Goal: Information Seeking & Learning: Learn about a topic

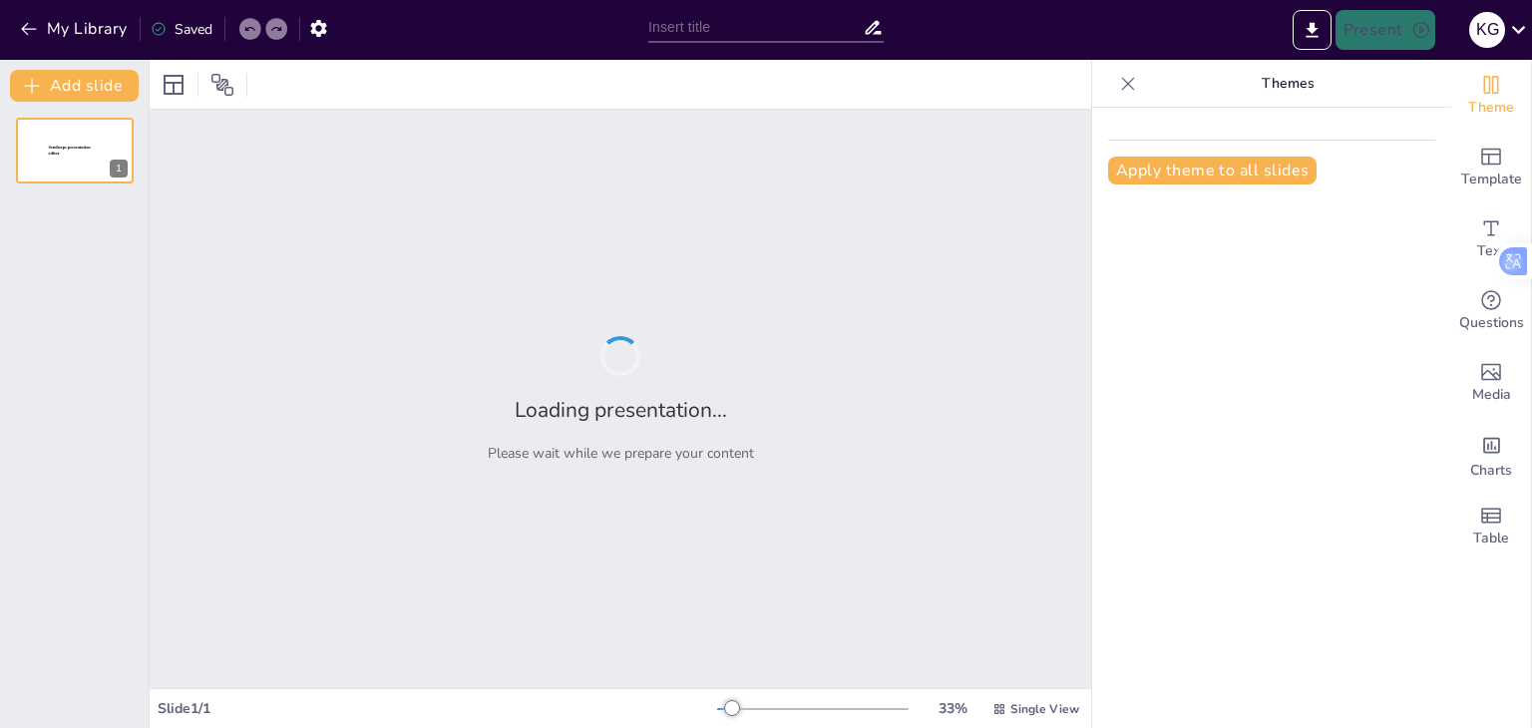
type input "New Sendsteps"
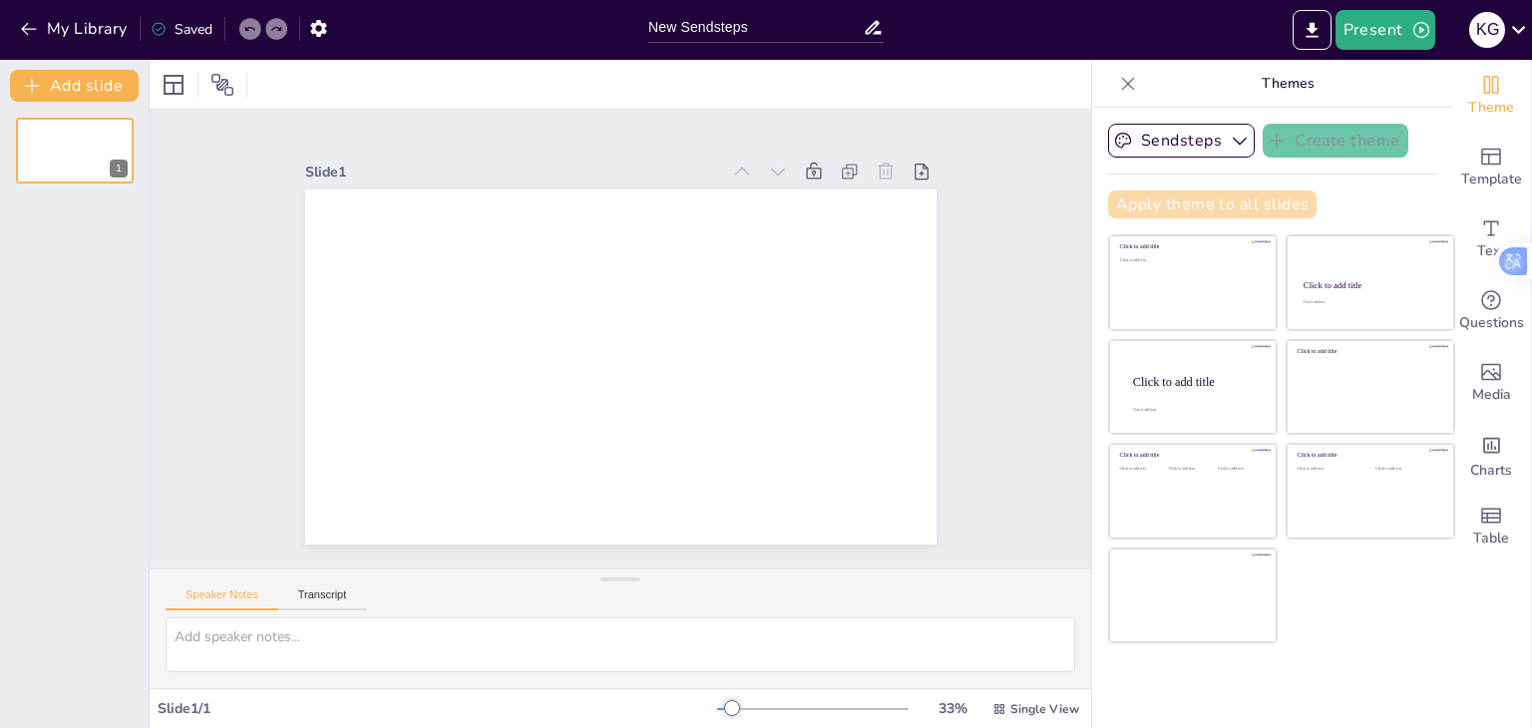
click at [1165, 203] on button "Apply theme to all slides" at bounding box center [1212, 204] width 208 height 28
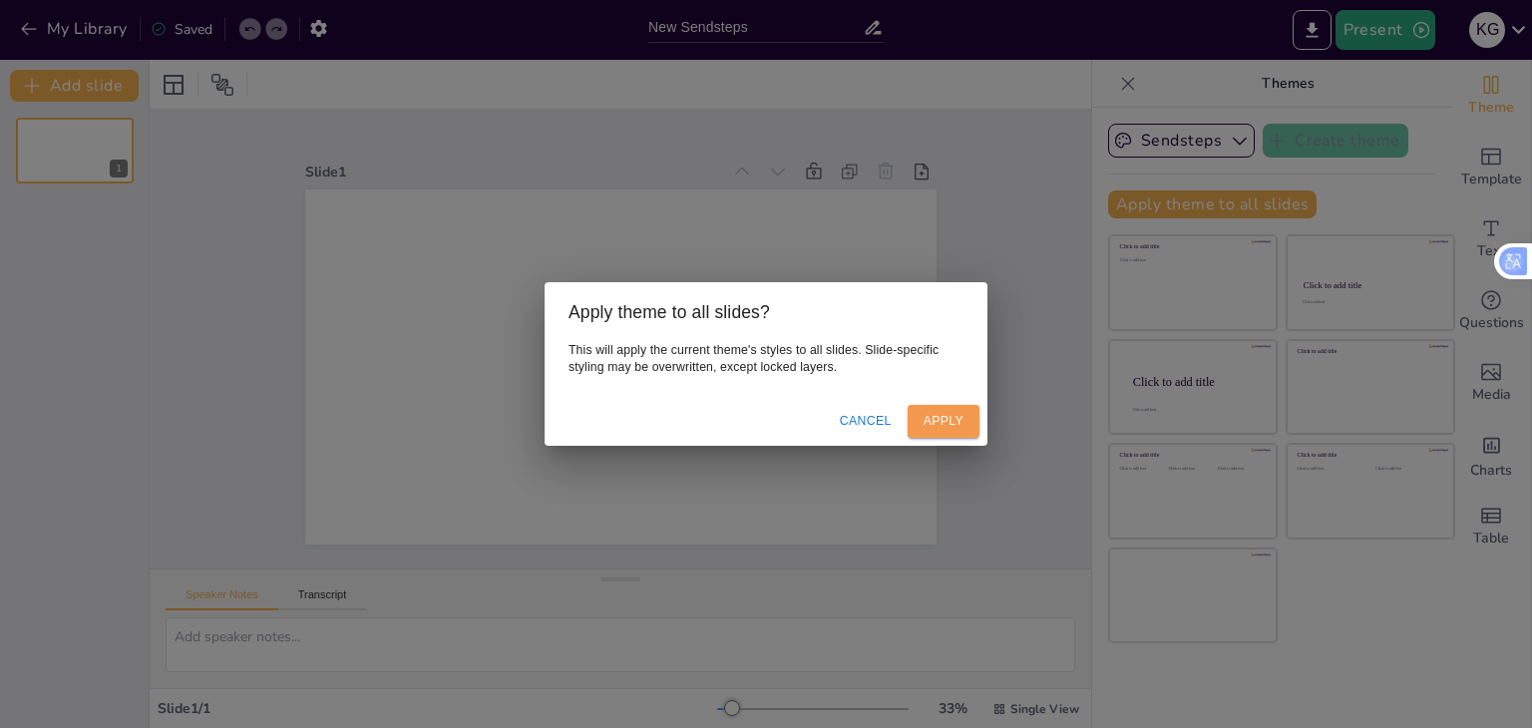
click at [958, 424] on button "Apply" at bounding box center [943, 421] width 72 height 33
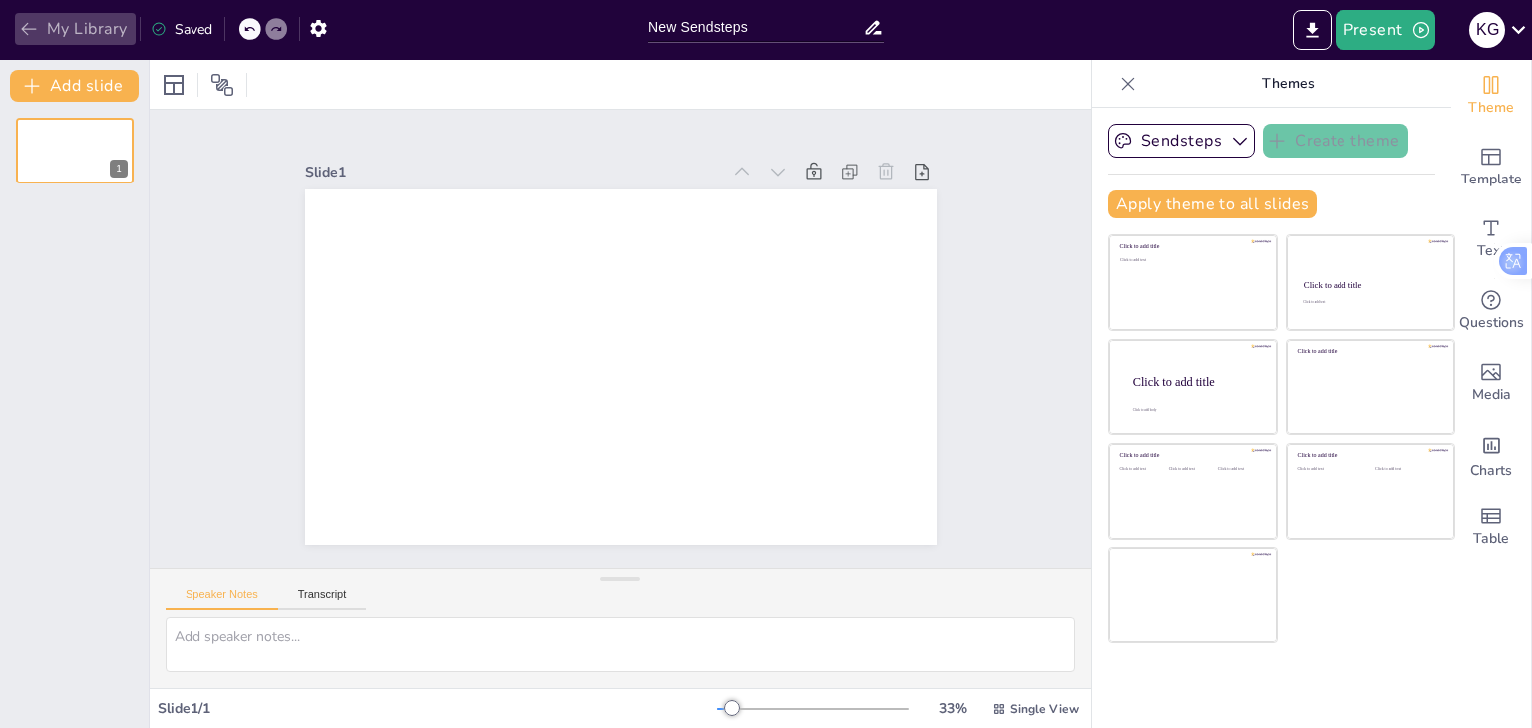
click at [28, 22] on icon "button" at bounding box center [29, 29] width 20 height 20
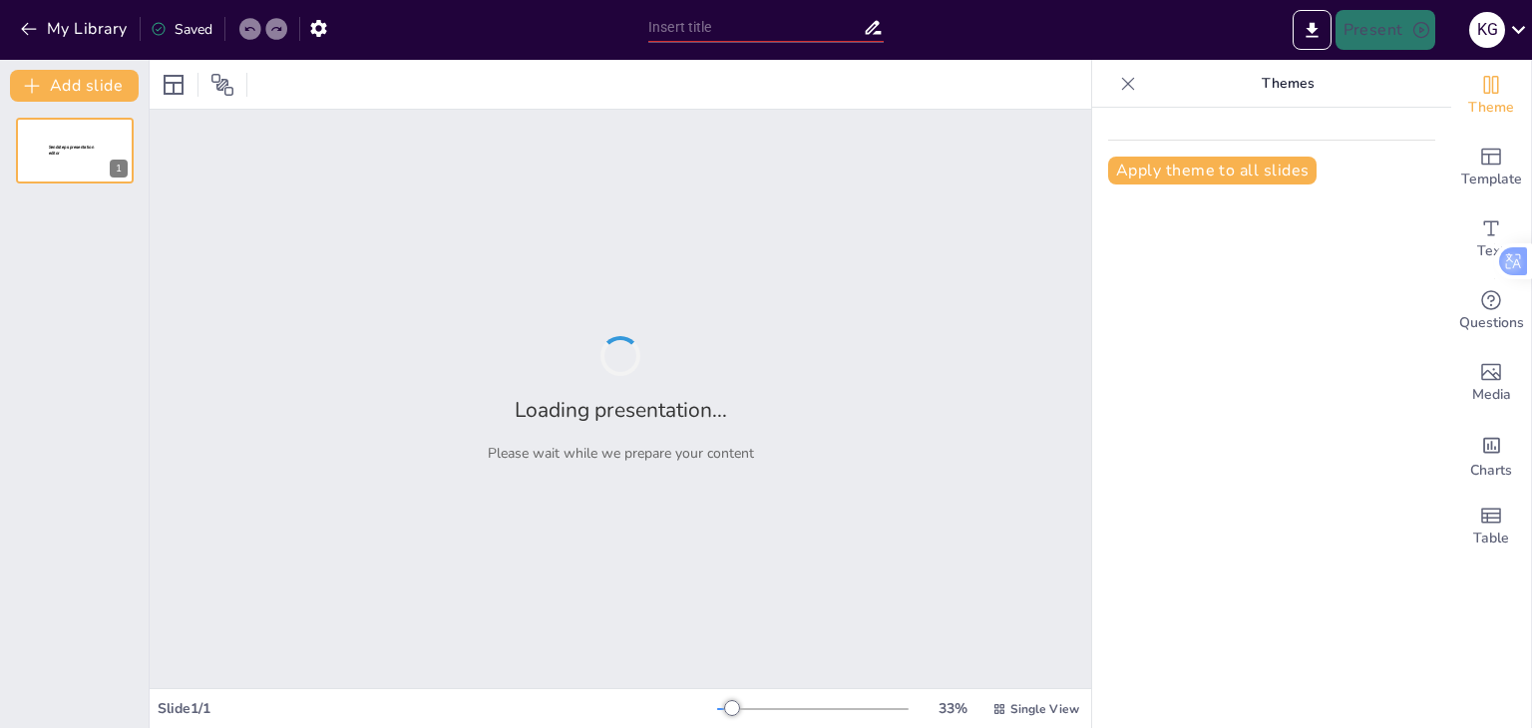
type input "Biological Foundations: A Quiz on Life's Origin and Cellular Structures"
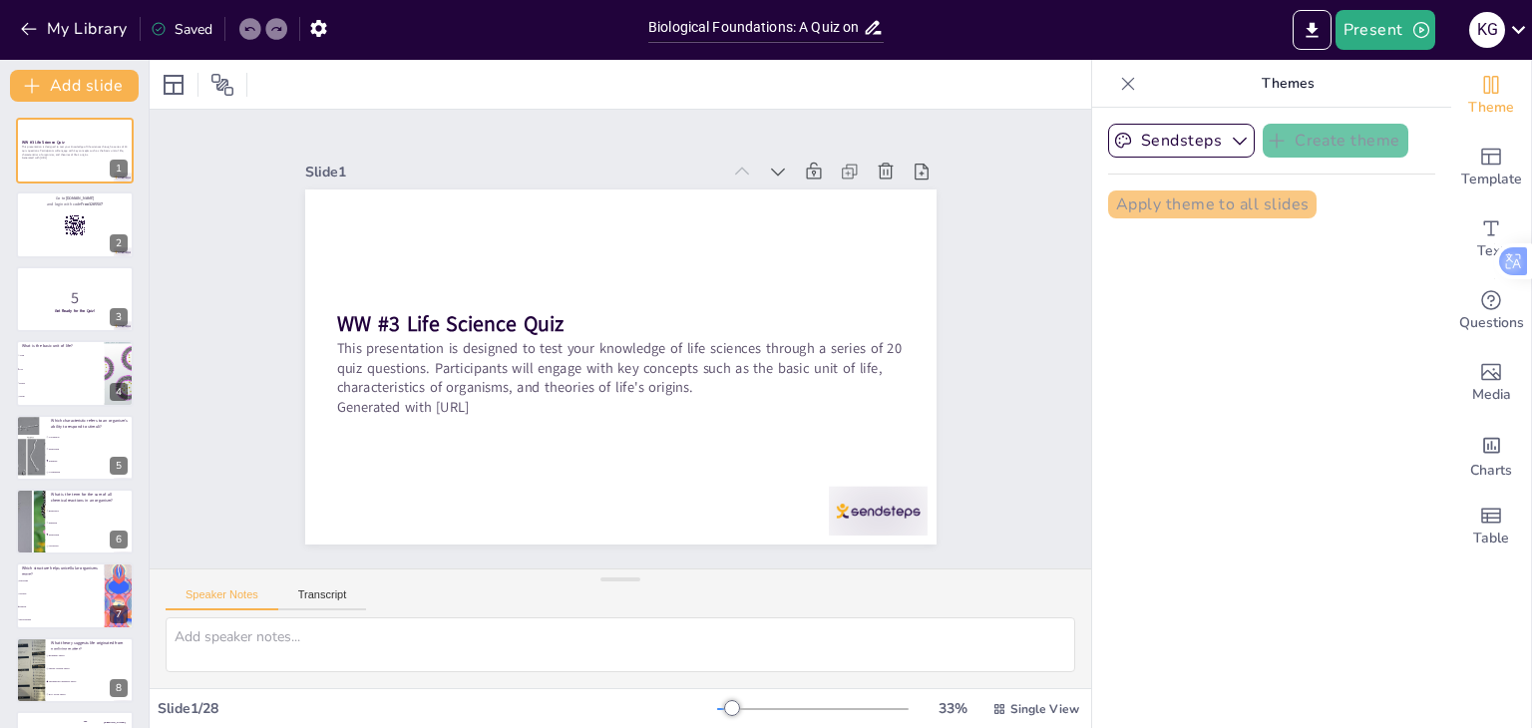
checkbox input "true"
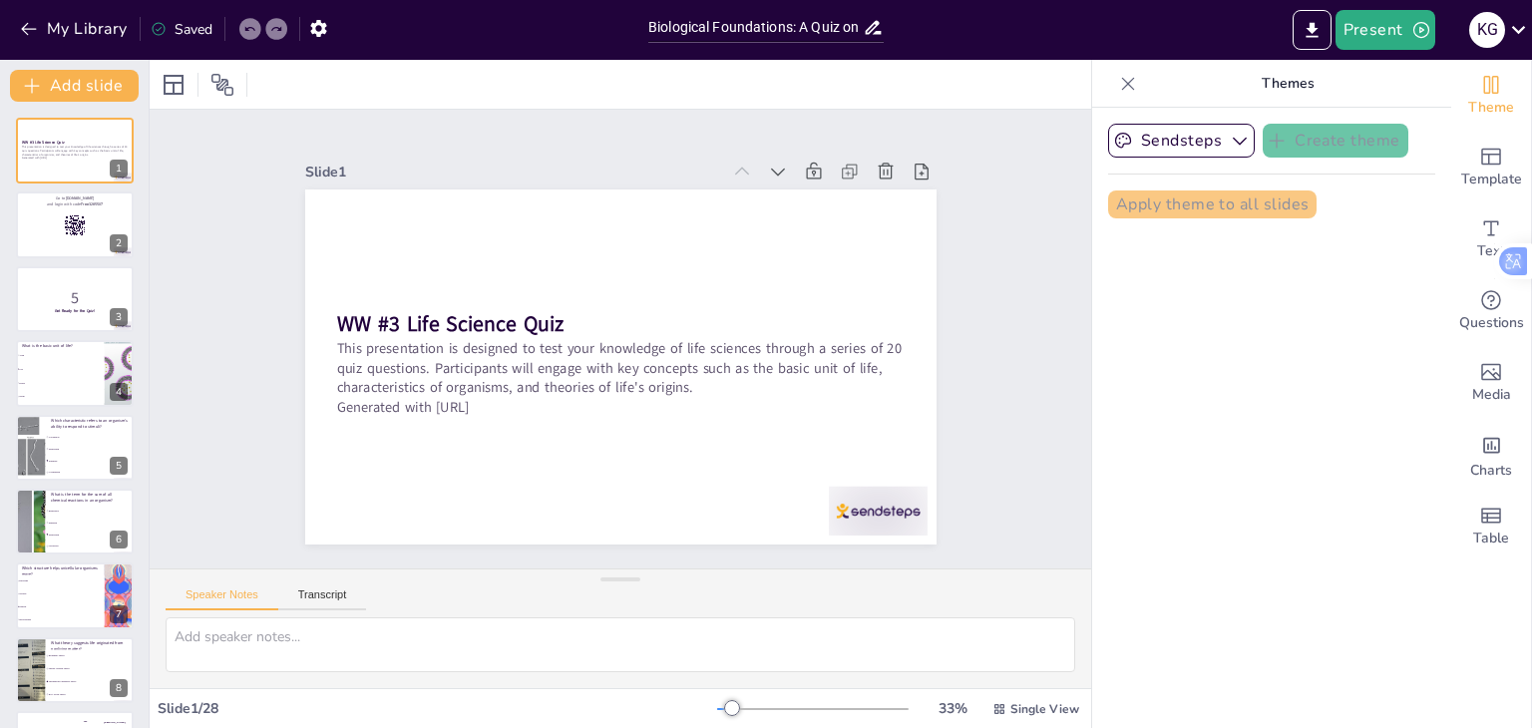
checkbox input "true"
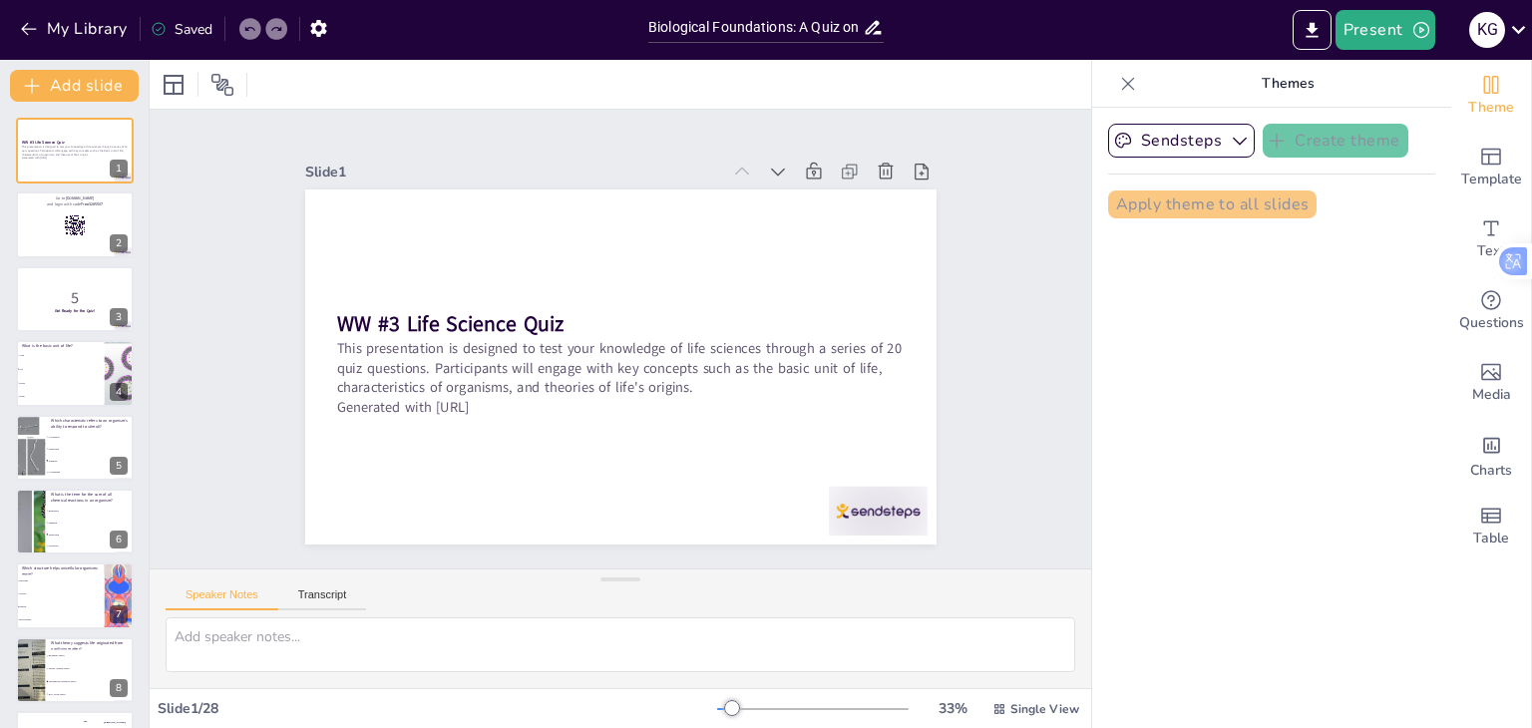
checkbox input "true"
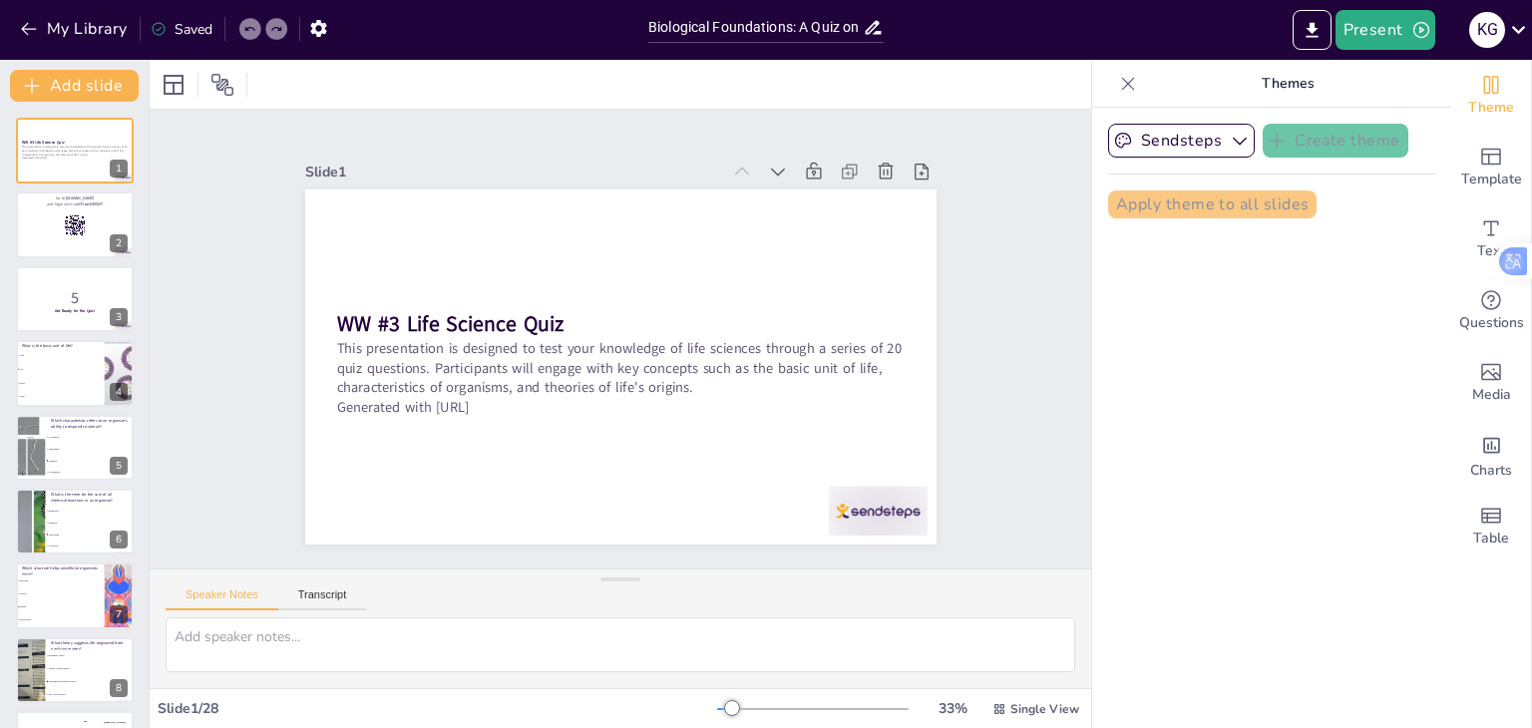
checkbox input "true"
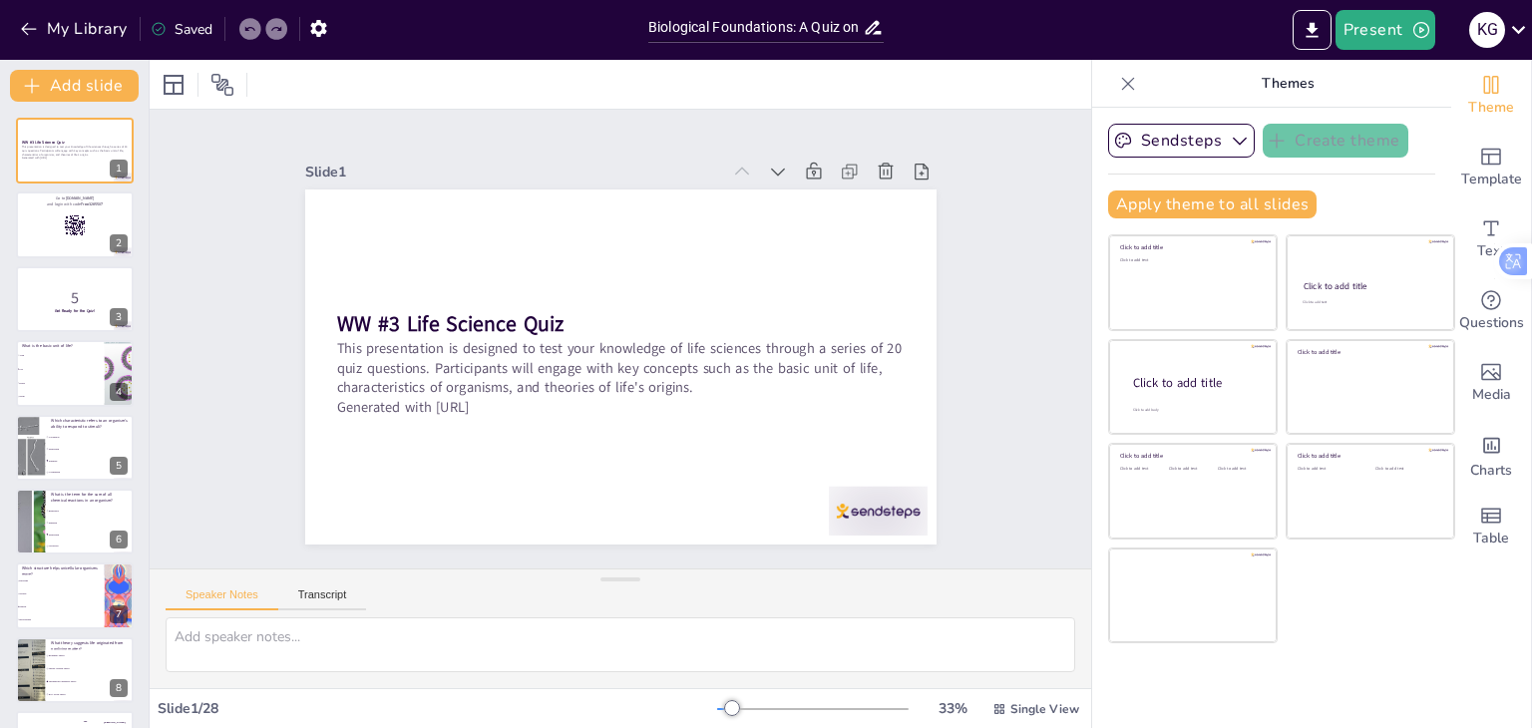
checkbox input "true"
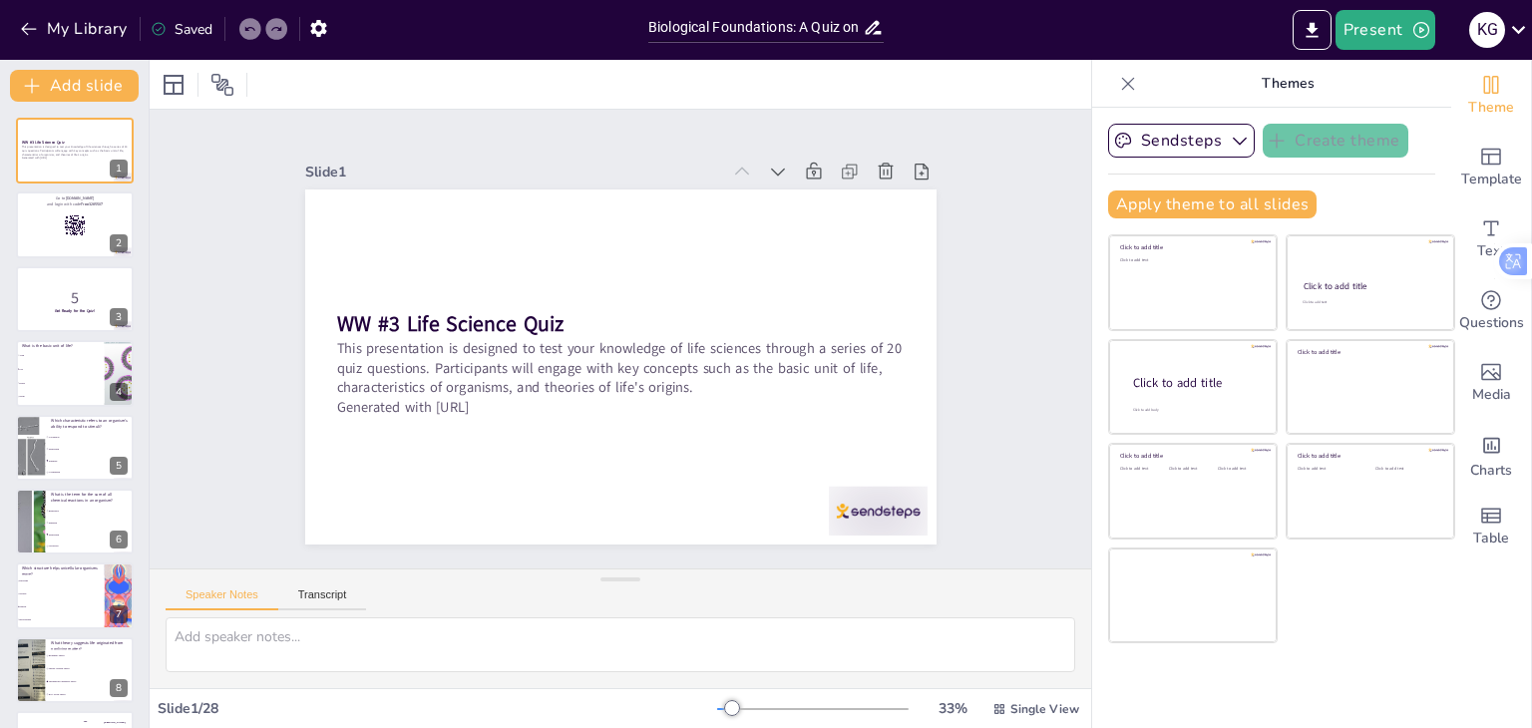
checkbox input "true"
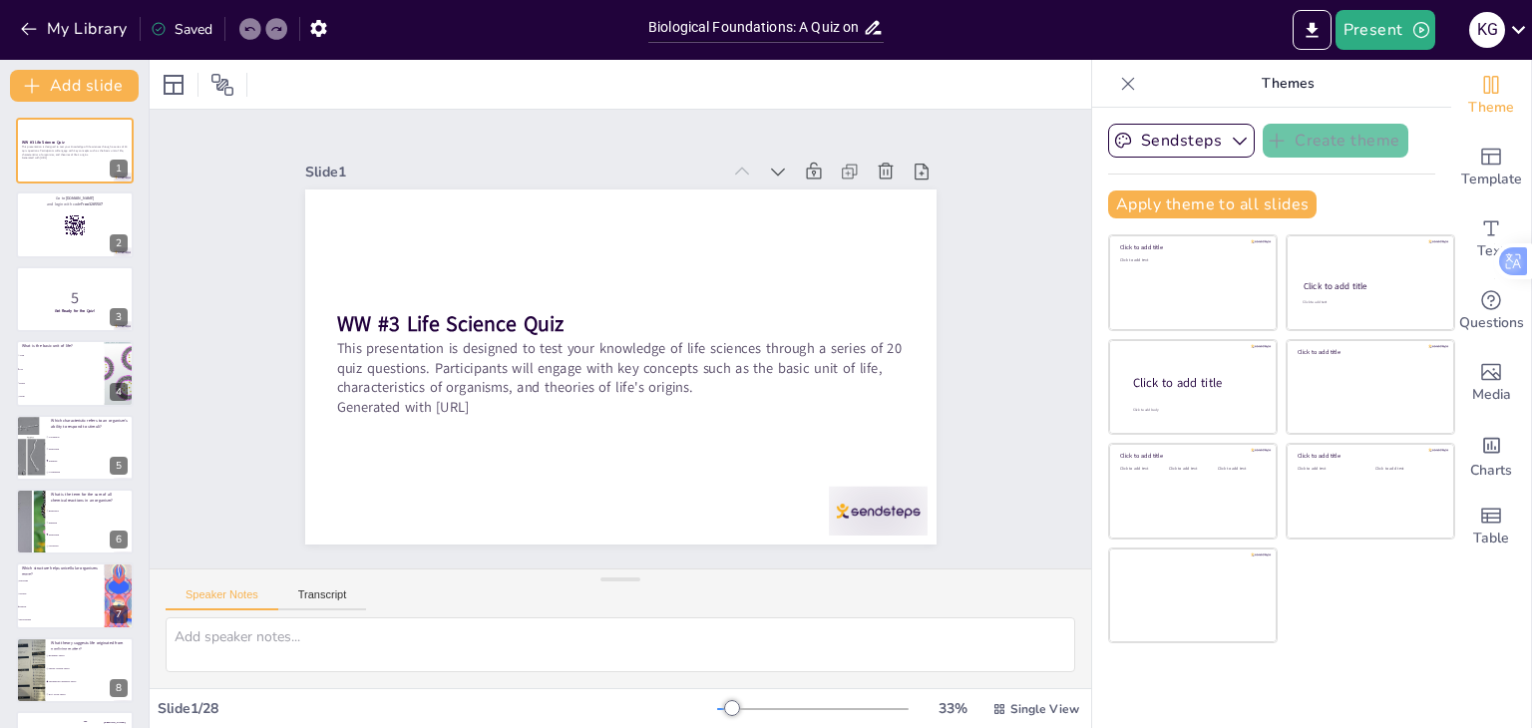
checkbox input "true"
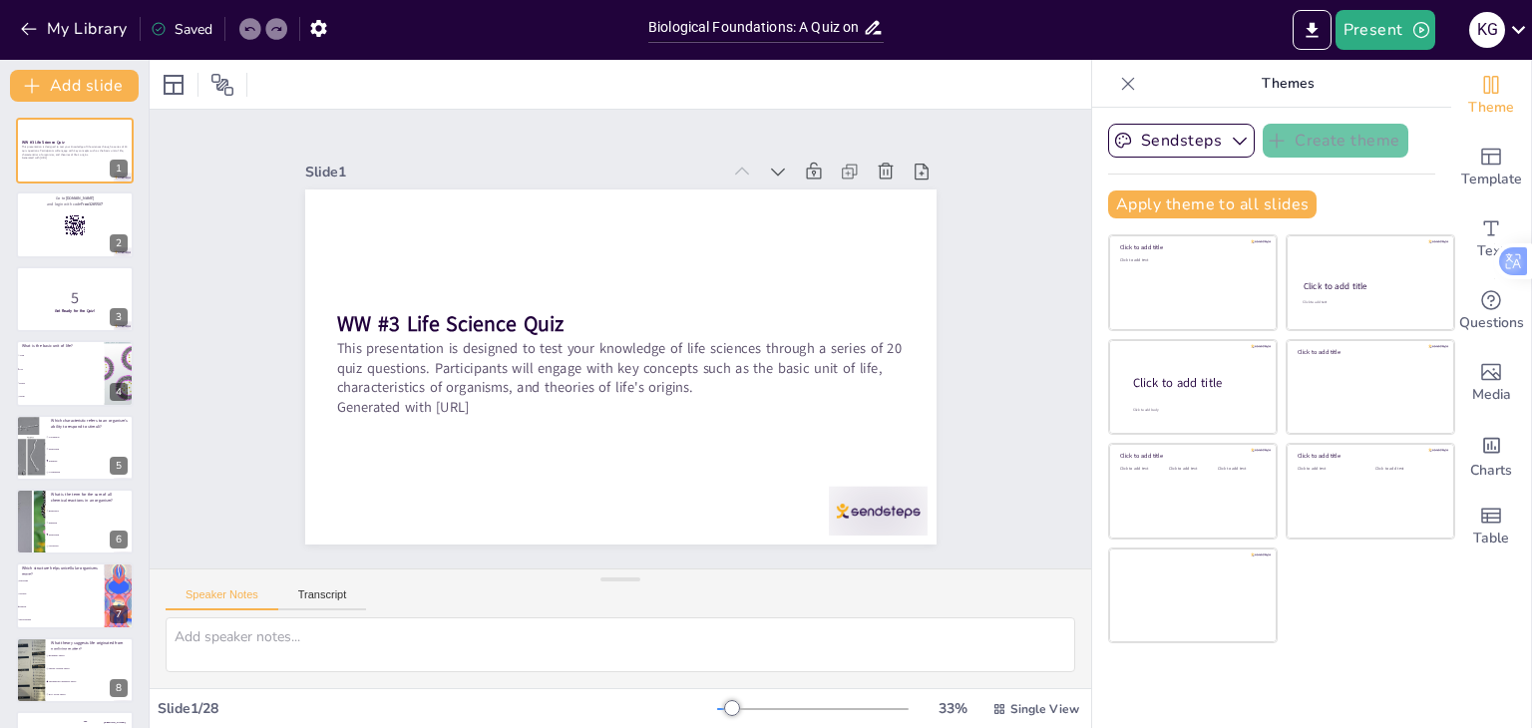
checkbox input "true"
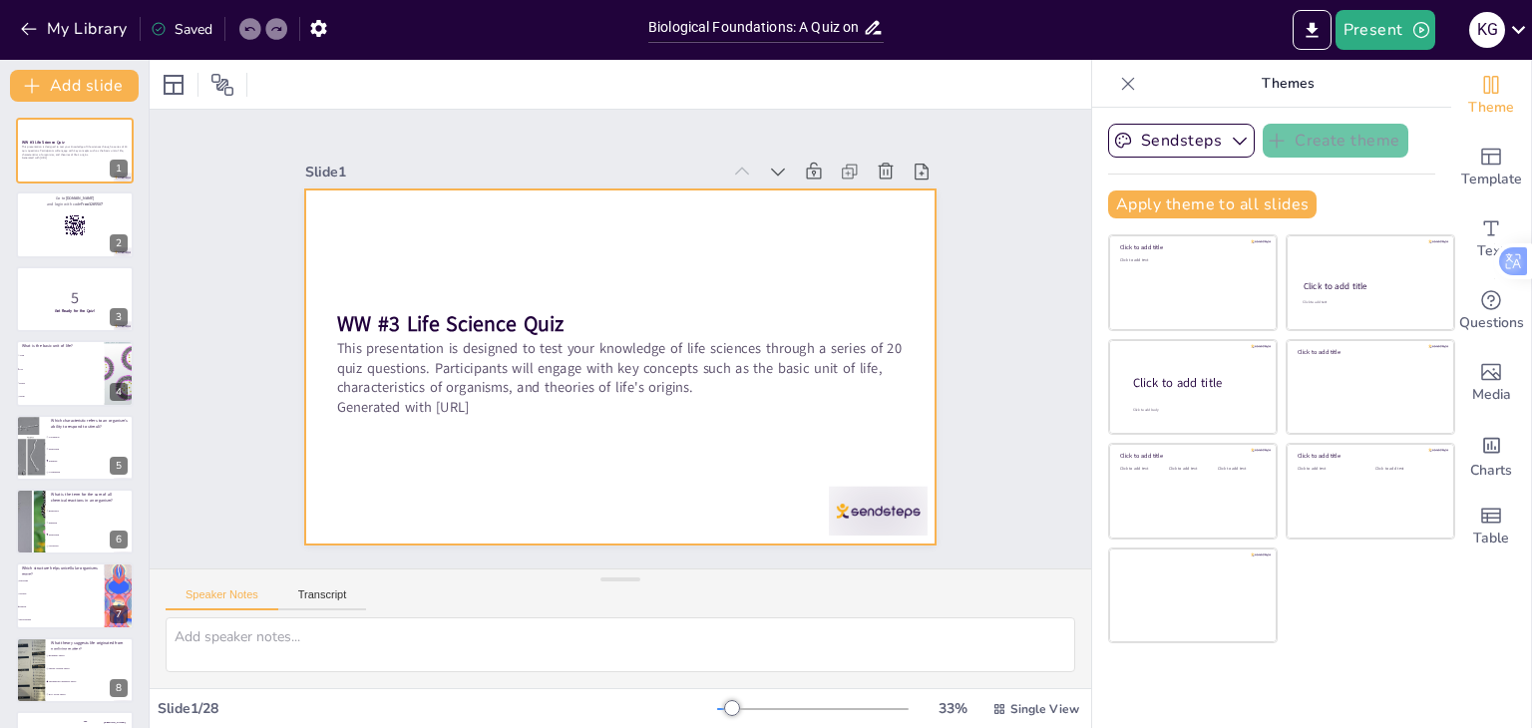
checkbox input "true"
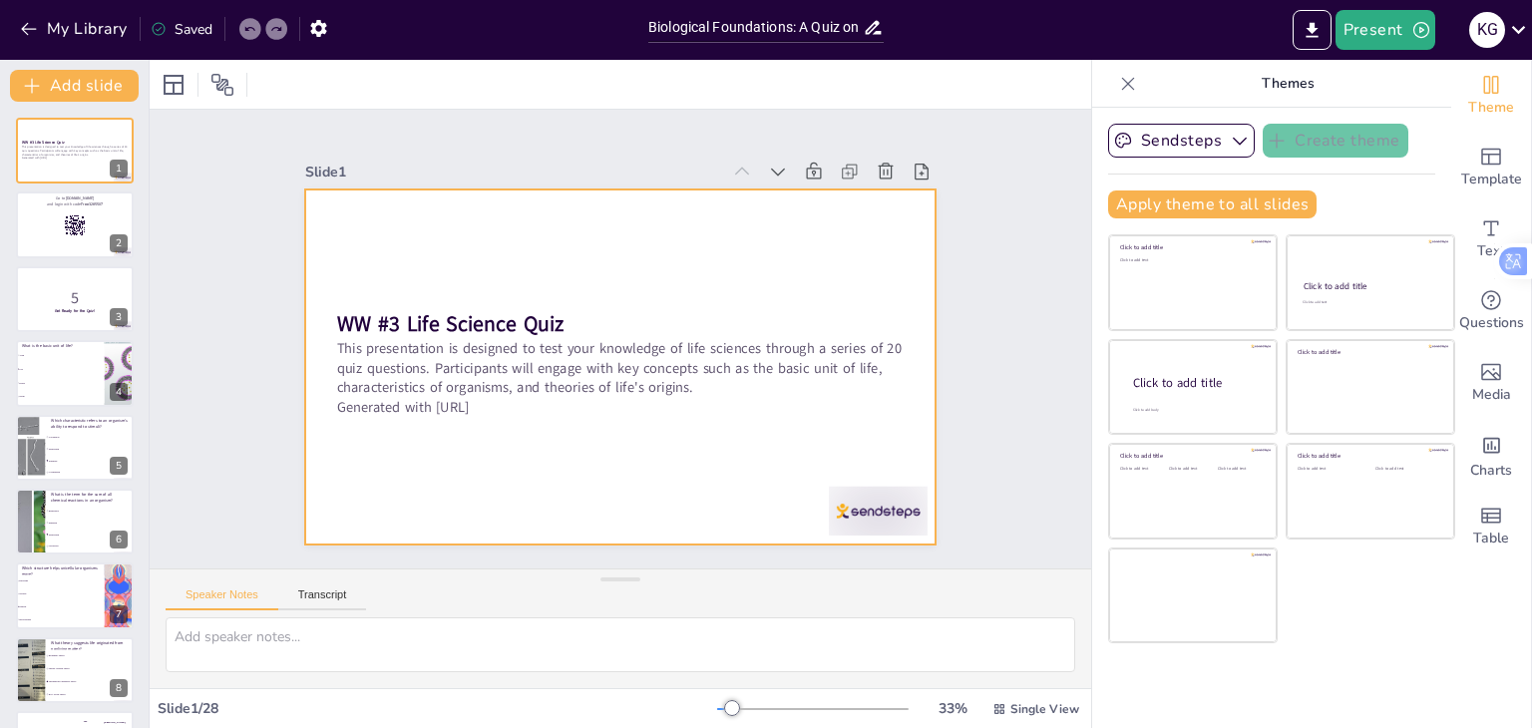
checkbox input "true"
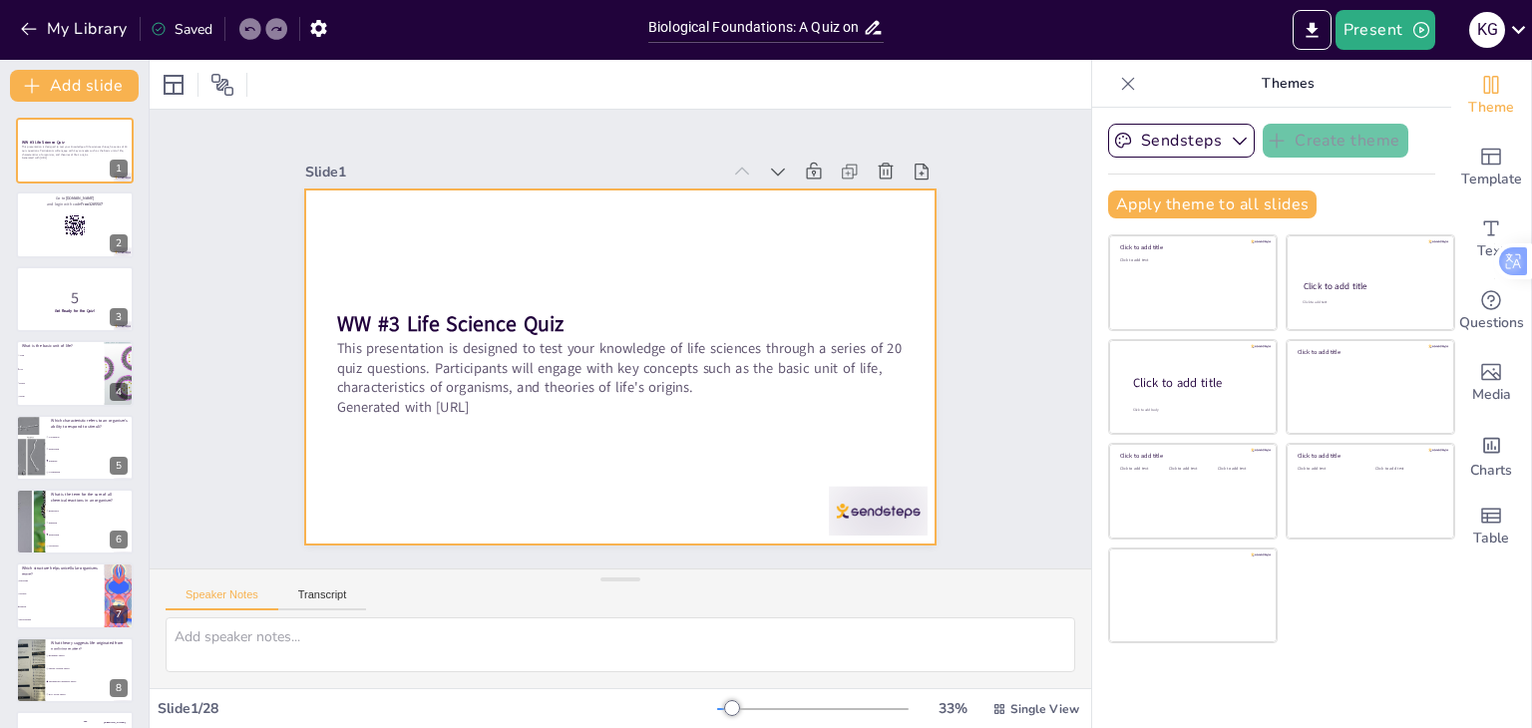
checkbox input "true"
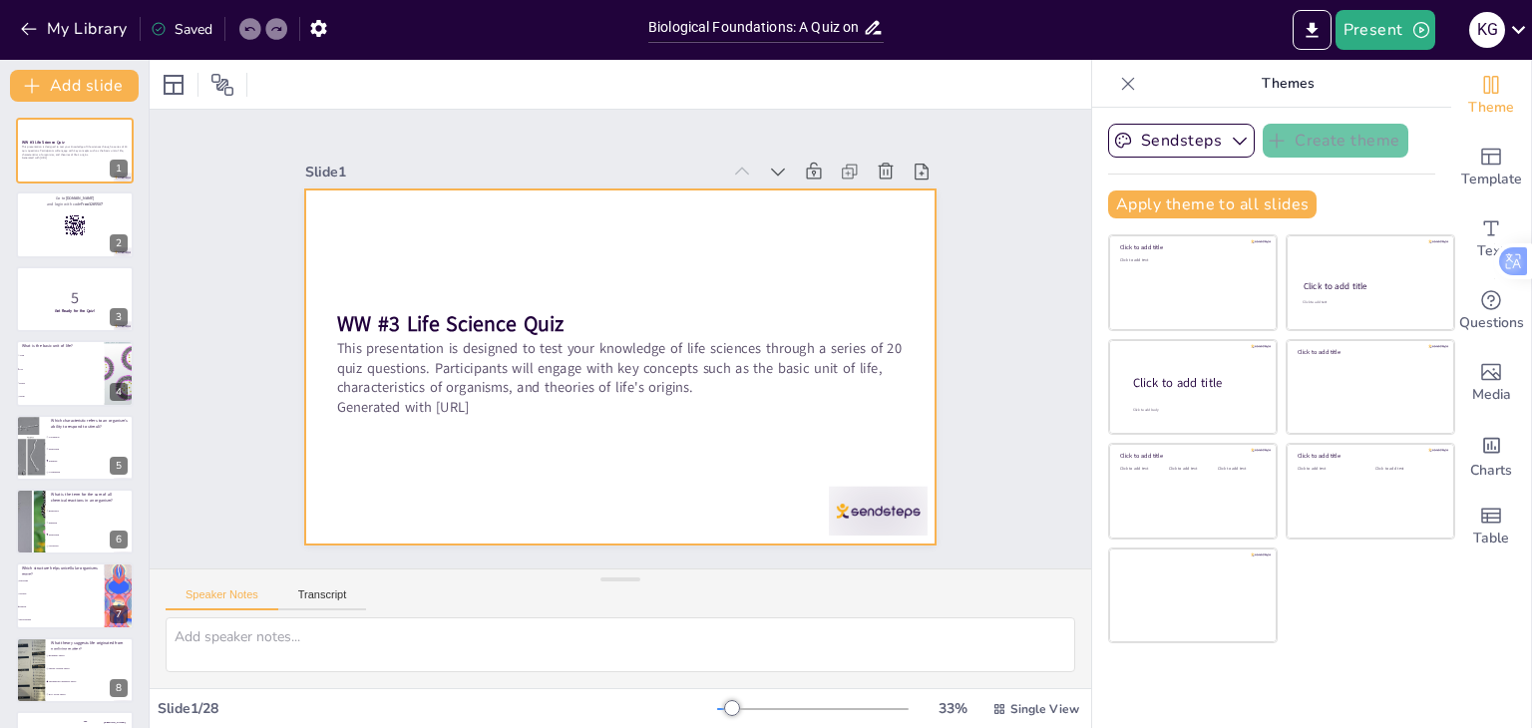
checkbox input "true"
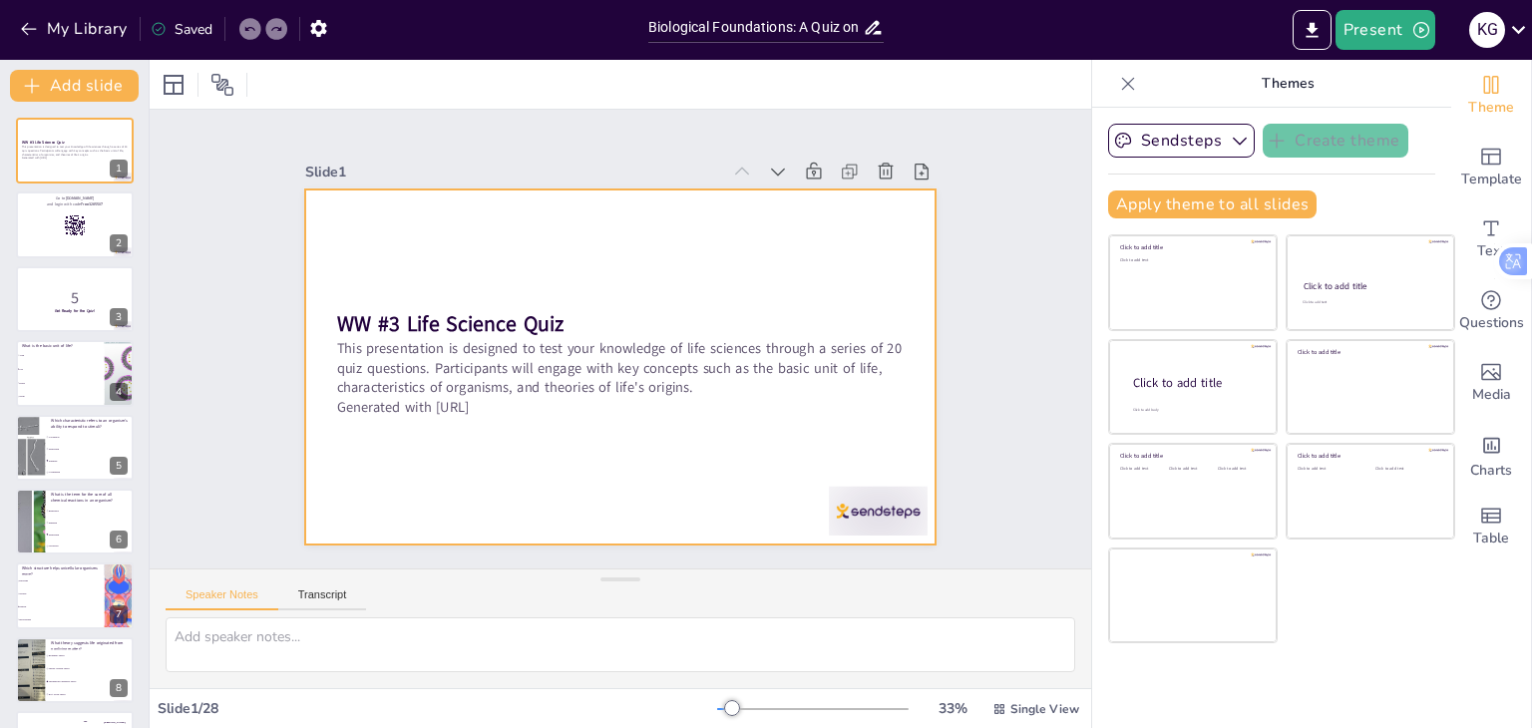
checkbox input "true"
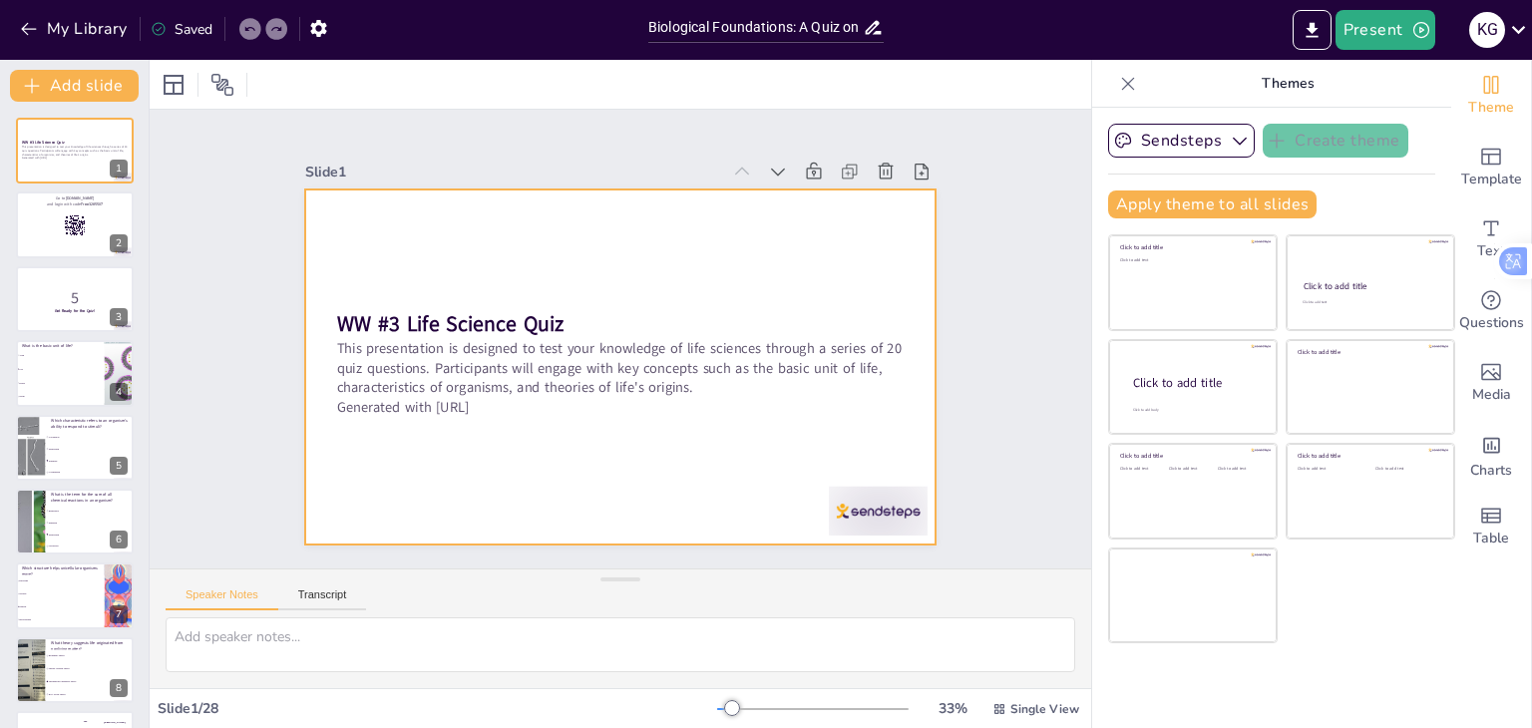
checkbox input "true"
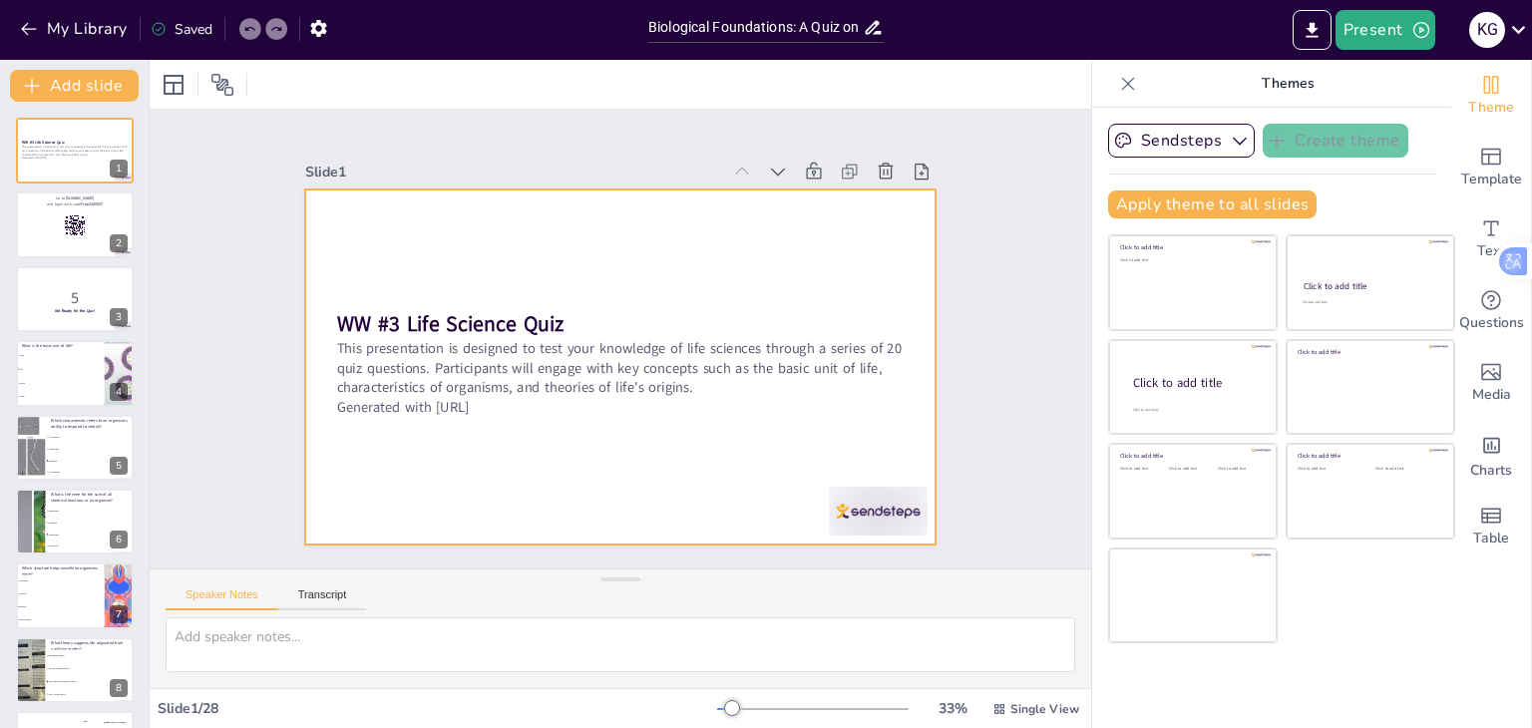
checkbox input "true"
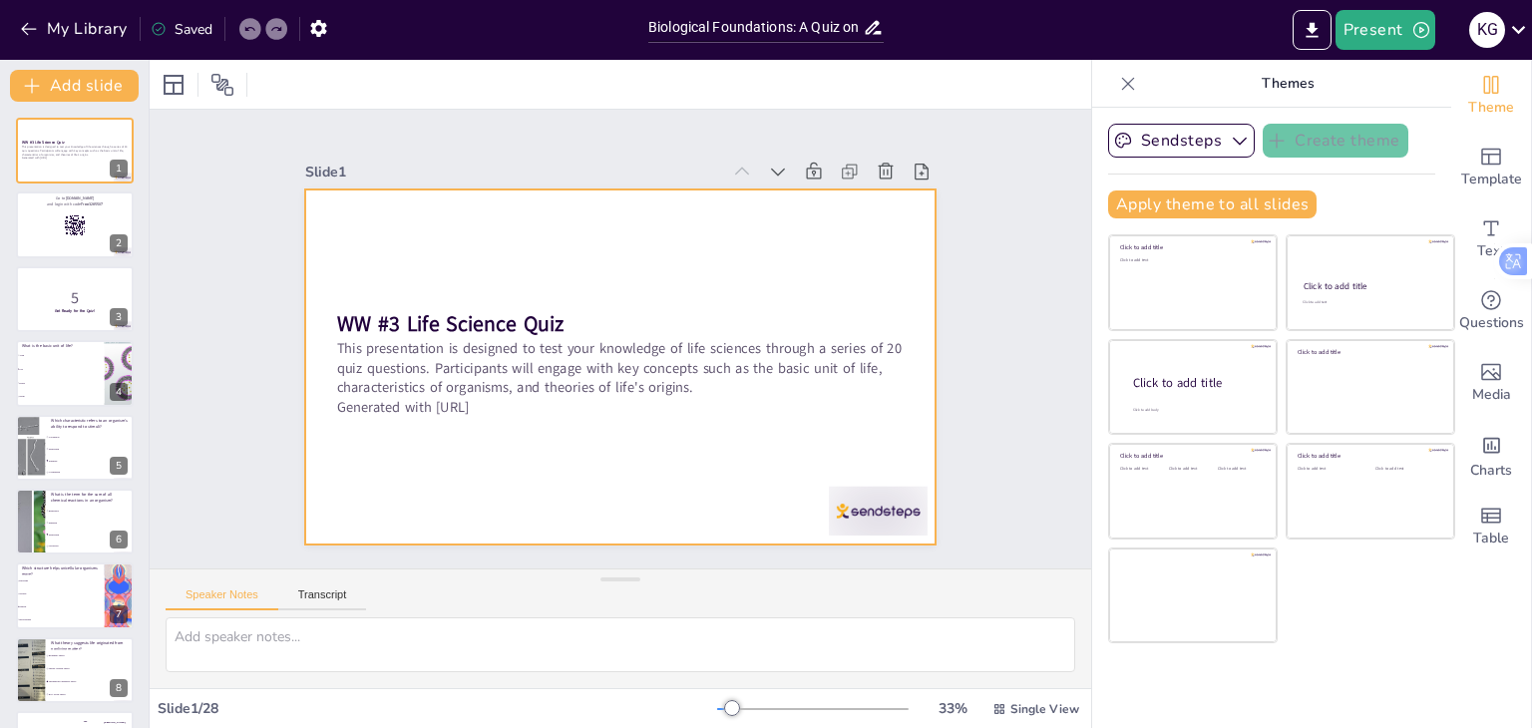
checkbox input "true"
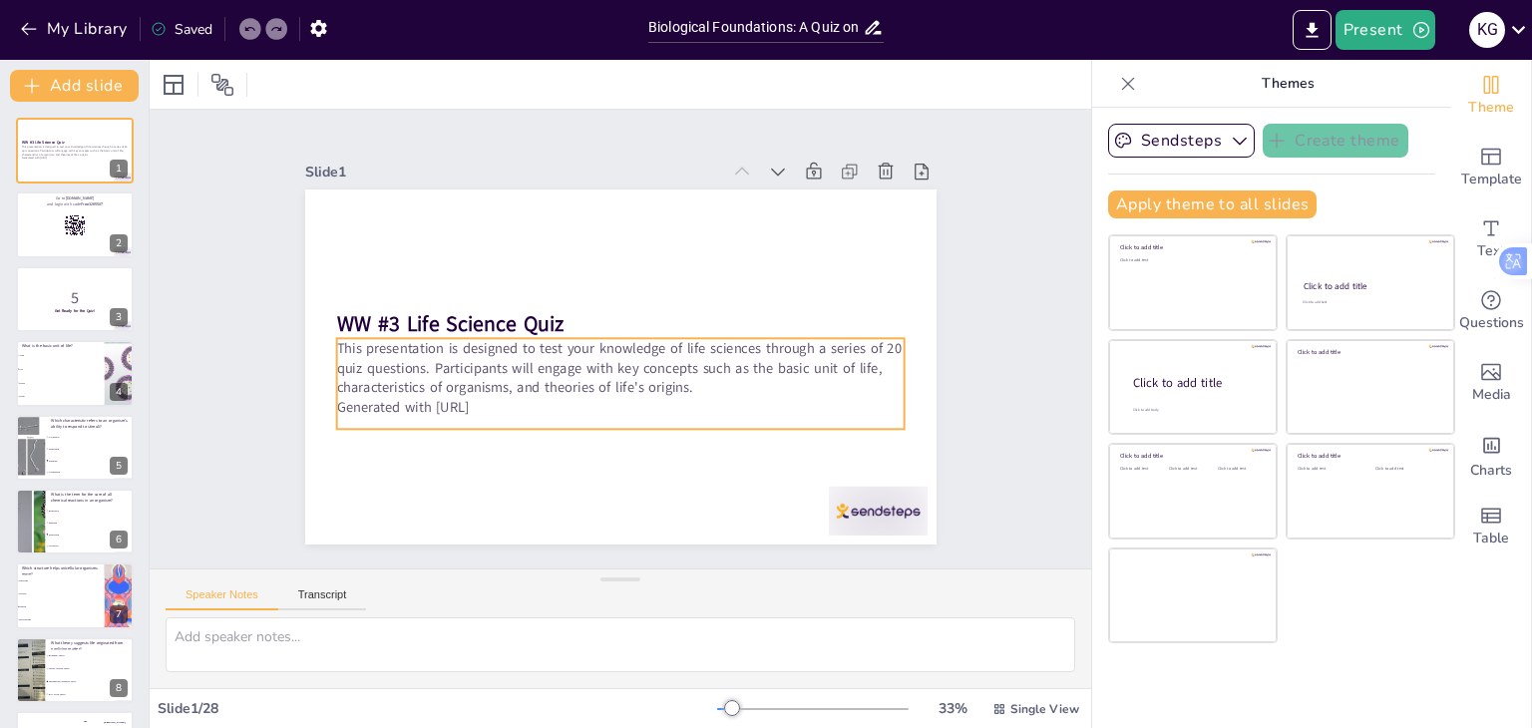
checkbox input "true"
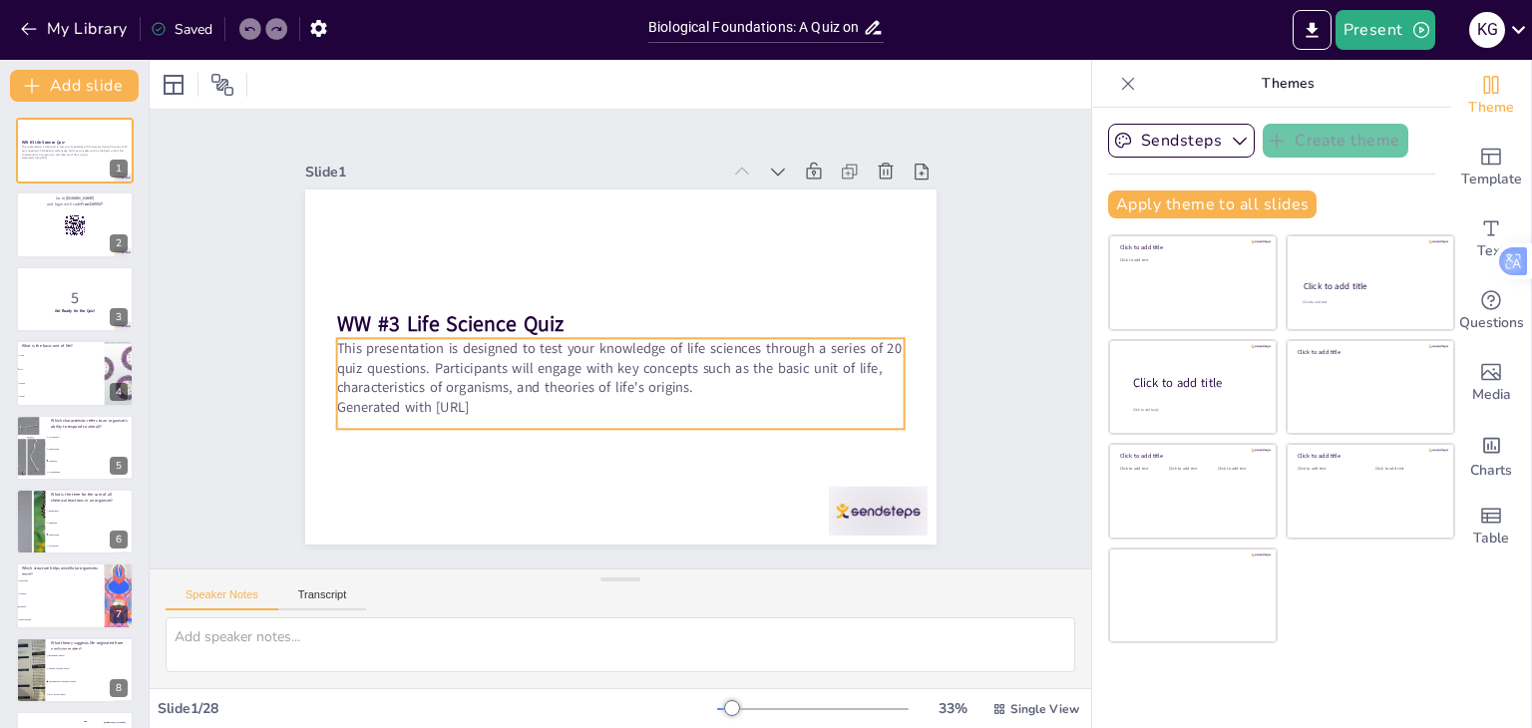
checkbox input "true"
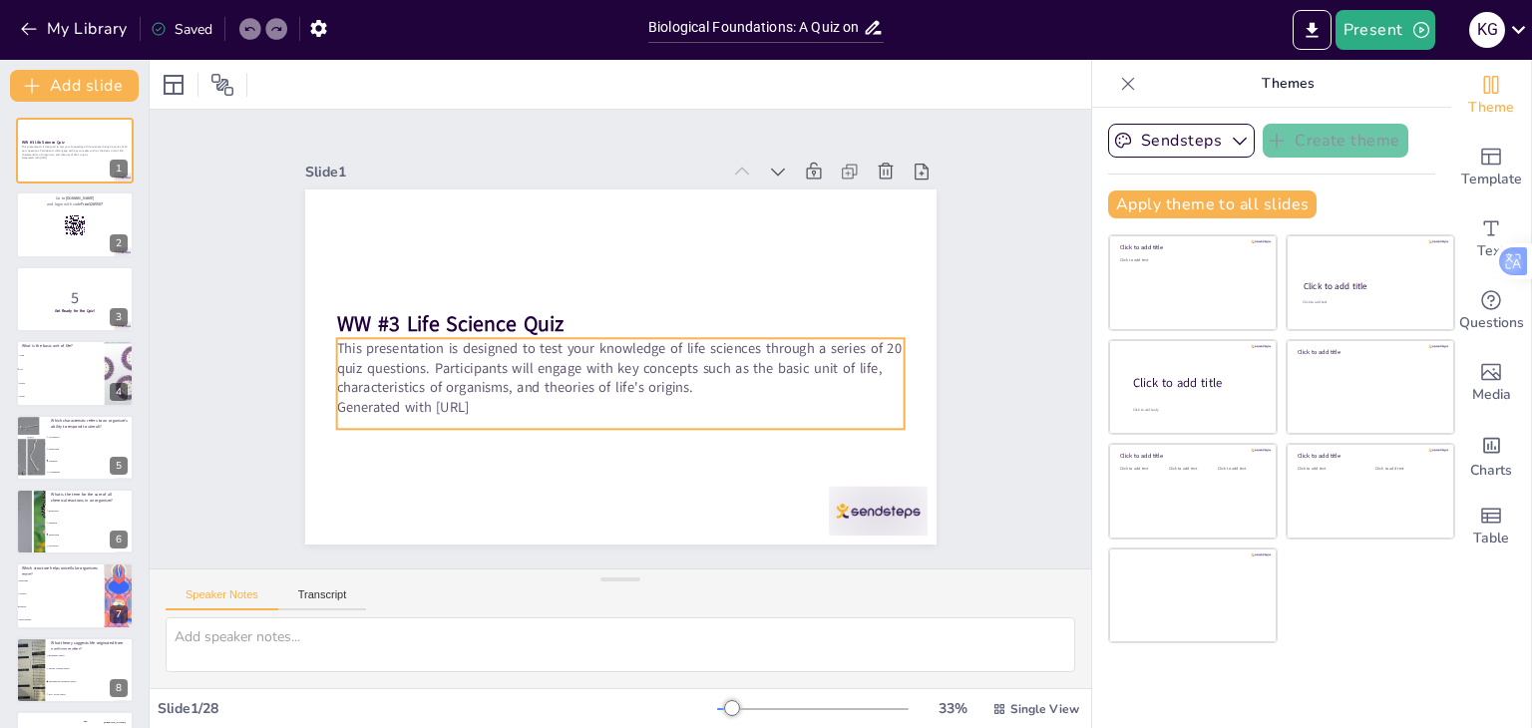
checkbox input "true"
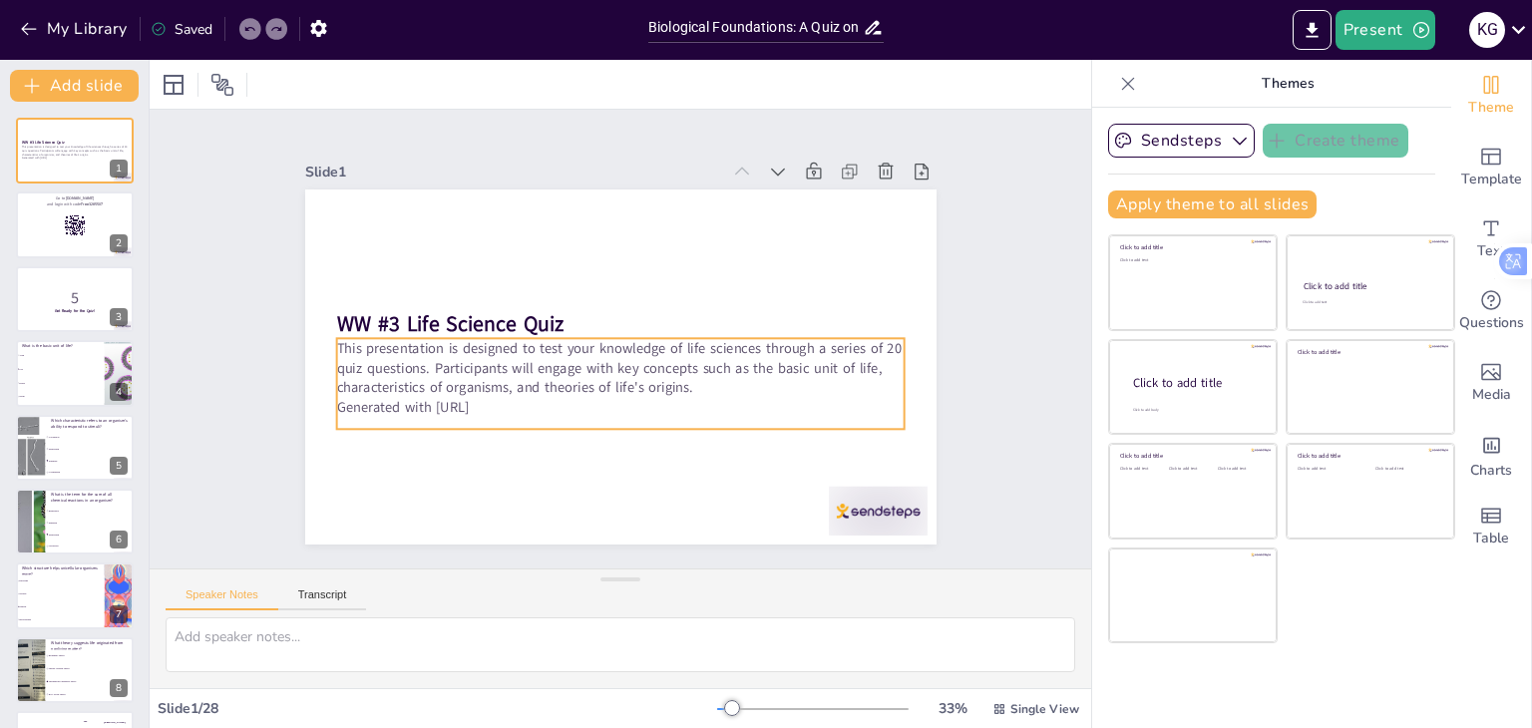
checkbox input "true"
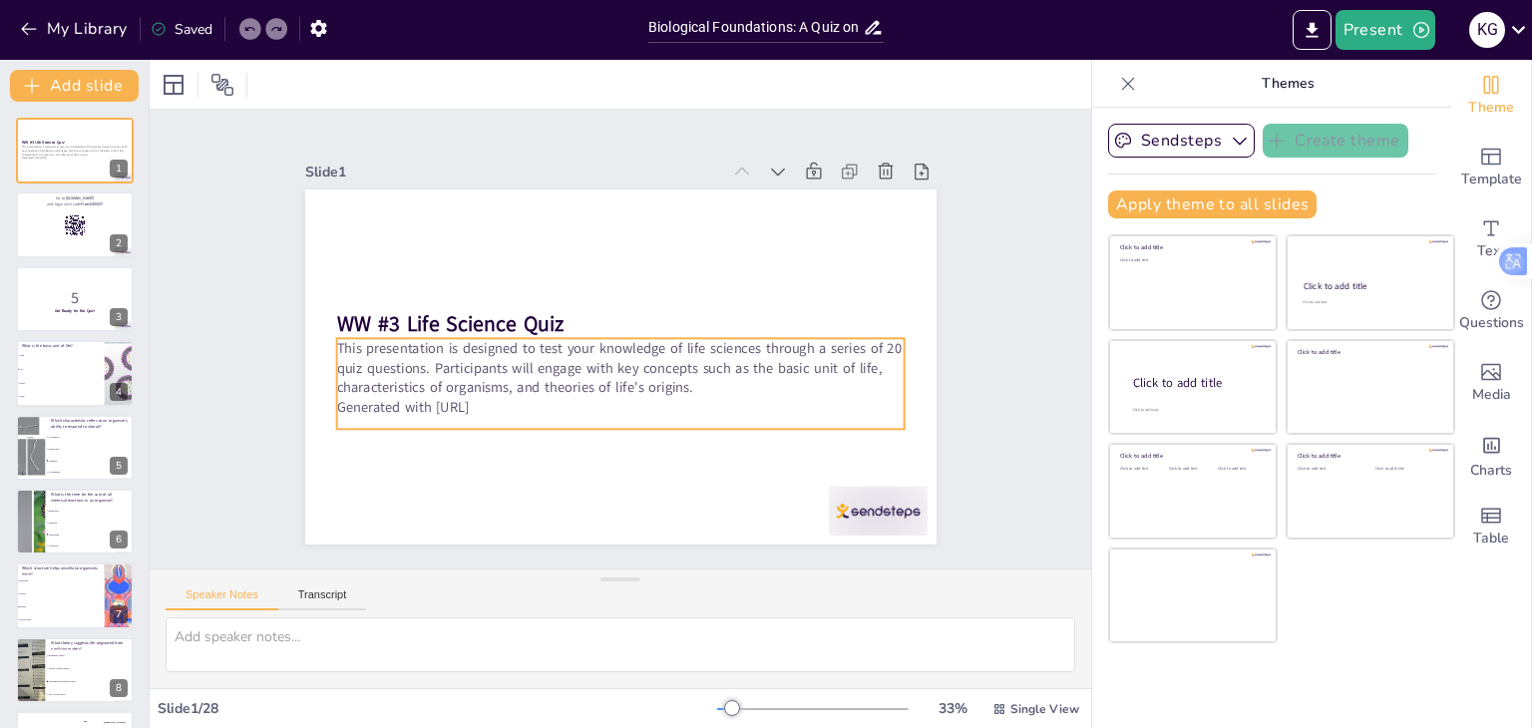
checkbox input "true"
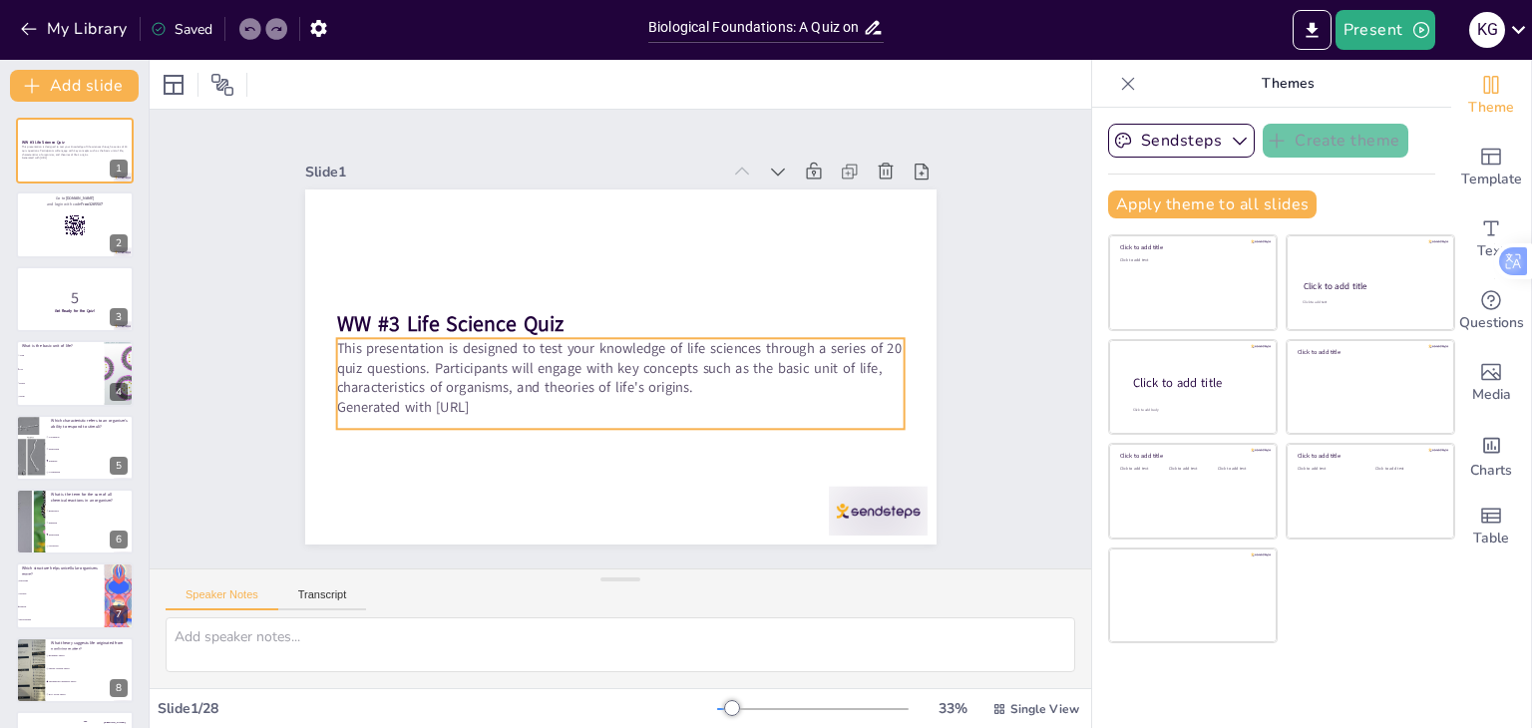
checkbox input "true"
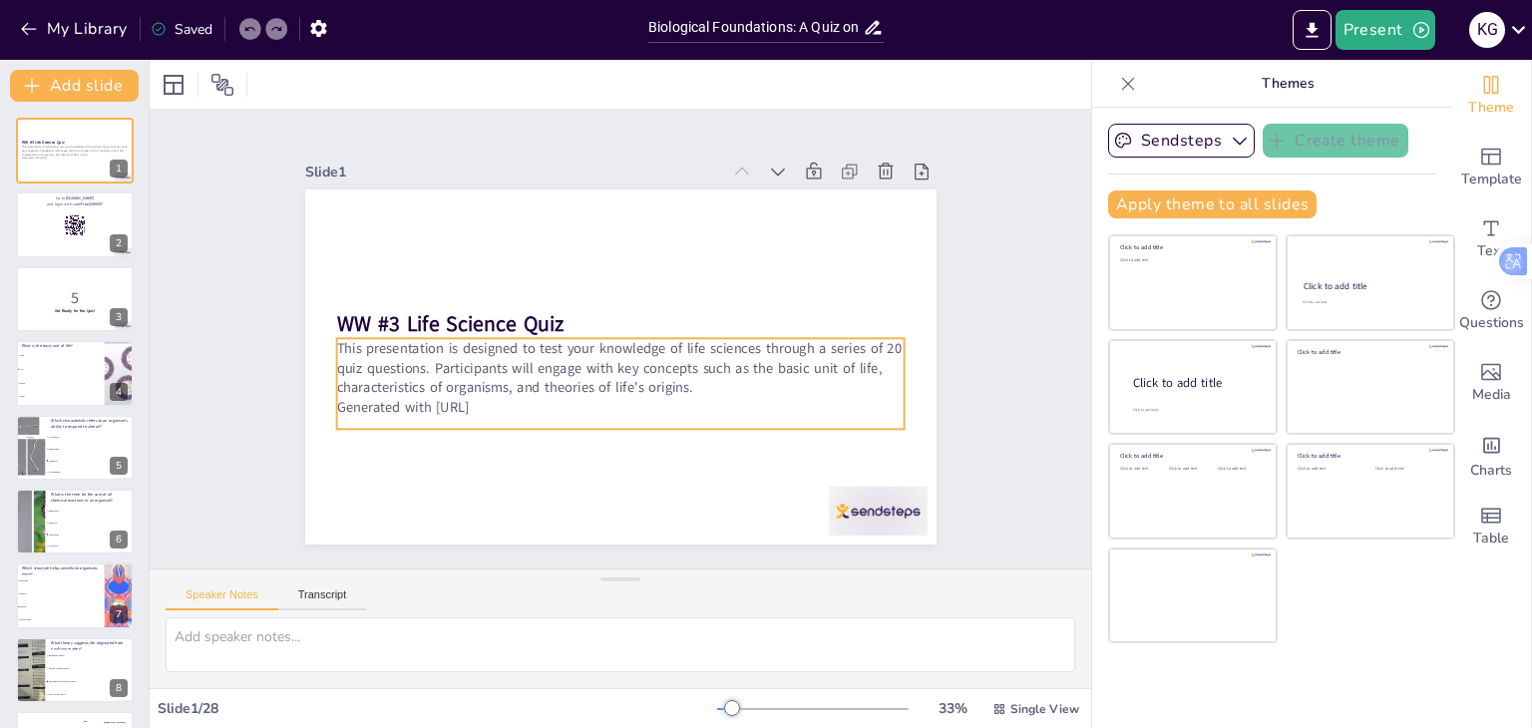
checkbox input "true"
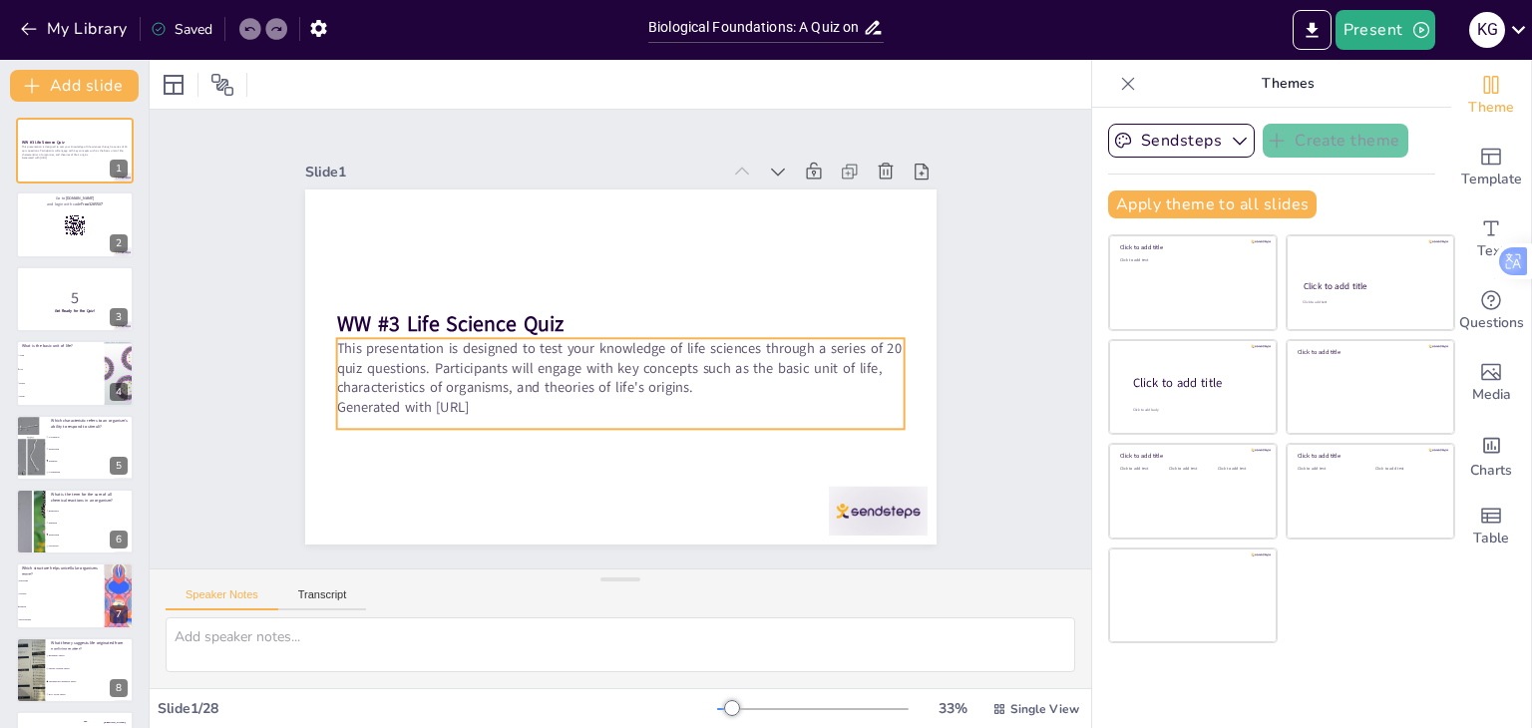
checkbox input "true"
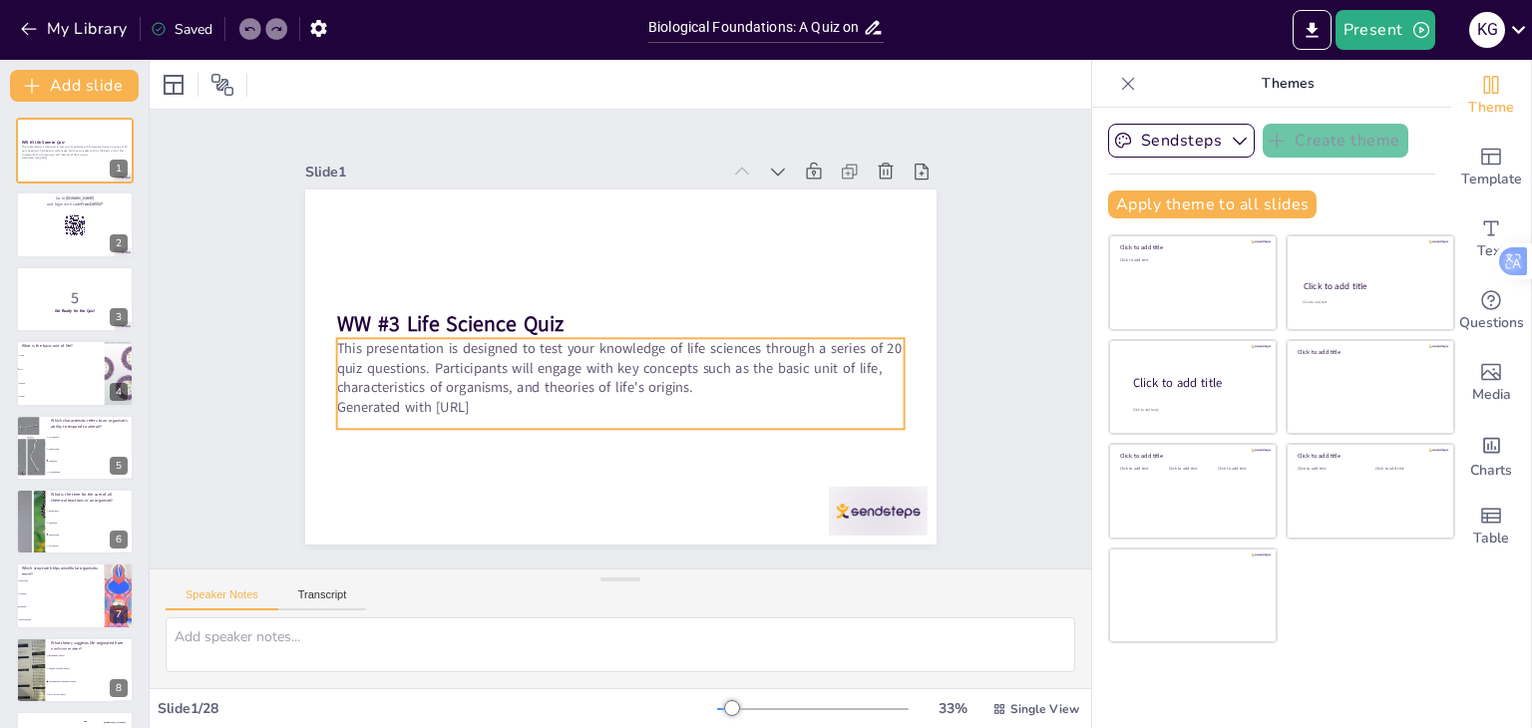
checkbox input "true"
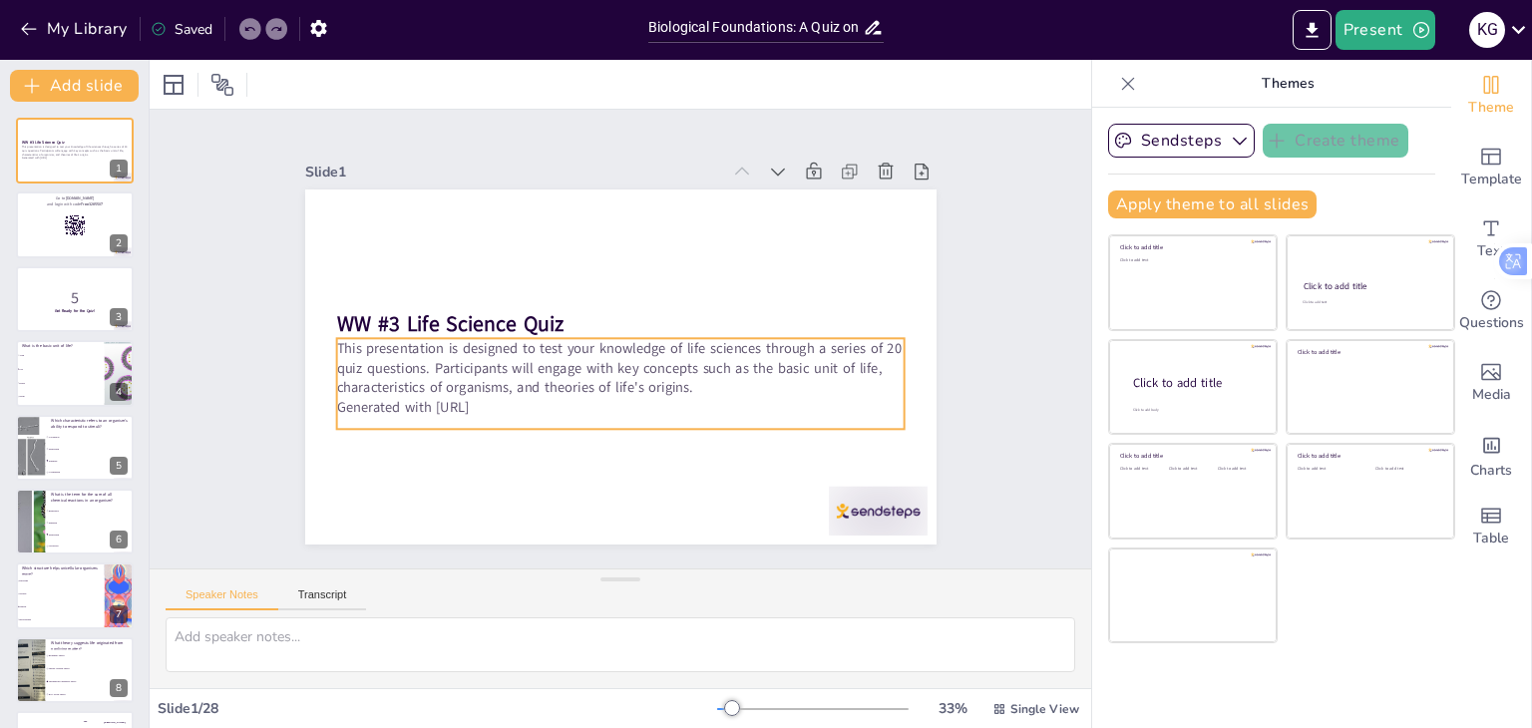
checkbox input "true"
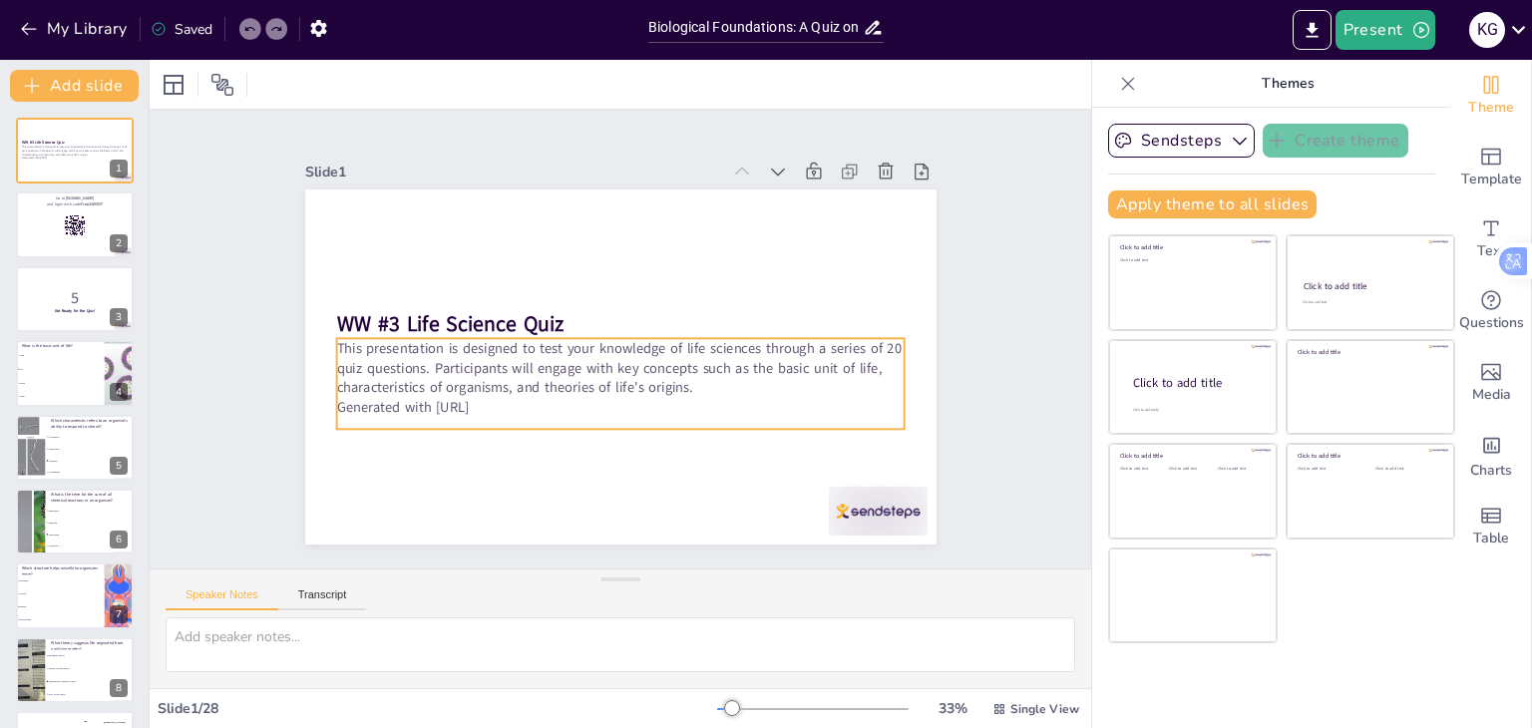
checkbox input "true"
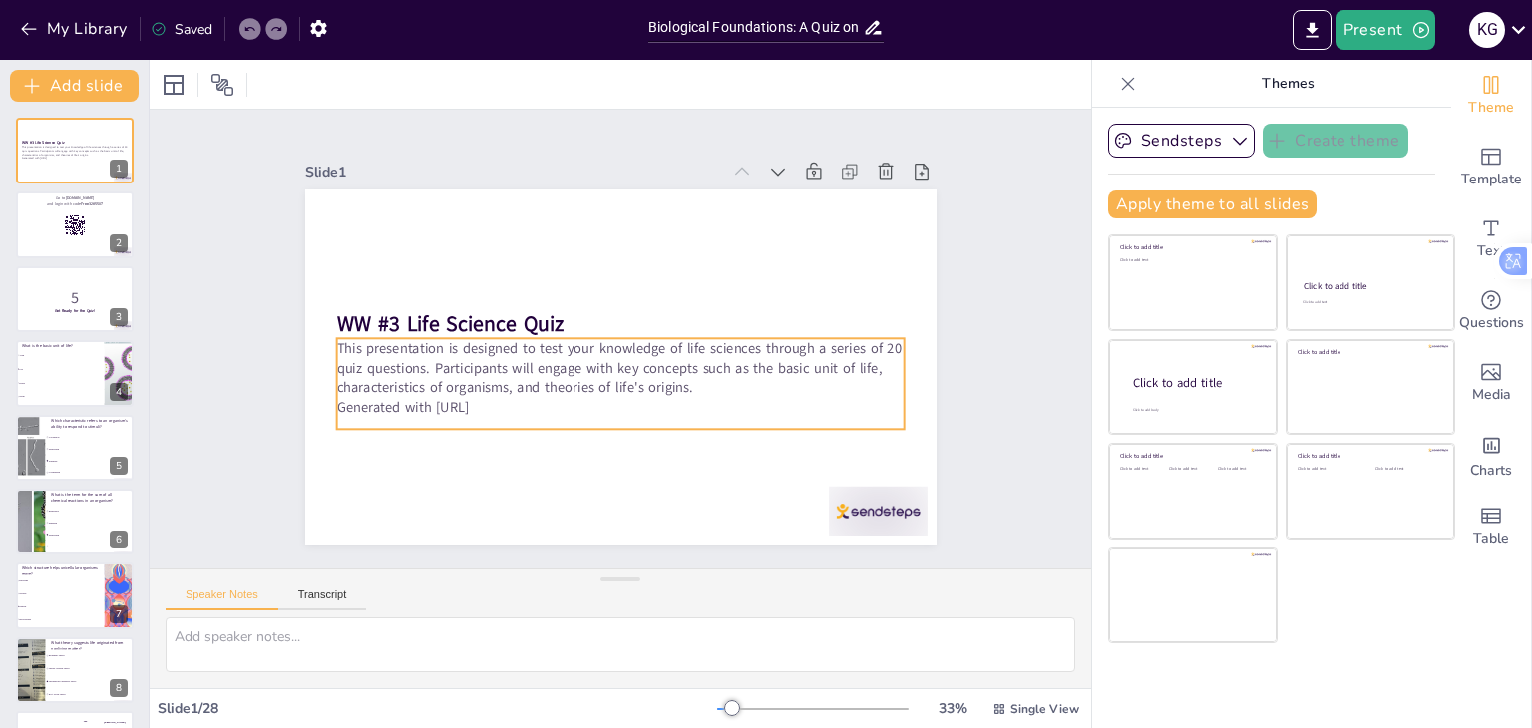
checkbox input "true"
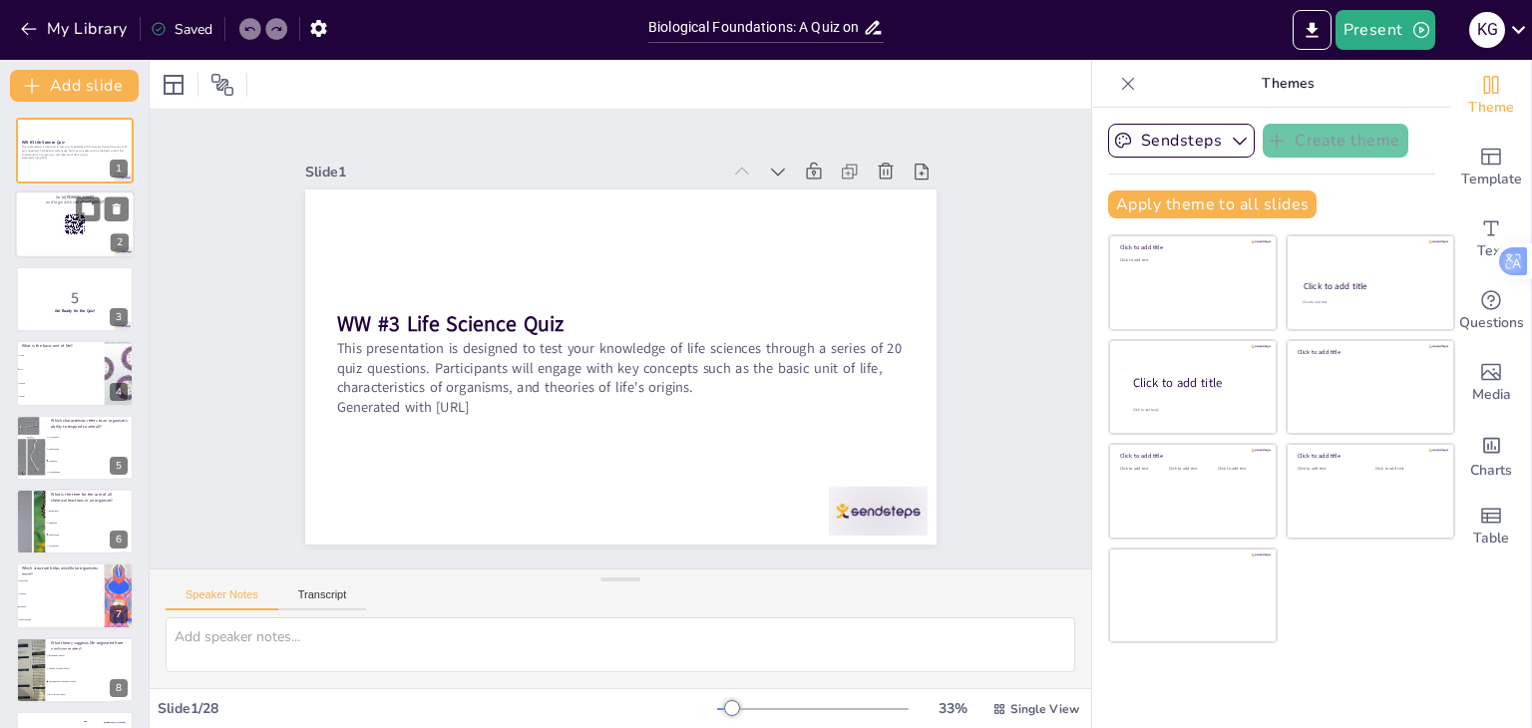
checkbox input "true"
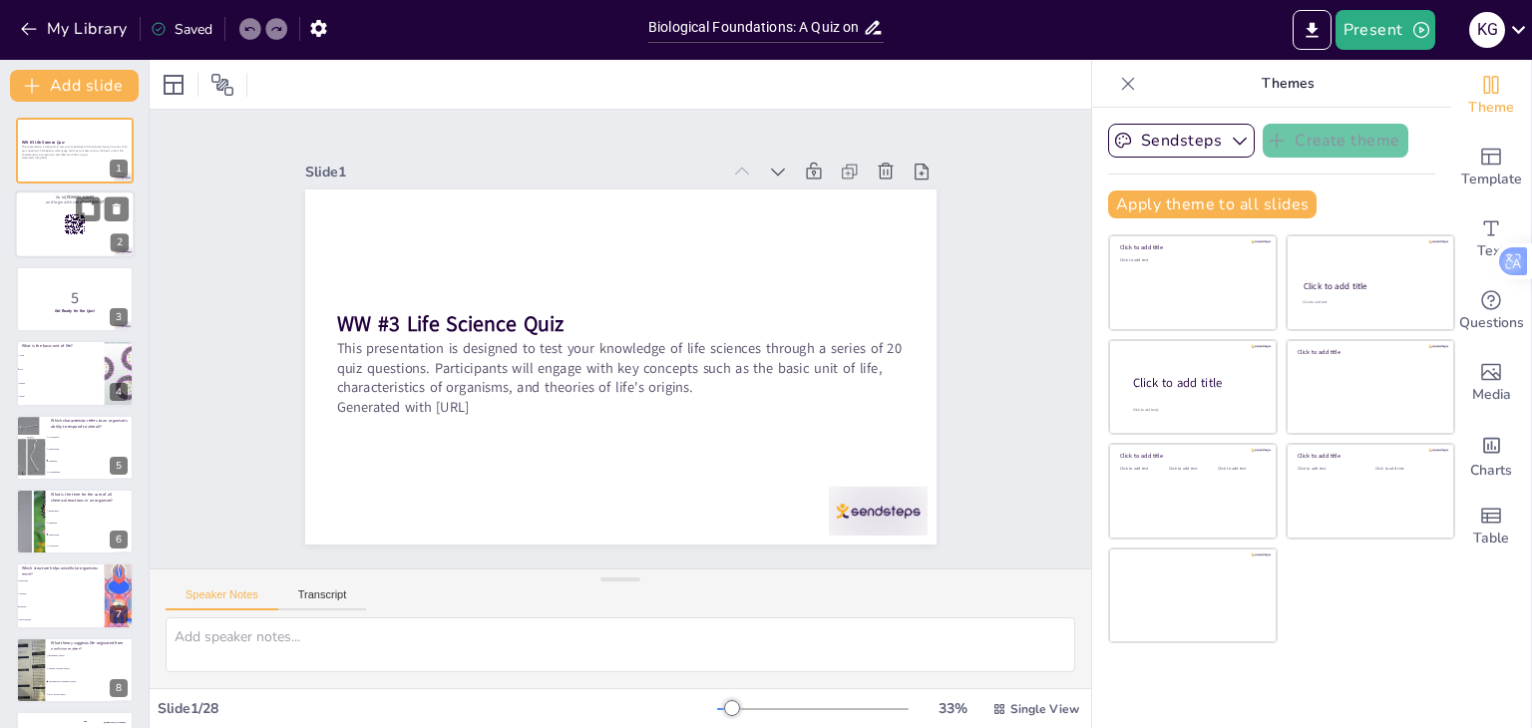
checkbox input "true"
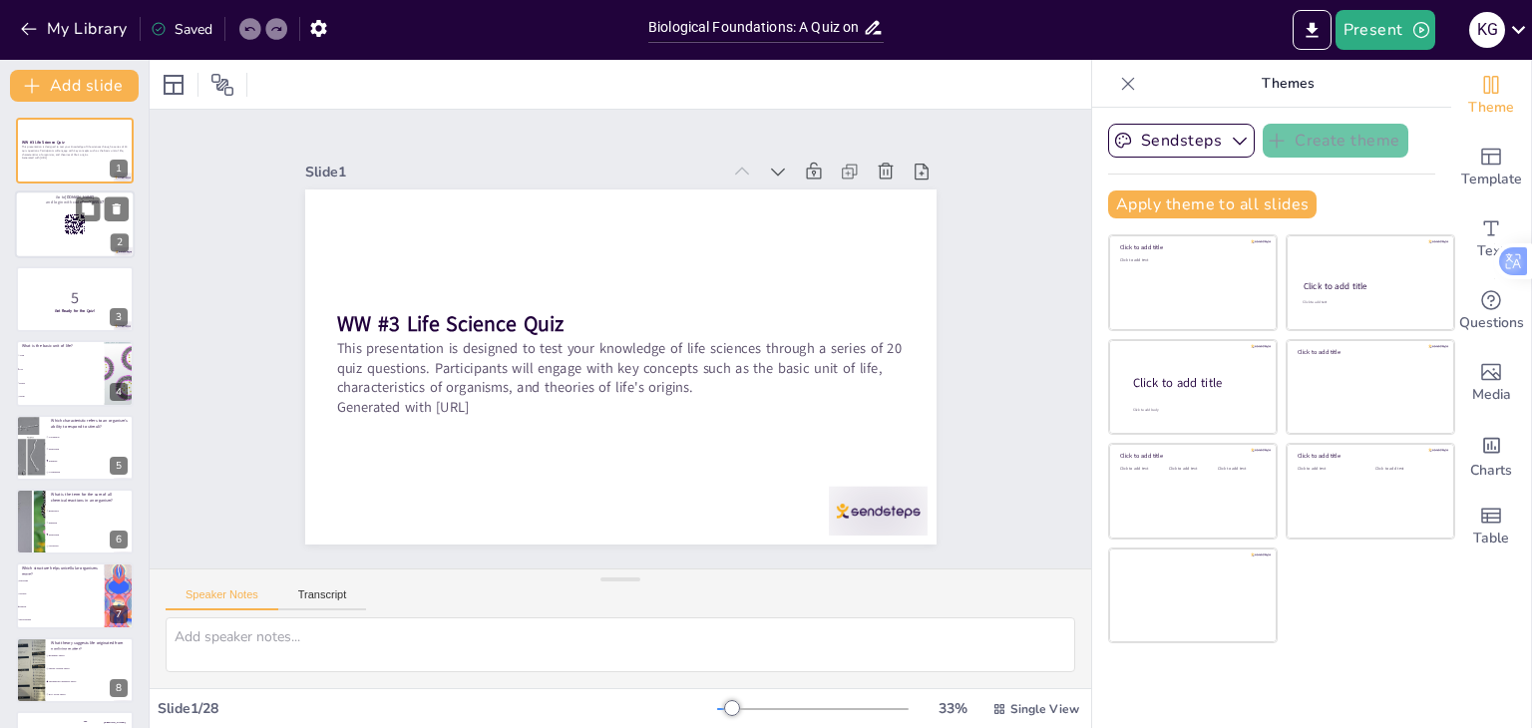
checkbox input "true"
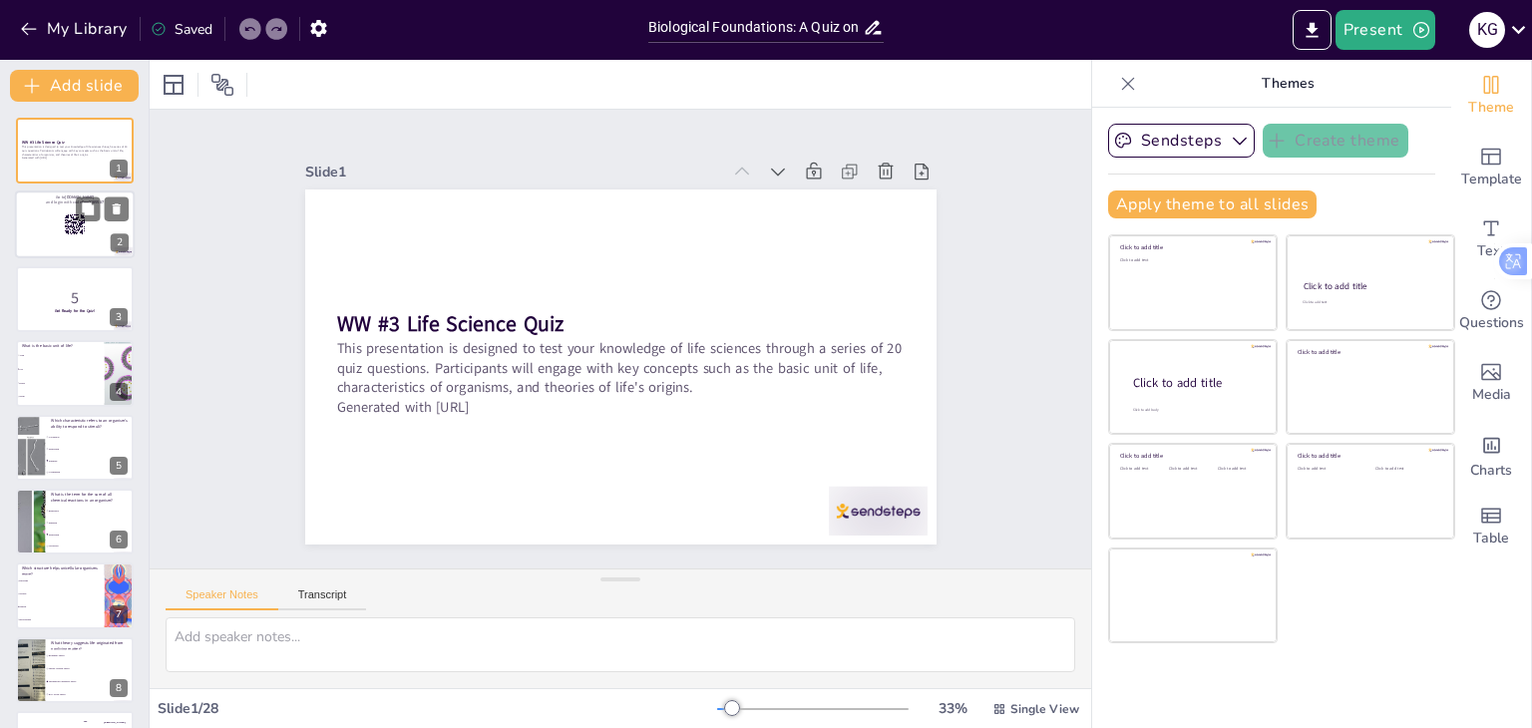
checkbox input "true"
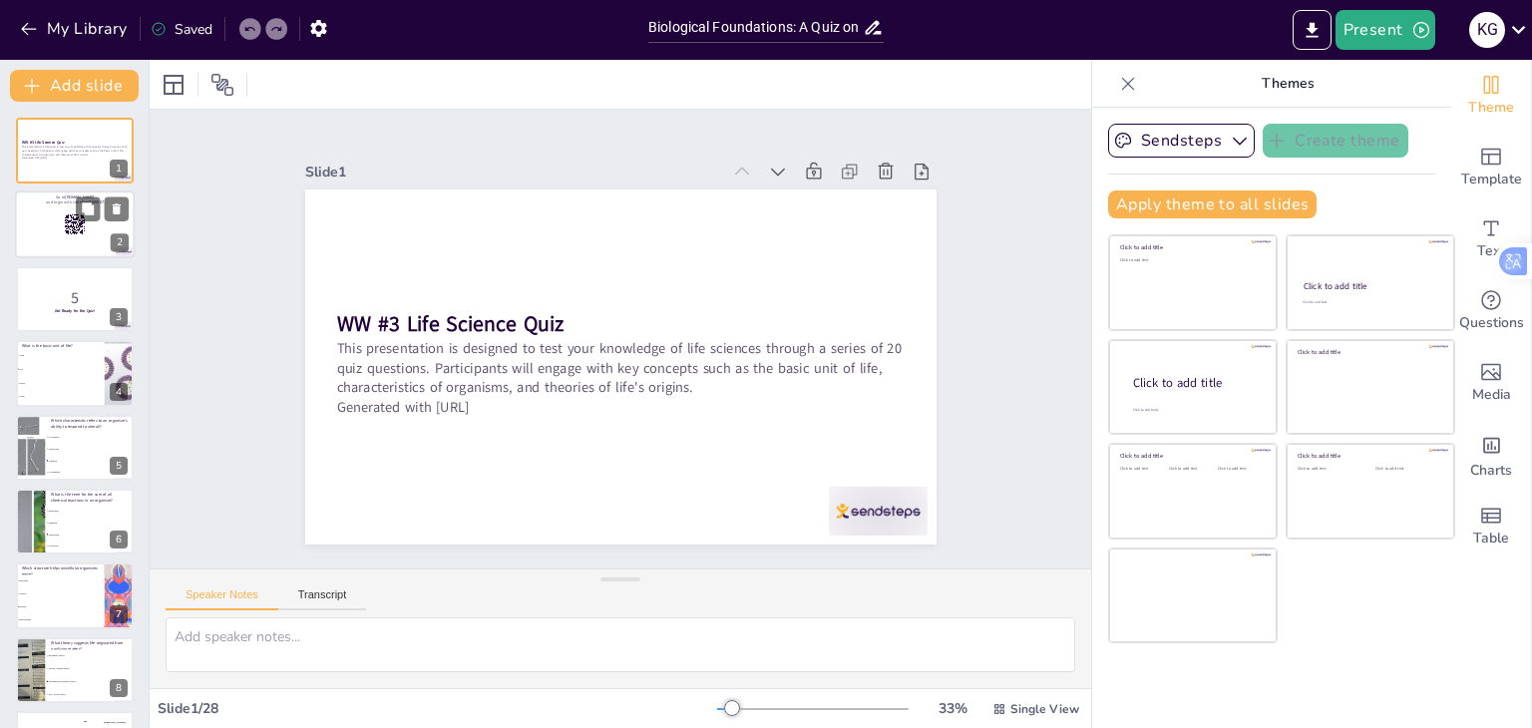
click at [52, 235] on div at bounding box center [75, 225] width 120 height 68
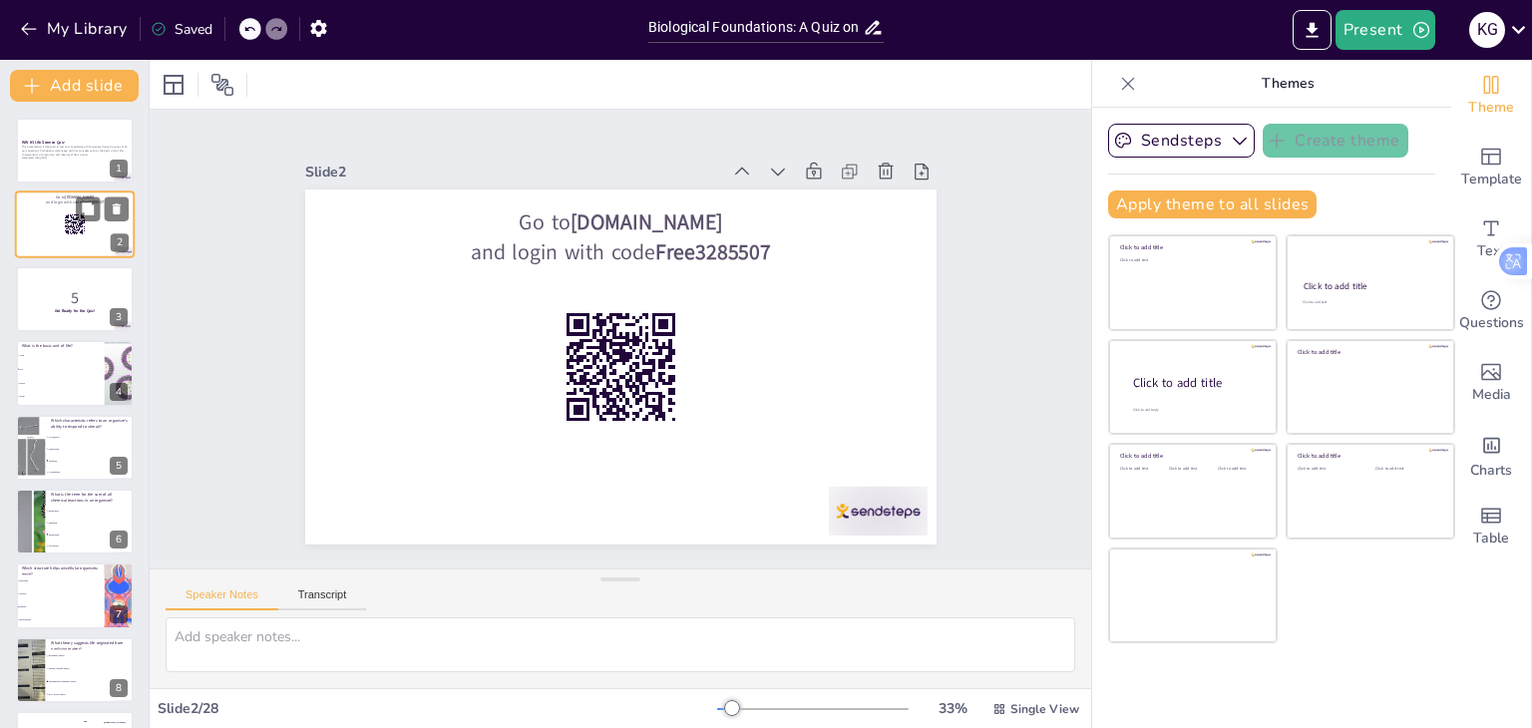
checkbox input "true"
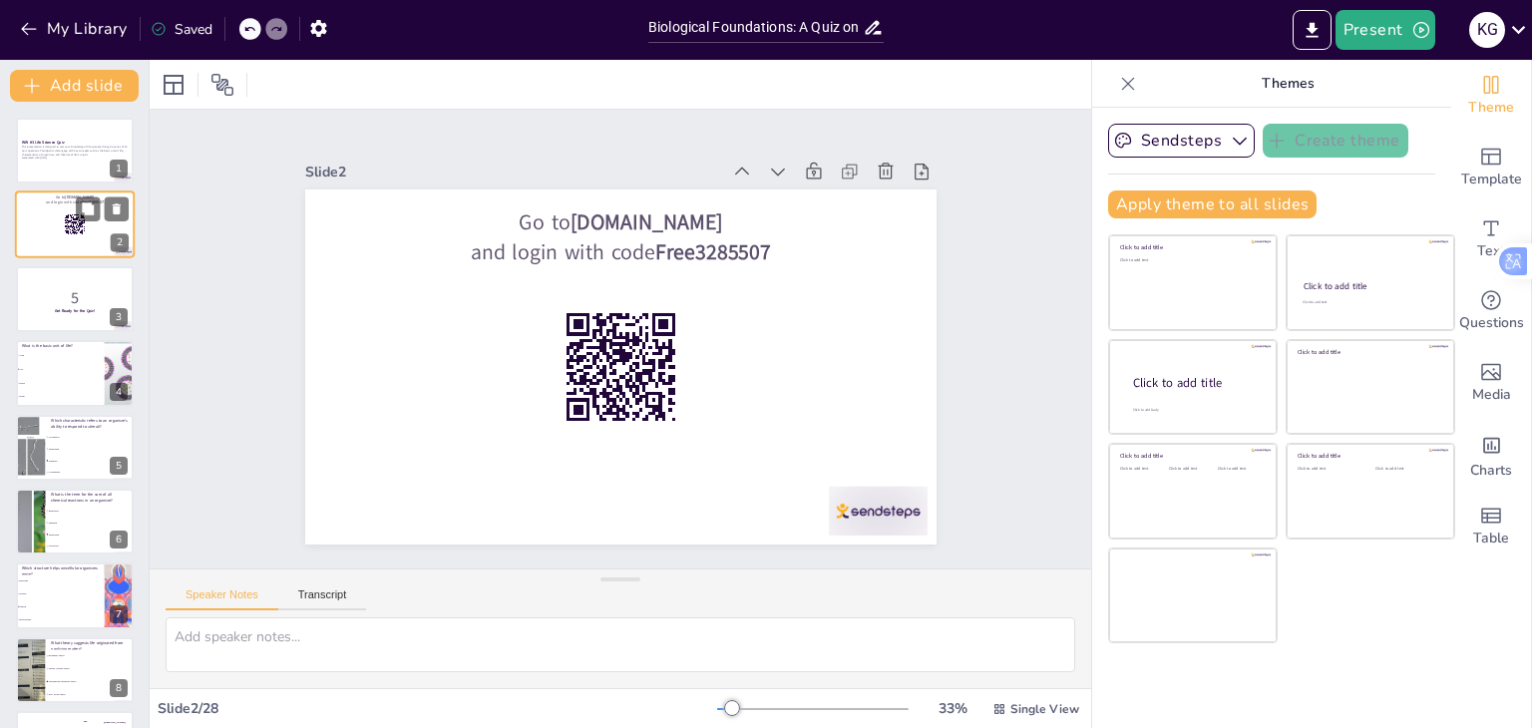
checkbox input "true"
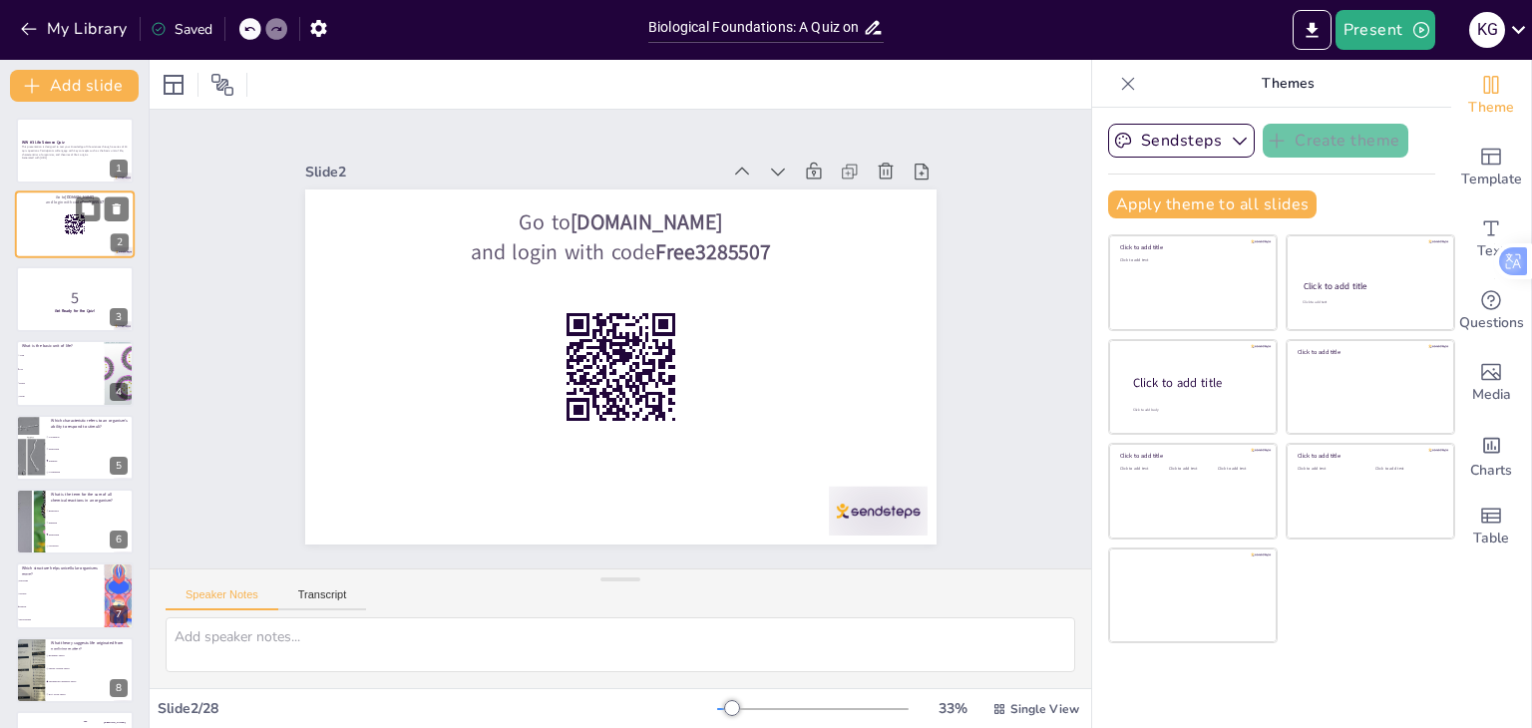
checkbox input "true"
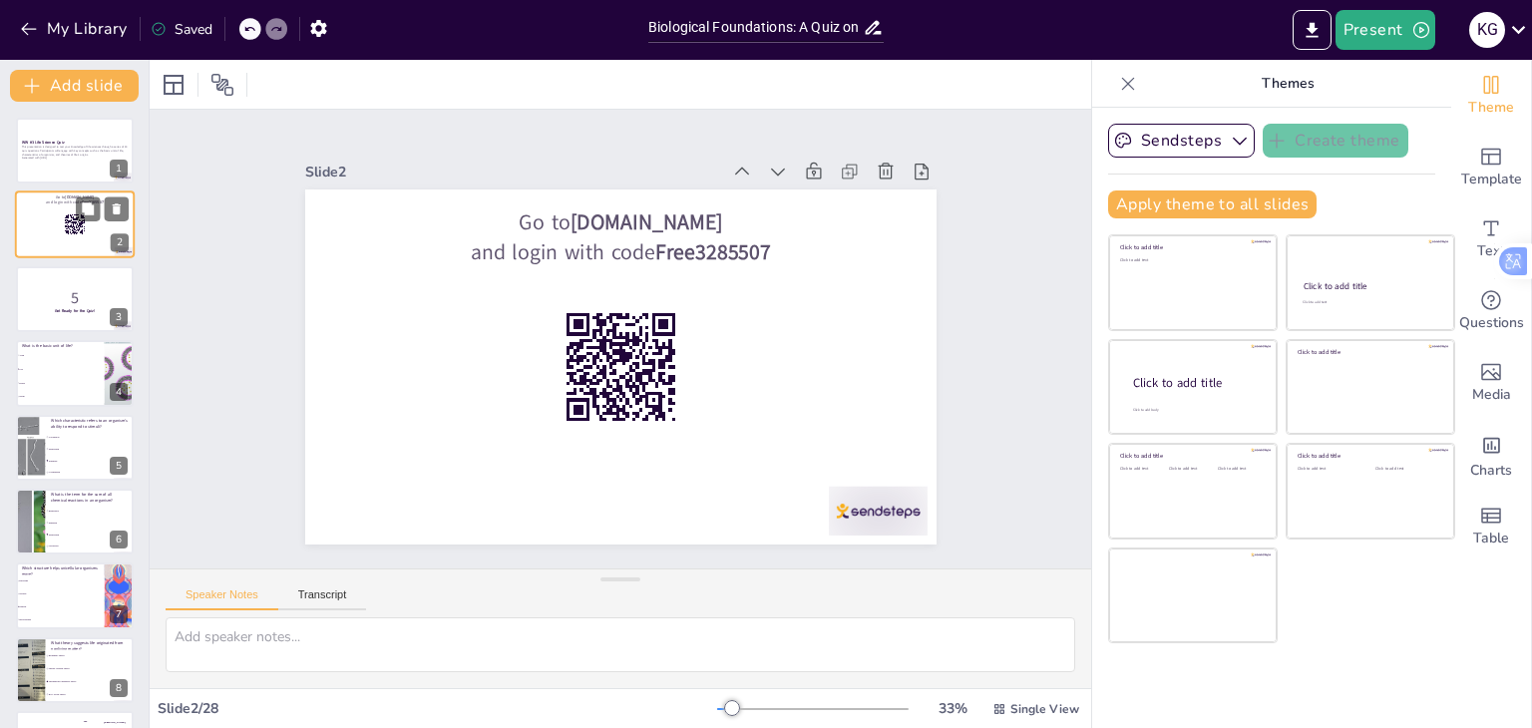
checkbox input "true"
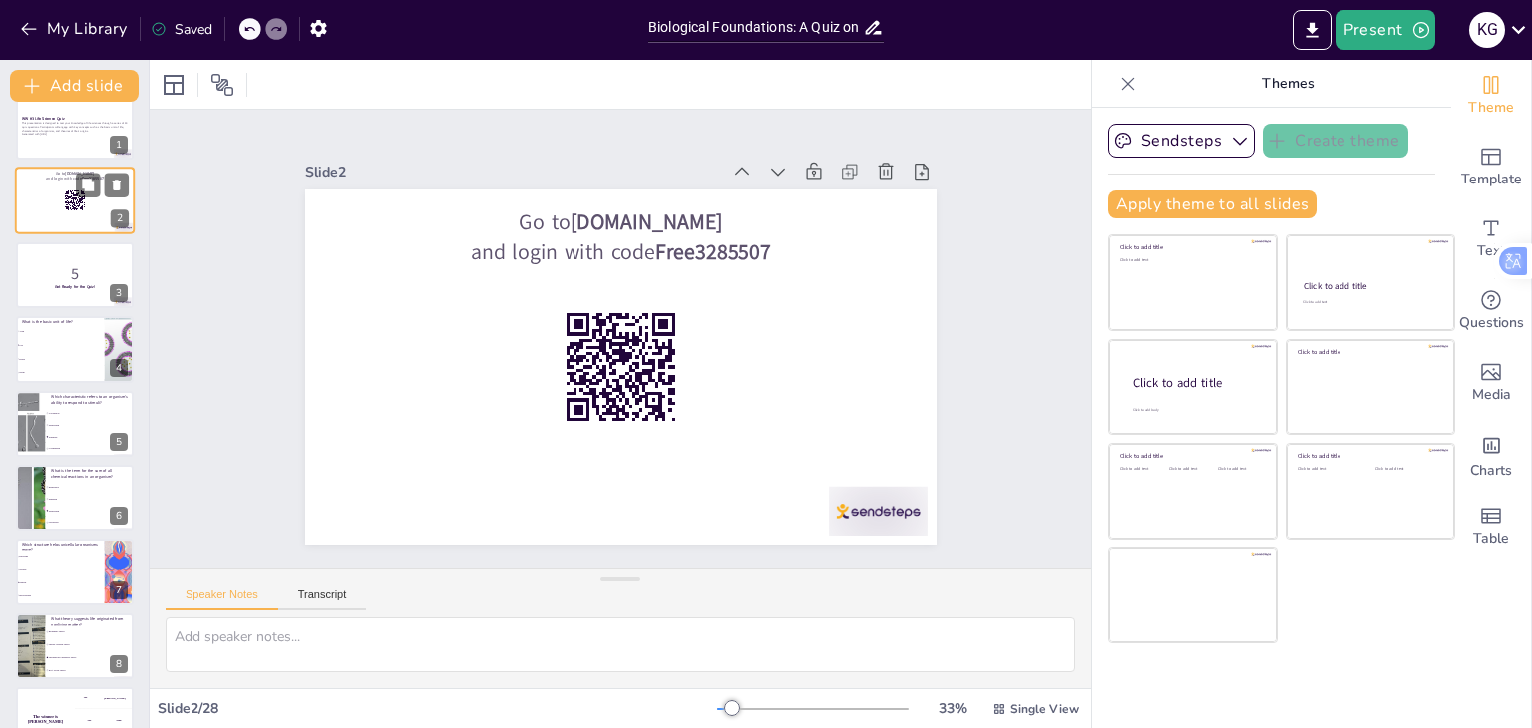
scroll to position [40, 0]
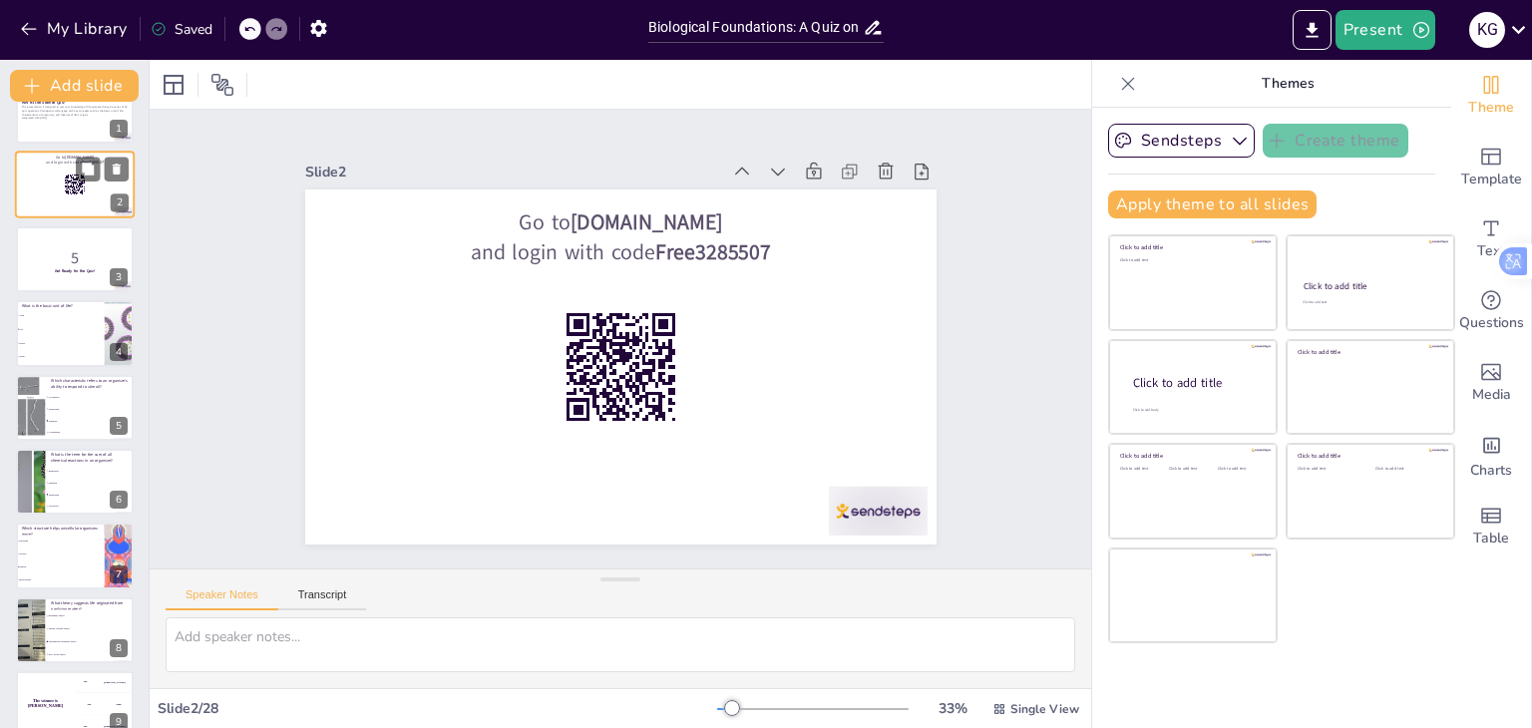
checkbox input "true"
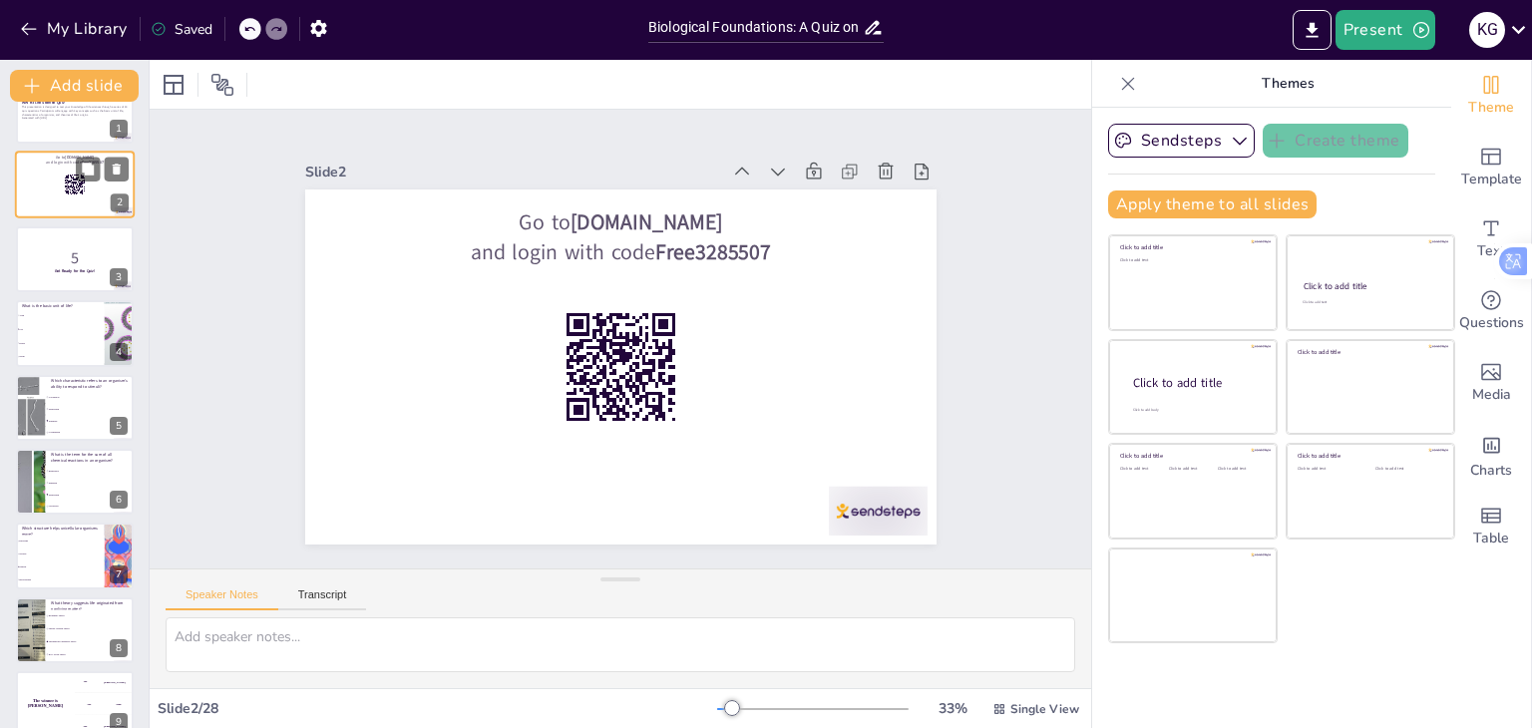
checkbox input "true"
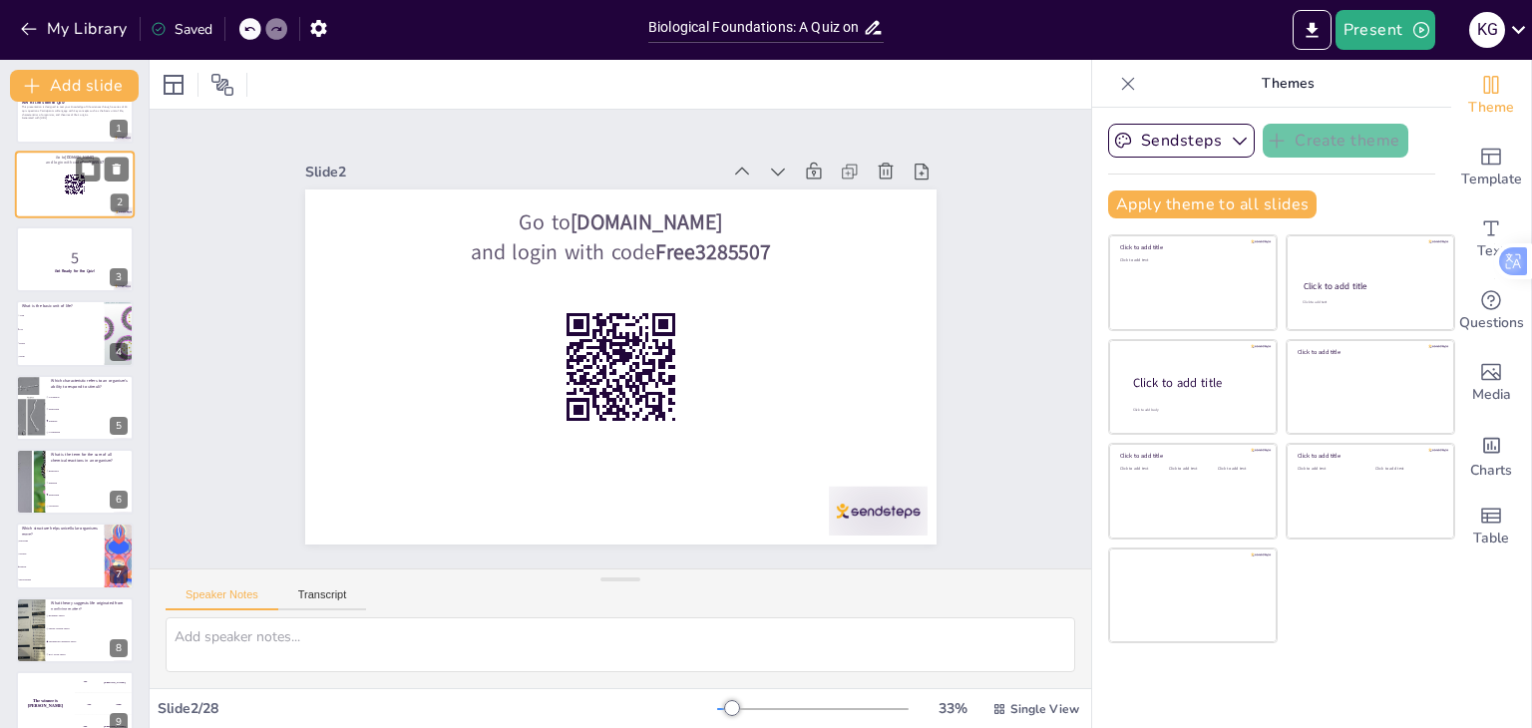
checkbox input "true"
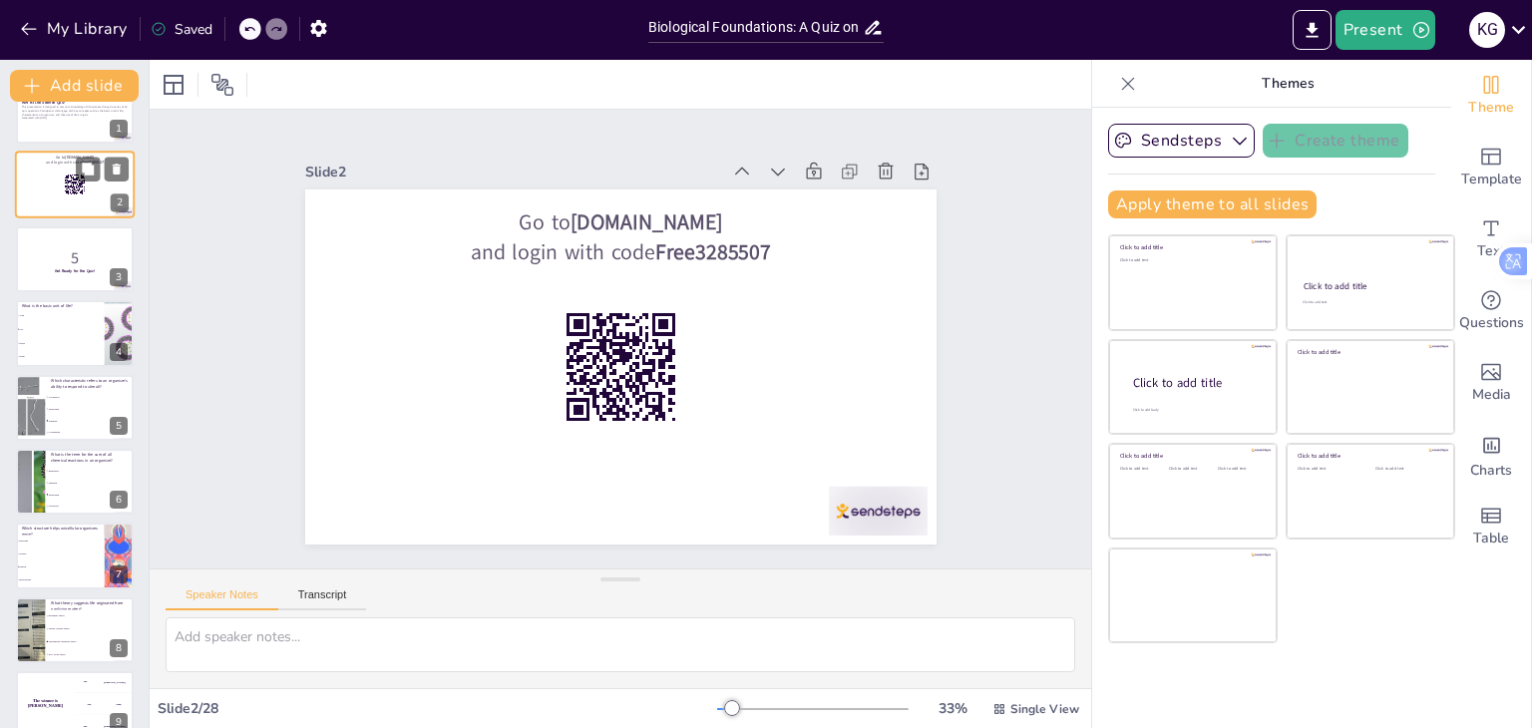
checkbox input "true"
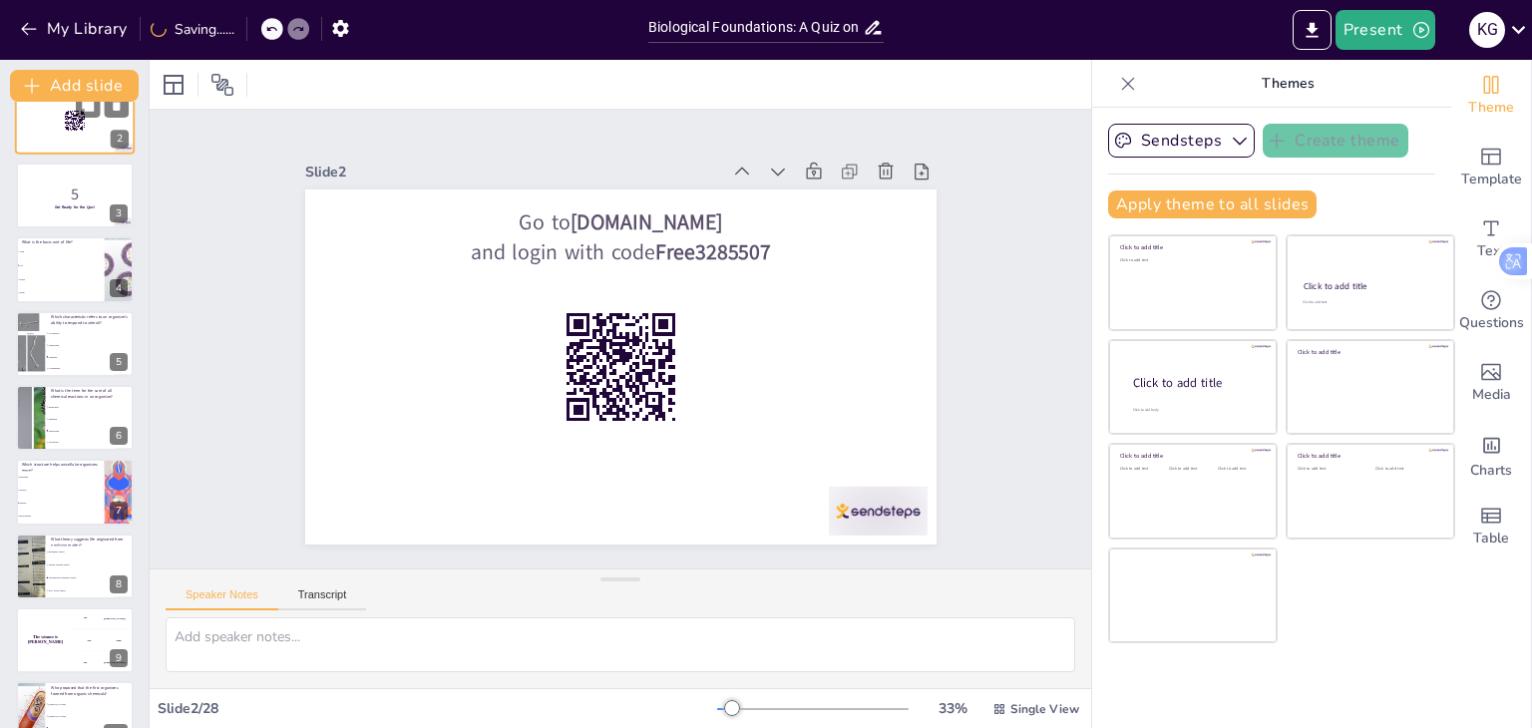
scroll to position [120, 0]
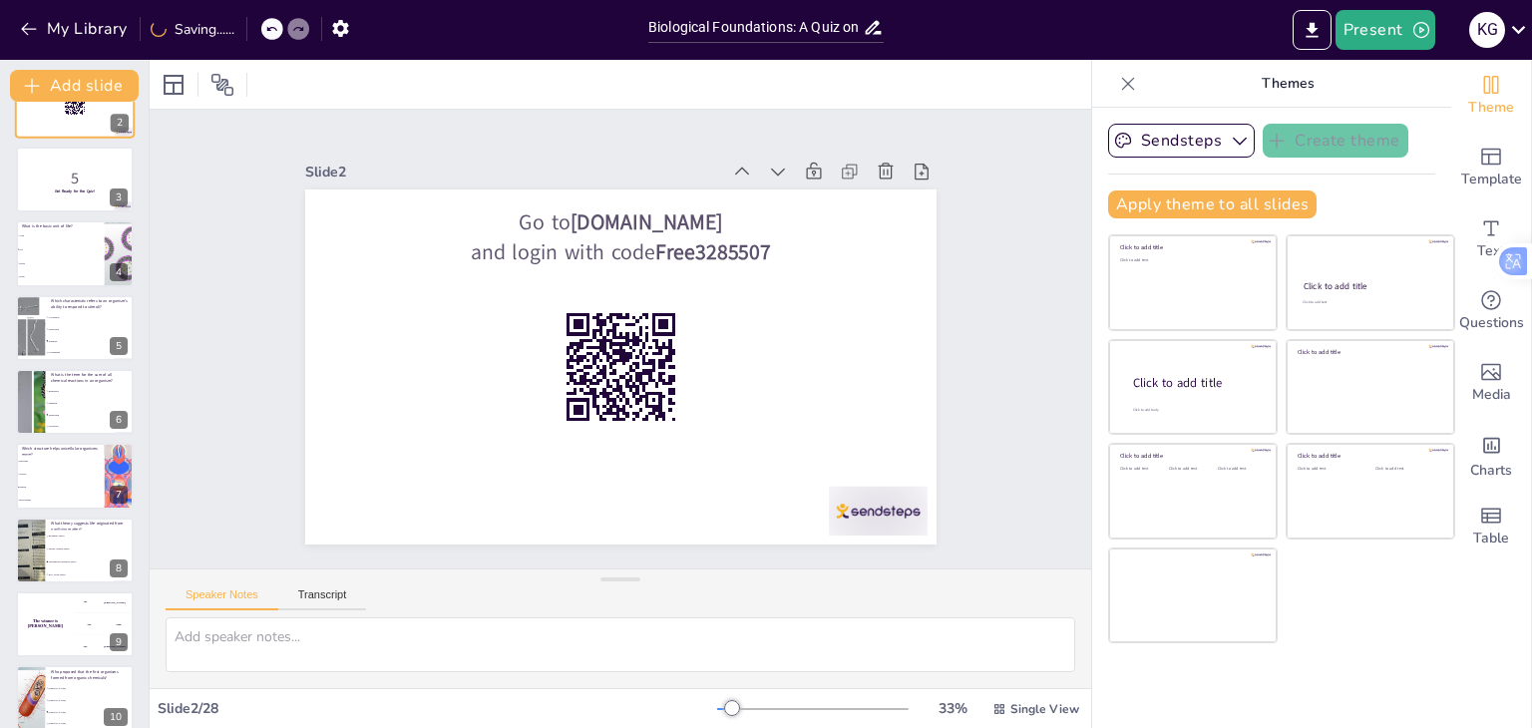
click at [52, 235] on span "Atom" at bounding box center [61, 235] width 84 height 2
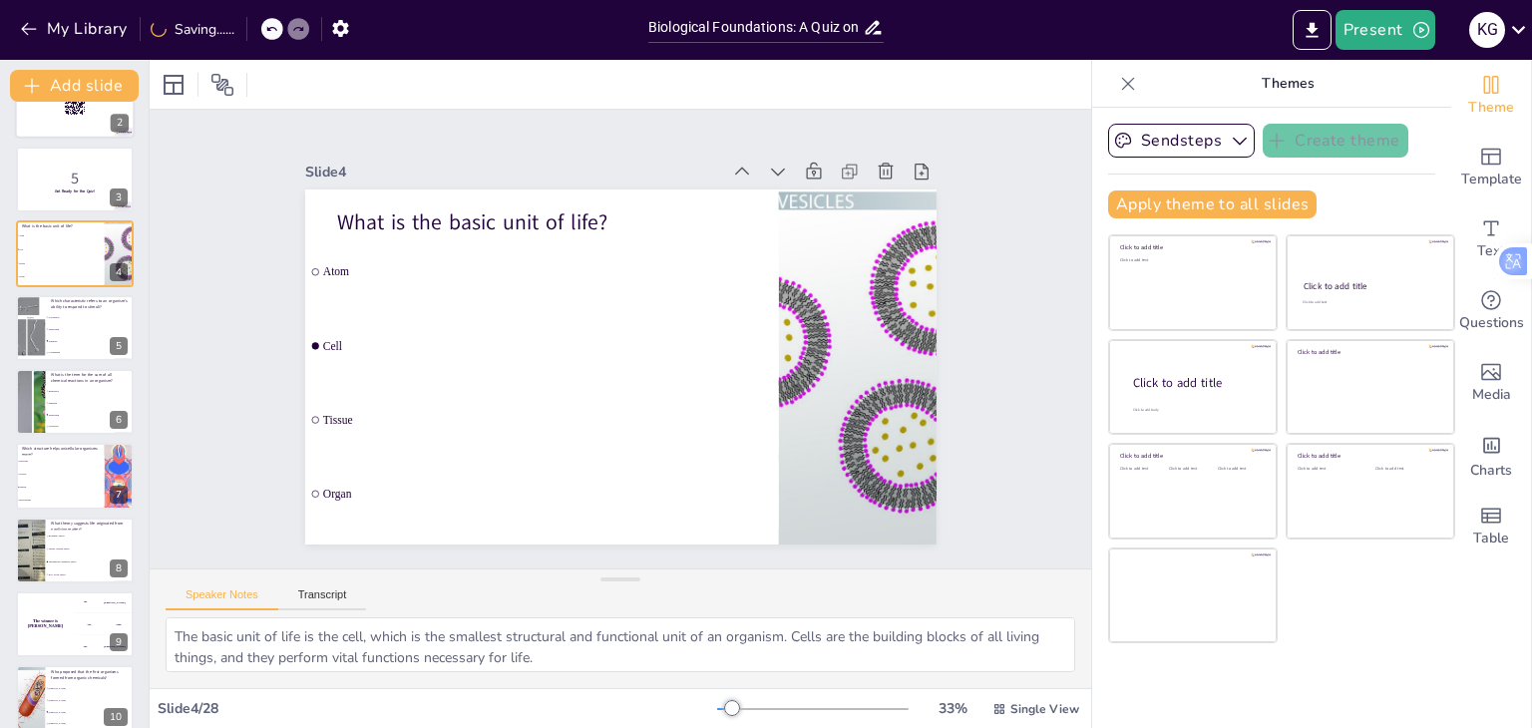
scroll to position [0, 0]
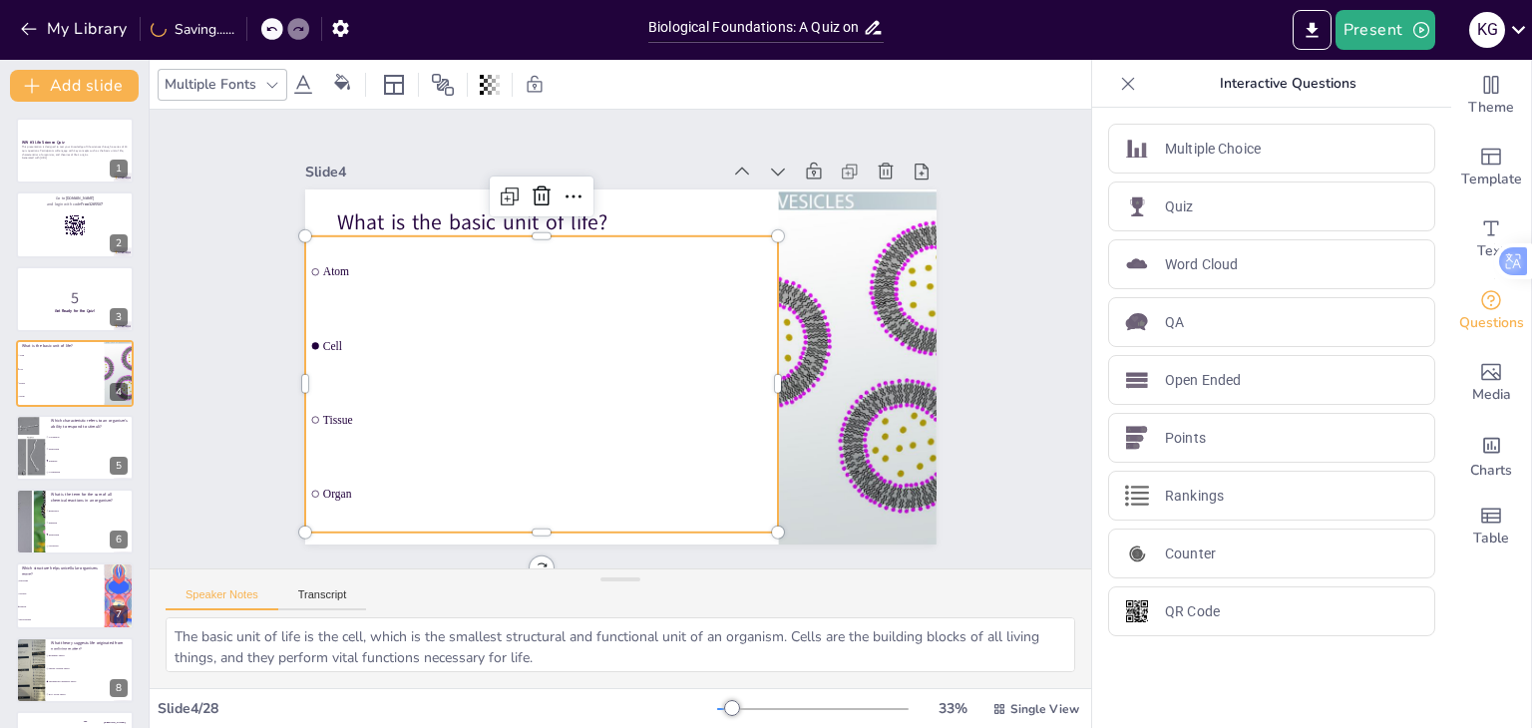
click at [306, 334] on div "What is the basic unit of life? Atom Cell Tissue Organ" at bounding box center [620, 366] width 631 height 355
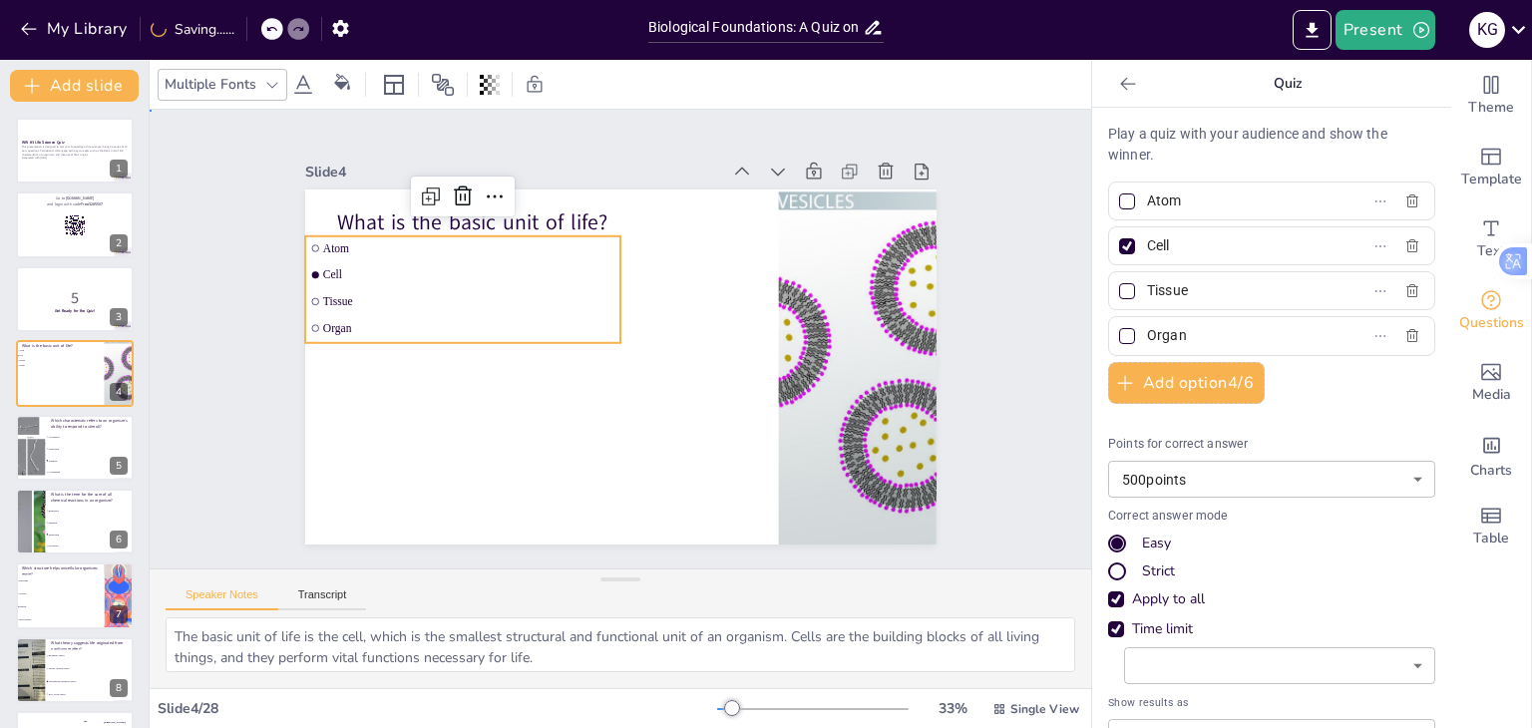
click at [249, 184] on div "Slide 1 WW #3 Life Science Quiz This presentation is designed to test your know…" at bounding box center [620, 339] width 743 height 411
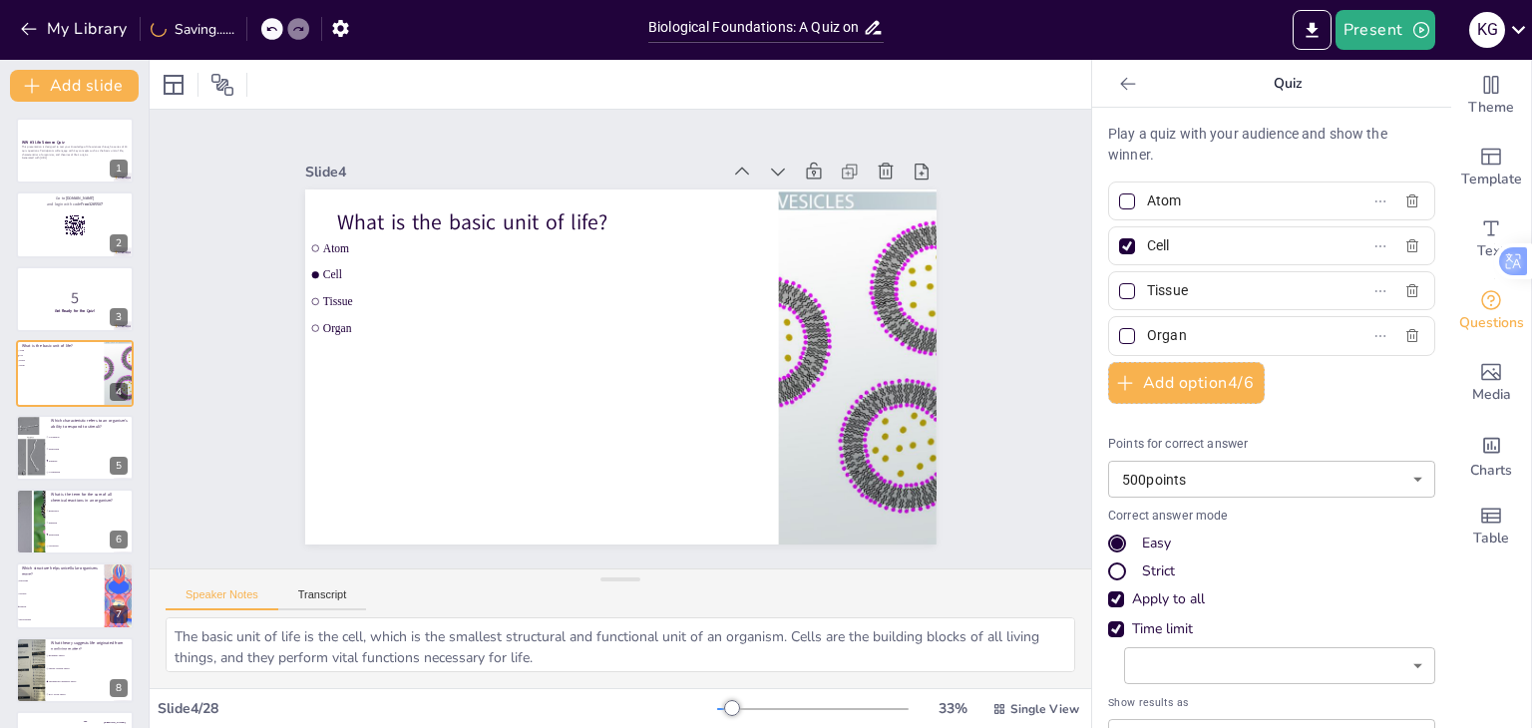
click at [1119, 247] on div at bounding box center [1127, 246] width 16 height 16
click at [1147, 247] on input "Cell" at bounding box center [1239, 245] width 185 height 29
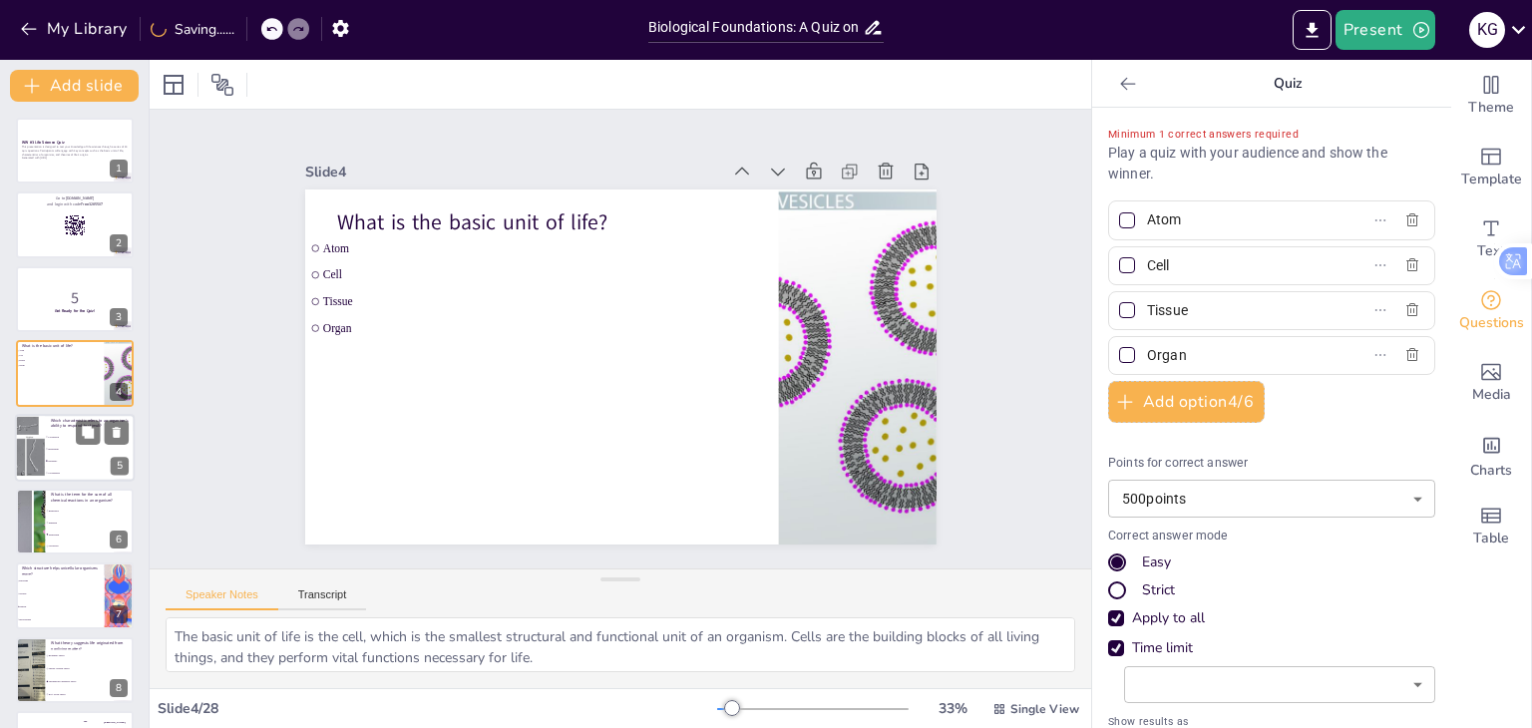
click at [74, 432] on li "Locomotion" at bounding box center [90, 437] width 90 height 12
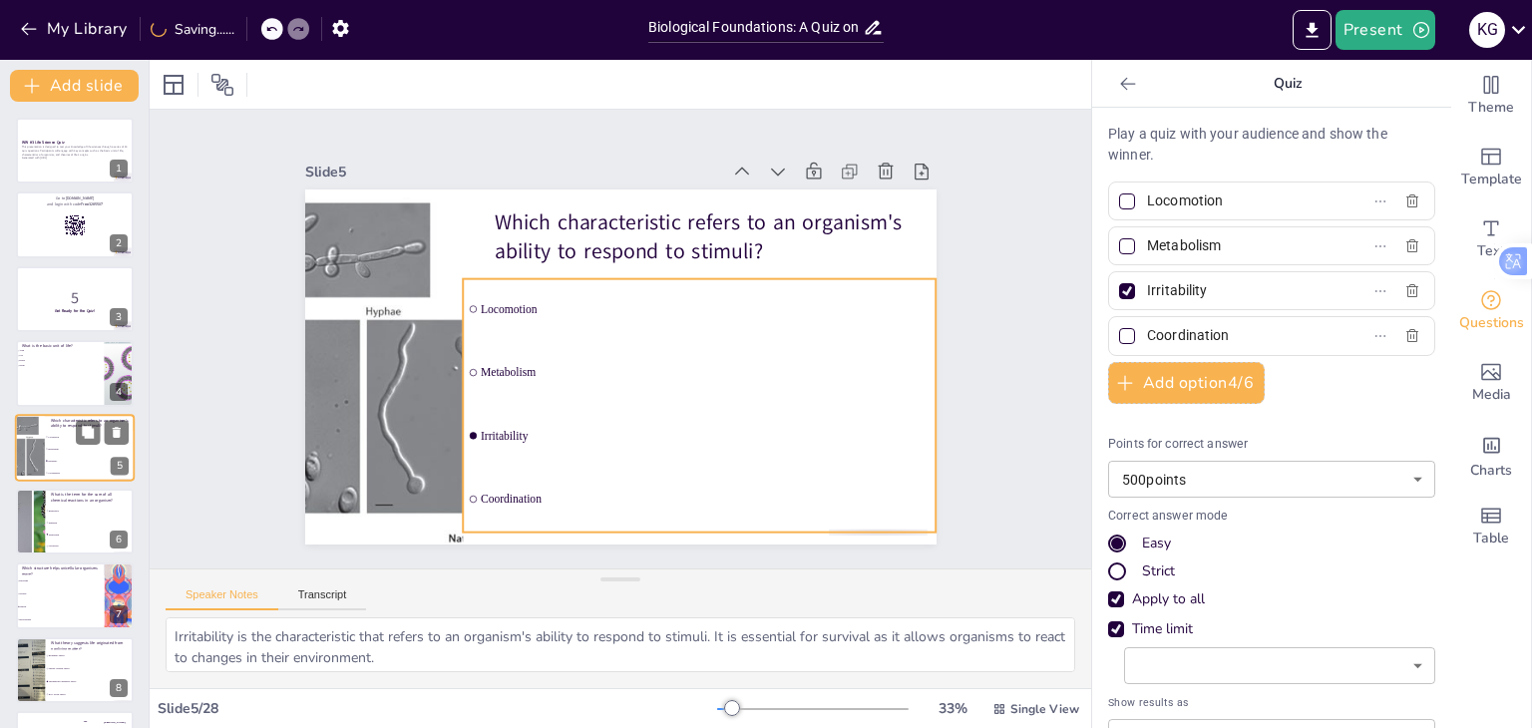
scroll to position [32, 0]
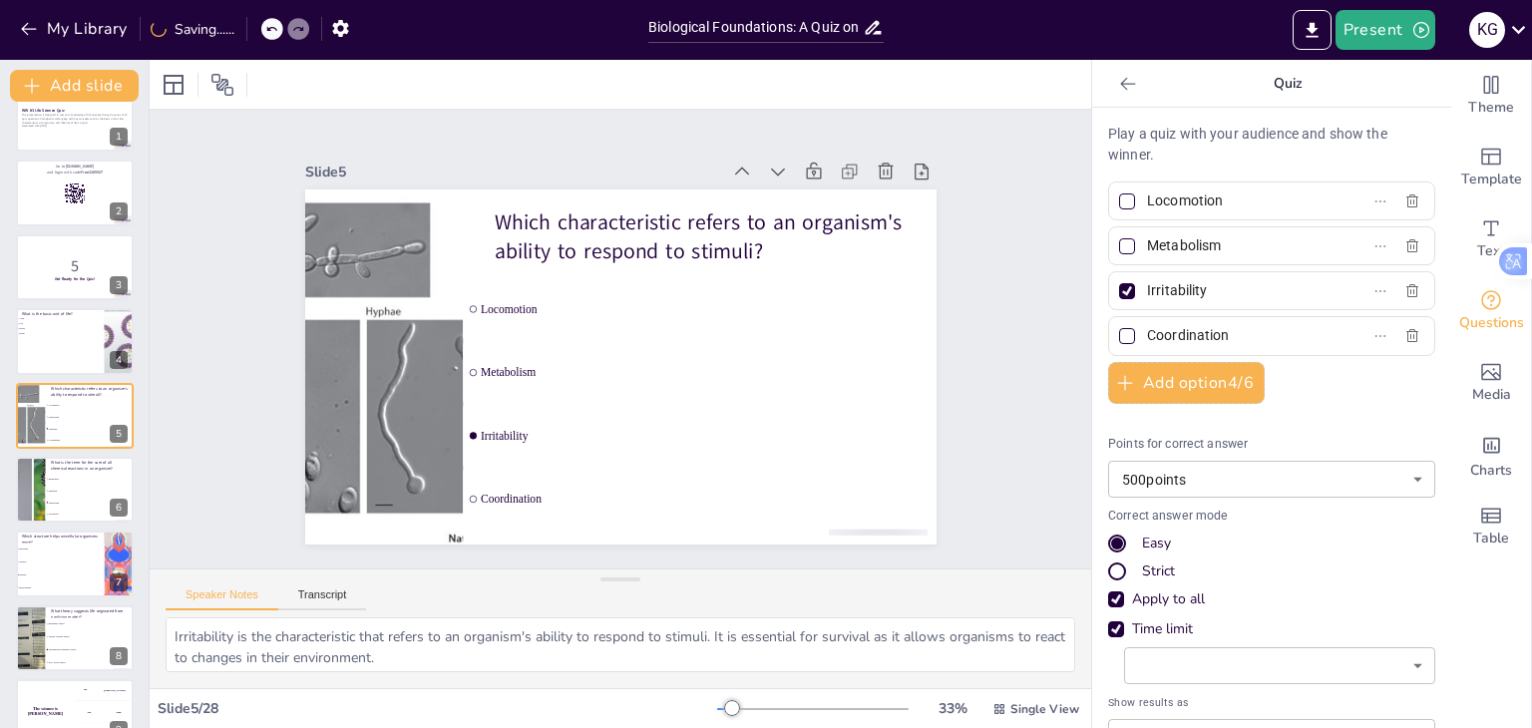
click at [1119, 288] on div at bounding box center [1127, 291] width 16 height 16
click at [1147, 288] on input "Irritability" at bounding box center [1239, 290] width 185 height 29
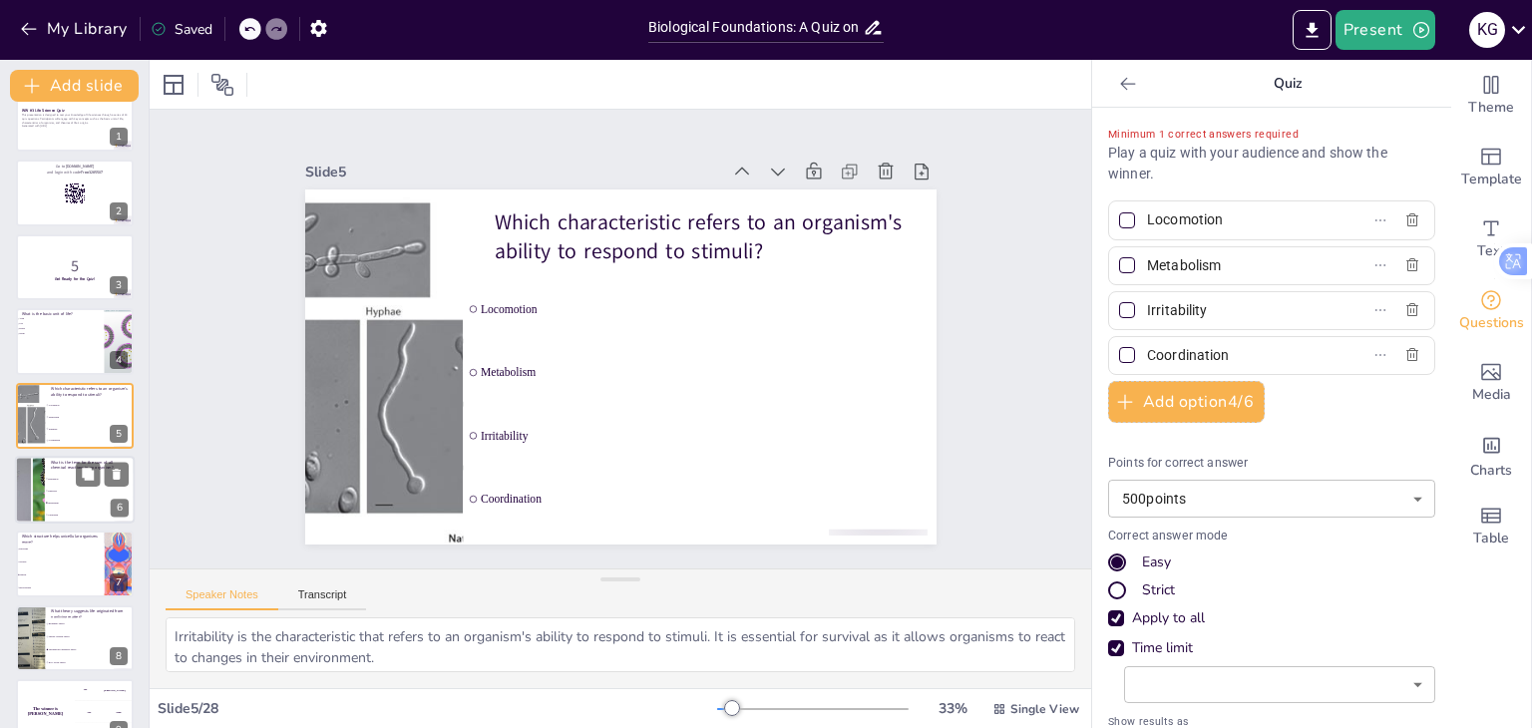
click at [52, 487] on li "Digestion" at bounding box center [90, 491] width 90 height 12
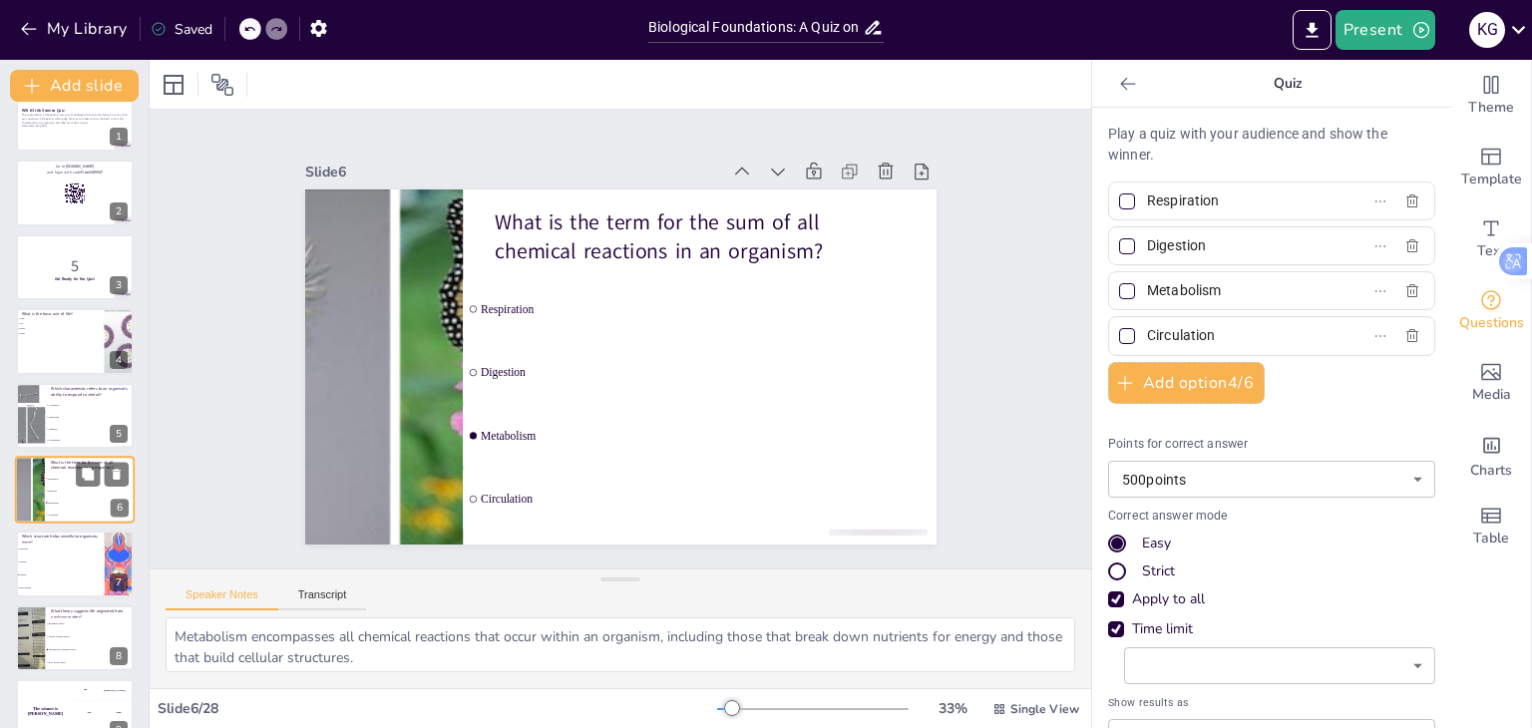
scroll to position [107, 0]
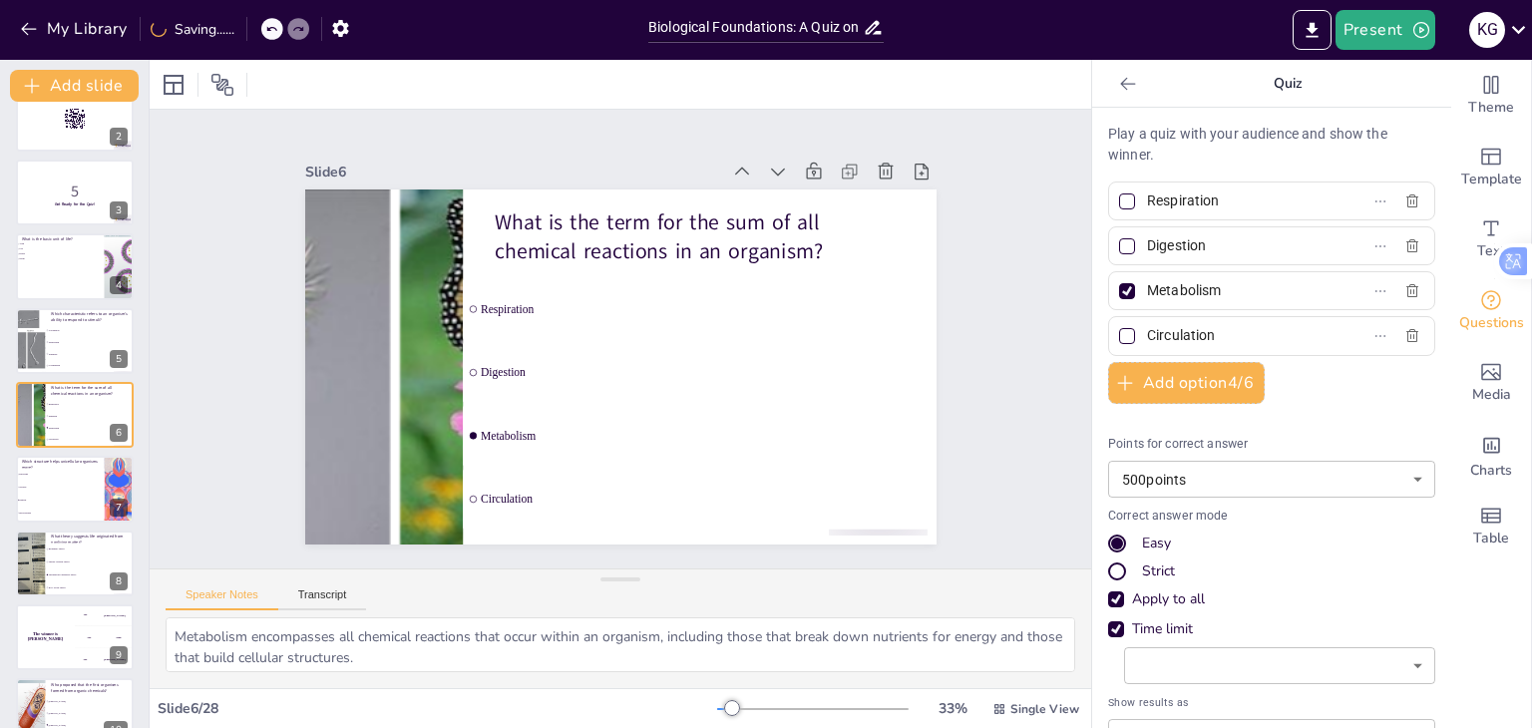
click at [1119, 284] on div at bounding box center [1127, 291] width 16 height 16
click at [1147, 284] on input "Metabolism" at bounding box center [1239, 290] width 185 height 29
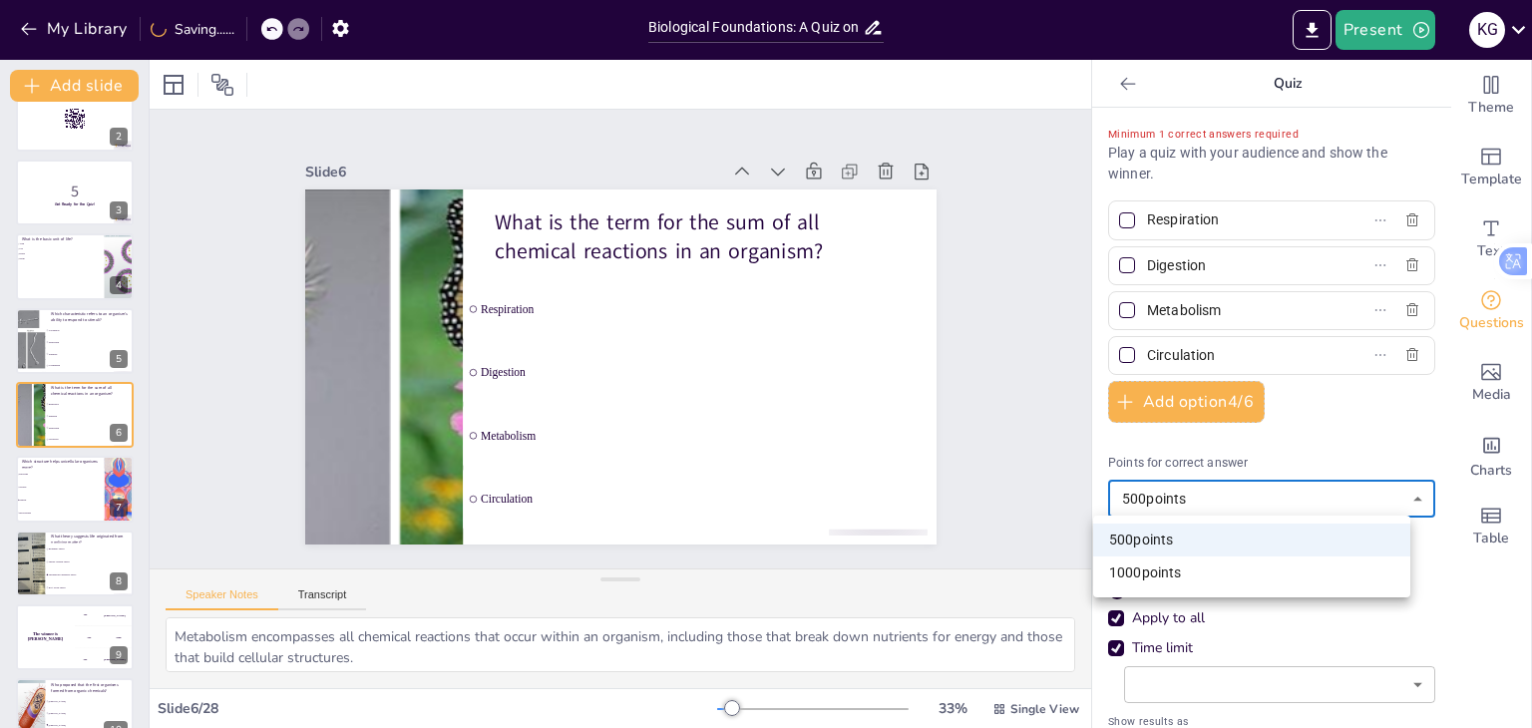
click at [1400, 494] on body "My Library Saving...... Biological Foundations: A Quiz on Life's Origin and Cel…" at bounding box center [766, 364] width 1532 height 728
click at [1366, 504] on div at bounding box center [766, 364] width 1532 height 728
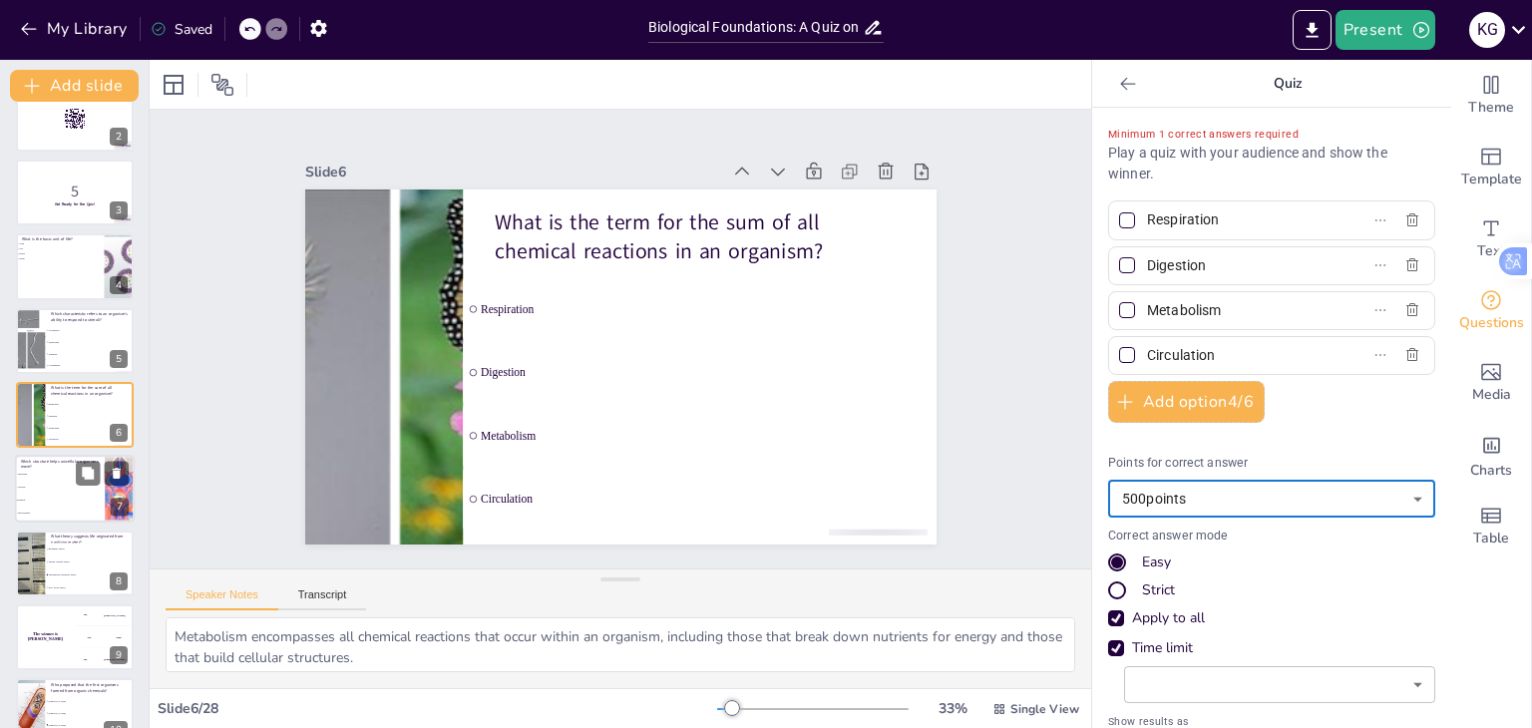
click at [84, 489] on li "Nucleus" at bounding box center [60, 488] width 90 height 13
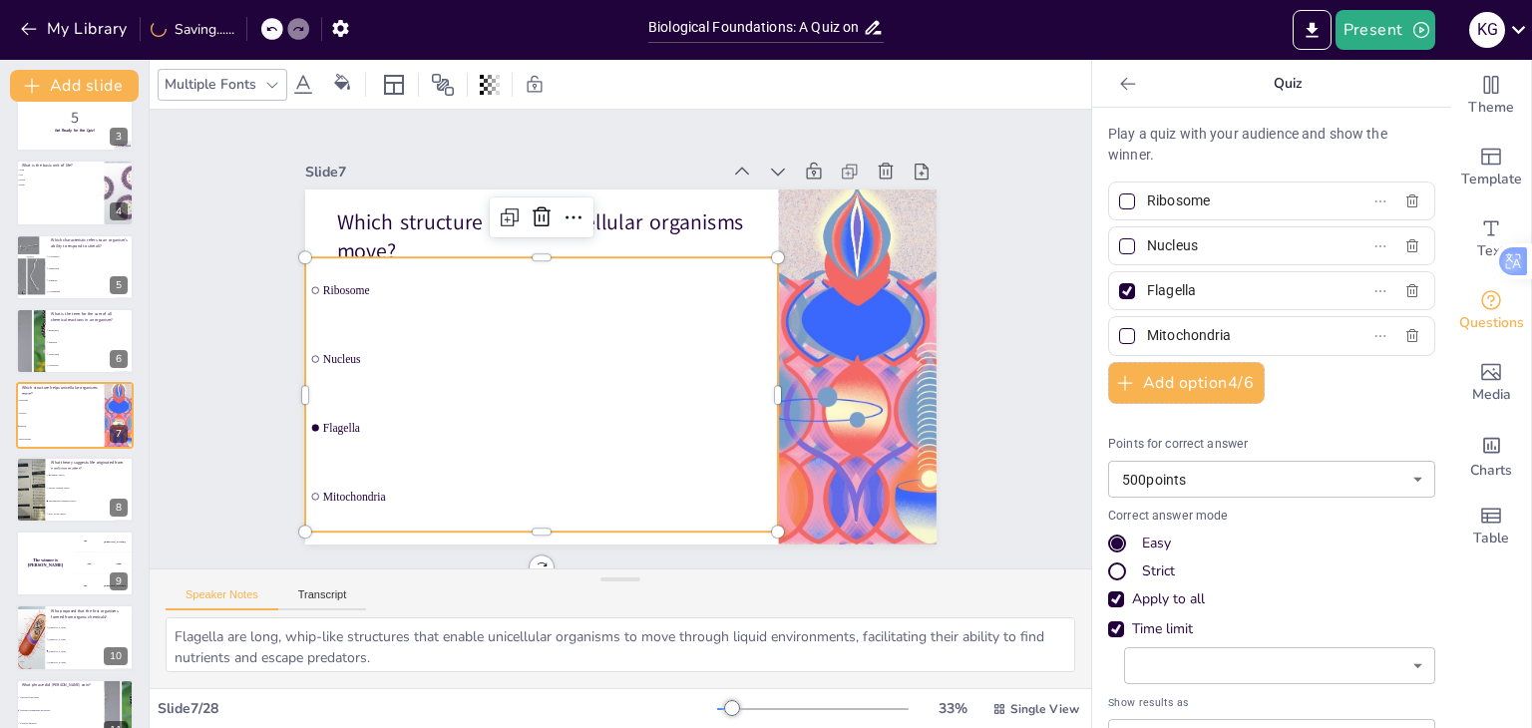
click at [322, 223] on div "Which structure helps unicellular organisms move? Ribosome Nucleus Flagella Mit…" at bounding box center [635, 191] width 627 height 66
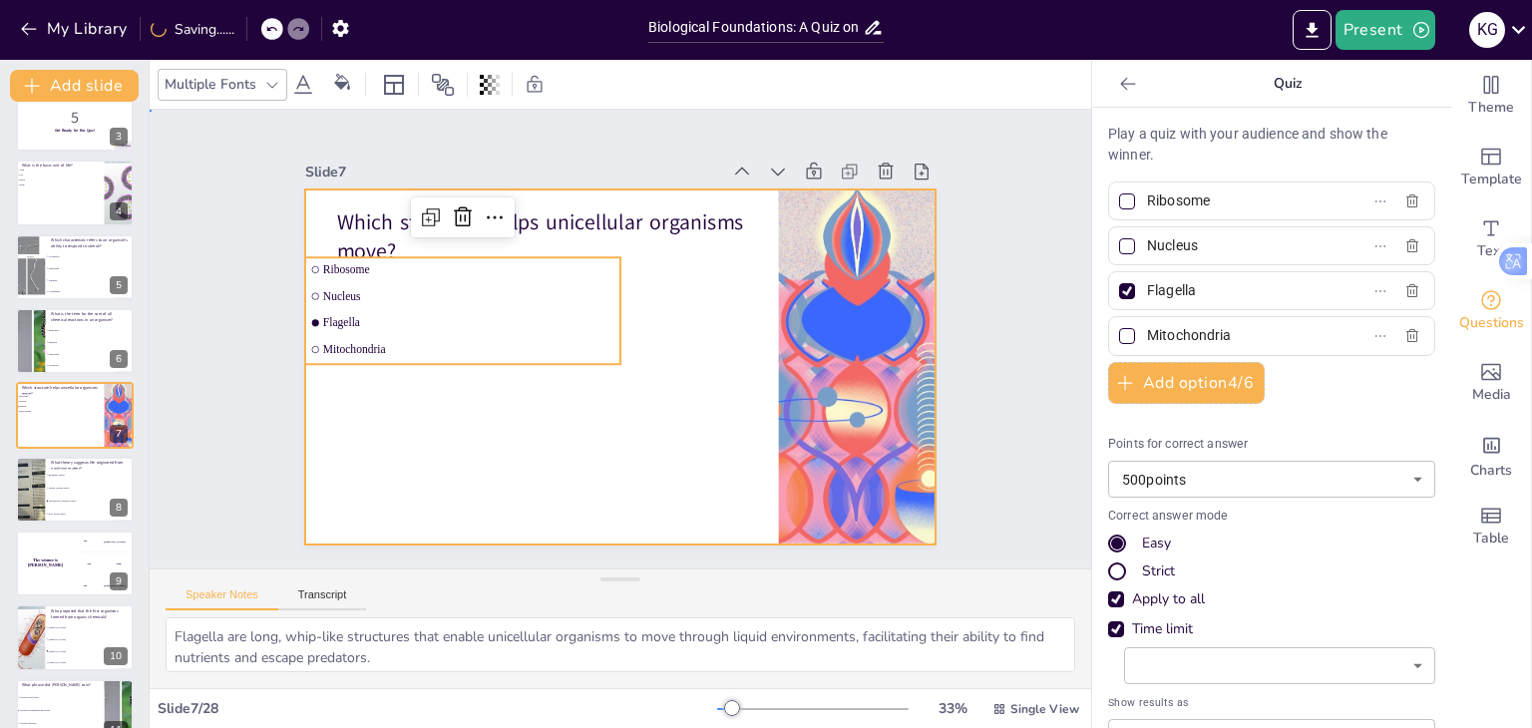
click at [300, 418] on div at bounding box center [599, 357] width 686 height 707
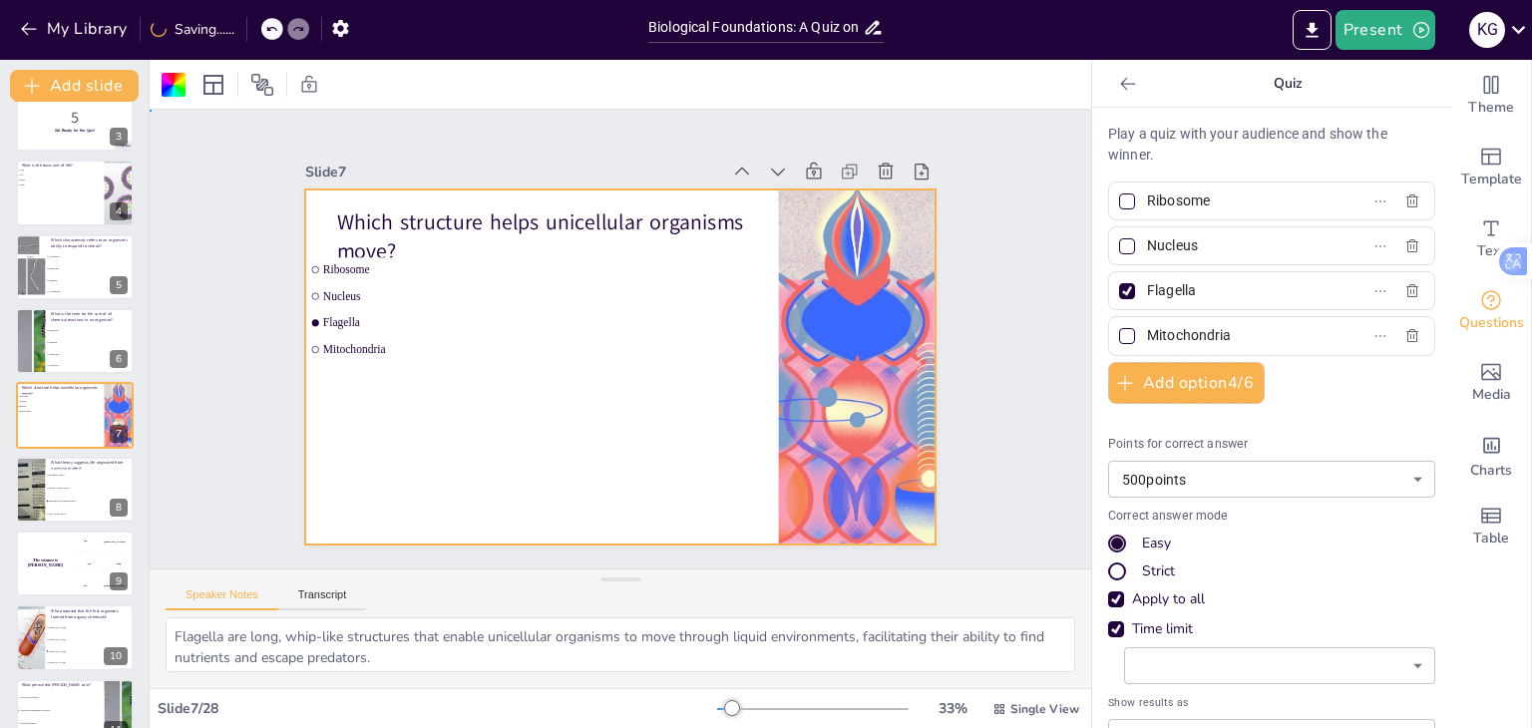
click at [220, 400] on div "Slide 1 WW #3 Life Science Quiz This presentation is designed to test your know…" at bounding box center [621, 339] width 984 height 554
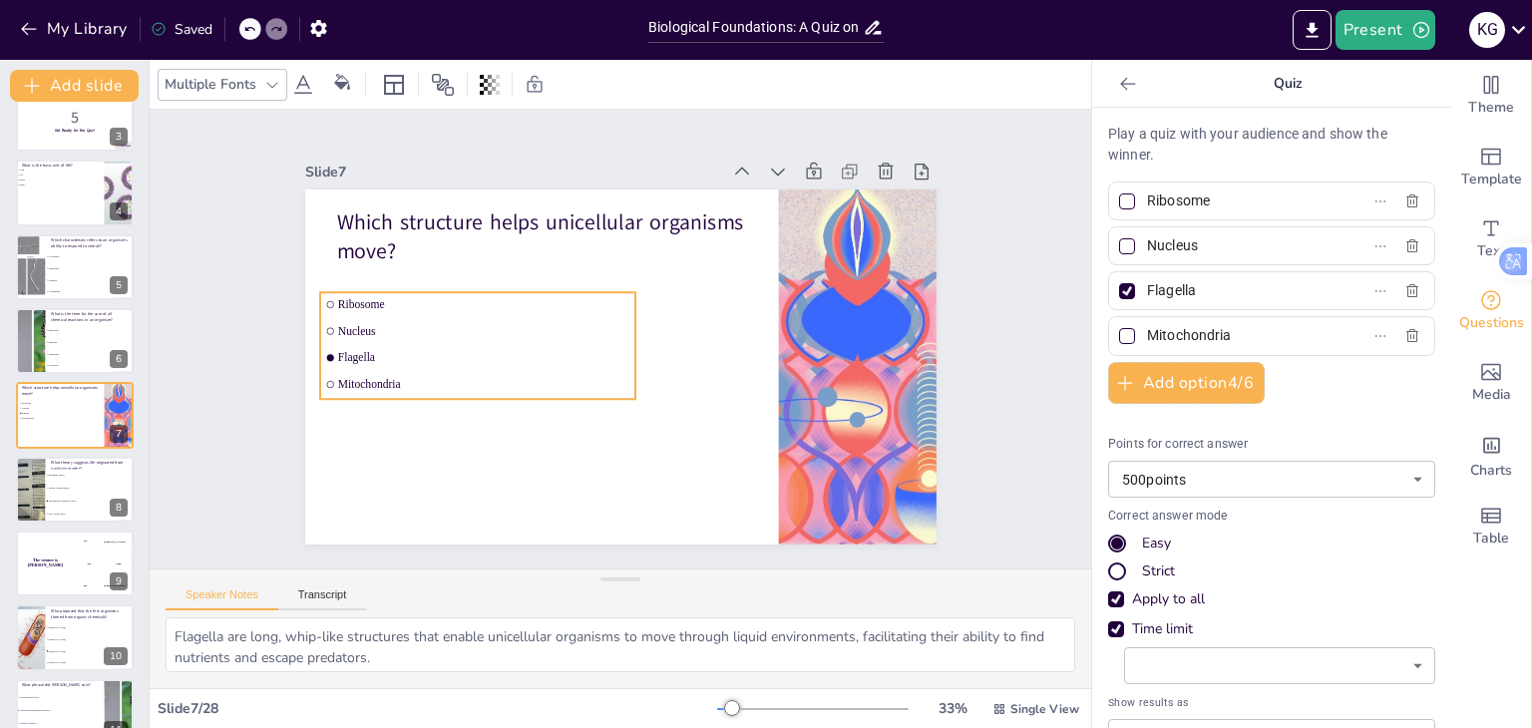
drag, startPoint x: 457, startPoint y: 249, endPoint x: 472, endPoint y: 284, distance: 38.0
click at [472, 292] on li "Ribosome" at bounding box center [477, 304] width 315 height 24
click at [1119, 287] on div at bounding box center [1127, 291] width 16 height 16
click at [1147, 287] on input "Flagella" at bounding box center [1239, 290] width 185 height 29
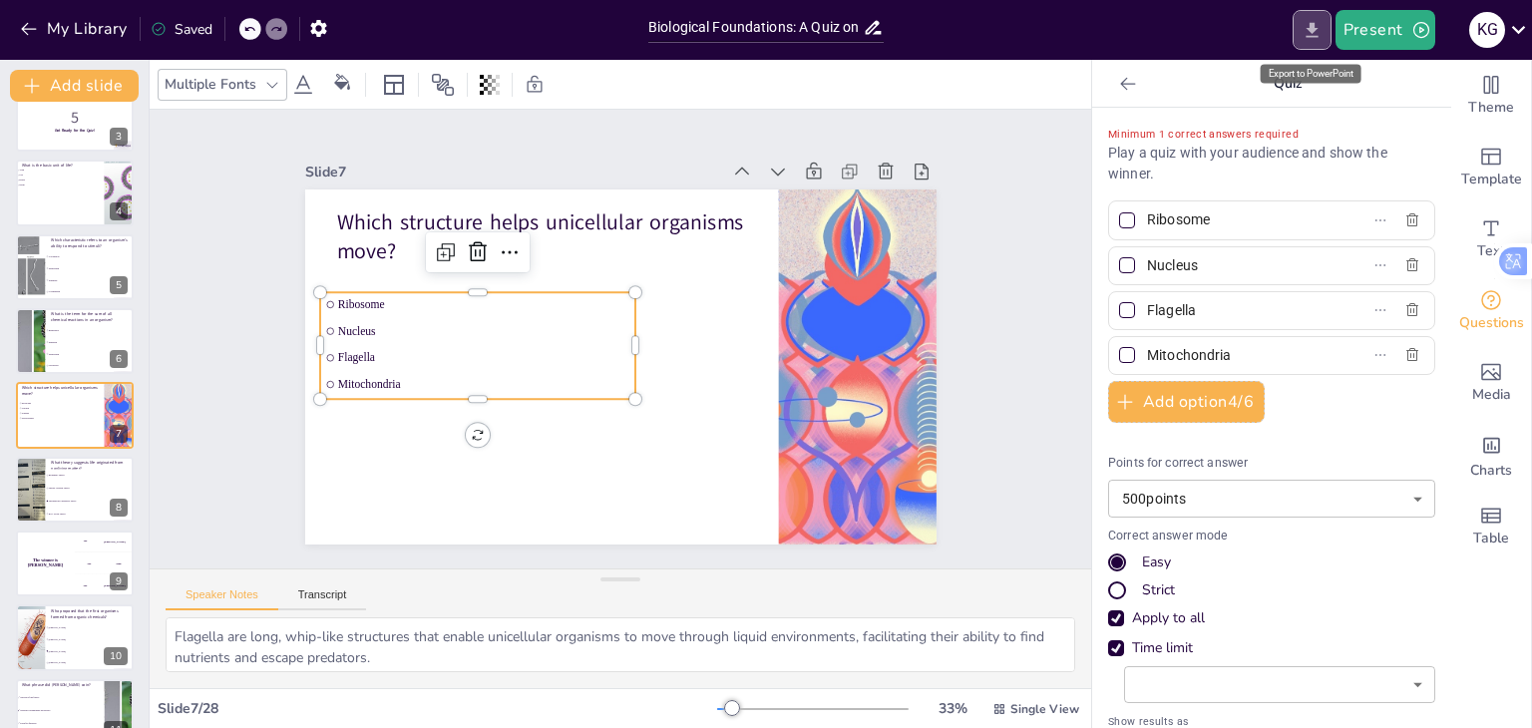
click at [1315, 30] on icon "Export to PowerPoint" at bounding box center [1311, 29] width 12 height 15
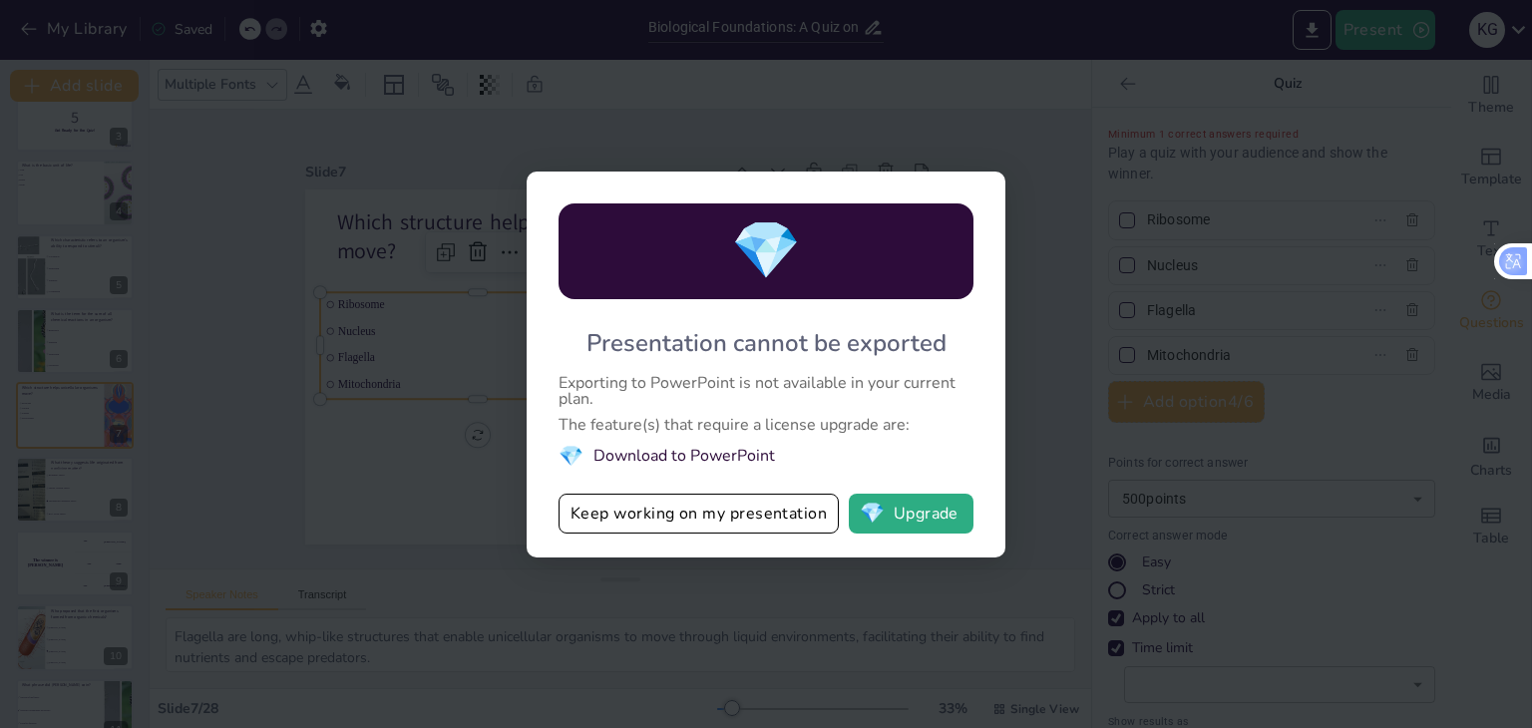
click at [215, 220] on div "💎 Presentation cannot be exported Exporting to PowerPoint is not available in y…" at bounding box center [766, 364] width 1532 height 728
click at [611, 503] on button "Keep working on my presentation" at bounding box center [698, 514] width 280 height 40
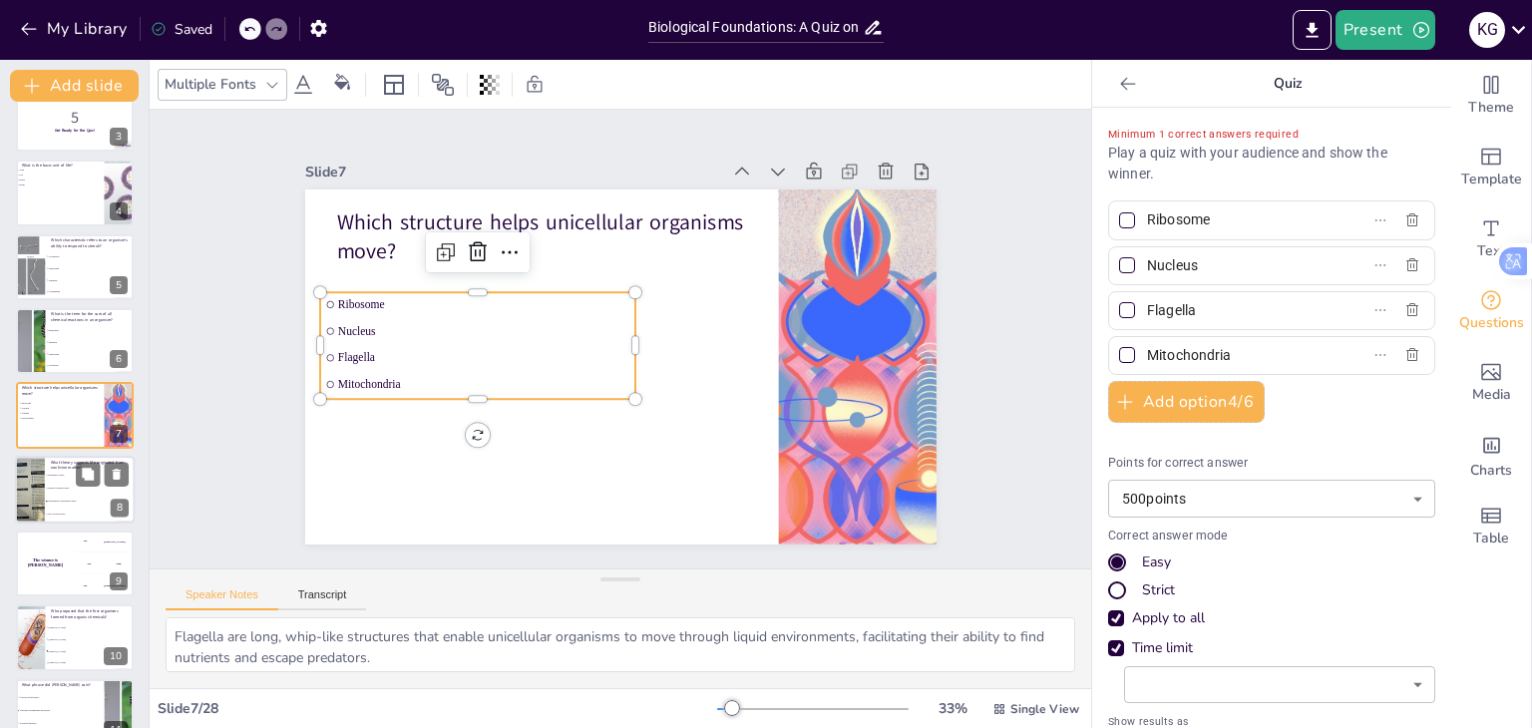
click at [64, 501] on li "Spontaneous Generation Theory" at bounding box center [90, 501] width 90 height 13
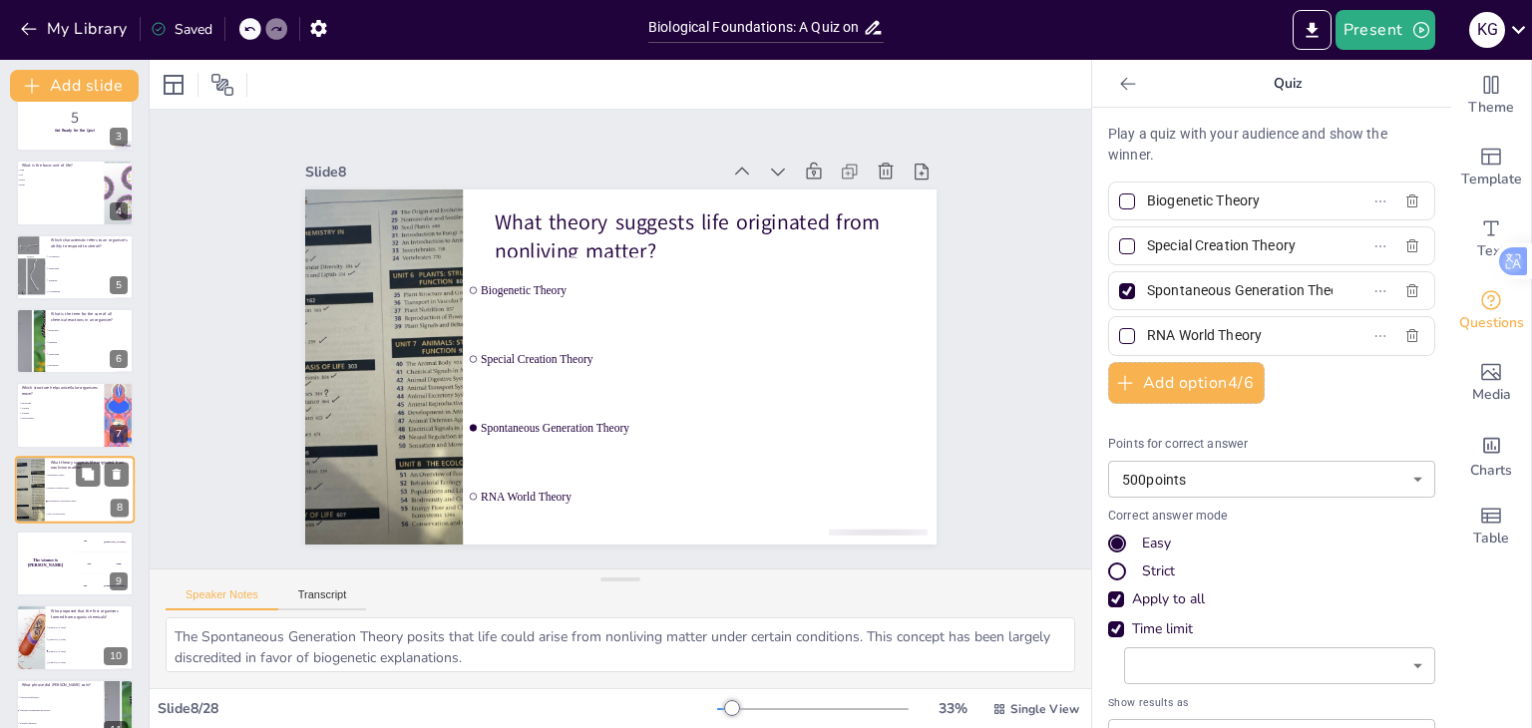
scroll to position [255, 0]
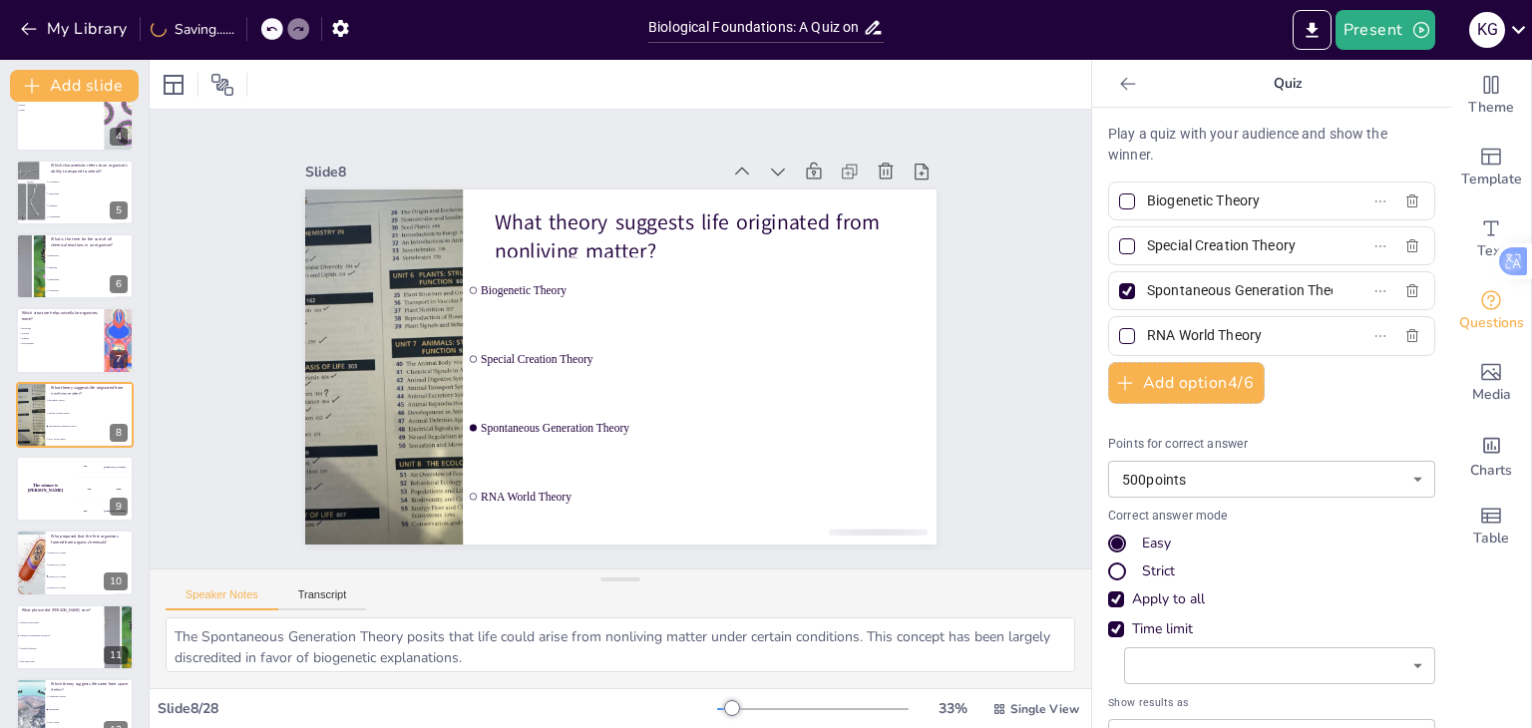
click at [1119, 283] on div at bounding box center [1127, 291] width 16 height 16
click at [1147, 282] on input "Spontaneous Generation Theory" at bounding box center [1239, 290] width 185 height 29
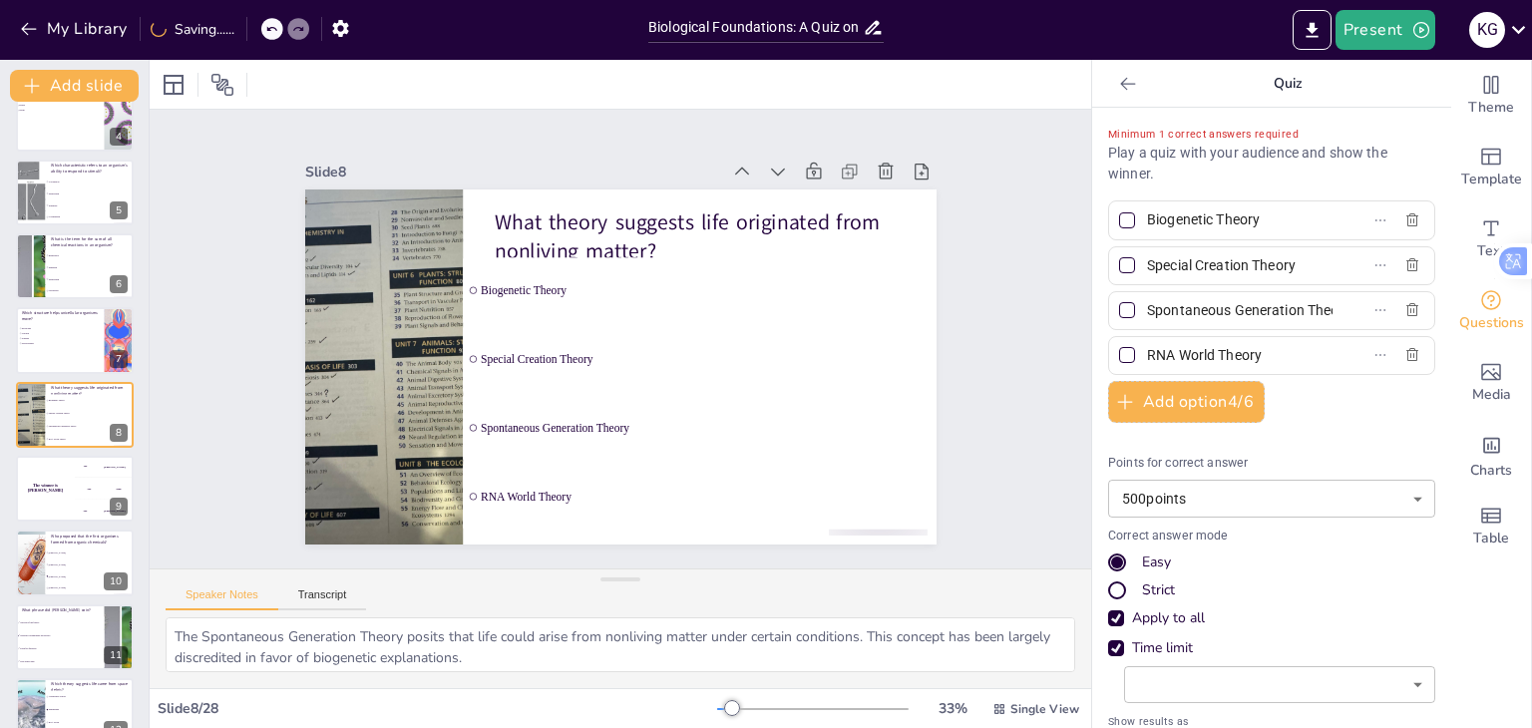
scroll to position [0, 32]
click at [42, 561] on div at bounding box center [30, 563] width 120 height 68
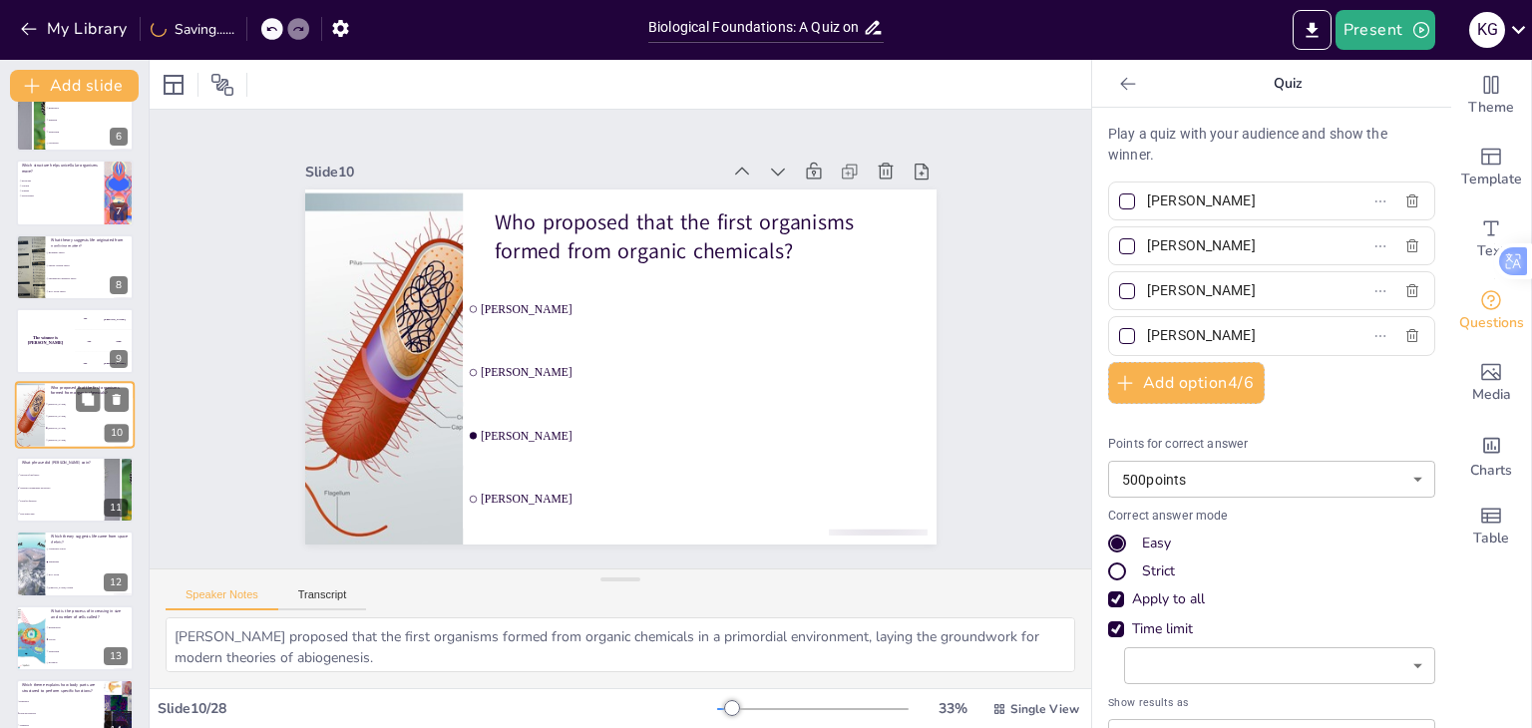
scroll to position [0, 0]
click at [1119, 284] on div at bounding box center [1127, 291] width 16 height 16
click at [1147, 284] on input "[PERSON_NAME]" at bounding box center [1239, 290] width 185 height 29
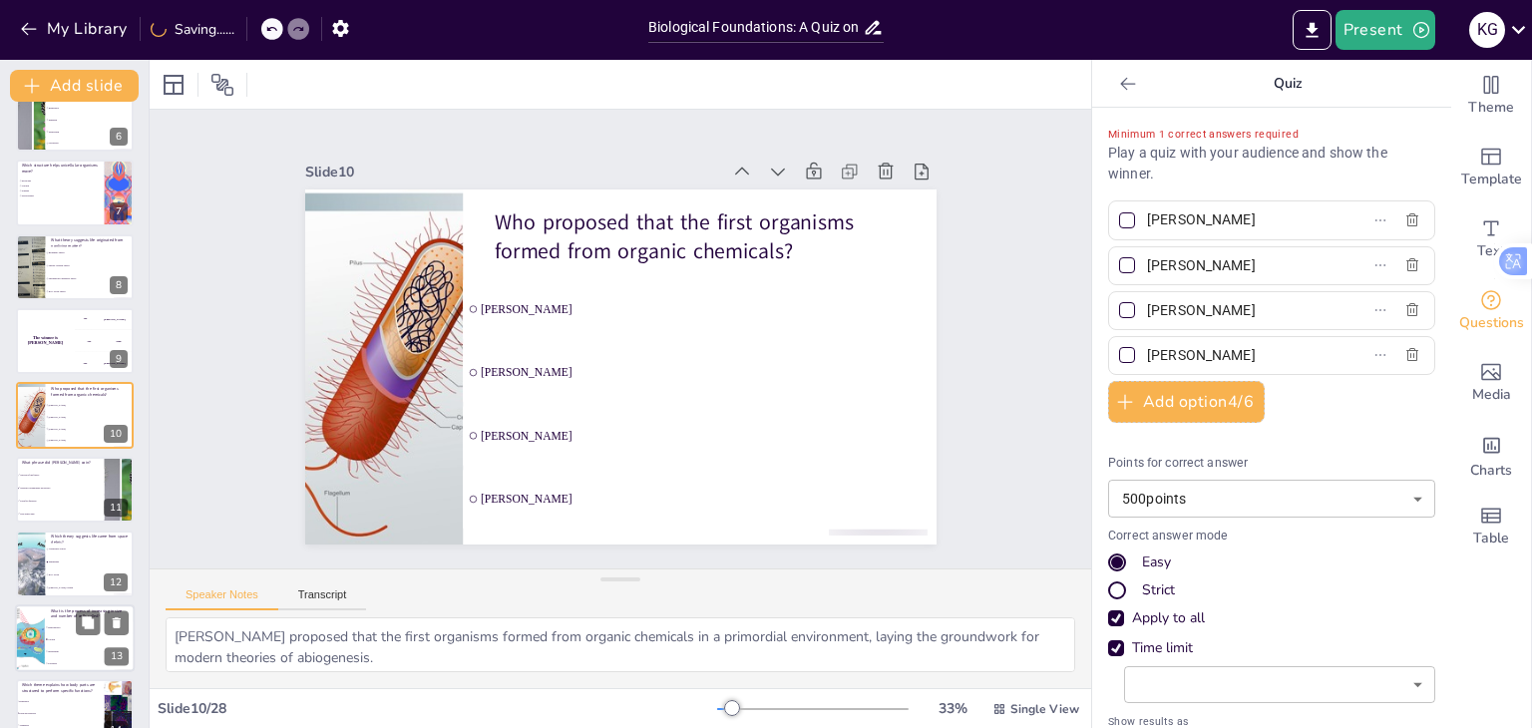
click at [68, 609] on p "What is the process of increasing in size and number of cells called?" at bounding box center [90, 612] width 78 height 11
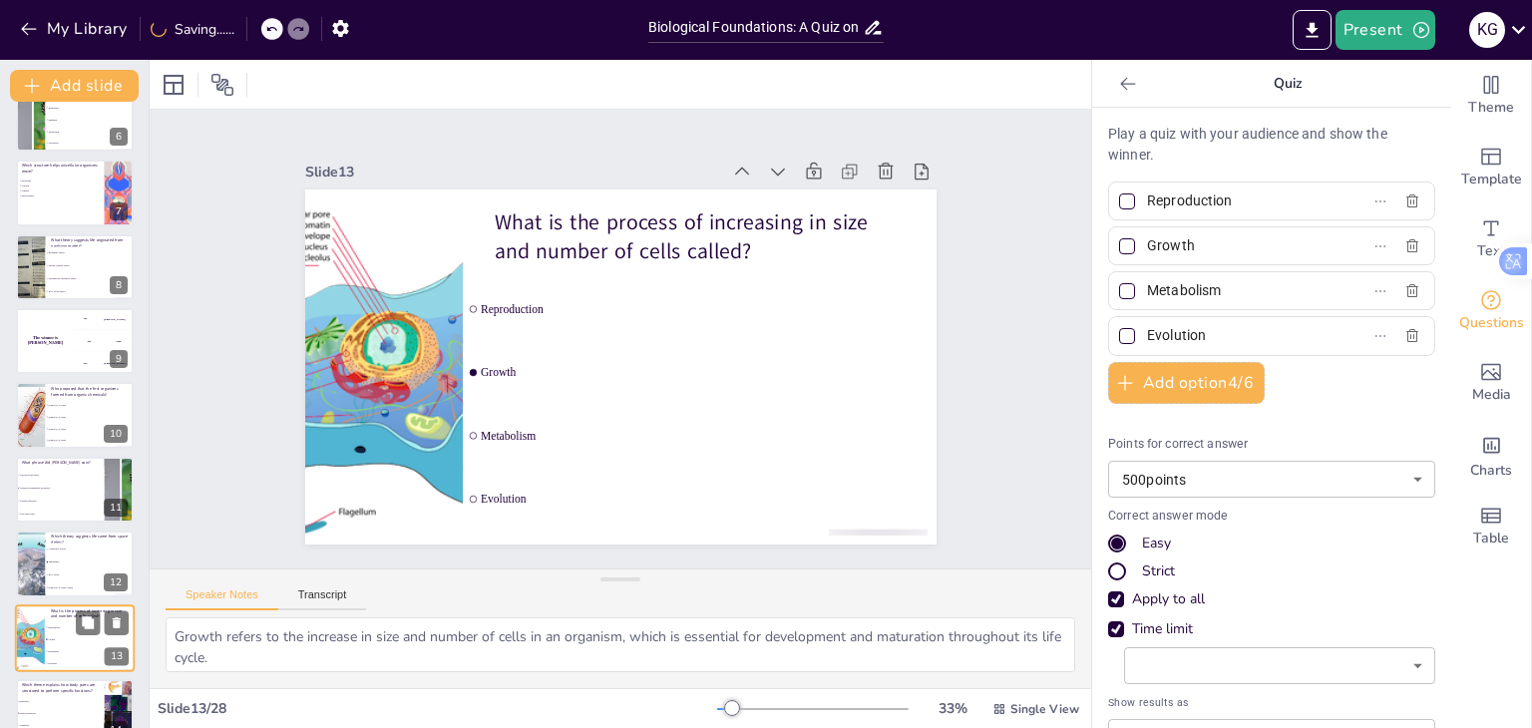
scroll to position [626, 0]
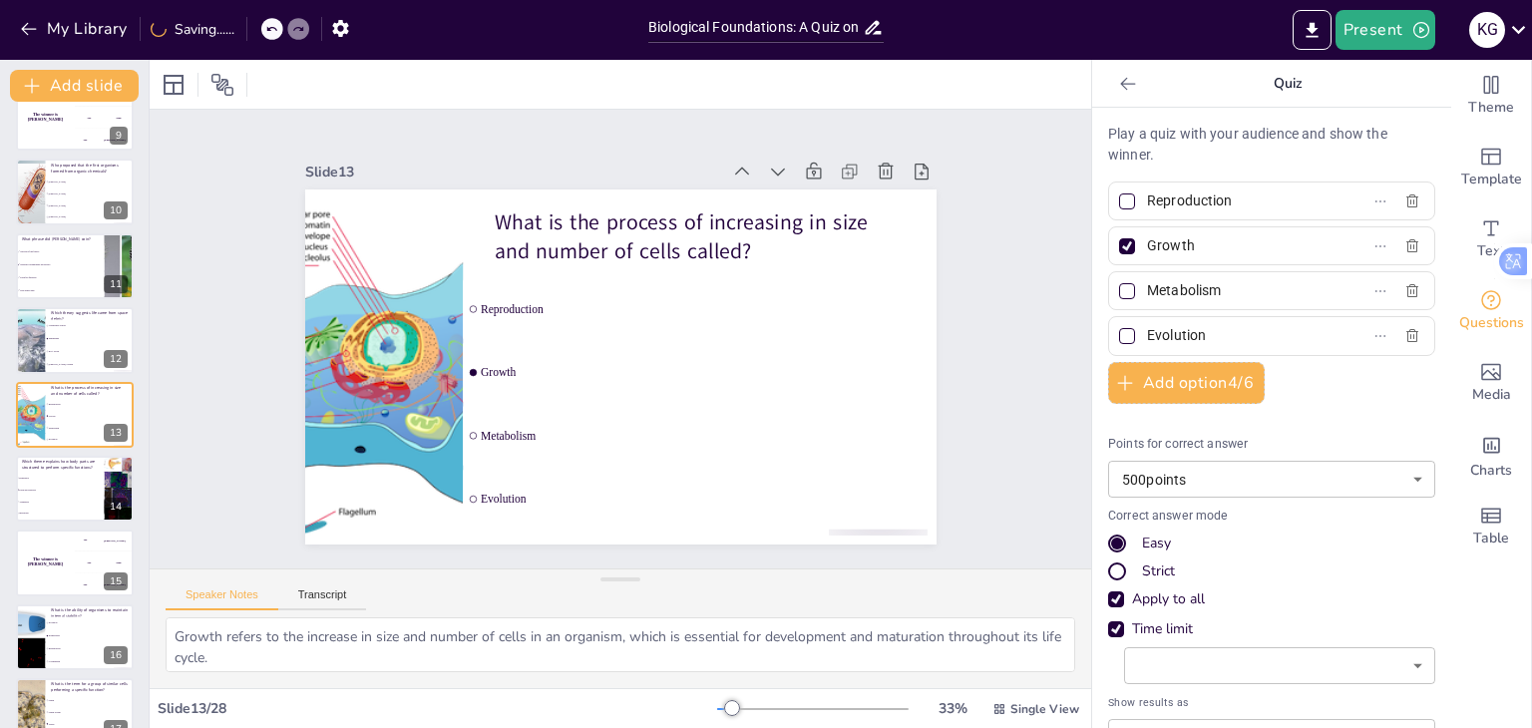
click at [1119, 242] on div at bounding box center [1127, 246] width 16 height 16
click at [1147, 242] on input "Growth" at bounding box center [1239, 245] width 185 height 29
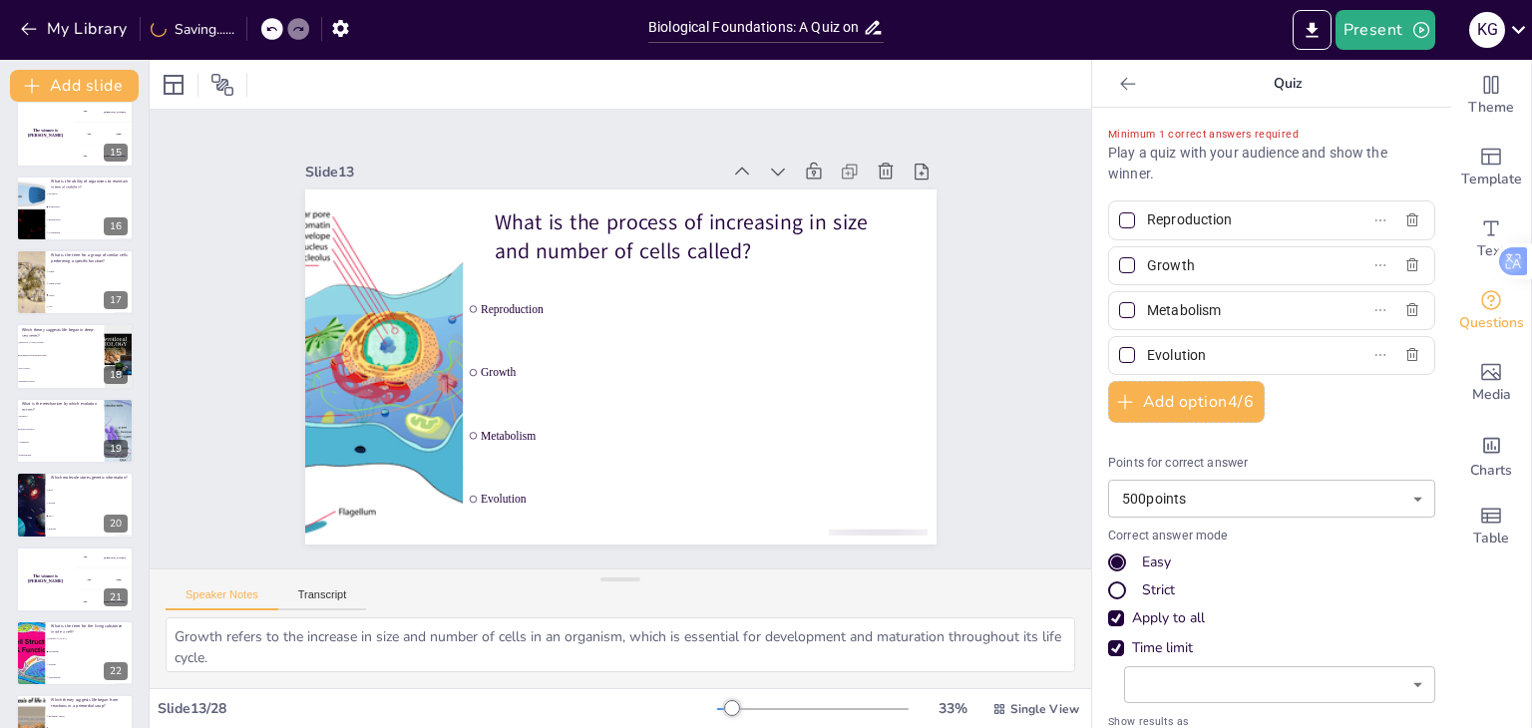
scroll to position [1058, 0]
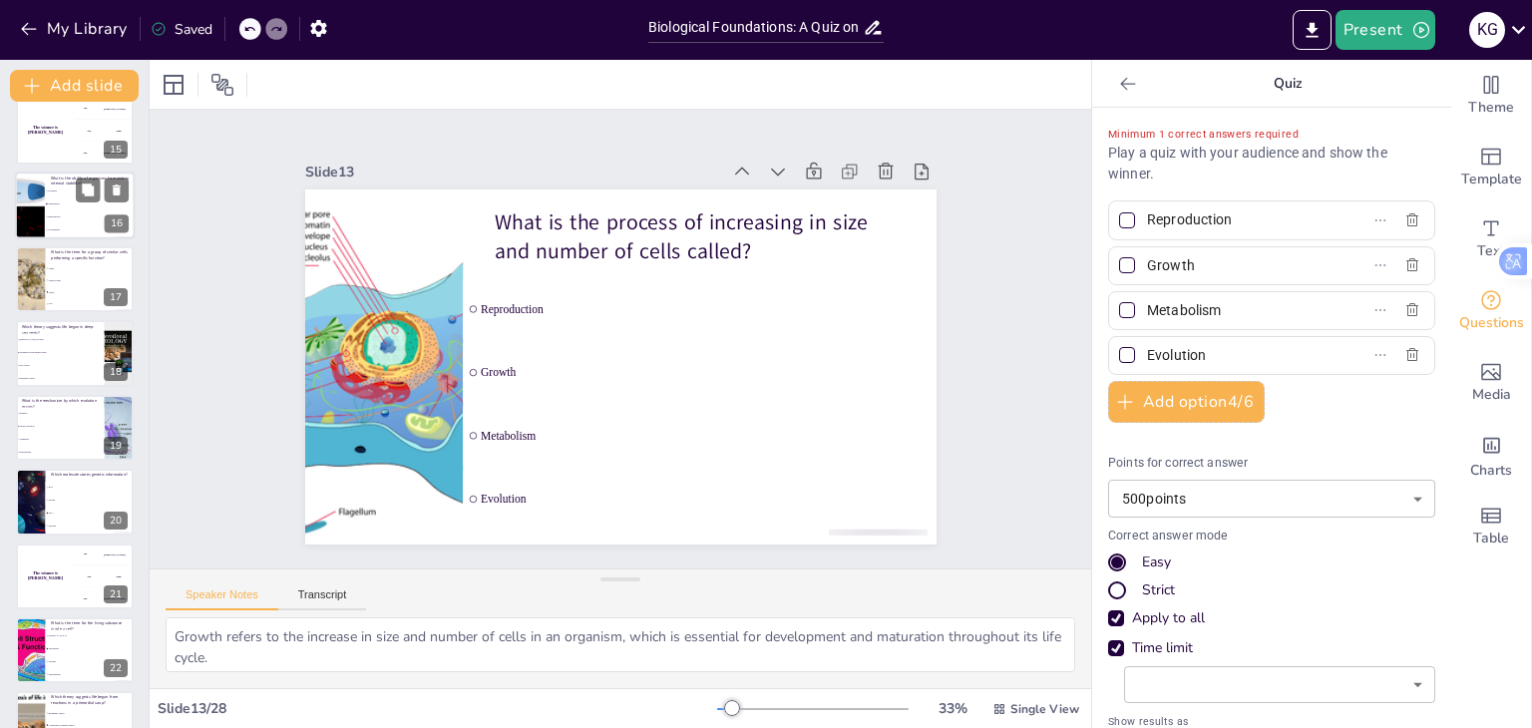
click at [52, 220] on li "Reproduction" at bounding box center [90, 216] width 90 height 13
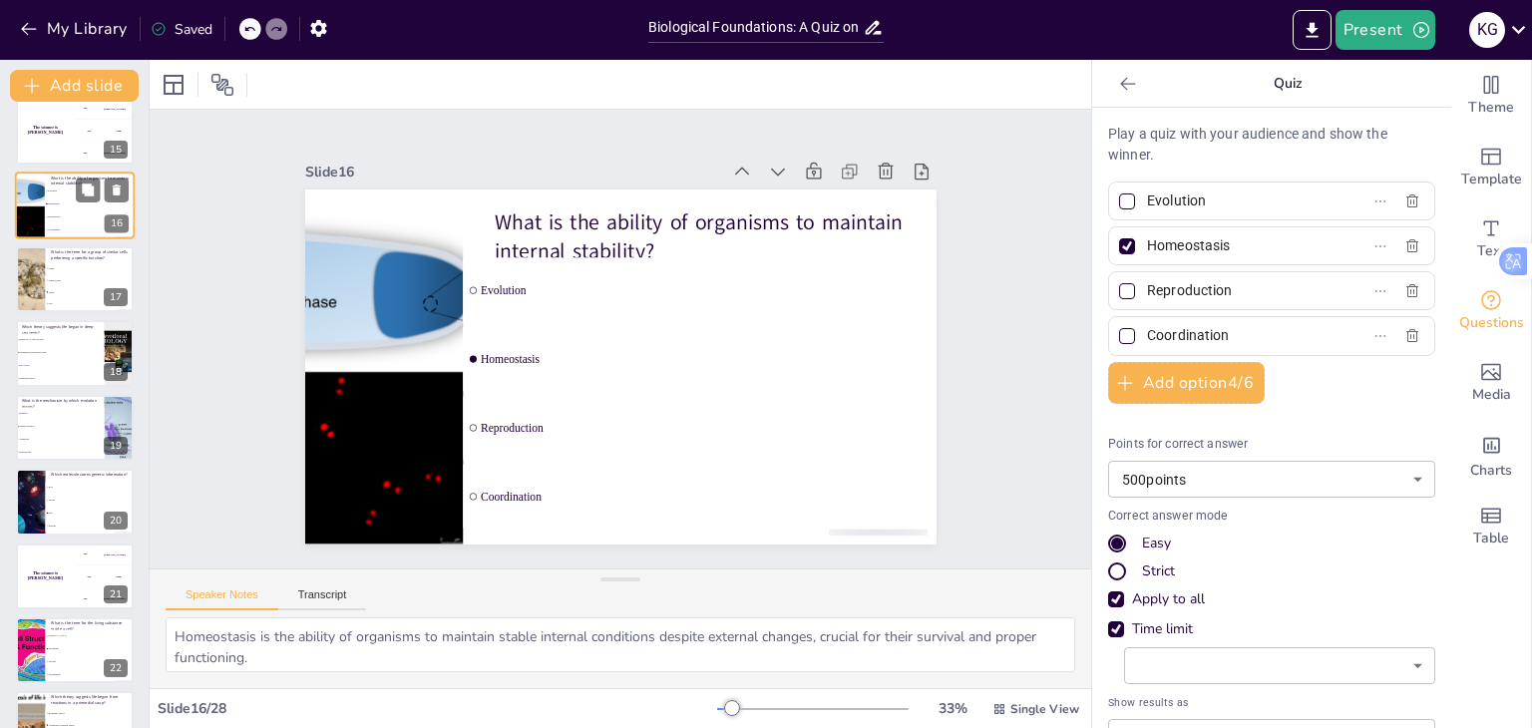
scroll to position [849, 0]
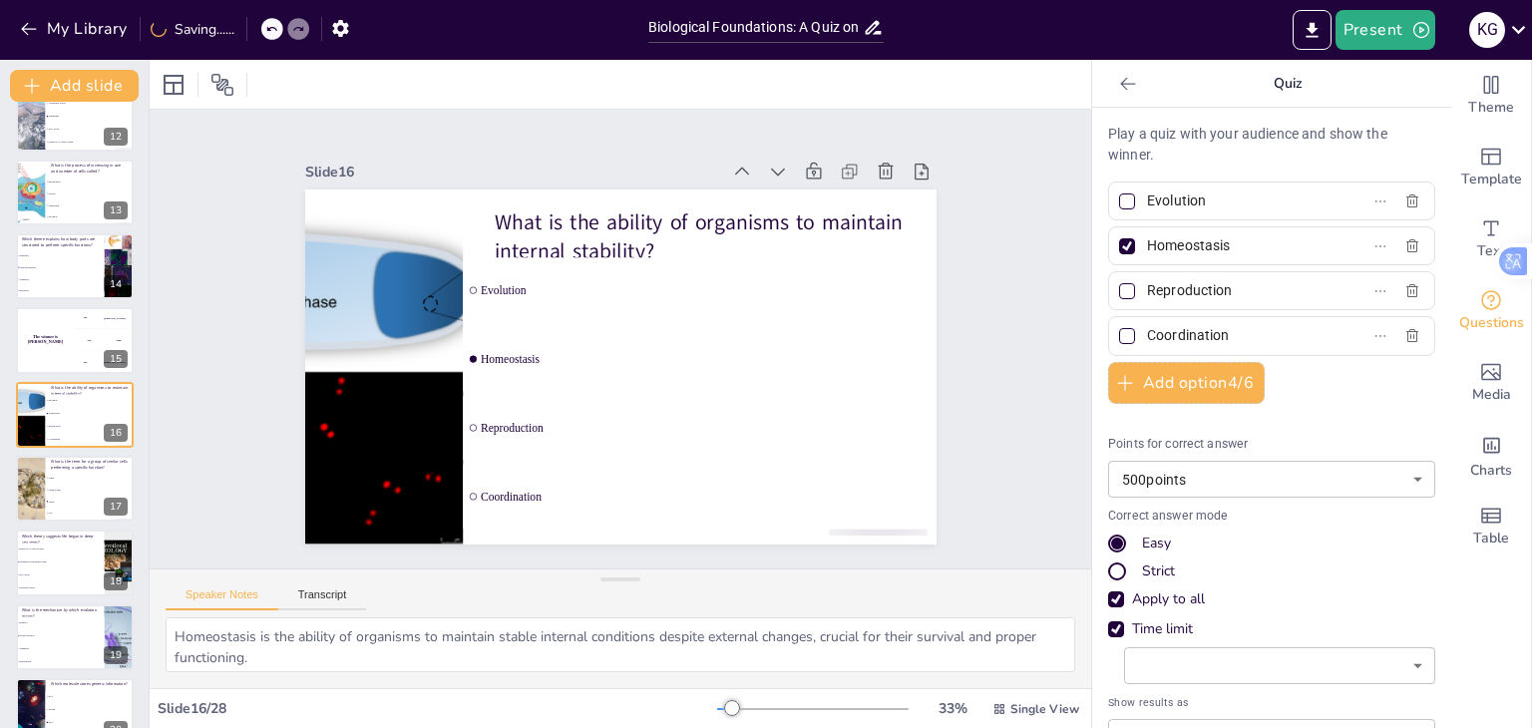
click at [1119, 249] on div at bounding box center [1127, 246] width 16 height 16
click at [1147, 249] on input "Homeostasis" at bounding box center [1239, 245] width 185 height 29
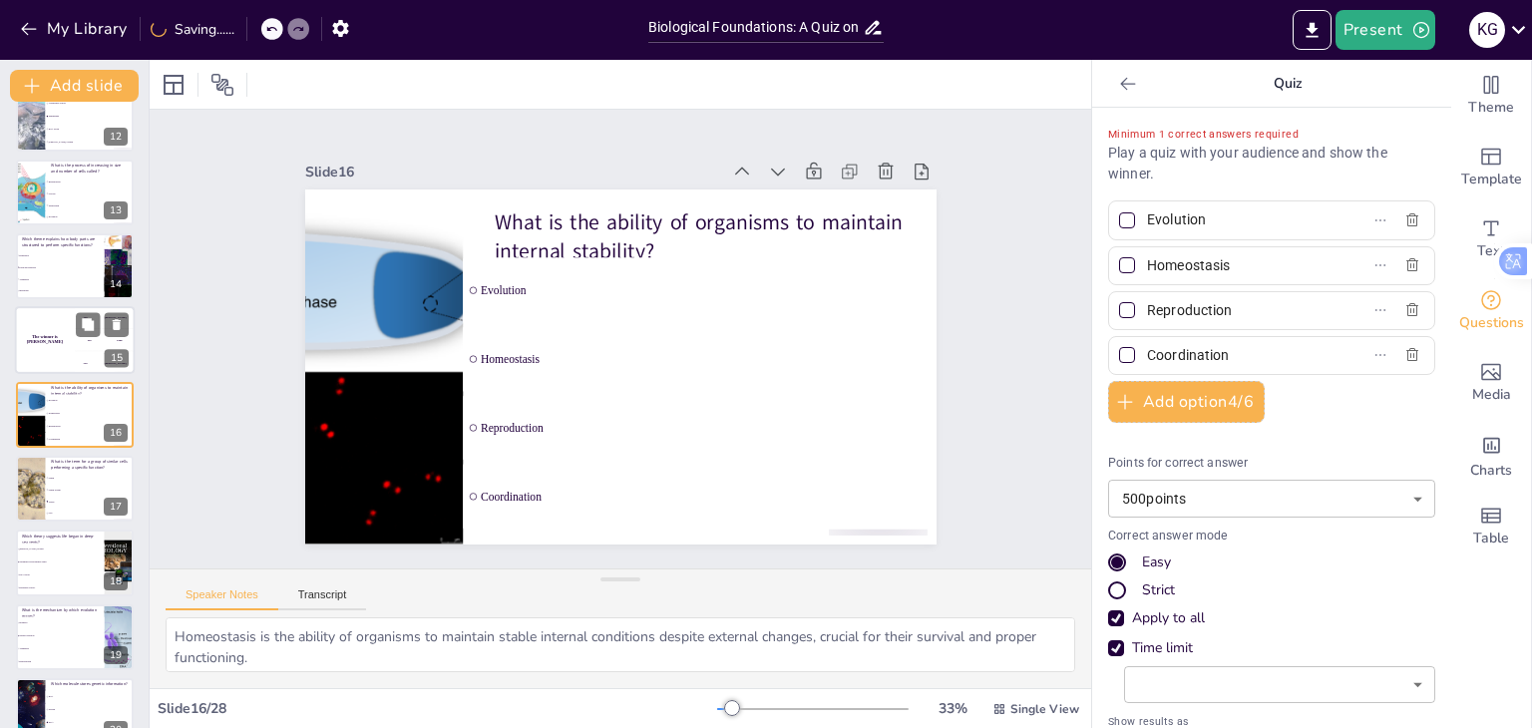
click at [49, 331] on div "The winner is [PERSON_NAME]" at bounding box center [45, 341] width 60 height 68
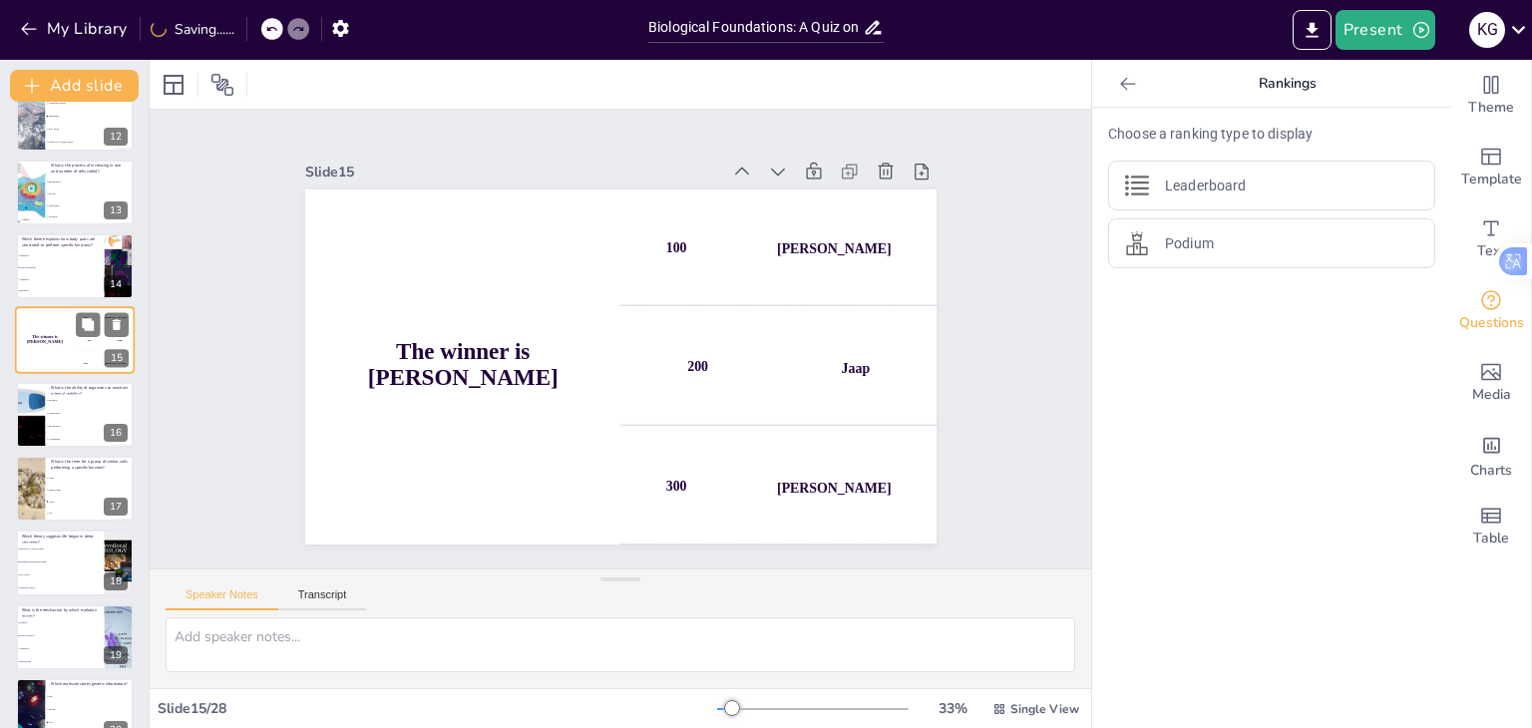
scroll to position [774, 0]
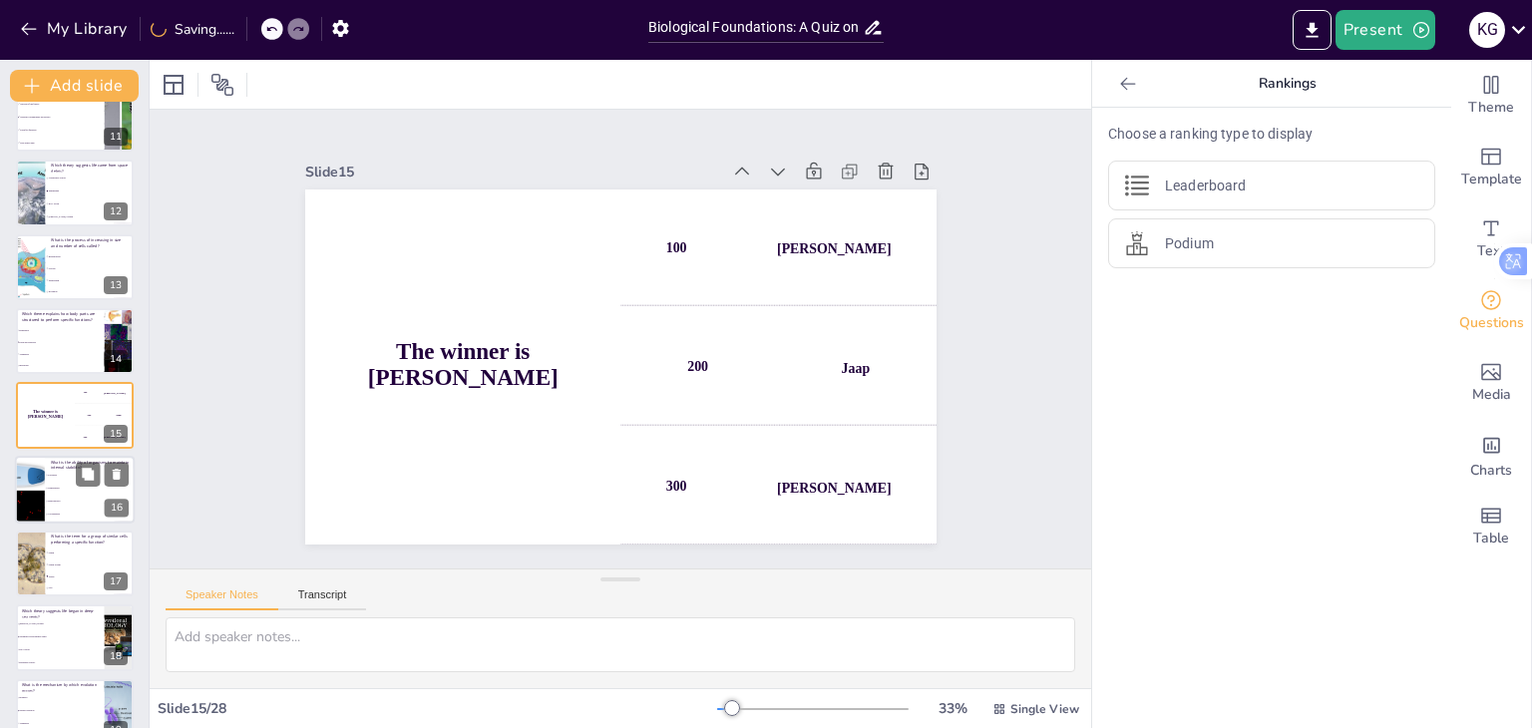
click at [71, 491] on li "Homeostasis" at bounding box center [90, 488] width 90 height 13
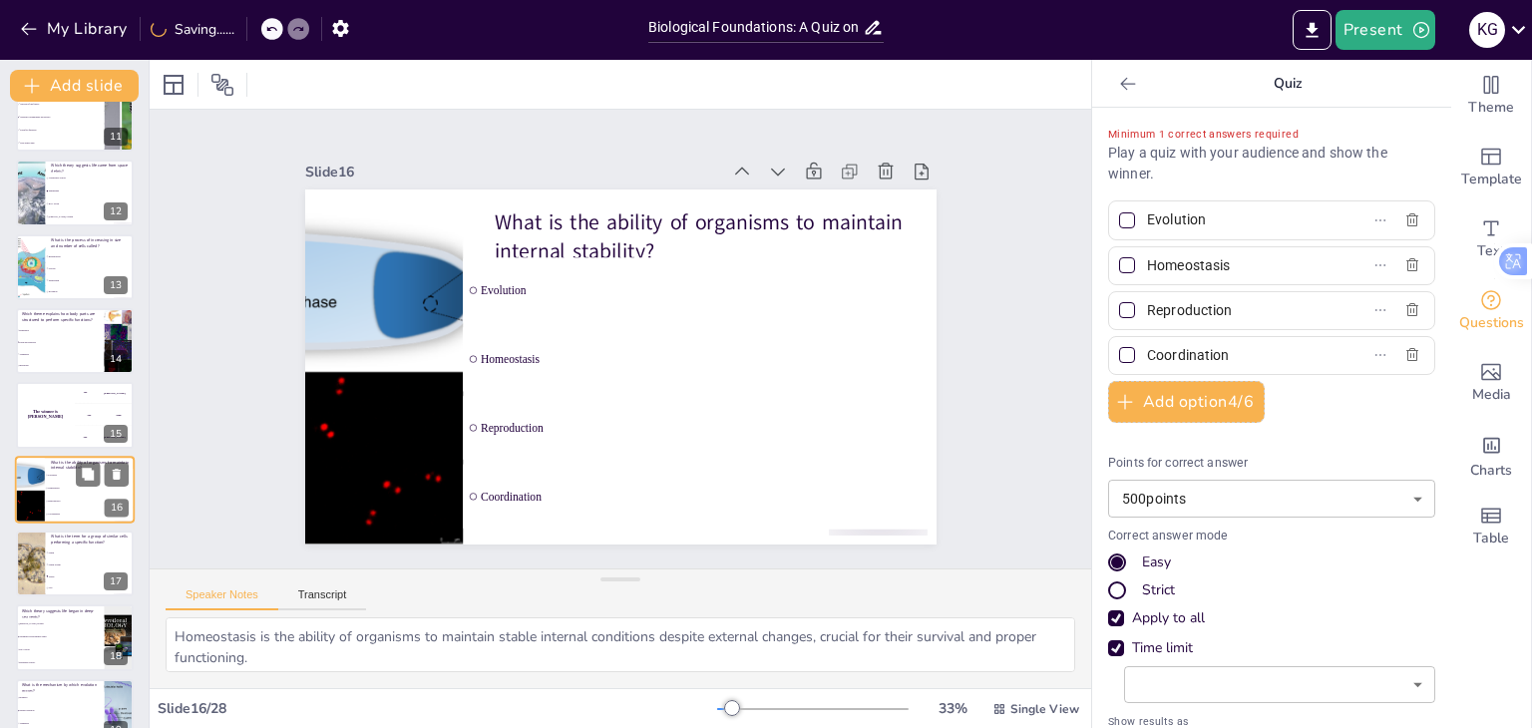
scroll to position [849, 0]
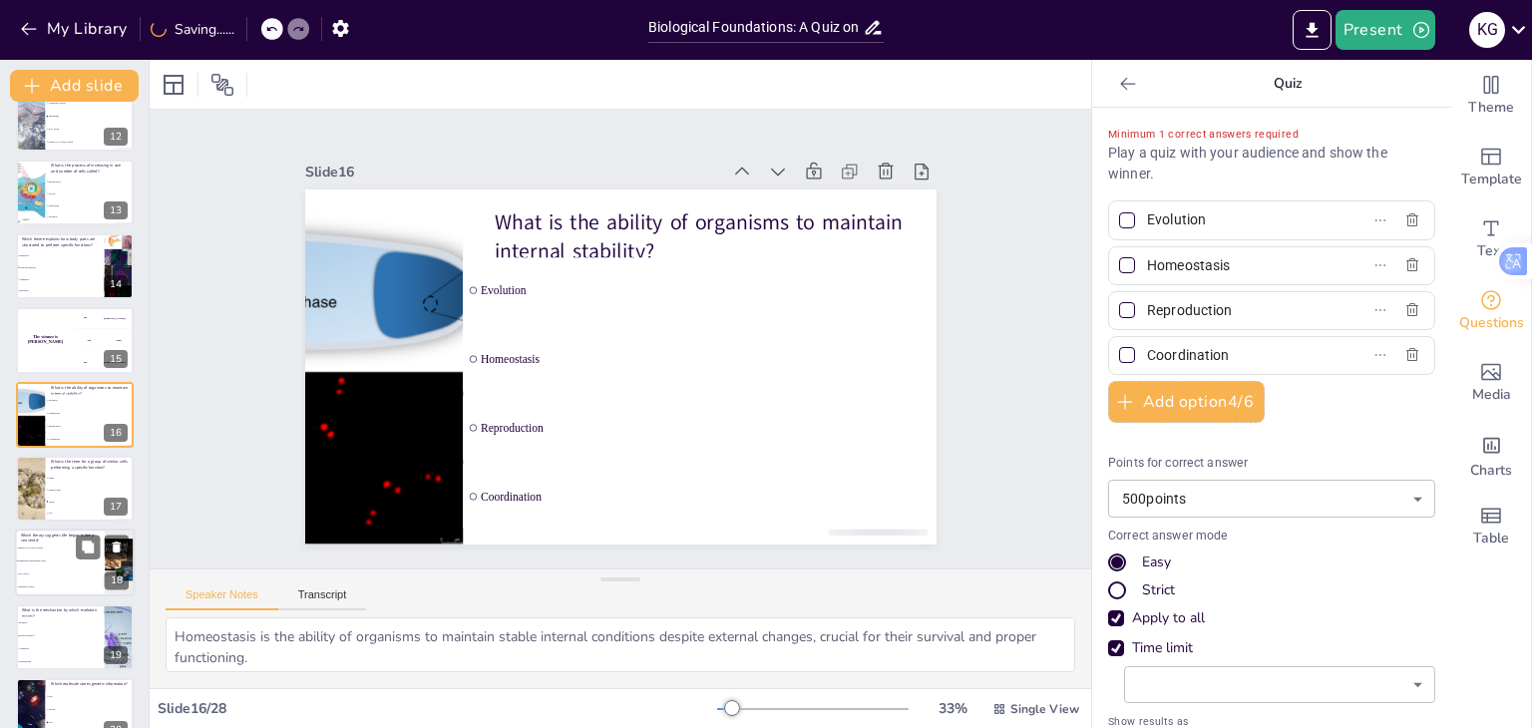
click at [36, 568] on li "RNA World" at bounding box center [60, 574] width 90 height 13
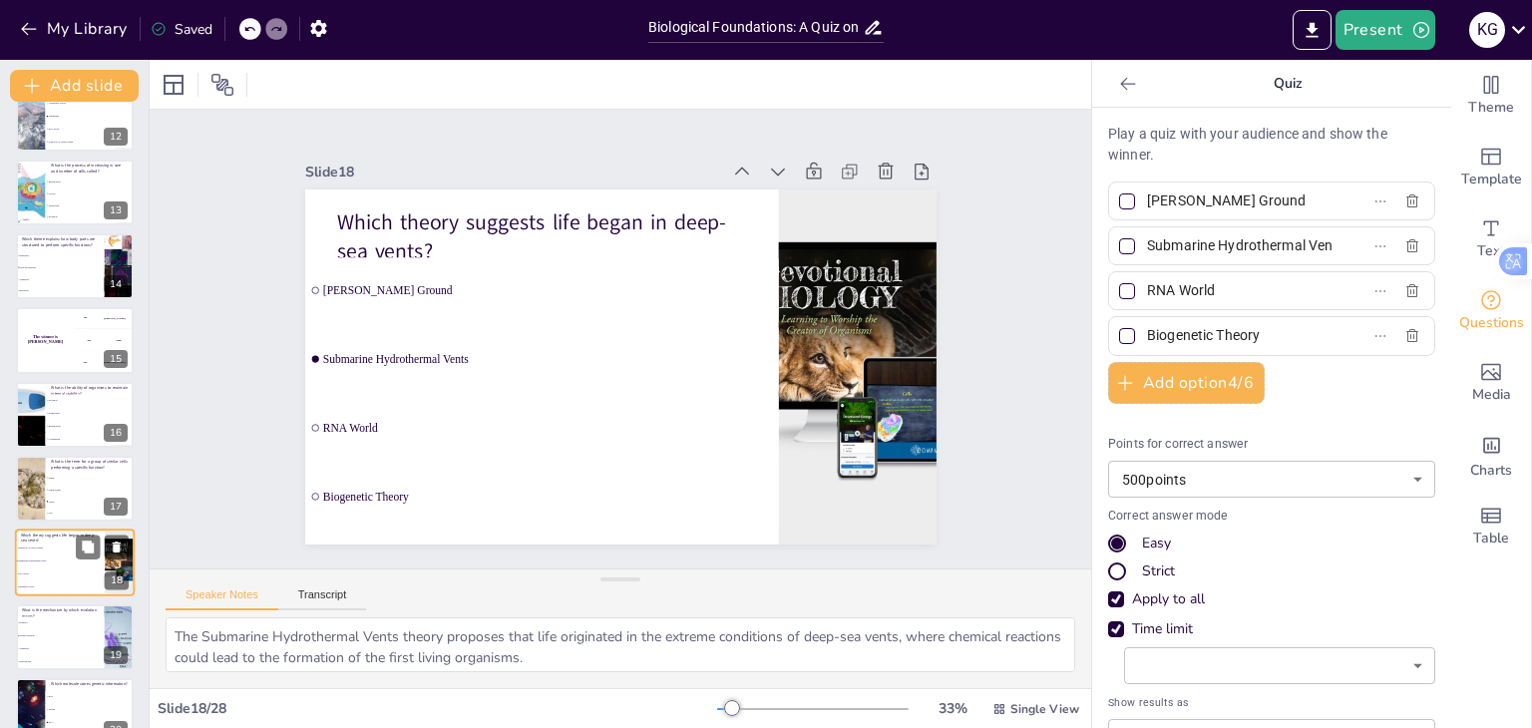
scroll to position [997, 0]
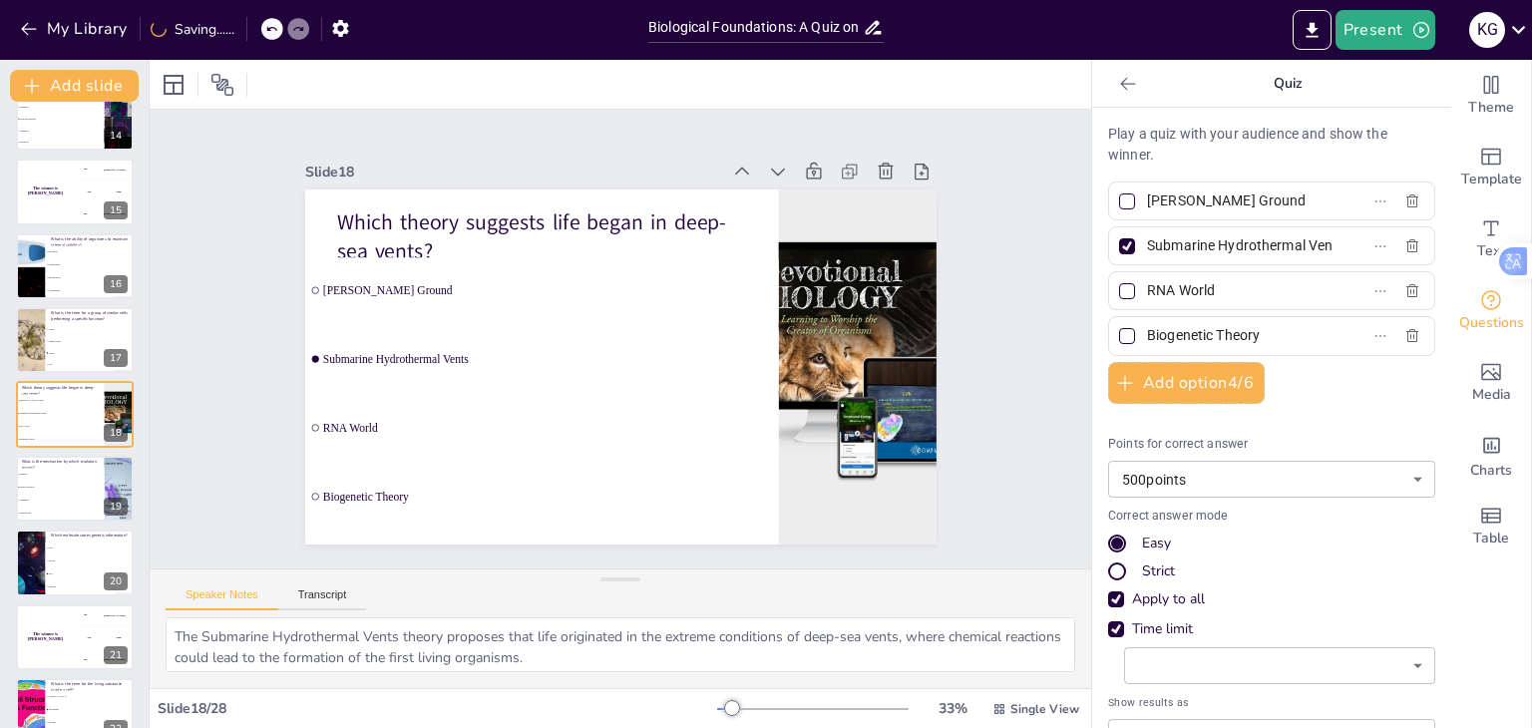
click at [1119, 248] on div at bounding box center [1127, 246] width 16 height 16
click at [1147, 248] on input "Submarine Hydrothermal Vents" at bounding box center [1239, 245] width 185 height 29
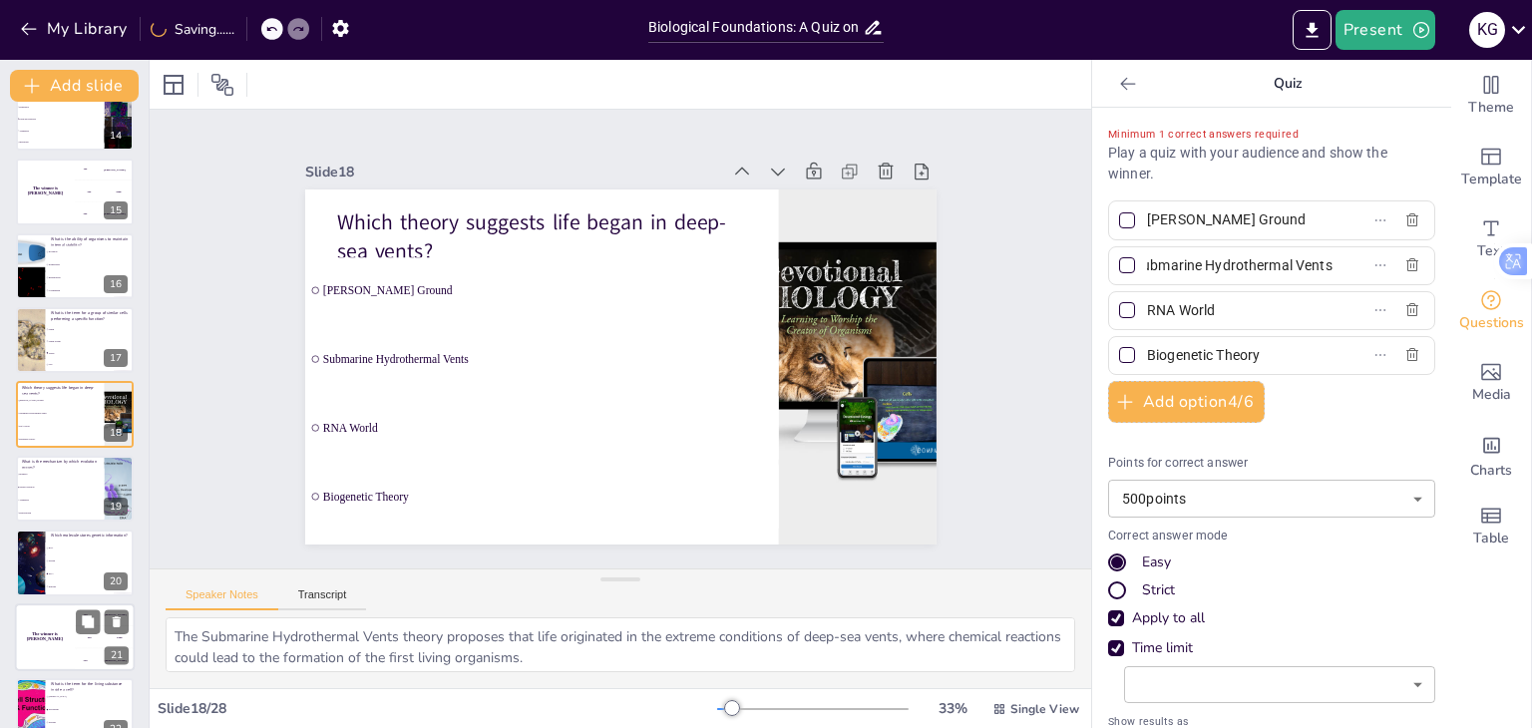
click at [25, 624] on div "The winner is [PERSON_NAME]" at bounding box center [45, 637] width 60 height 68
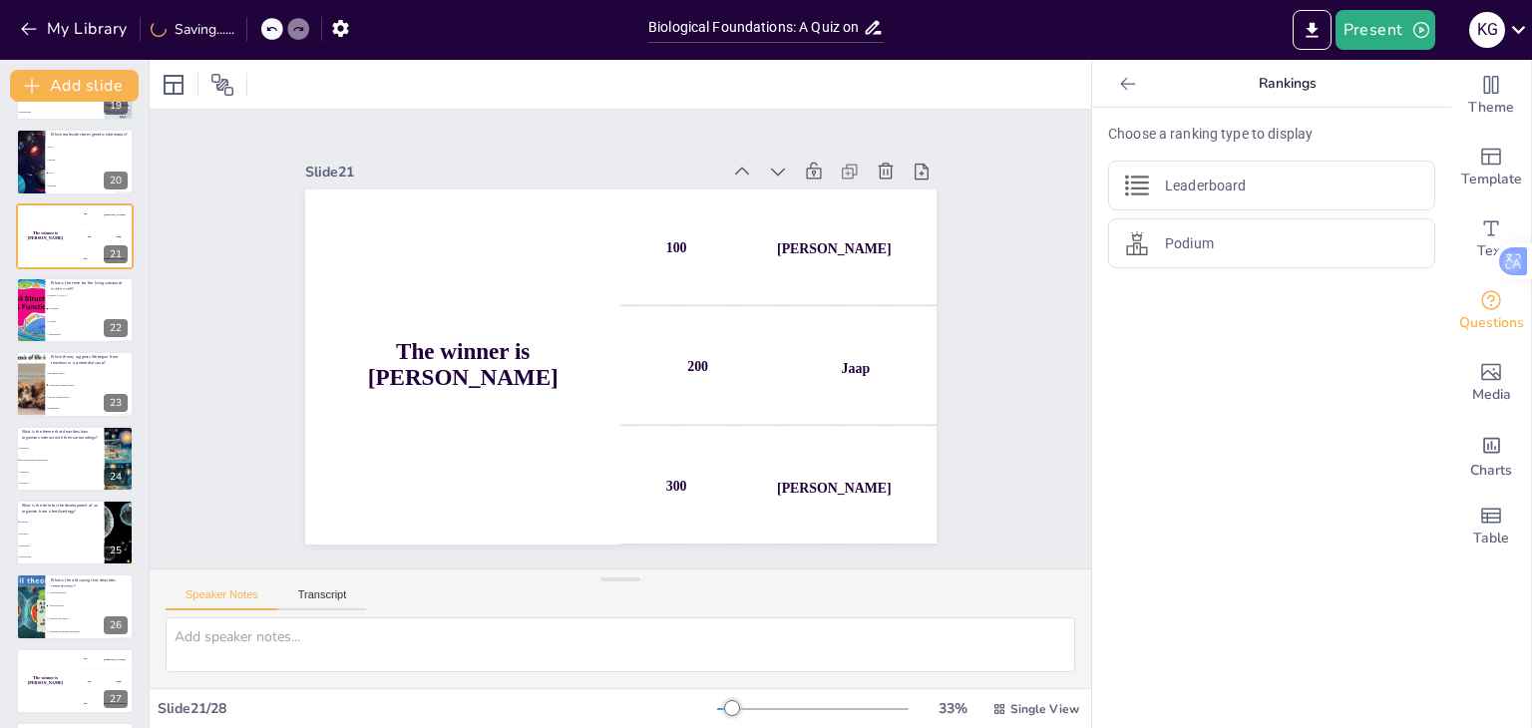
scroll to position [1435, 0]
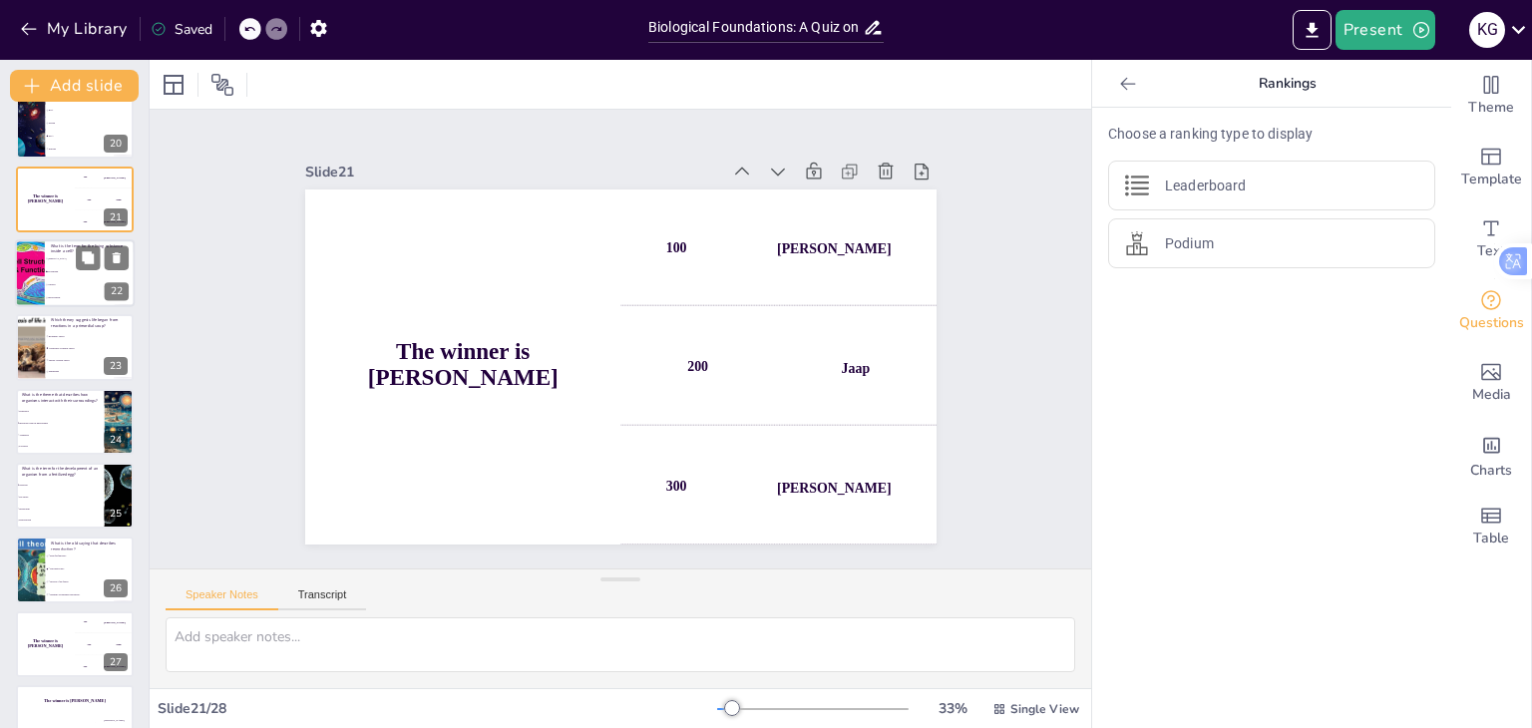
click at [54, 285] on li "Nucleus" at bounding box center [90, 284] width 90 height 13
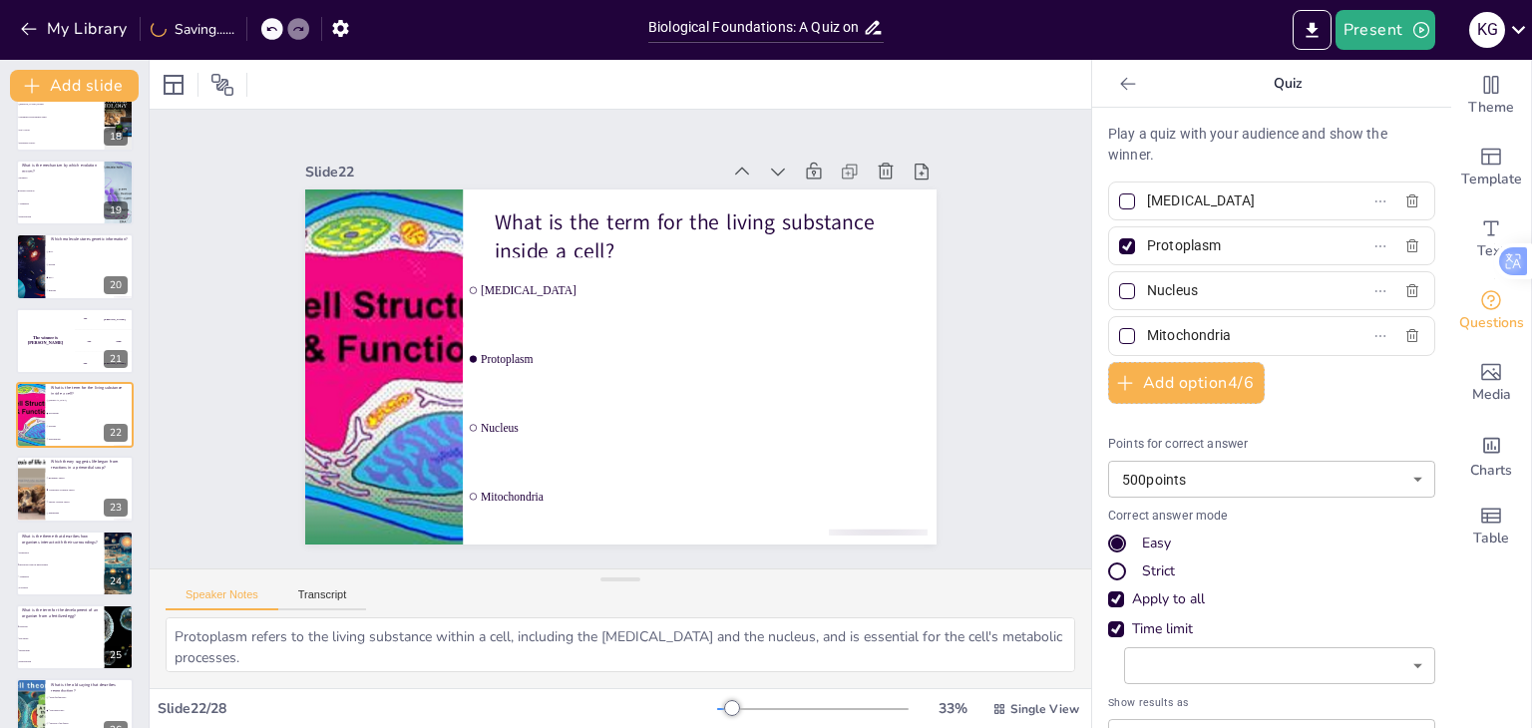
click at [1119, 240] on div at bounding box center [1127, 246] width 16 height 16
click at [1147, 240] on input "Protoplasm" at bounding box center [1239, 245] width 185 height 29
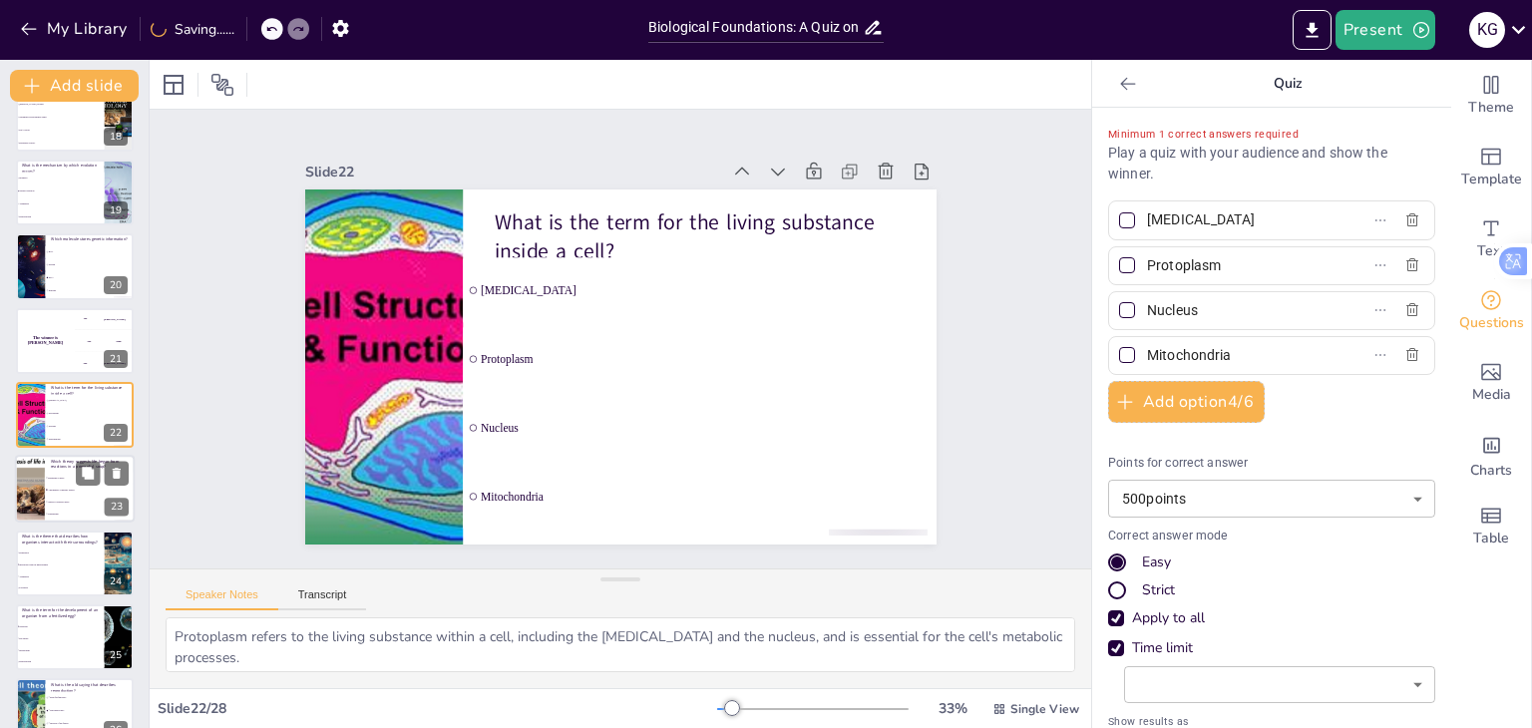
click at [55, 485] on li "Abiogenetic Synthesis Theory" at bounding box center [90, 491] width 90 height 12
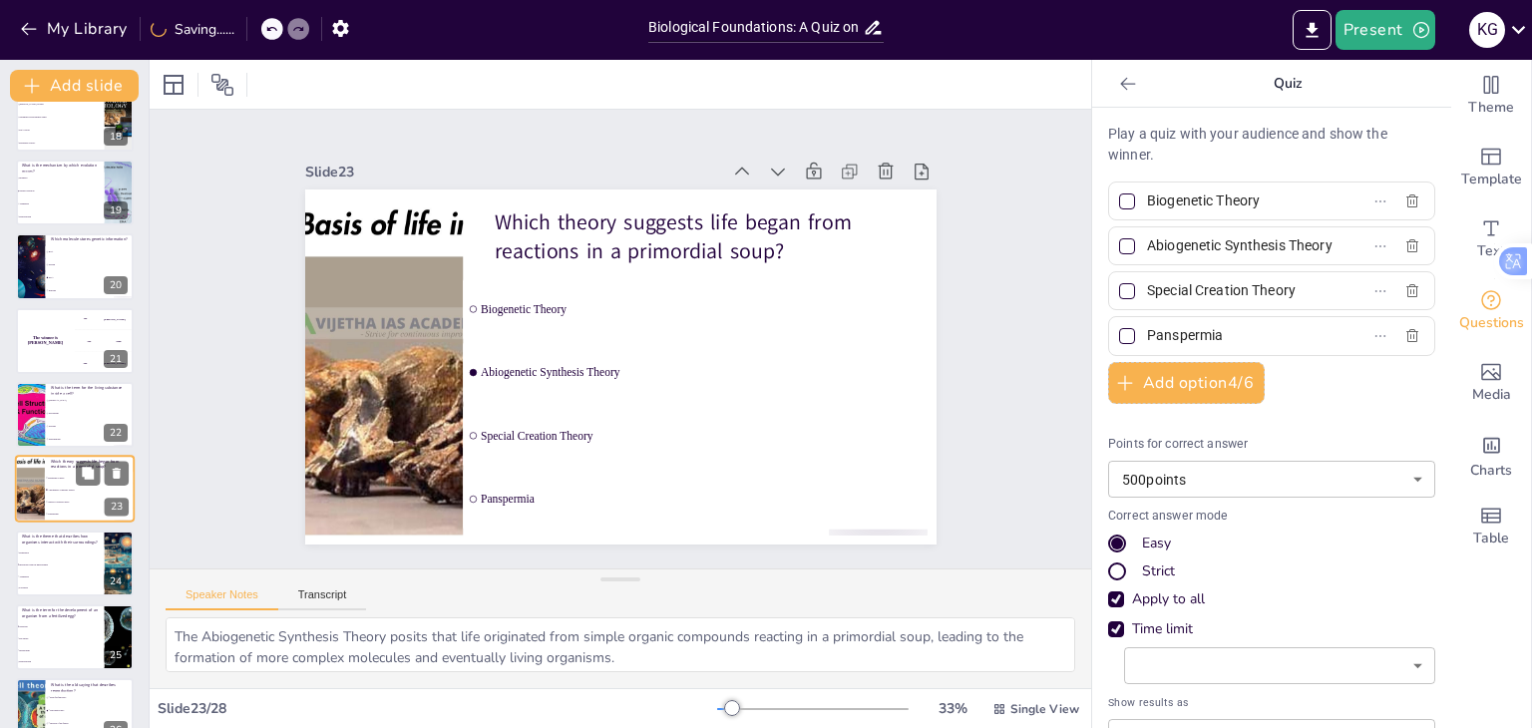
scroll to position [1368, 0]
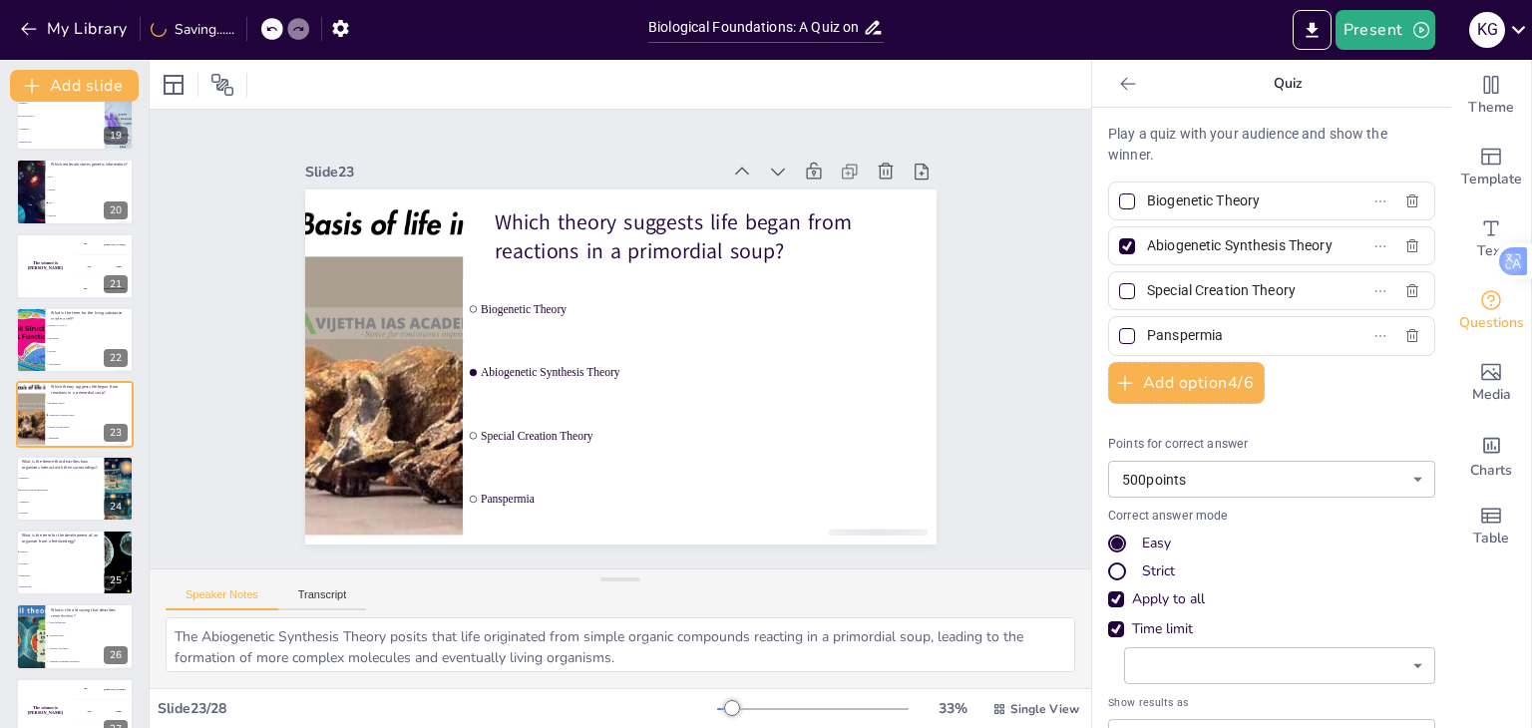
click at [1122, 247] on div at bounding box center [1127, 246] width 10 height 10
click at [1147, 247] on input "Abiogenetic Synthesis Theory" at bounding box center [1239, 245] width 185 height 29
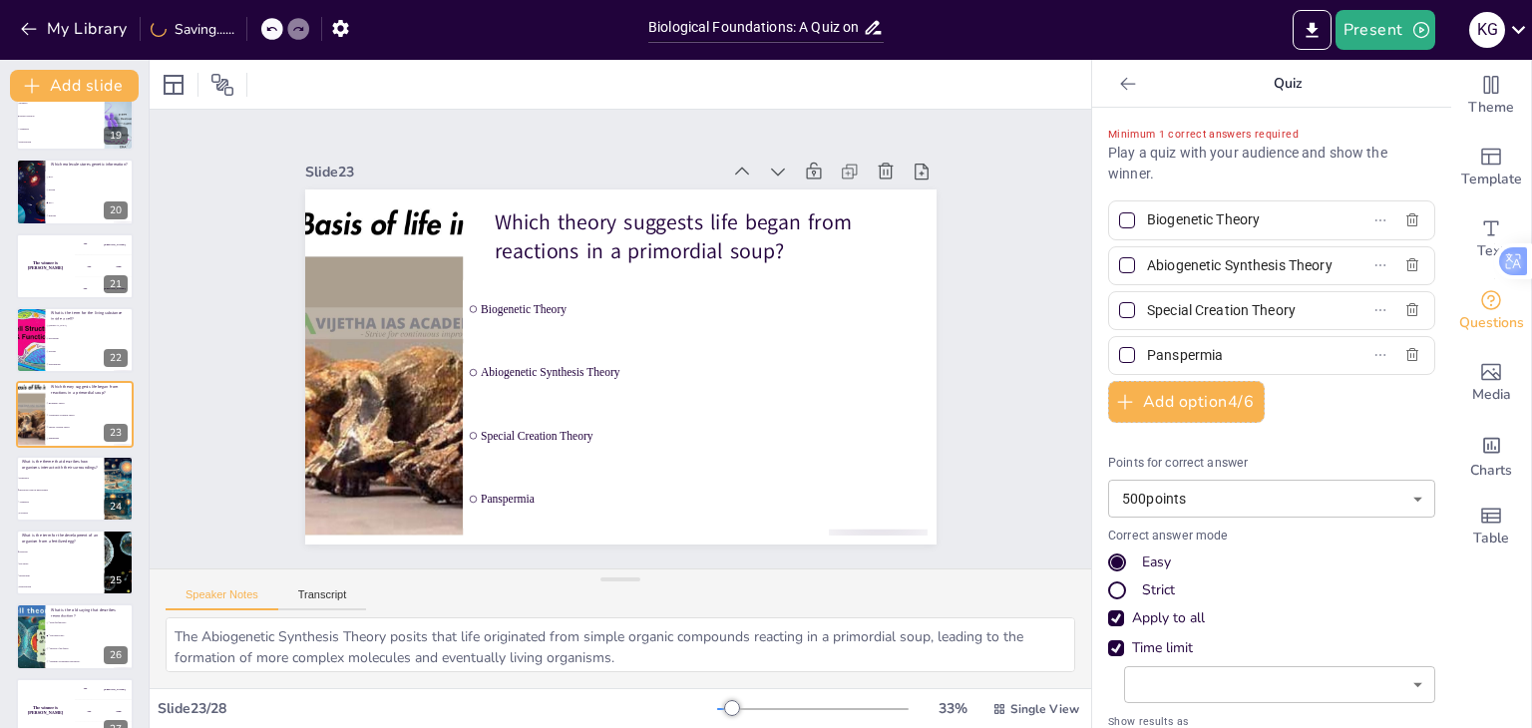
scroll to position [0, 16]
click at [28, 511] on li "Evolution" at bounding box center [60, 514] width 90 height 12
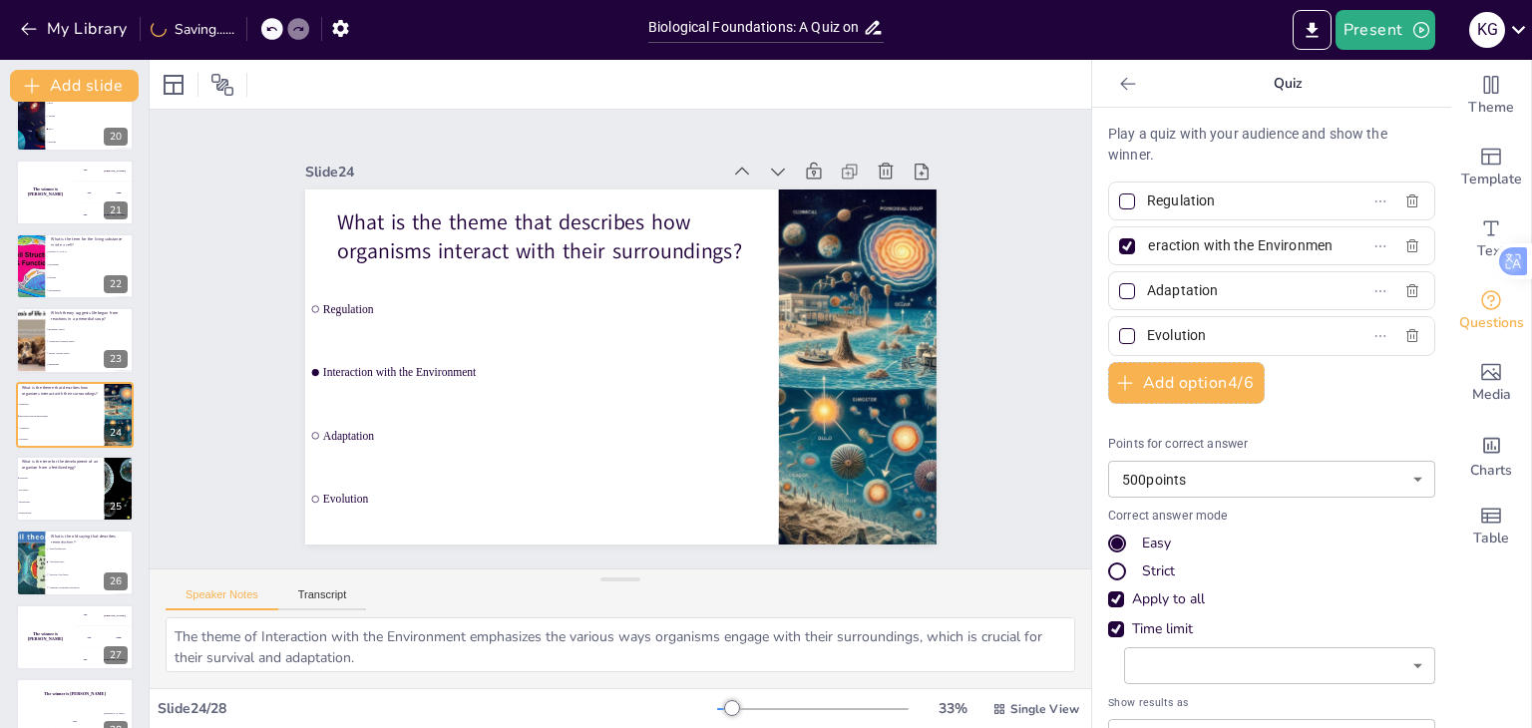
scroll to position [0, 0]
click at [1122, 246] on div at bounding box center [1127, 246] width 10 height 10
click at [1147, 246] on input "Interaction with the Environment" at bounding box center [1239, 245] width 185 height 29
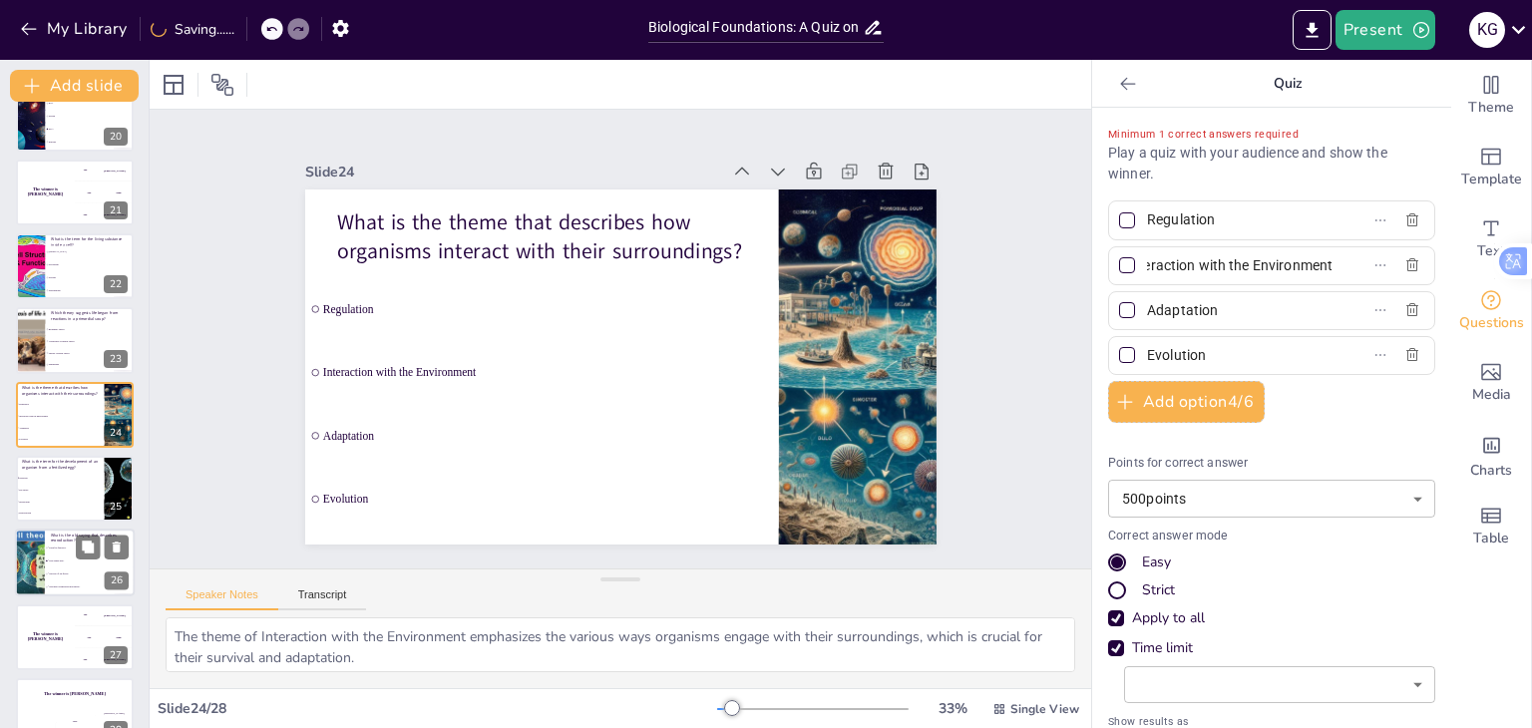
click at [66, 550] on li "“Form fits function”" at bounding box center [90, 548] width 90 height 13
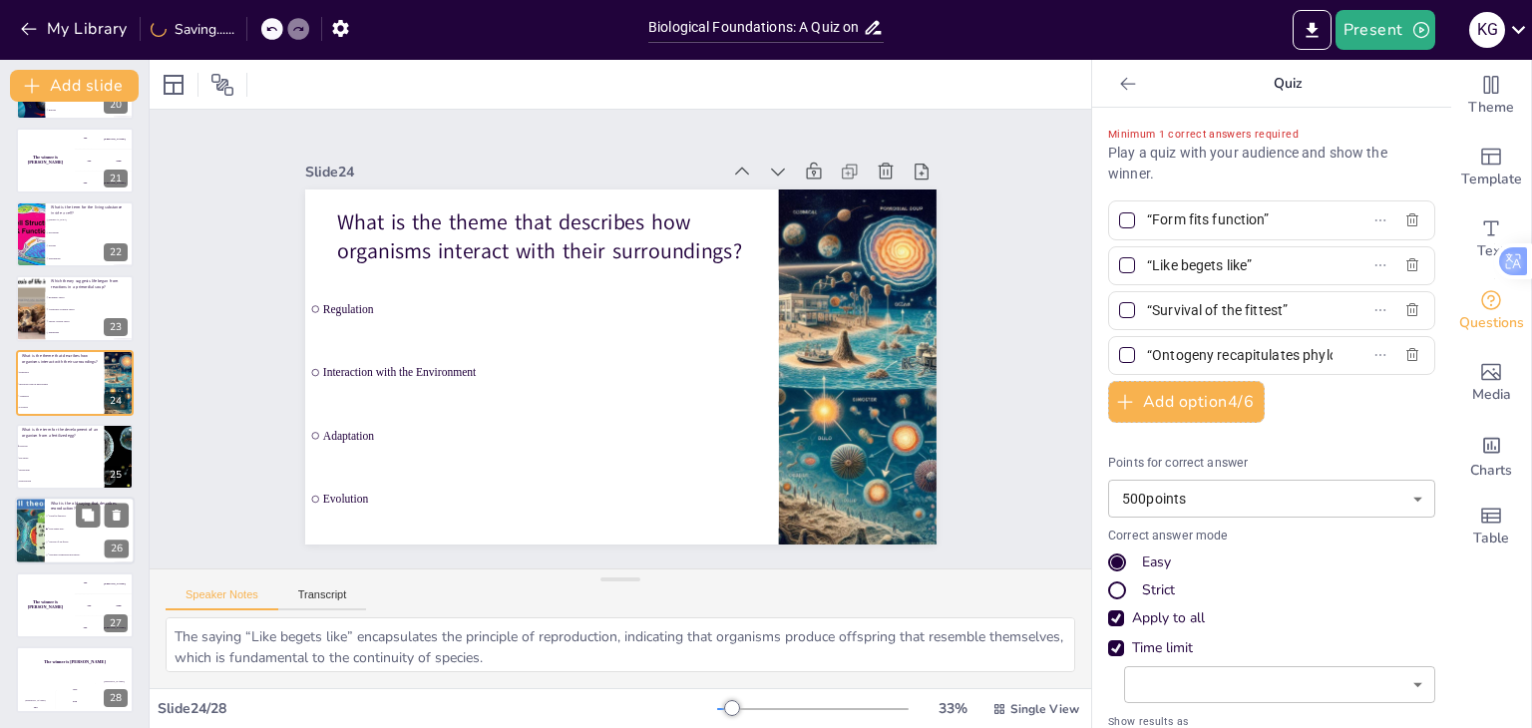
scroll to position [0, 0]
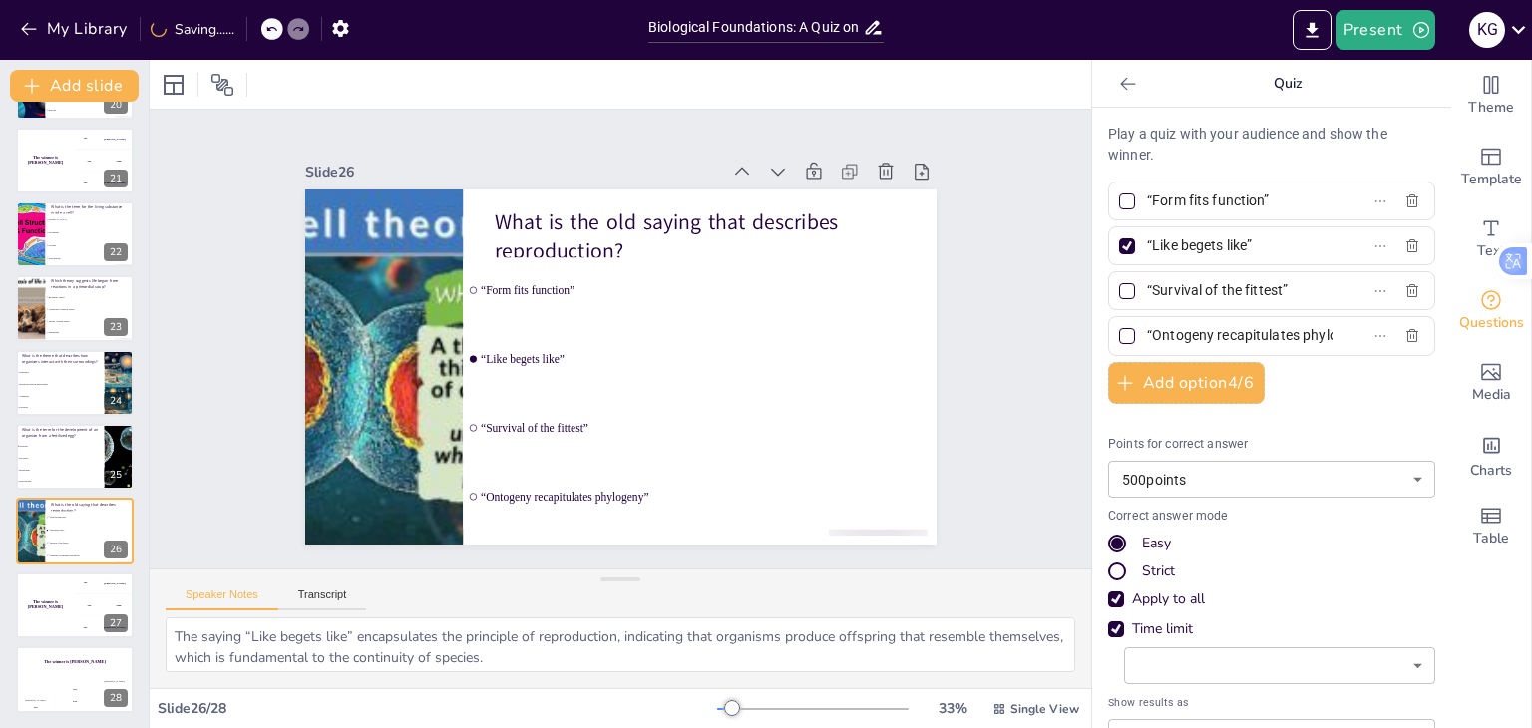
click at [1122, 247] on div at bounding box center [1127, 246] width 10 height 10
click at [1147, 247] on input "“Like begets like”" at bounding box center [1239, 245] width 185 height 29
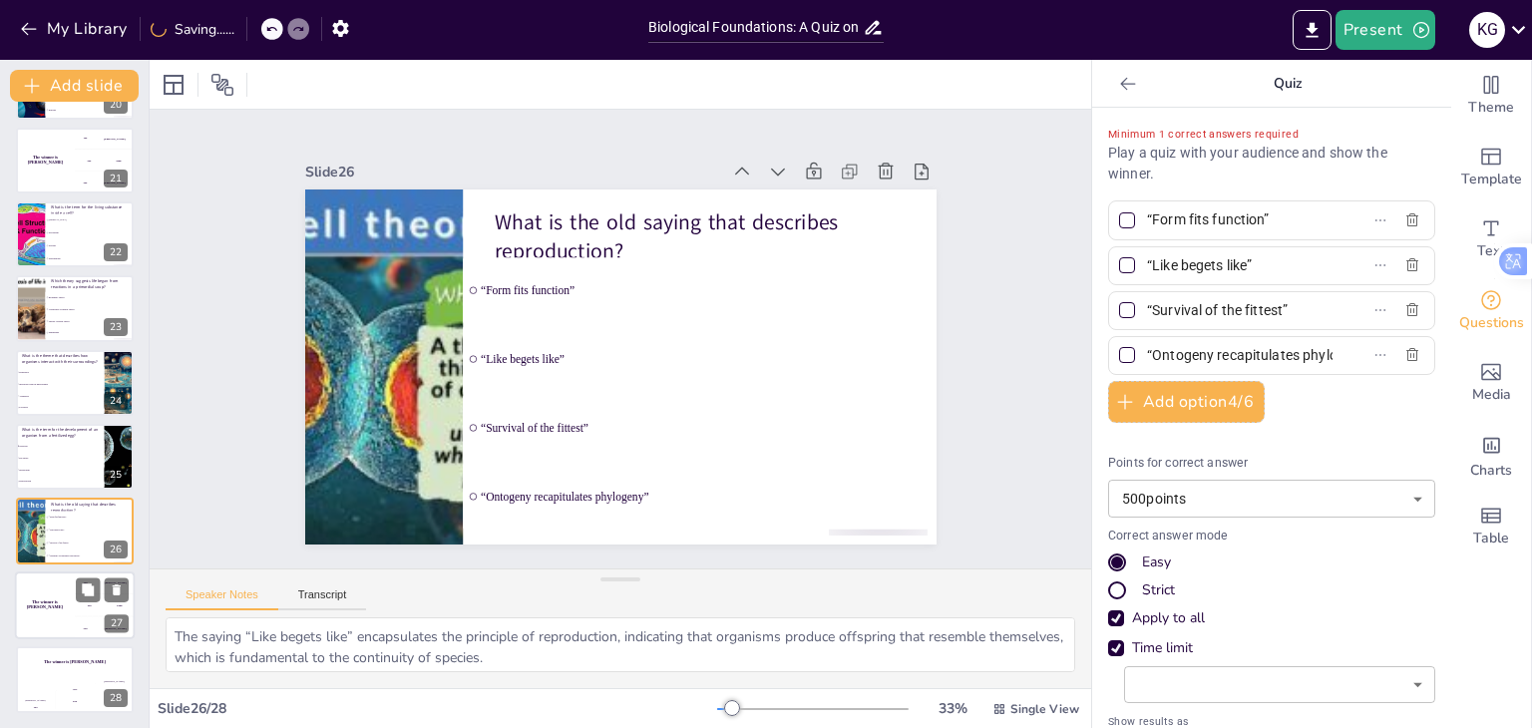
click at [58, 601] on h4 "The winner is [PERSON_NAME]" at bounding box center [45, 604] width 60 height 10
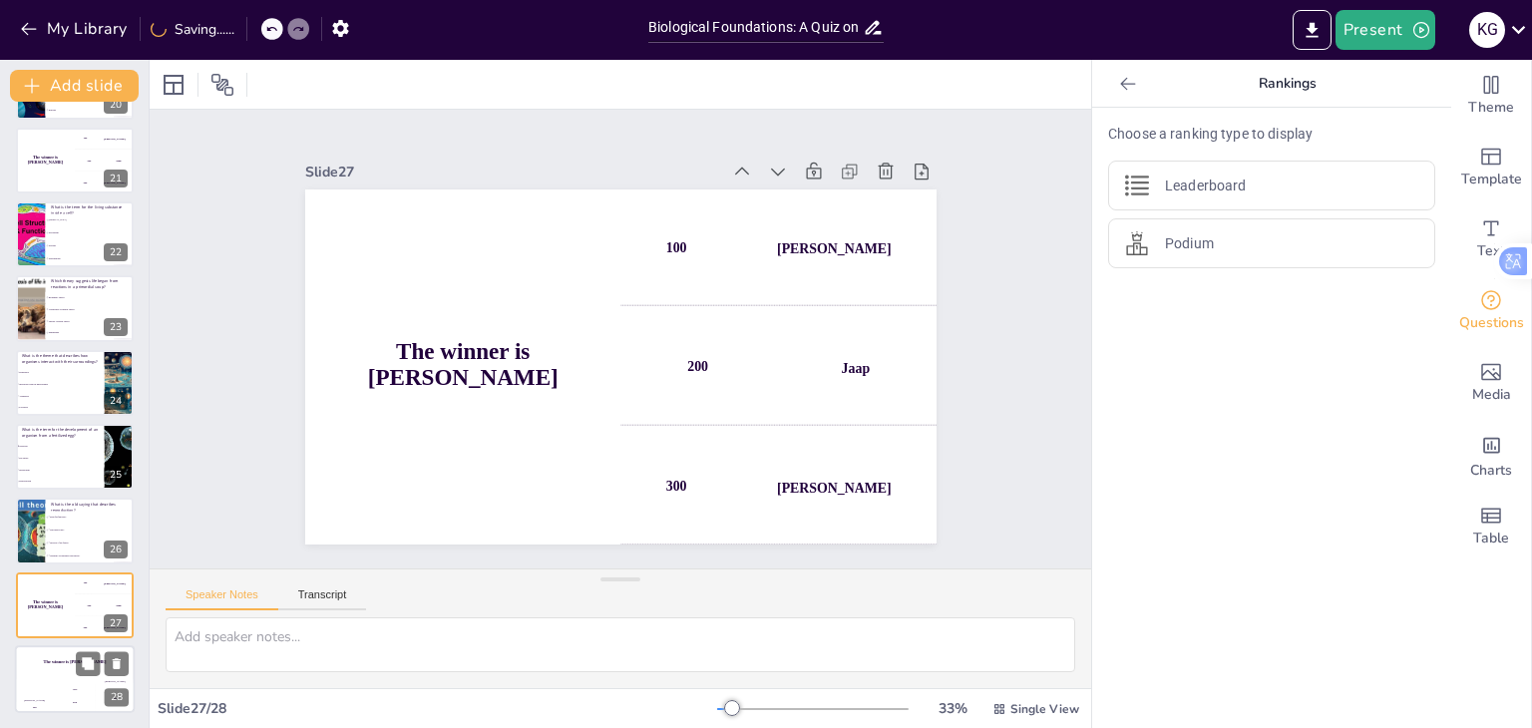
click at [60, 655] on div "The winner is [PERSON_NAME]" at bounding box center [75, 662] width 120 height 34
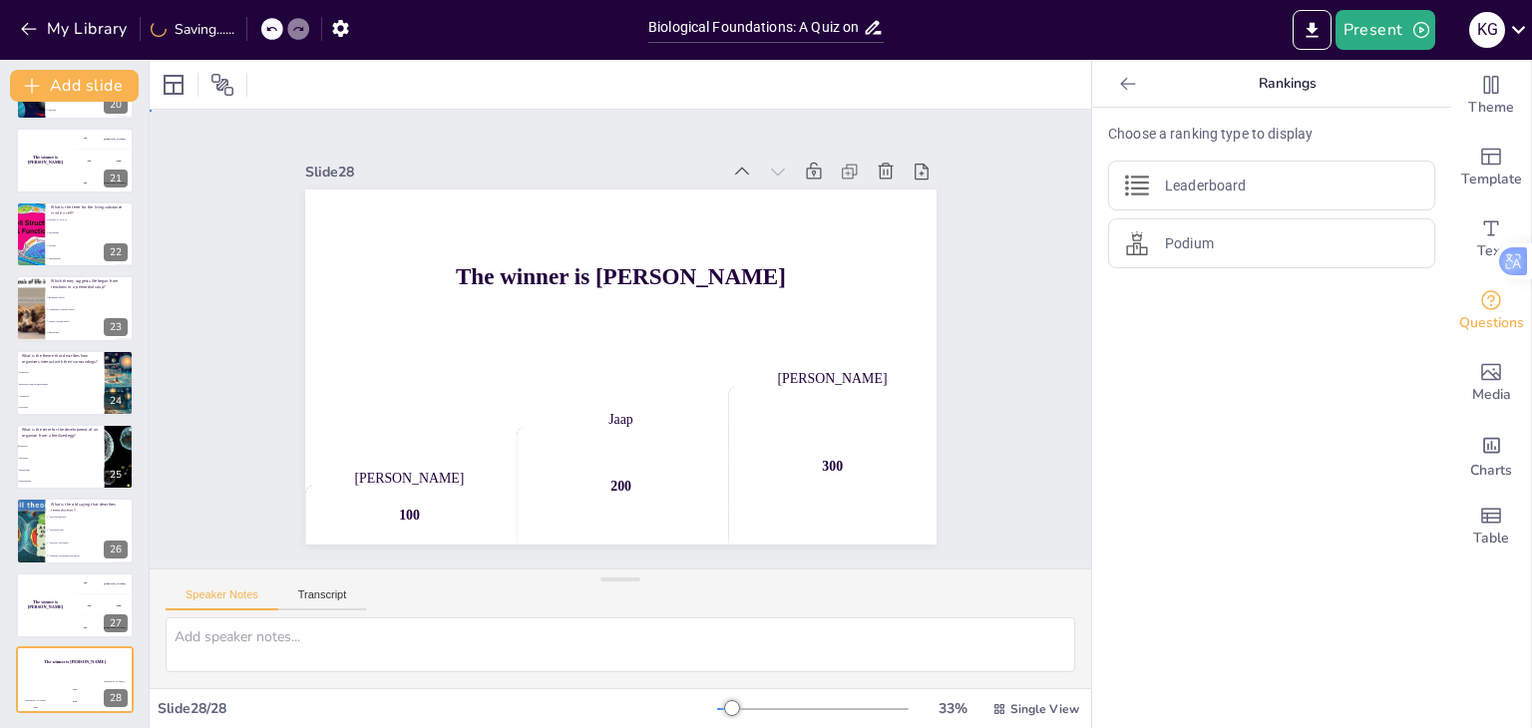
click at [194, 253] on div "Slide 1 WW #3 Life Science Quiz This presentation is designed to test your know…" at bounding box center [620, 339] width 941 height 459
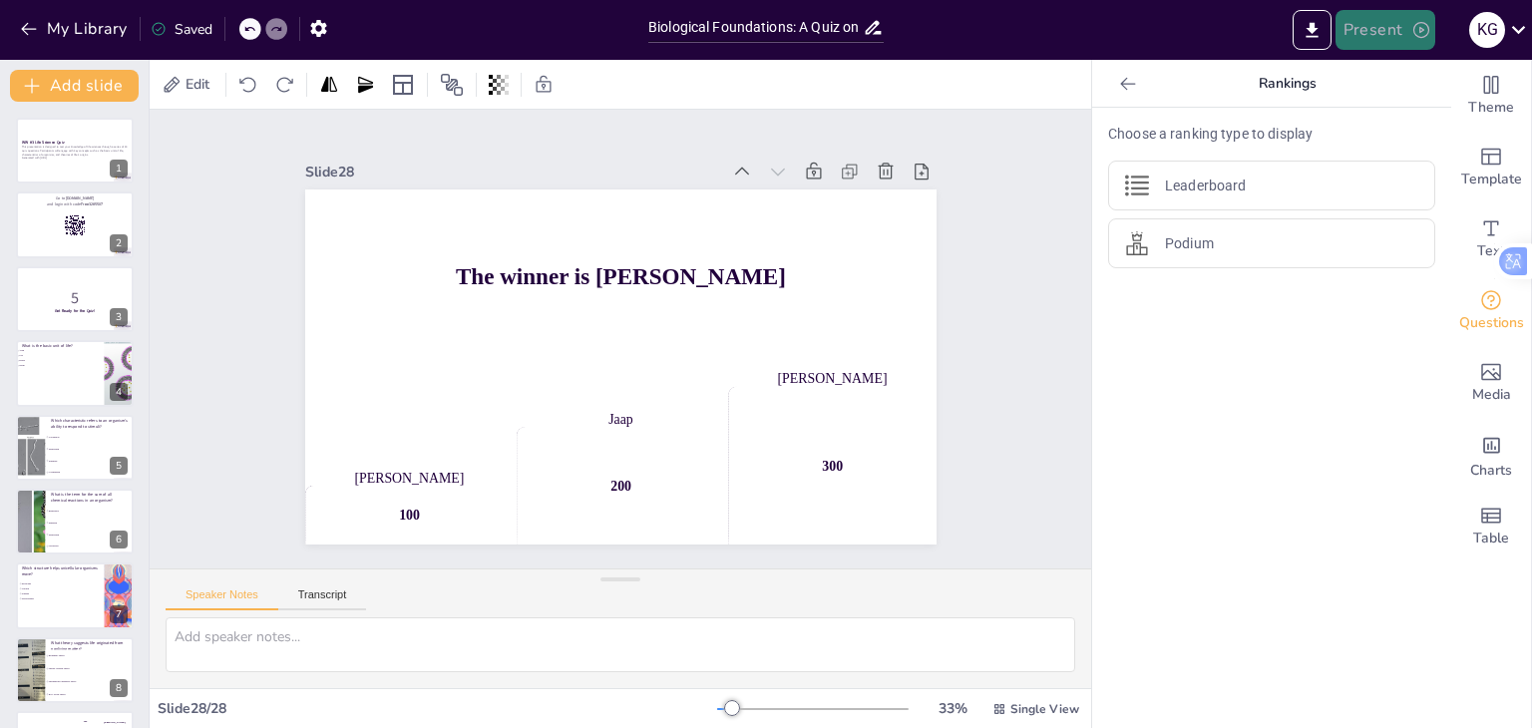
click at [1374, 33] on button "Present" at bounding box center [1385, 30] width 100 height 40
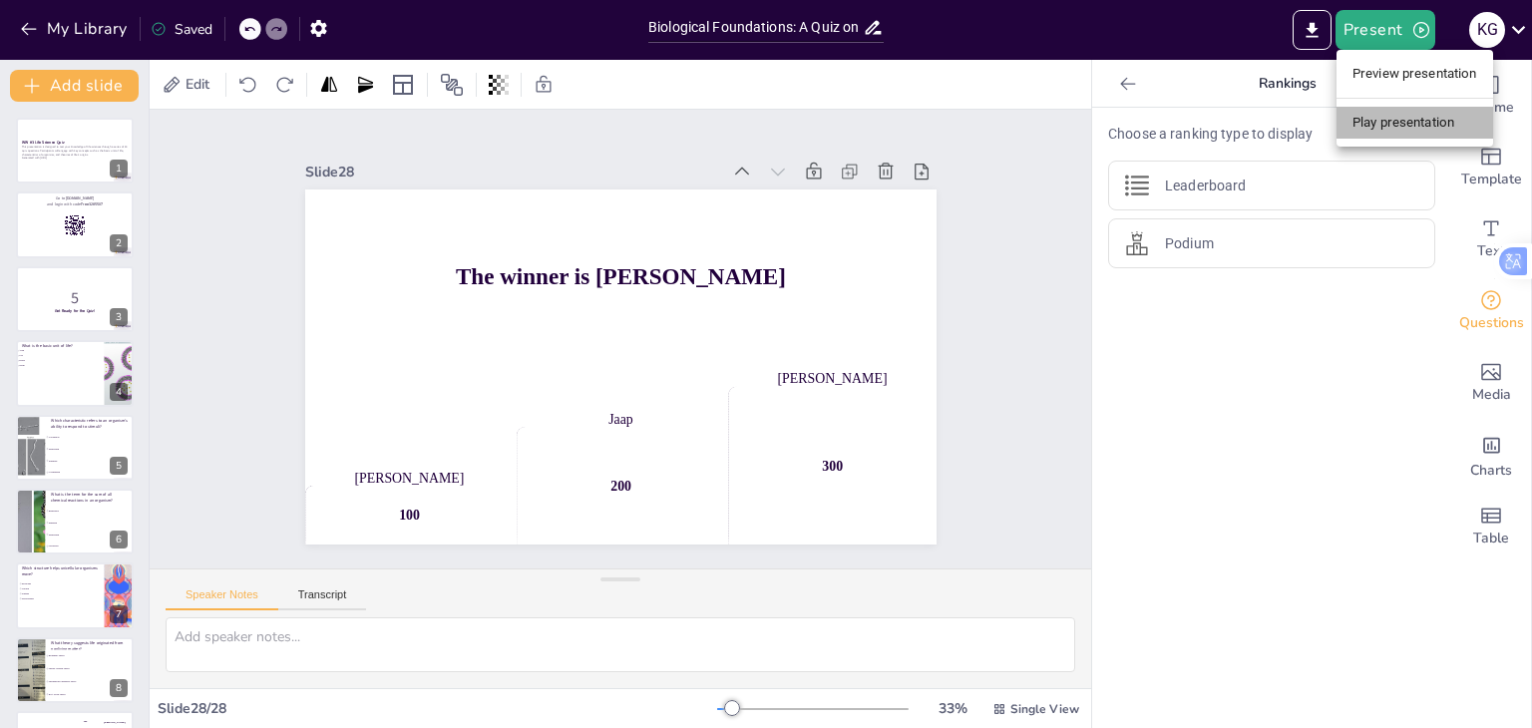
click at [1409, 116] on li "Play presentation" at bounding box center [1414, 123] width 157 height 32
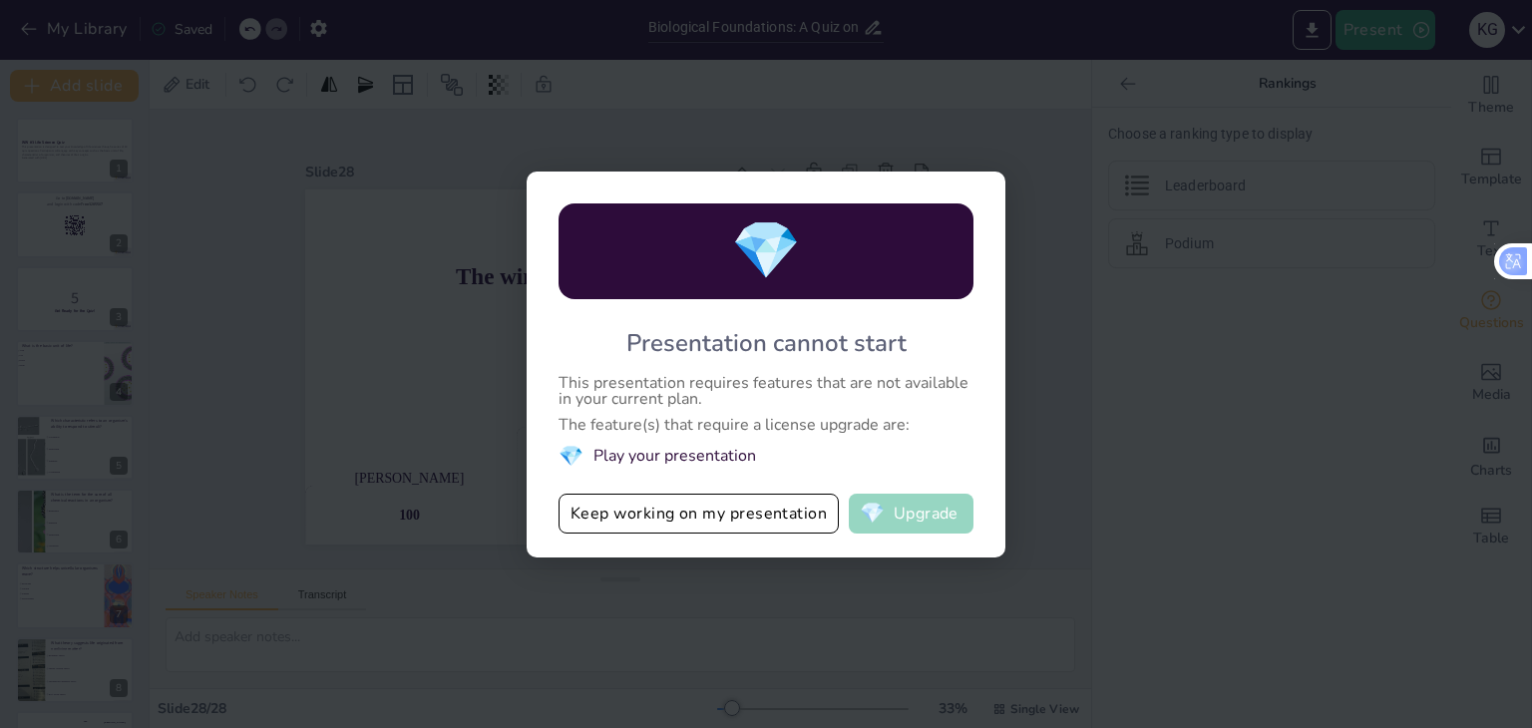
click at [889, 520] on button "💎 Upgrade" at bounding box center [911, 514] width 125 height 40
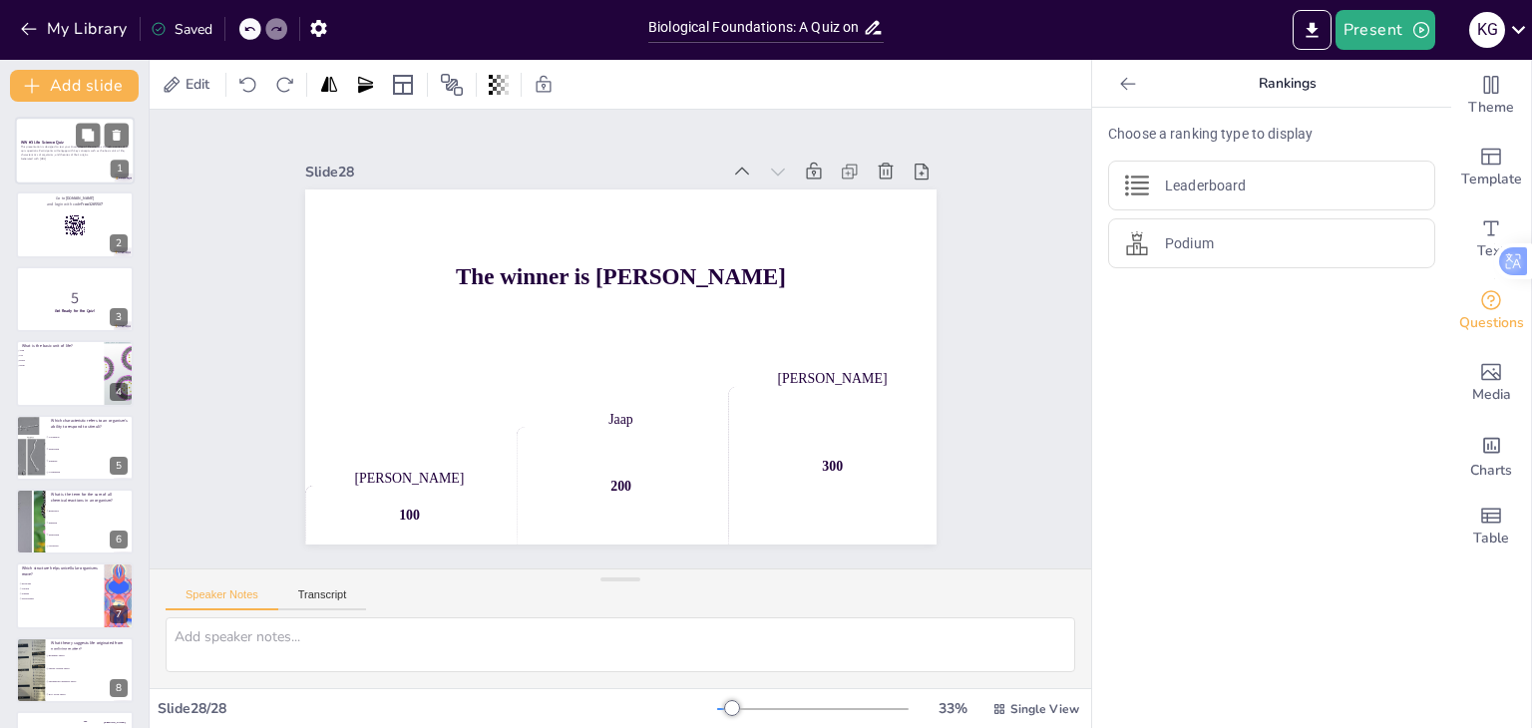
click at [40, 162] on div "This presentation is designed to test your knowledge of life sciences through a…" at bounding box center [75, 154] width 108 height 17
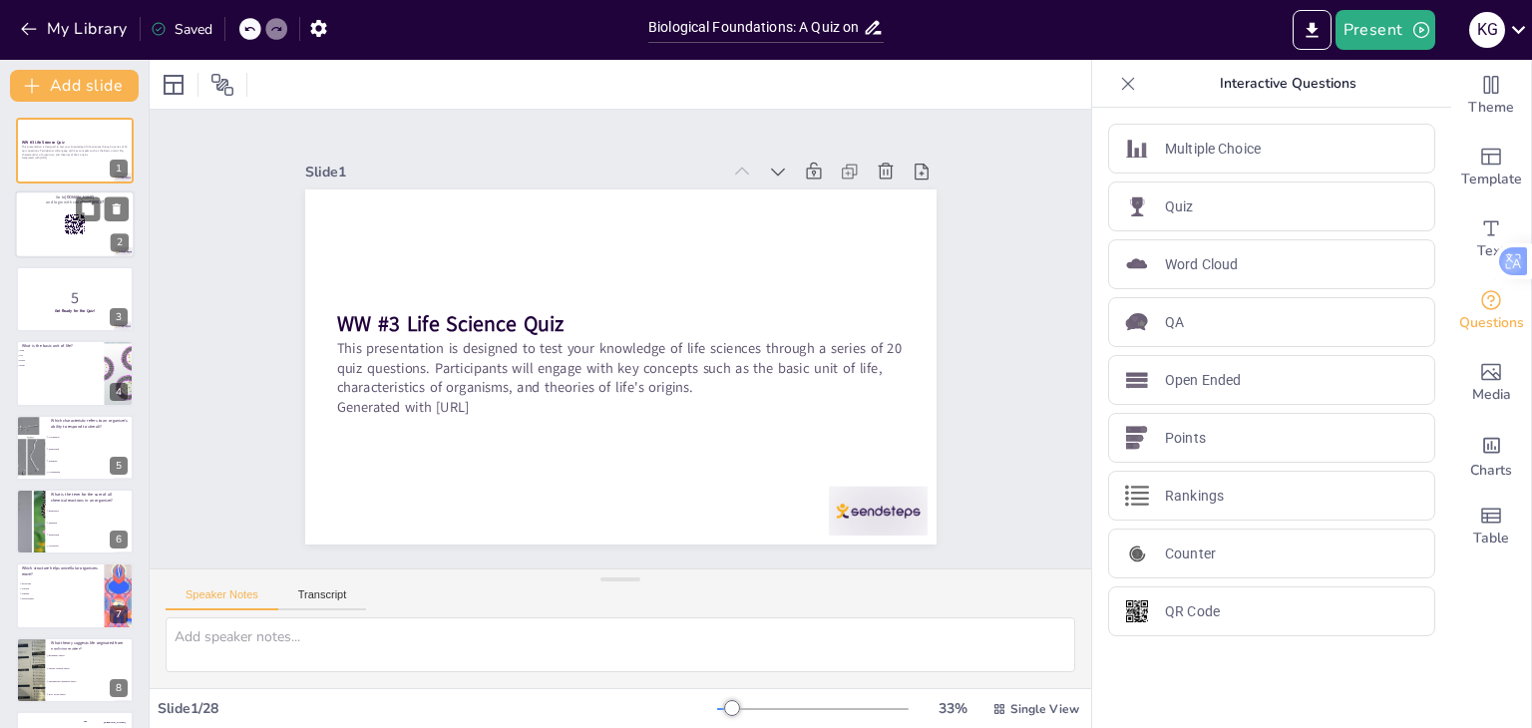
click at [78, 241] on div at bounding box center [75, 225] width 120 height 68
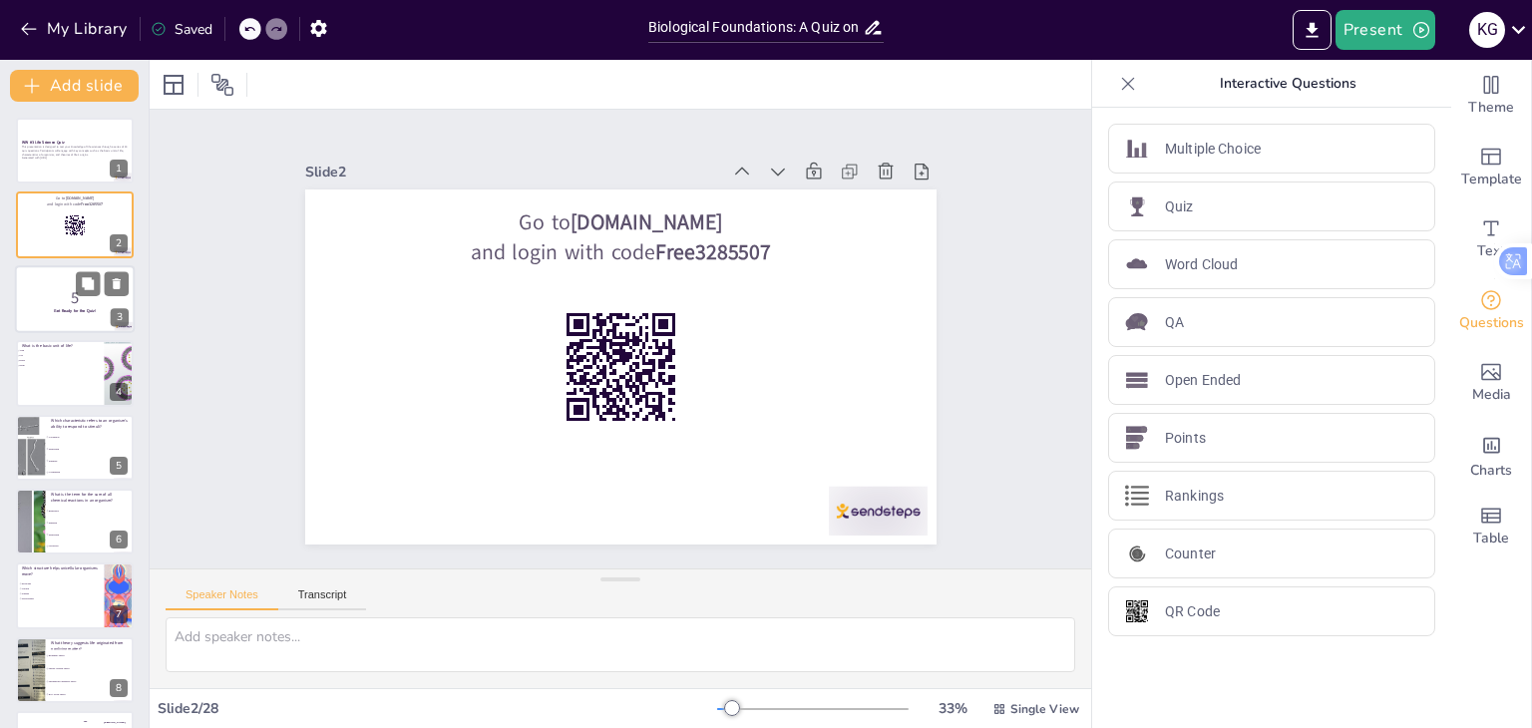
click at [76, 312] on div at bounding box center [75, 299] width 120 height 68
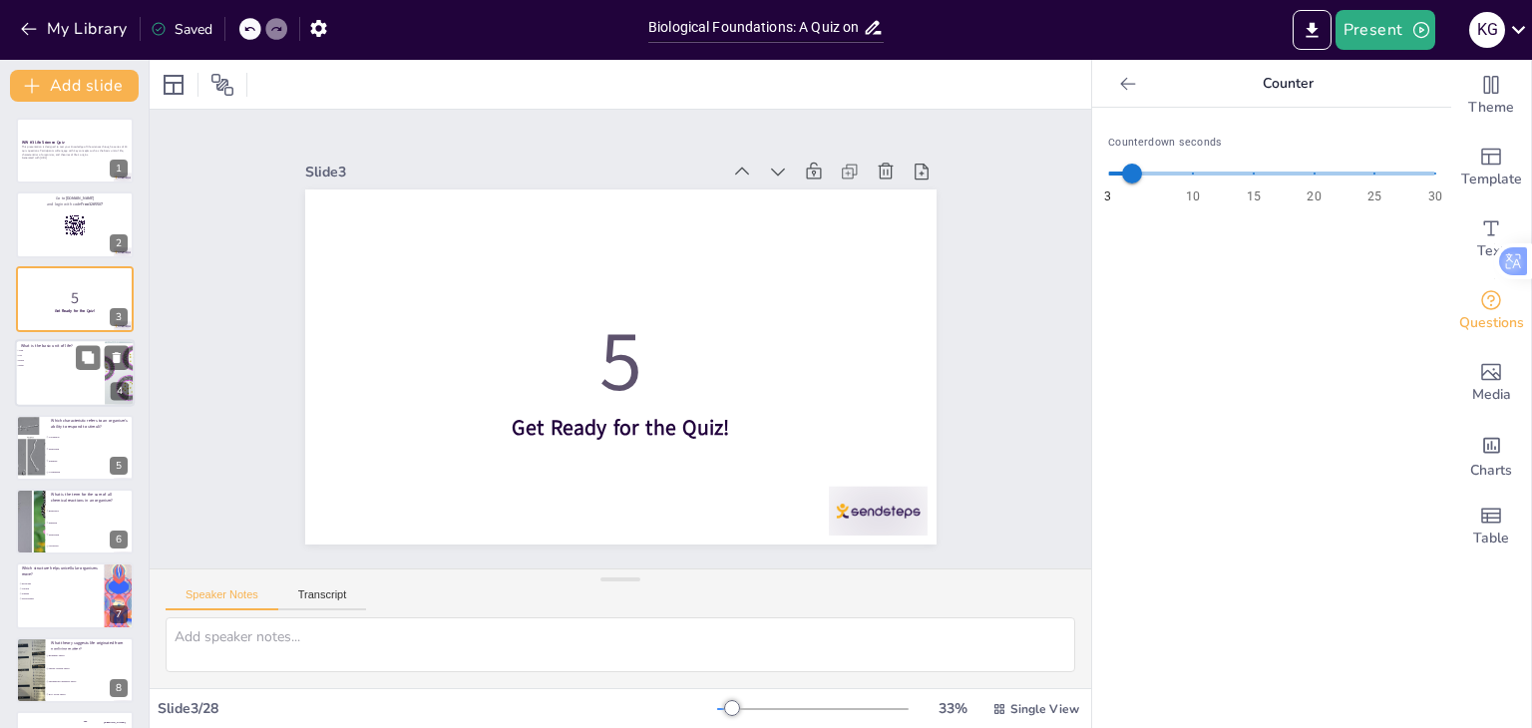
click at [74, 378] on div at bounding box center [75, 373] width 120 height 68
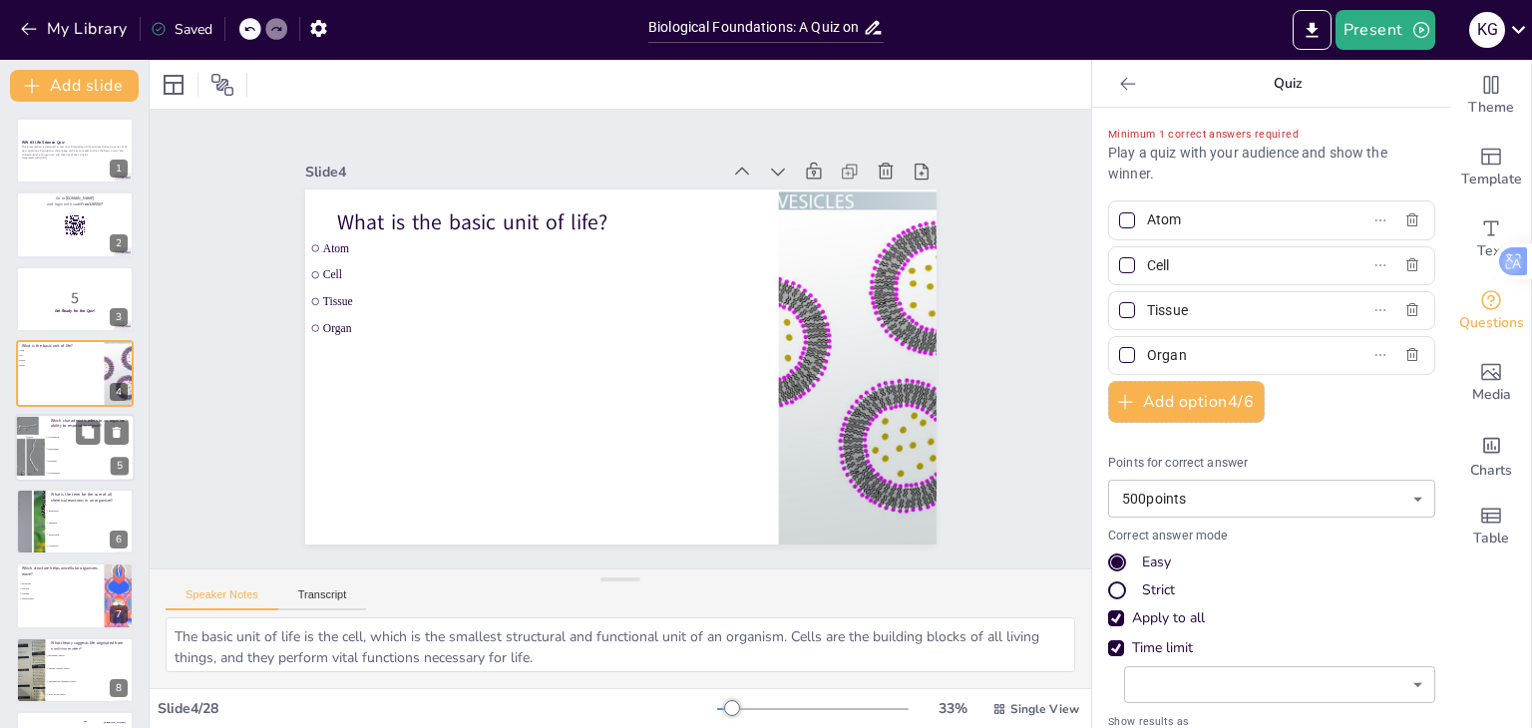
click at [74, 467] on li "Coordination" at bounding box center [90, 473] width 90 height 12
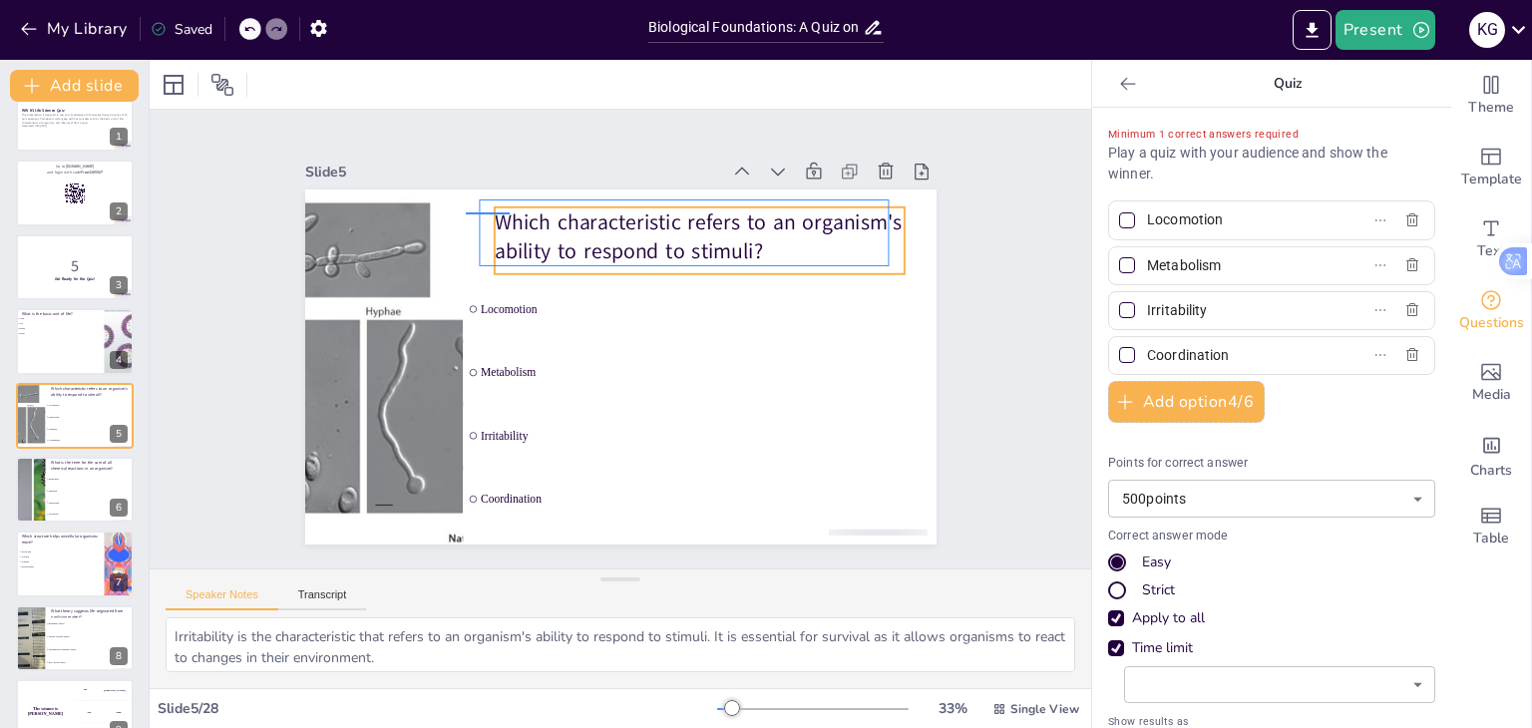
drag, startPoint x: 466, startPoint y: 212, endPoint x: 510, endPoint y: 214, distance: 43.9
click at [510, 214] on div "Which characteristic refers to an organism's ability to respond to stimuli? Loc…" at bounding box center [635, 191] width 627 height 66
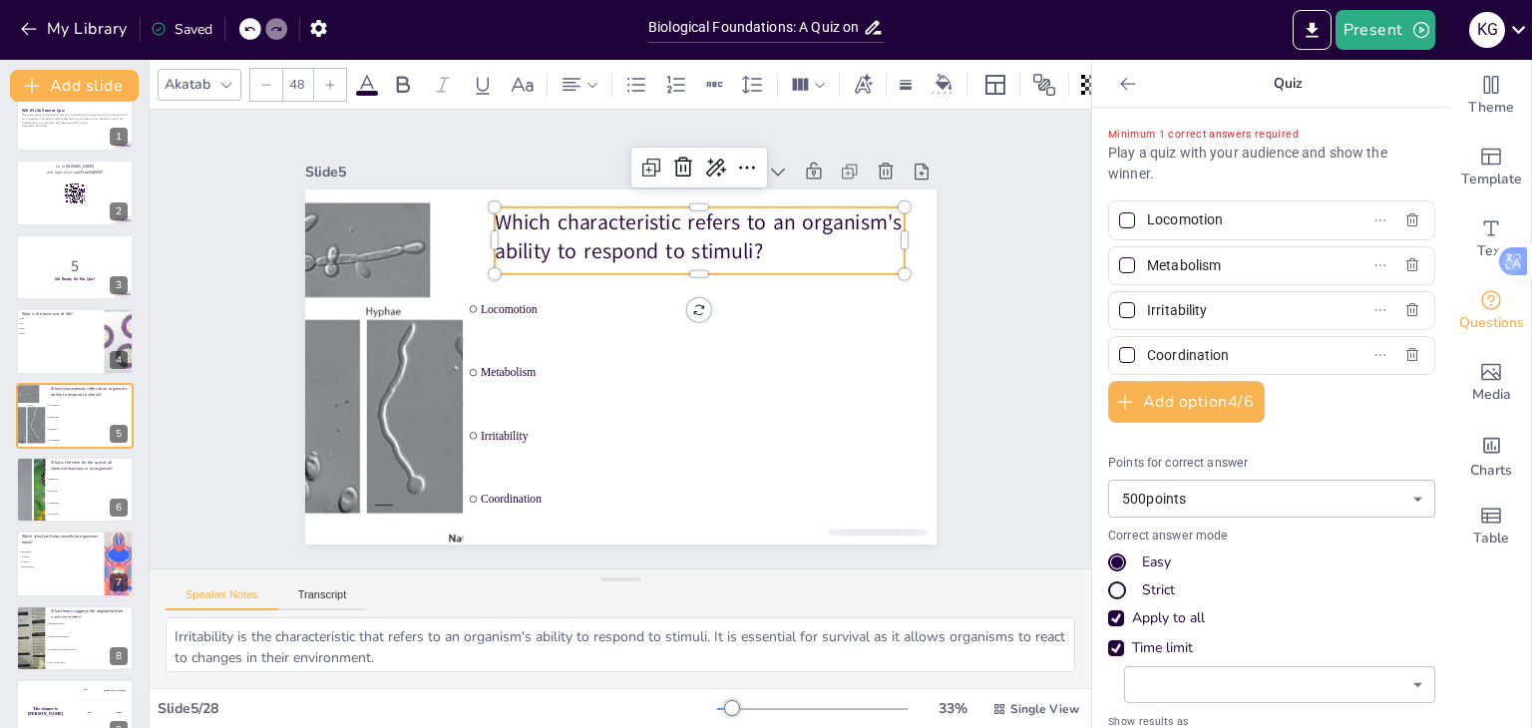
click at [331, 85] on div at bounding box center [330, 85] width 32 height 32
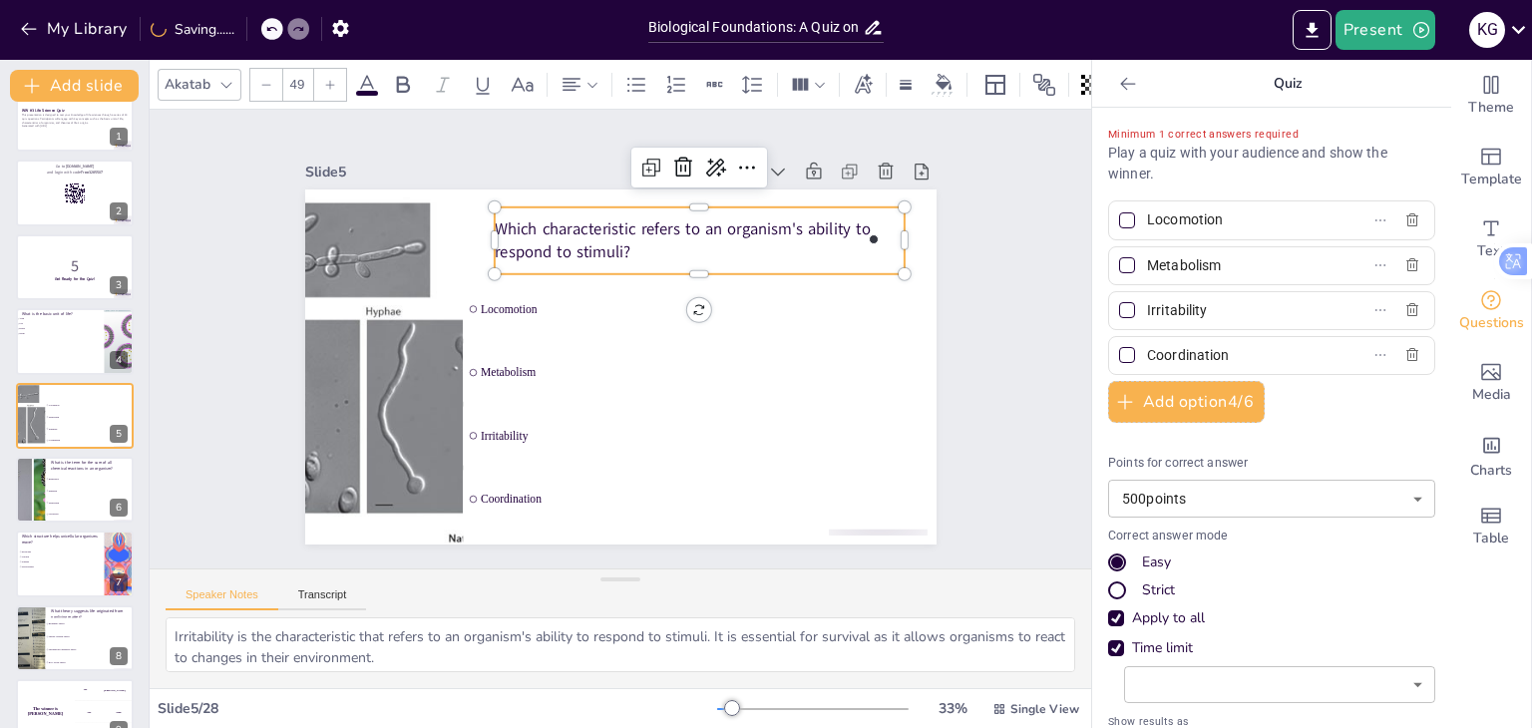
click at [331, 85] on div at bounding box center [330, 85] width 32 height 32
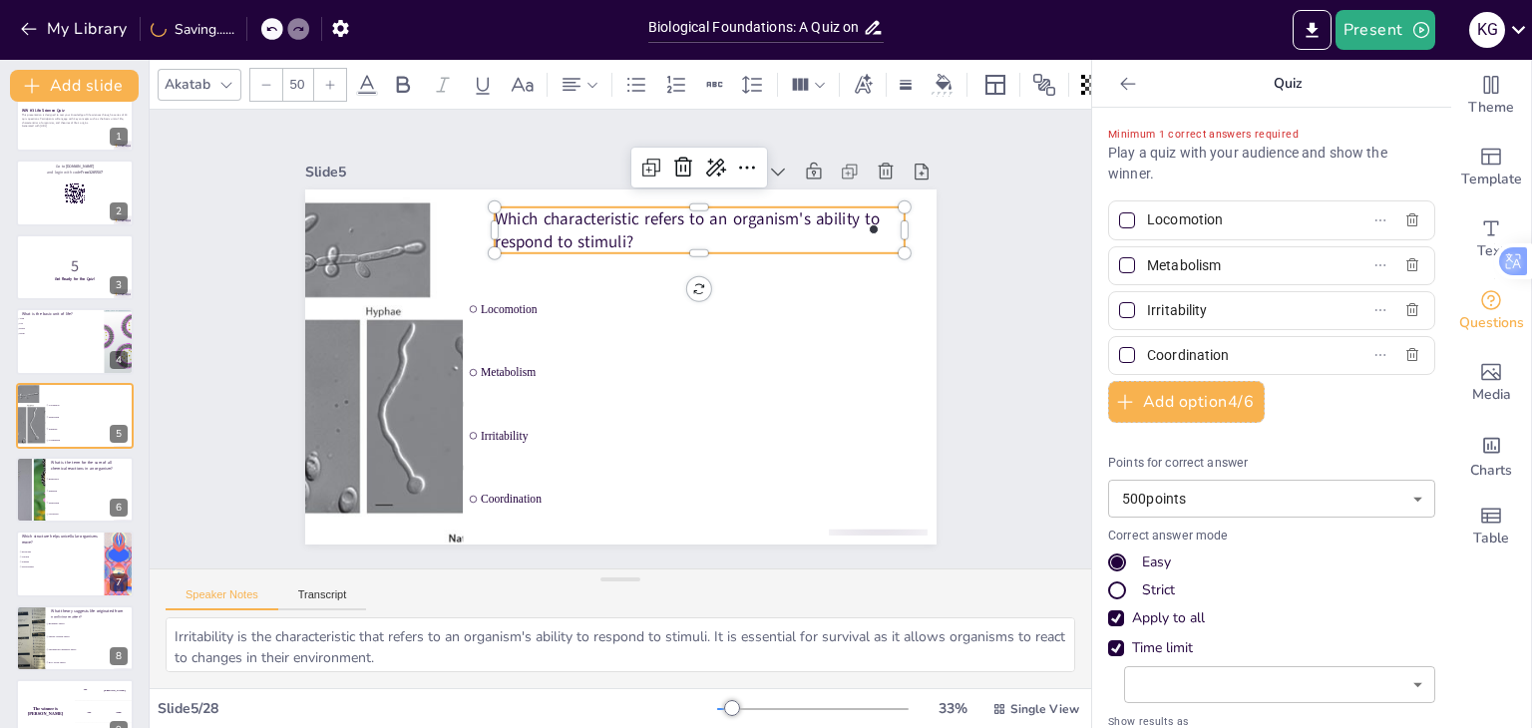
click at [331, 85] on div at bounding box center [330, 85] width 32 height 32
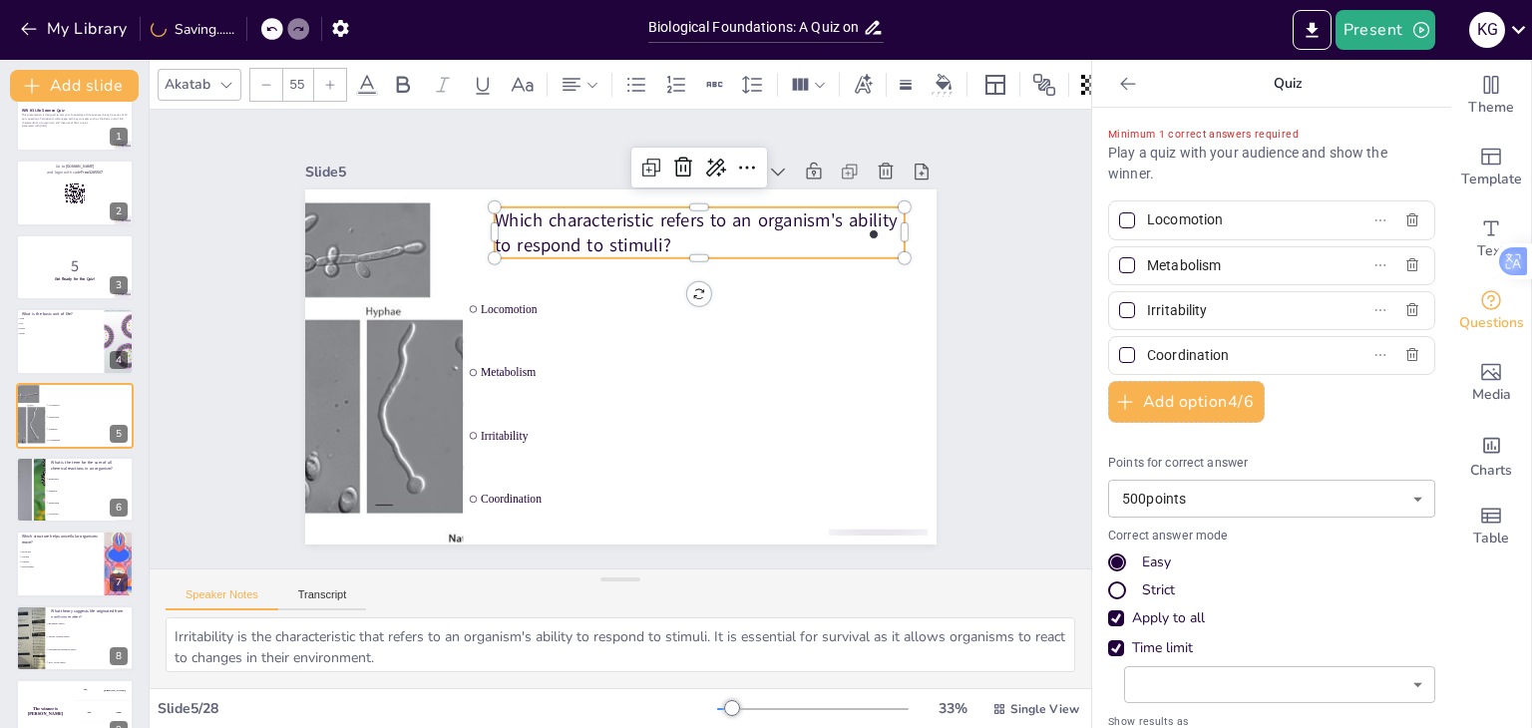
click at [331, 85] on div at bounding box center [330, 85] width 32 height 32
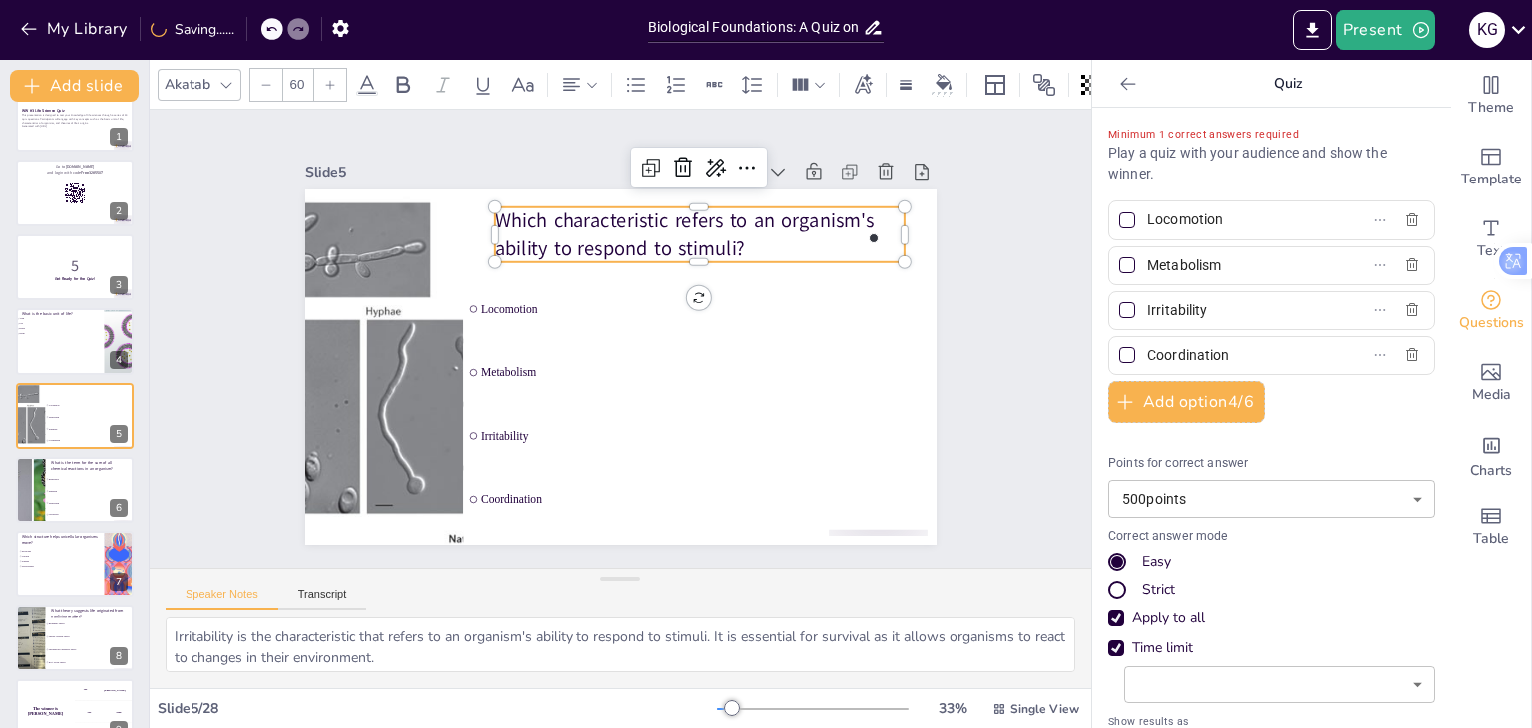
click at [331, 85] on div at bounding box center [330, 85] width 32 height 32
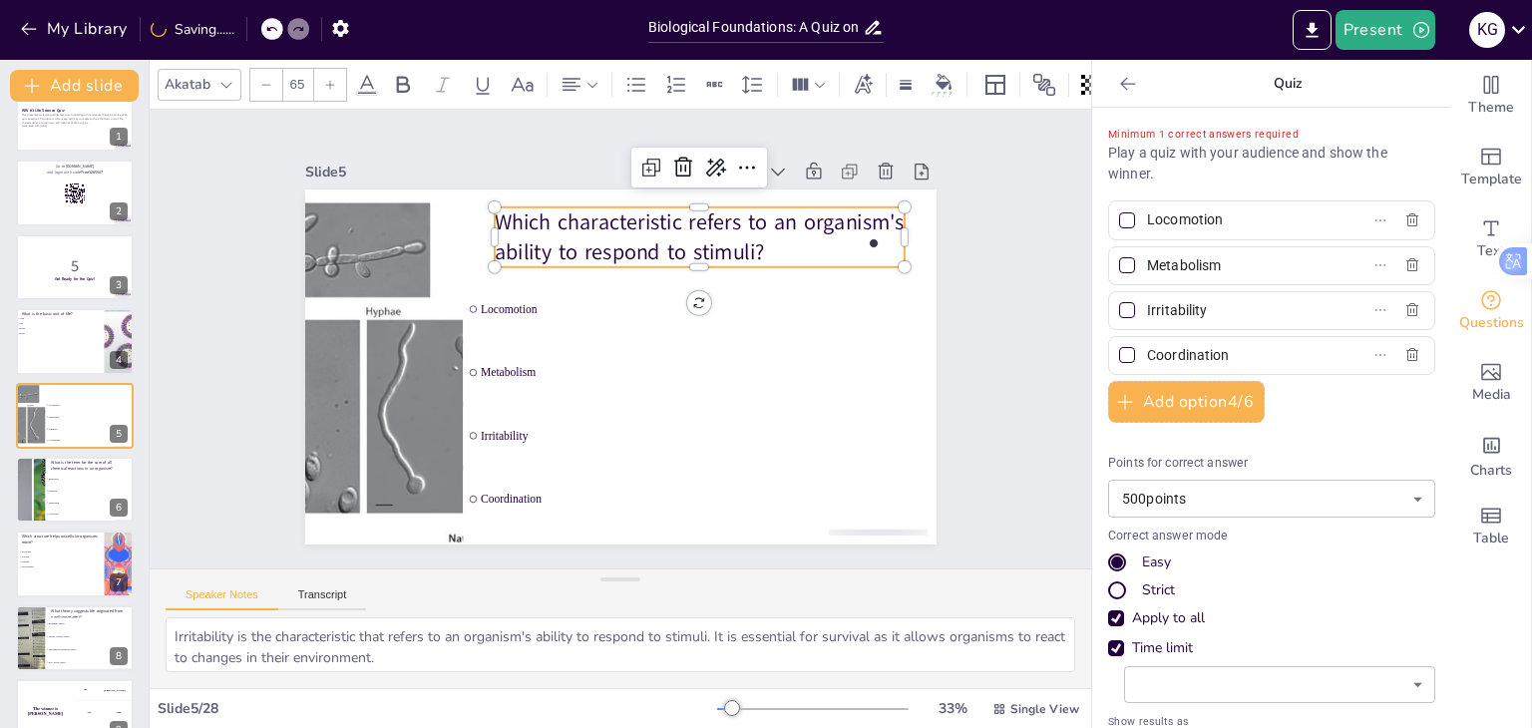
click at [331, 85] on div at bounding box center [330, 85] width 32 height 32
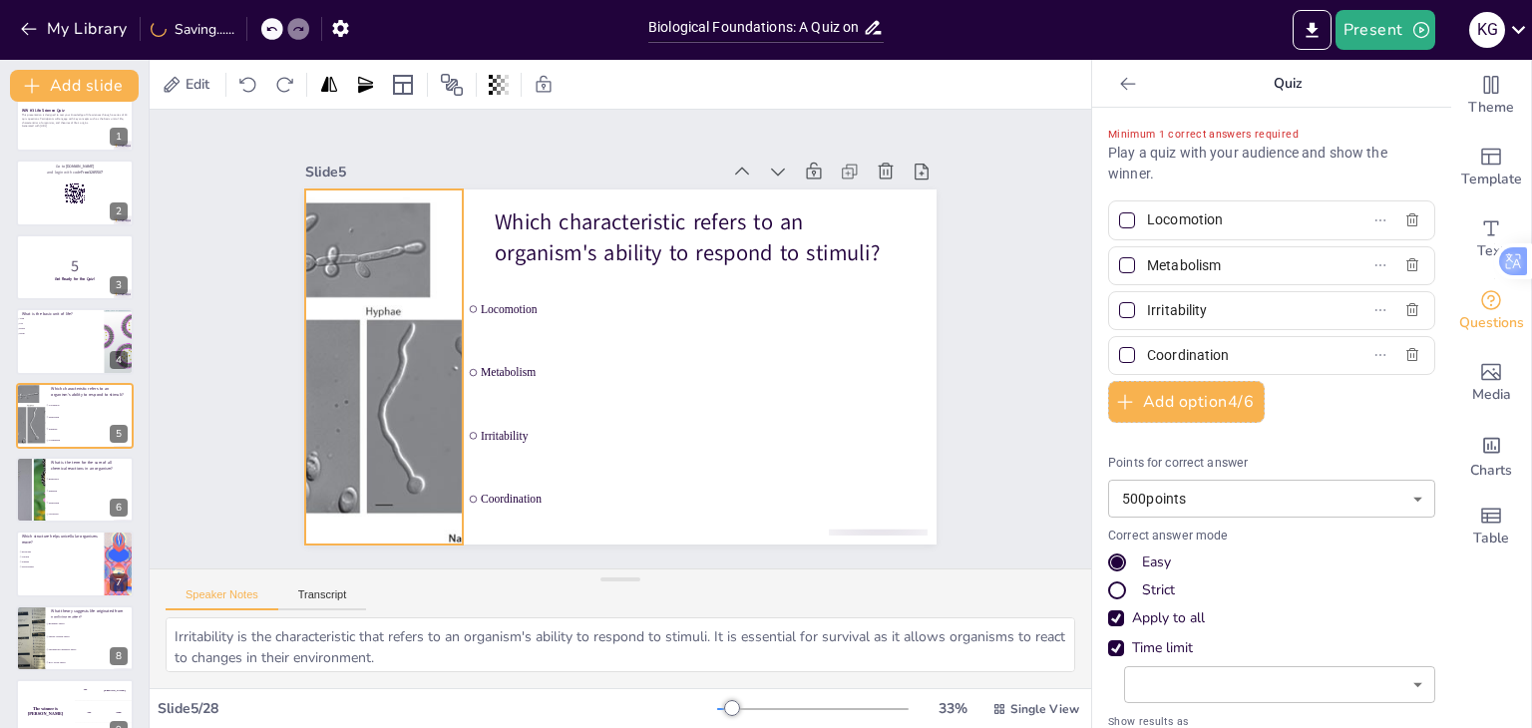
click at [410, 331] on div at bounding box center [384, 366] width 426 height 355
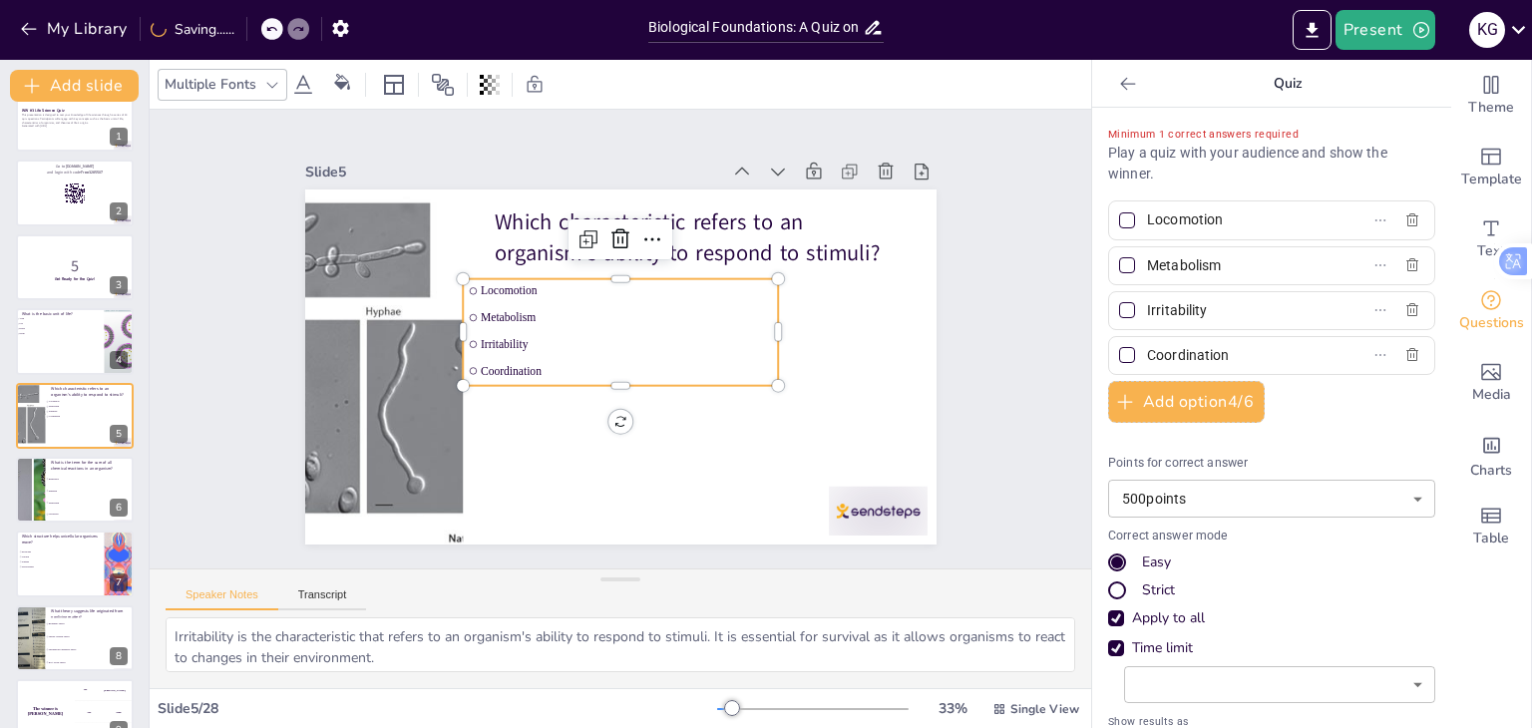
click at [510, 279] on li "Locomotion" at bounding box center [620, 291] width 315 height 24
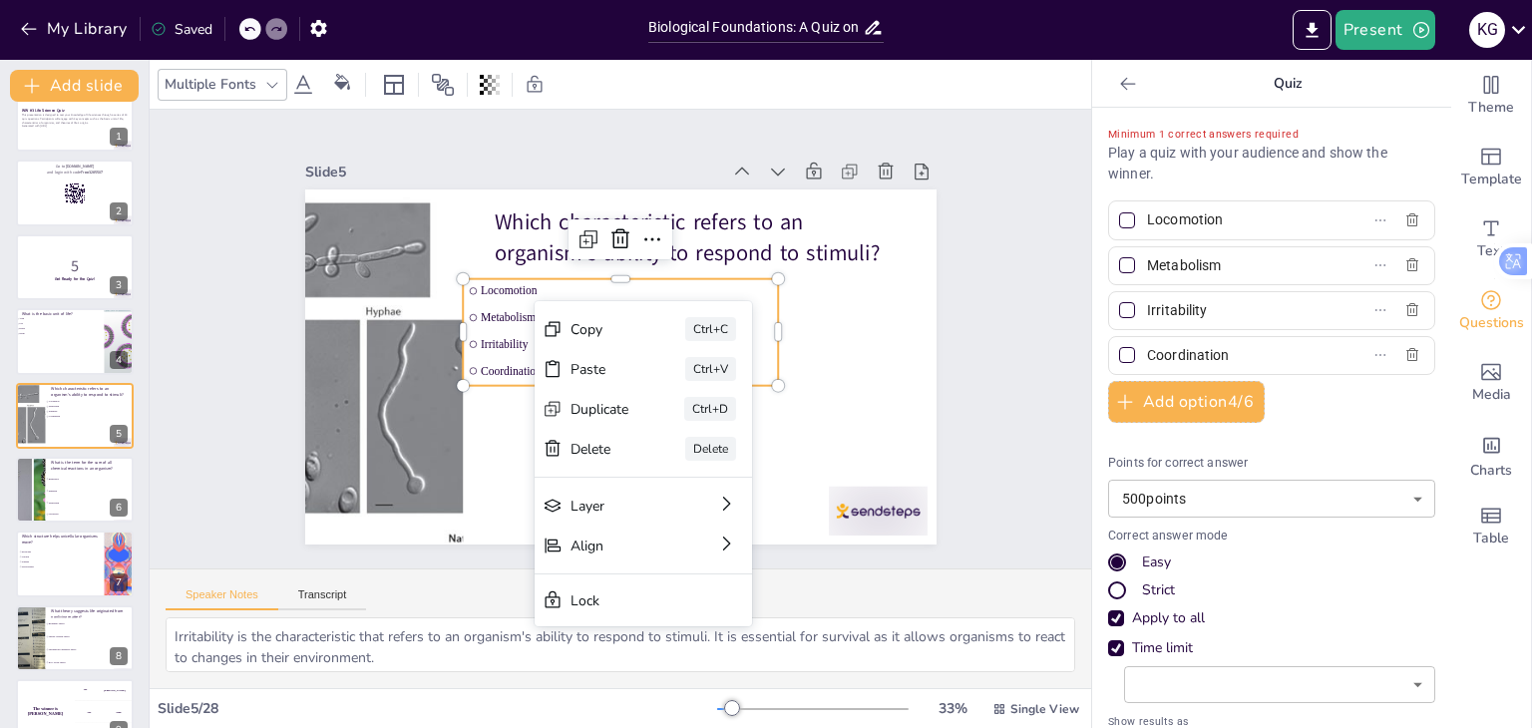
click at [490, 297] on li "Metabolism" at bounding box center [623, 317] width 316 height 57
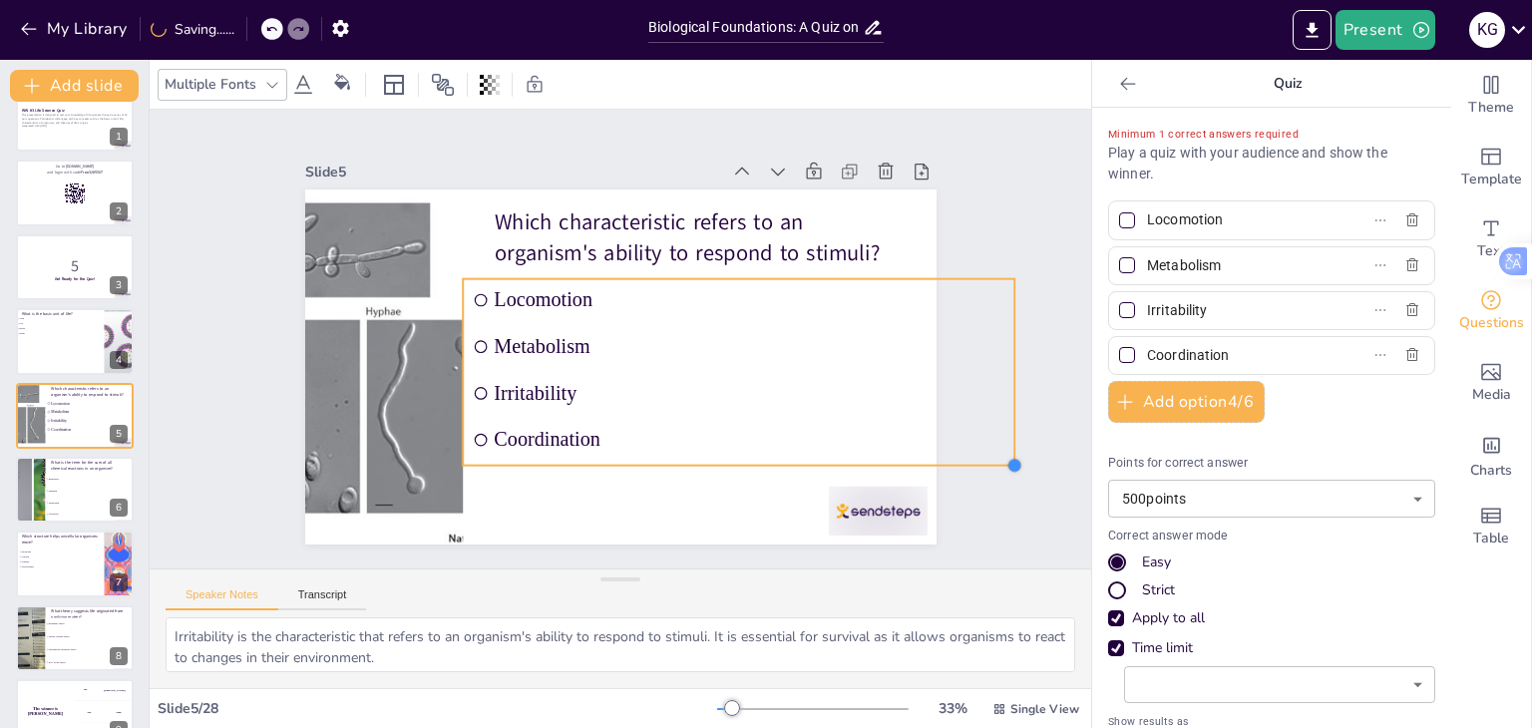
drag, startPoint x: 759, startPoint y: 375, endPoint x: 830, endPoint y: 455, distance: 106.7
click at [830, 455] on div "Which characteristic refers to an organism's ability to respond to stimuli? Loc…" at bounding box center [617, 367] width 665 height 419
drag, startPoint x: 998, startPoint y: 362, endPoint x: 896, endPoint y: 366, distance: 101.8
click at [896, 366] on div "Which characteristic refers to an organism's ability to respond to stimuli? Loc…" at bounding box center [620, 366] width 631 height 355
click at [254, 308] on div "Slide 1 WW #3 Life Science Quiz This presentation is designed to test your know…" at bounding box center [620, 339] width 743 height 411
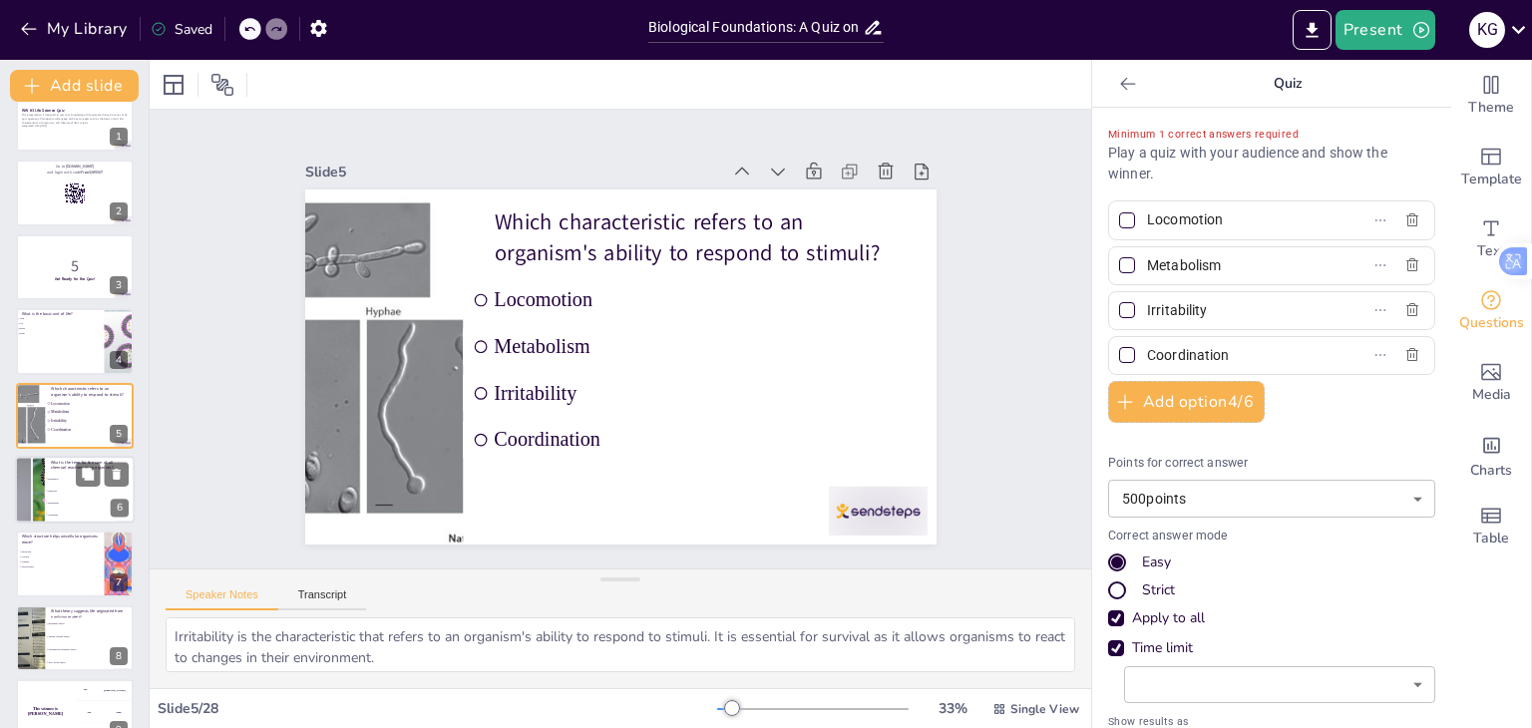
click at [70, 490] on span "Digestion" at bounding box center [91, 491] width 86 height 3
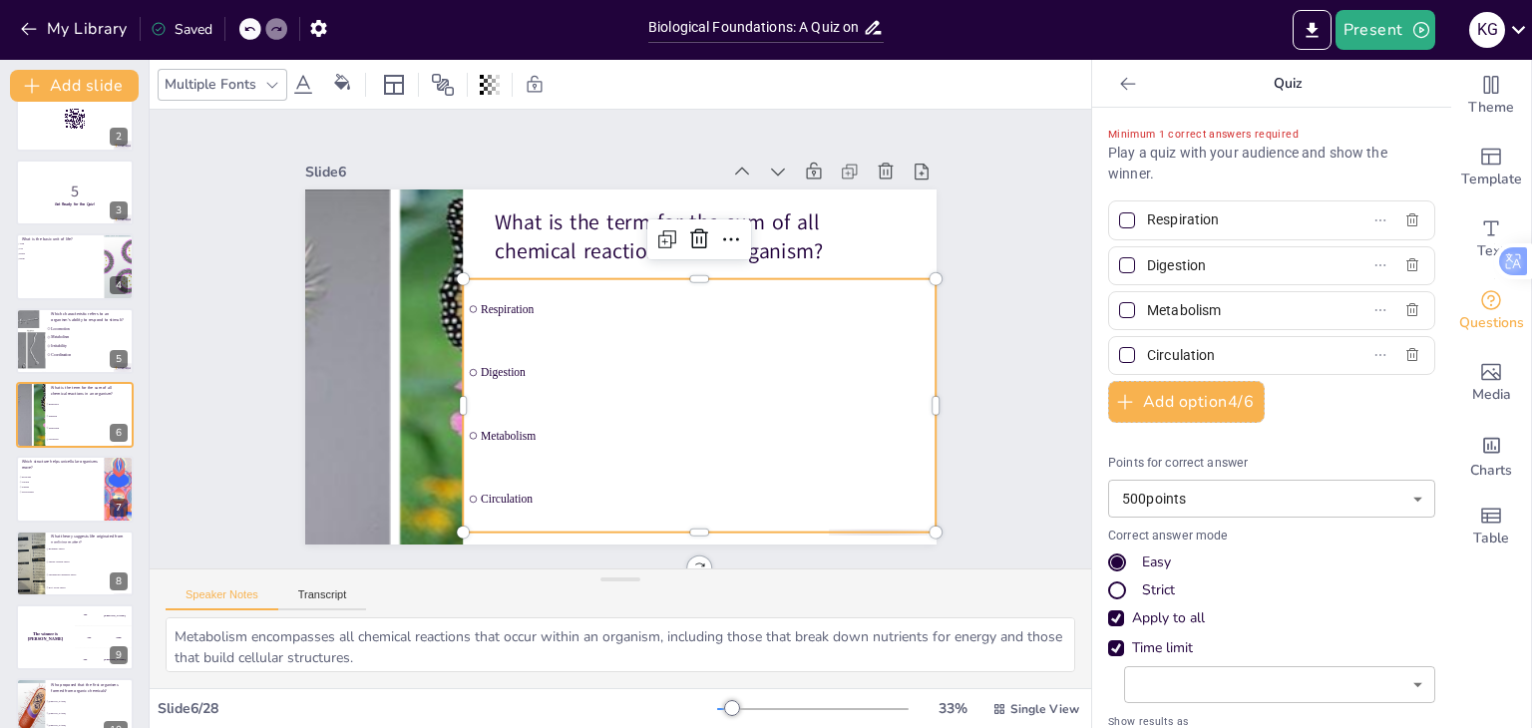
click at [605, 333] on ul "Respiration Digestion Metabolism Circulation" at bounding box center [692, 413] width 498 height 301
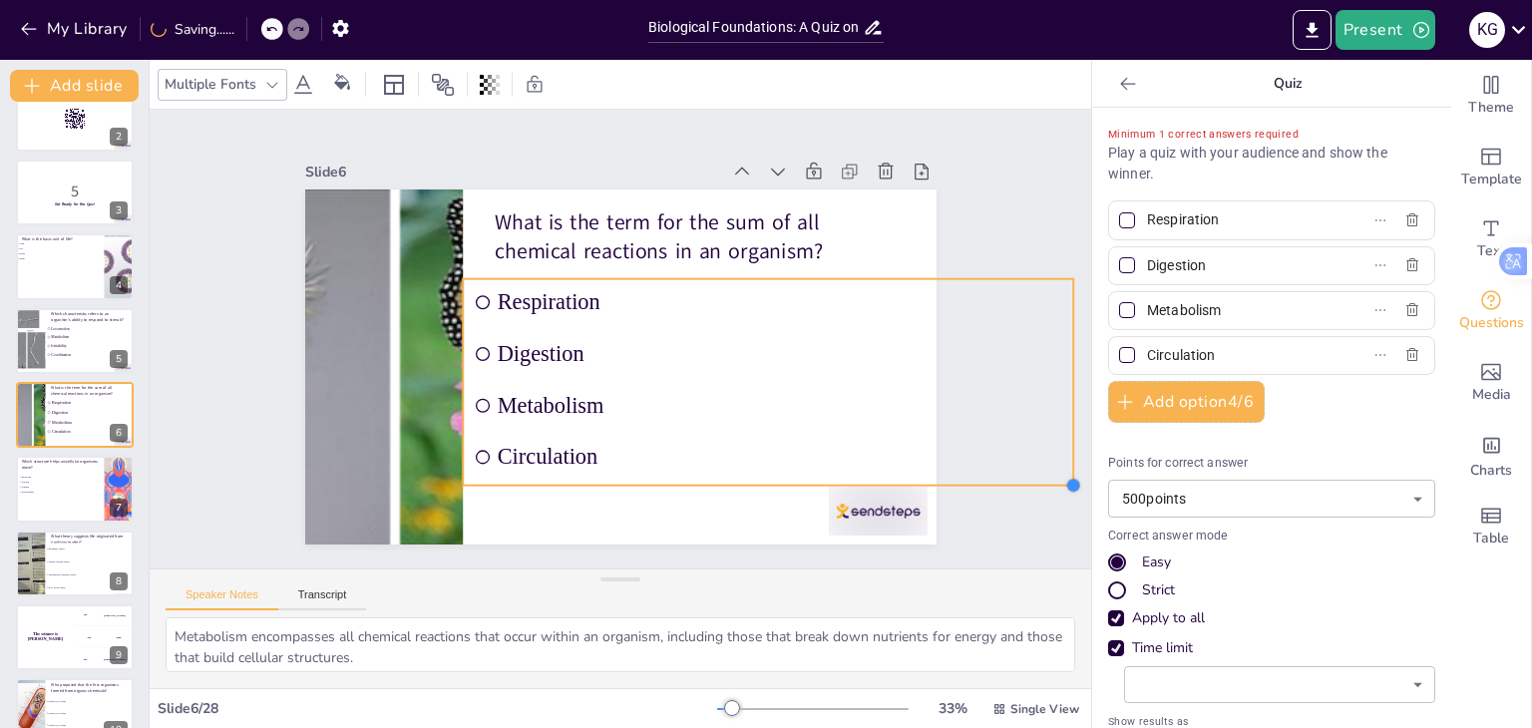
drag, startPoint x: 761, startPoint y: 380, endPoint x: 862, endPoint y: 480, distance: 141.7
click at [862, 480] on div "What is the term for the sum of all chemical reactions in an organism? Respirat…" at bounding box center [617, 367] width 664 height 419
drag, startPoint x: 1059, startPoint y: 374, endPoint x: 881, endPoint y: 369, distance: 177.6
click at [895, 369] on div at bounding box center [903, 382] width 16 height 206
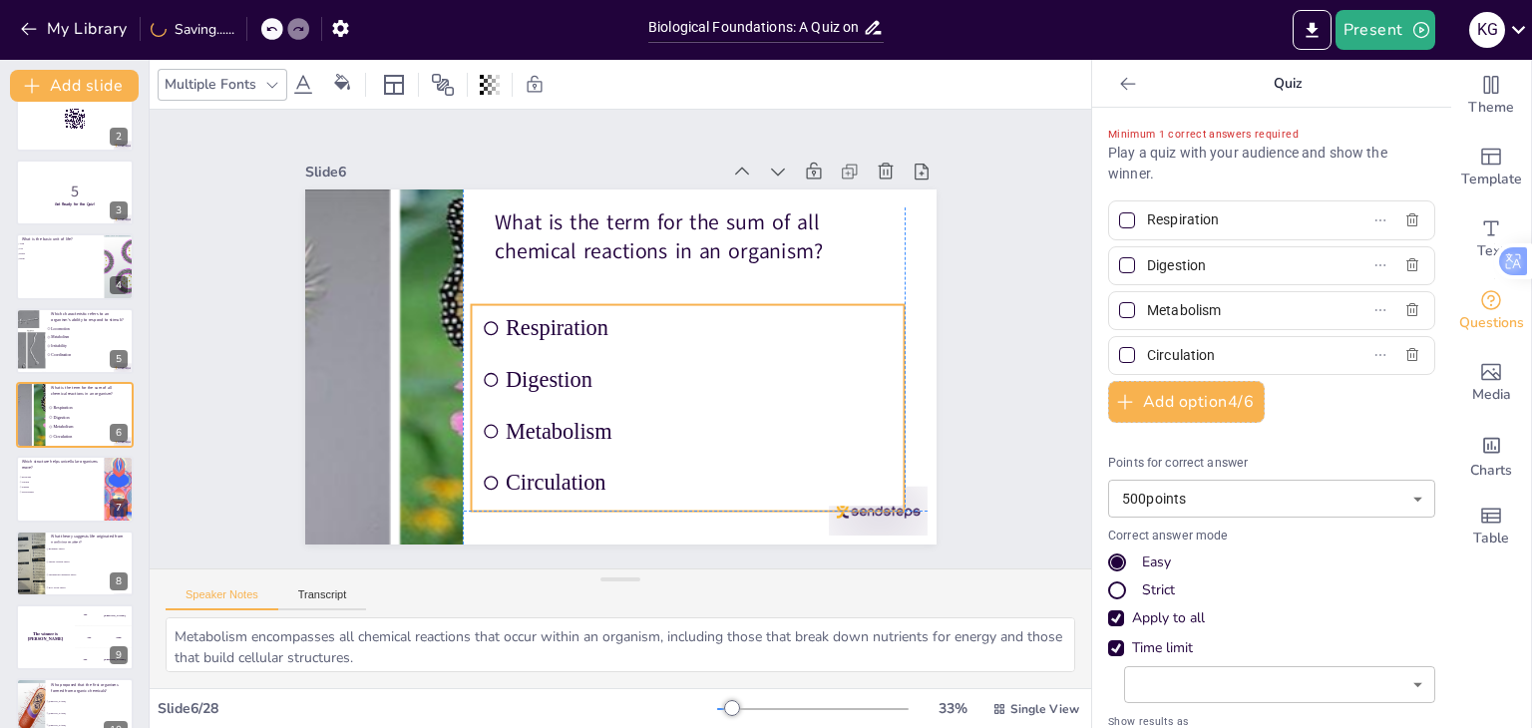
drag, startPoint x: 727, startPoint y: 463, endPoint x: 729, endPoint y: 491, distance: 28.0
click at [561, 491] on li "Circulation" at bounding box center [494, 434] width 136 height 434
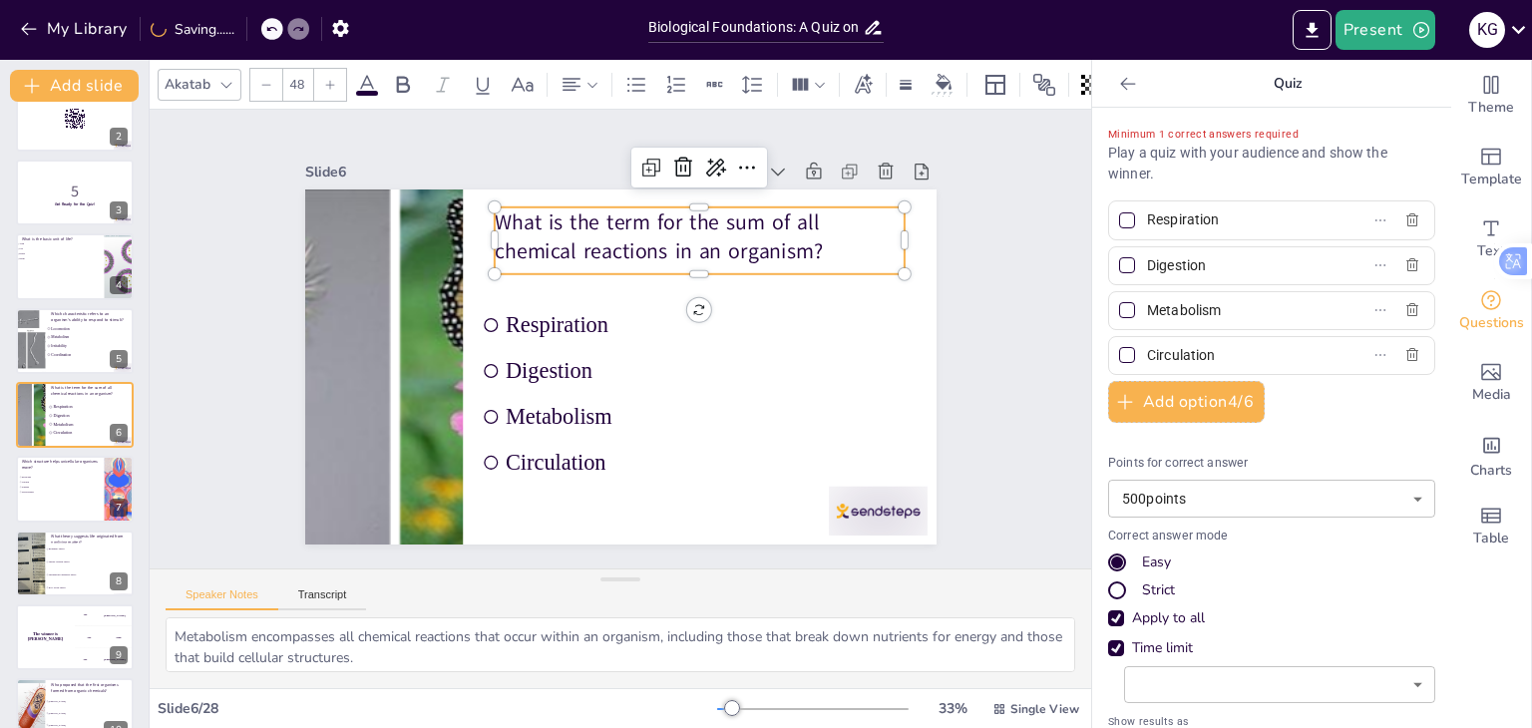
click at [732, 255] on p "What is the term for the sum of all chemical reactions in an organism?" at bounding box center [710, 245] width 414 height 102
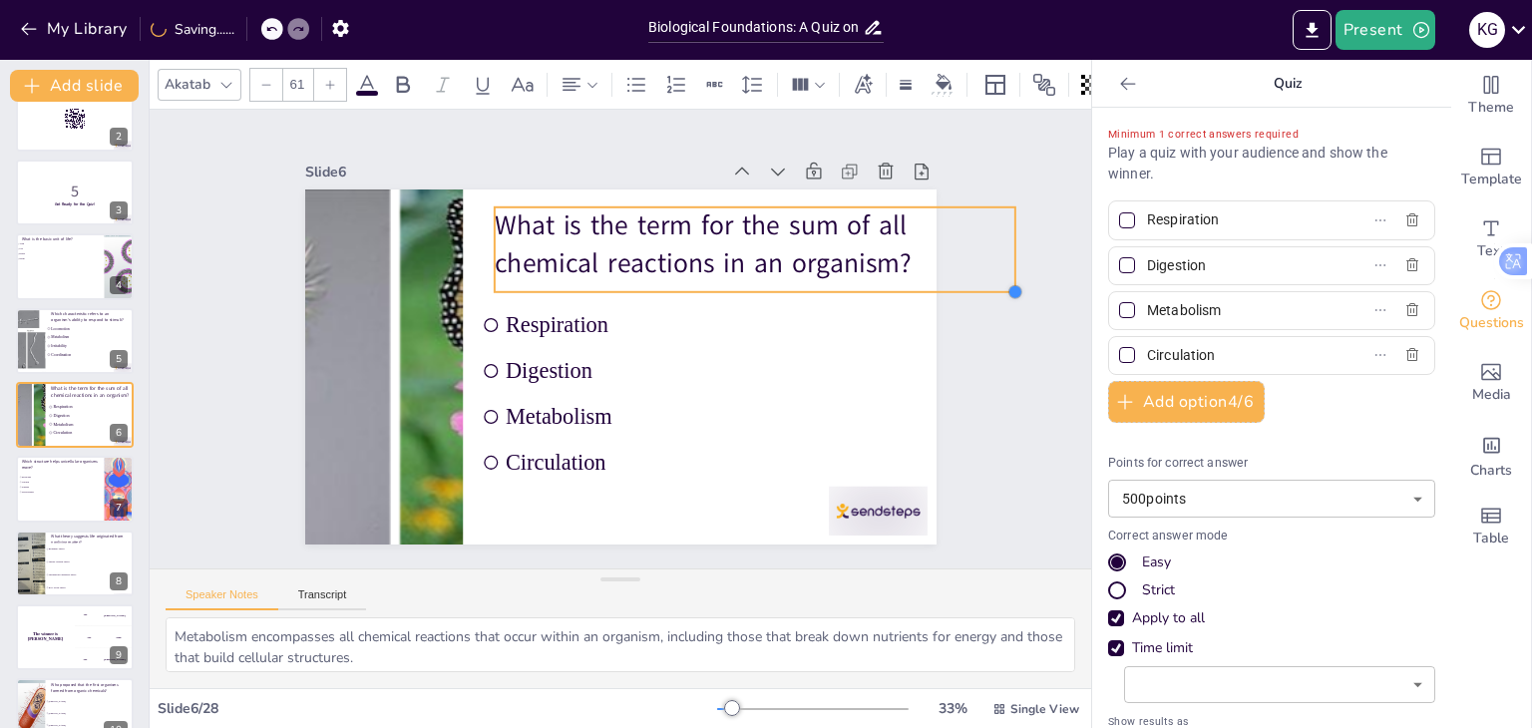
drag, startPoint x: 884, startPoint y: 264, endPoint x: 900, endPoint y: 282, distance: 24.0
click at [900, 282] on div "What is the term for the sum of all chemical reactions in an organism? Respirat…" at bounding box center [617, 367] width 665 height 419
drag, startPoint x: 1000, startPoint y: 238, endPoint x: 905, endPoint y: 248, distance: 95.3
click at [920, 248] on div at bounding box center [932, 281] width 25 height 86
click at [251, 307] on div "Slide 1 WW #3 Life Science Quiz This presentation is designed to test your know…" at bounding box center [619, 339] width 827 height 803
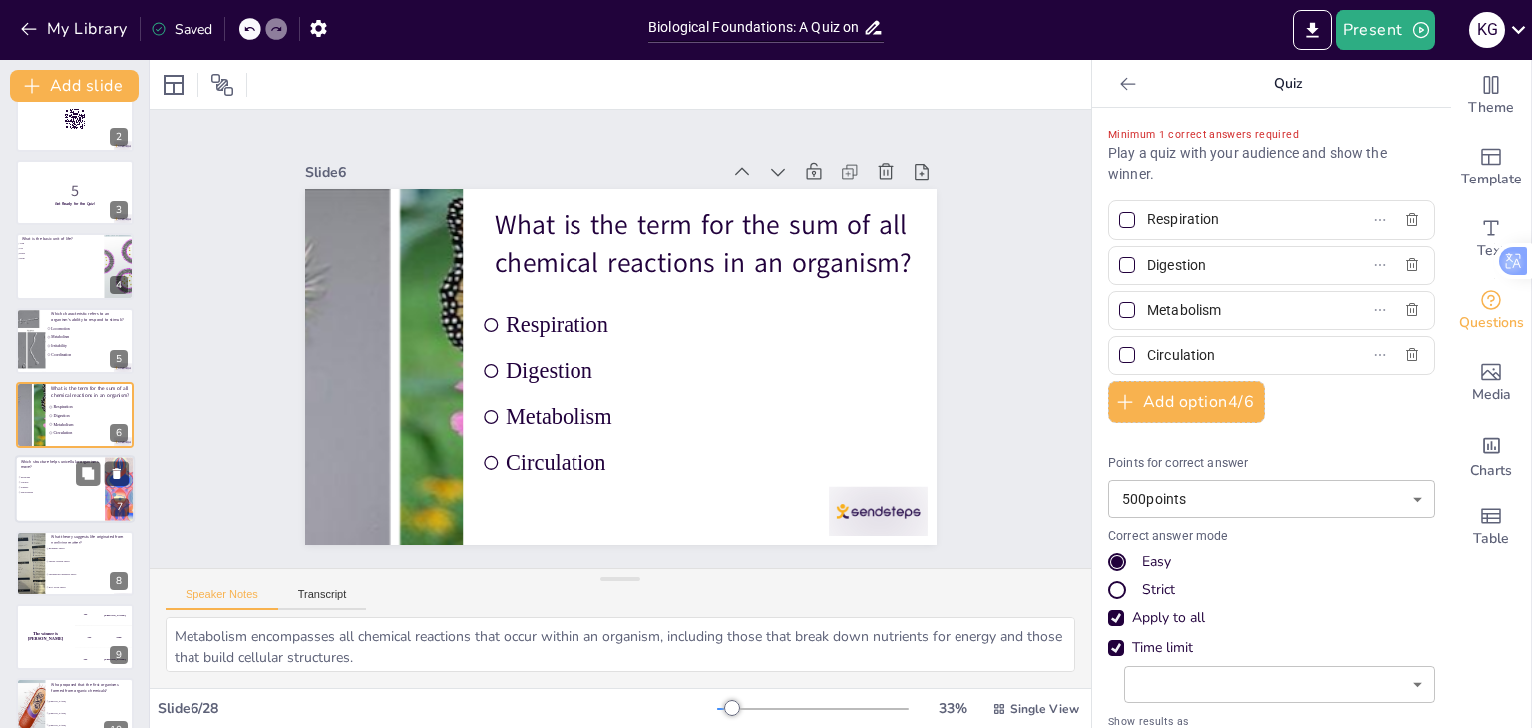
click at [50, 492] on span "Mitochondria" at bounding box center [49, 492] width 56 height 3
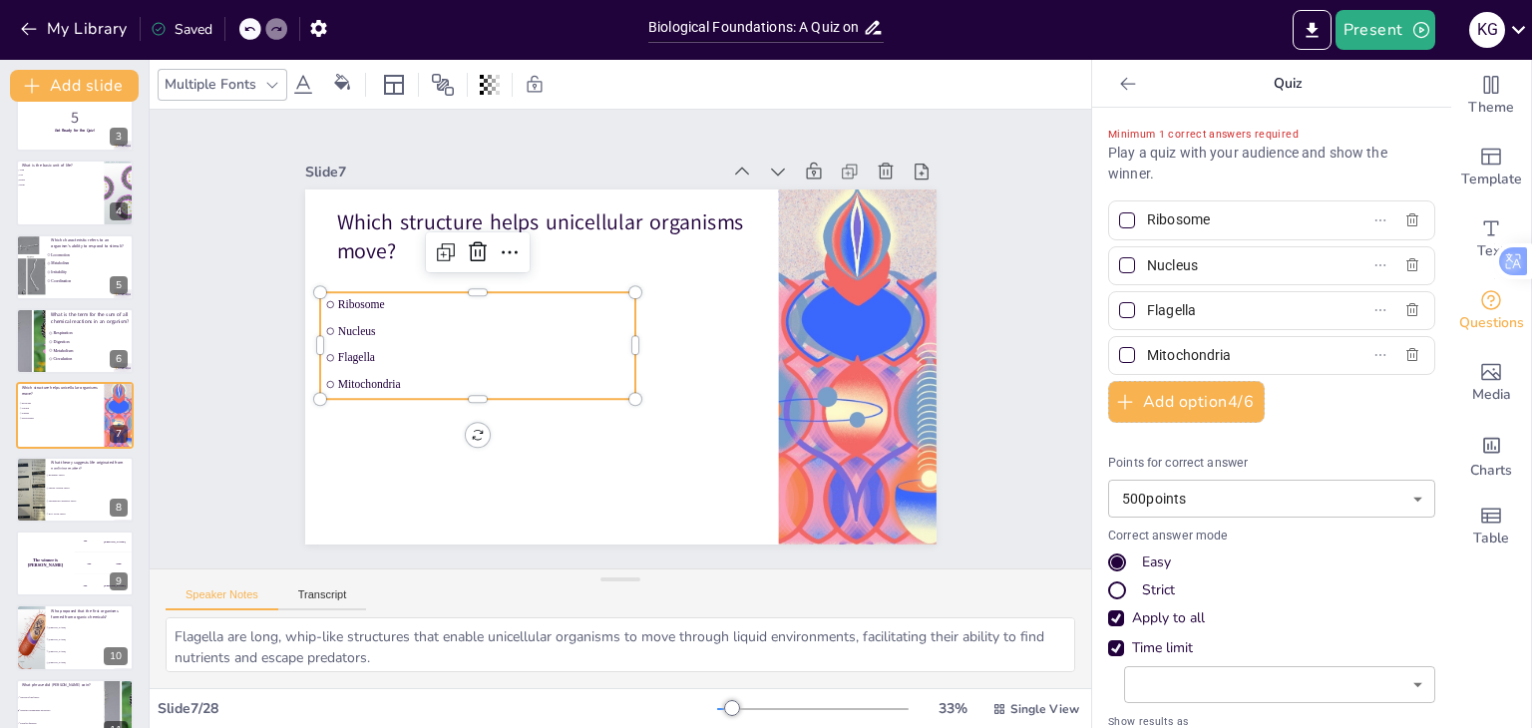
click at [323, 360] on li "Flagella" at bounding box center [477, 358] width 315 height 24
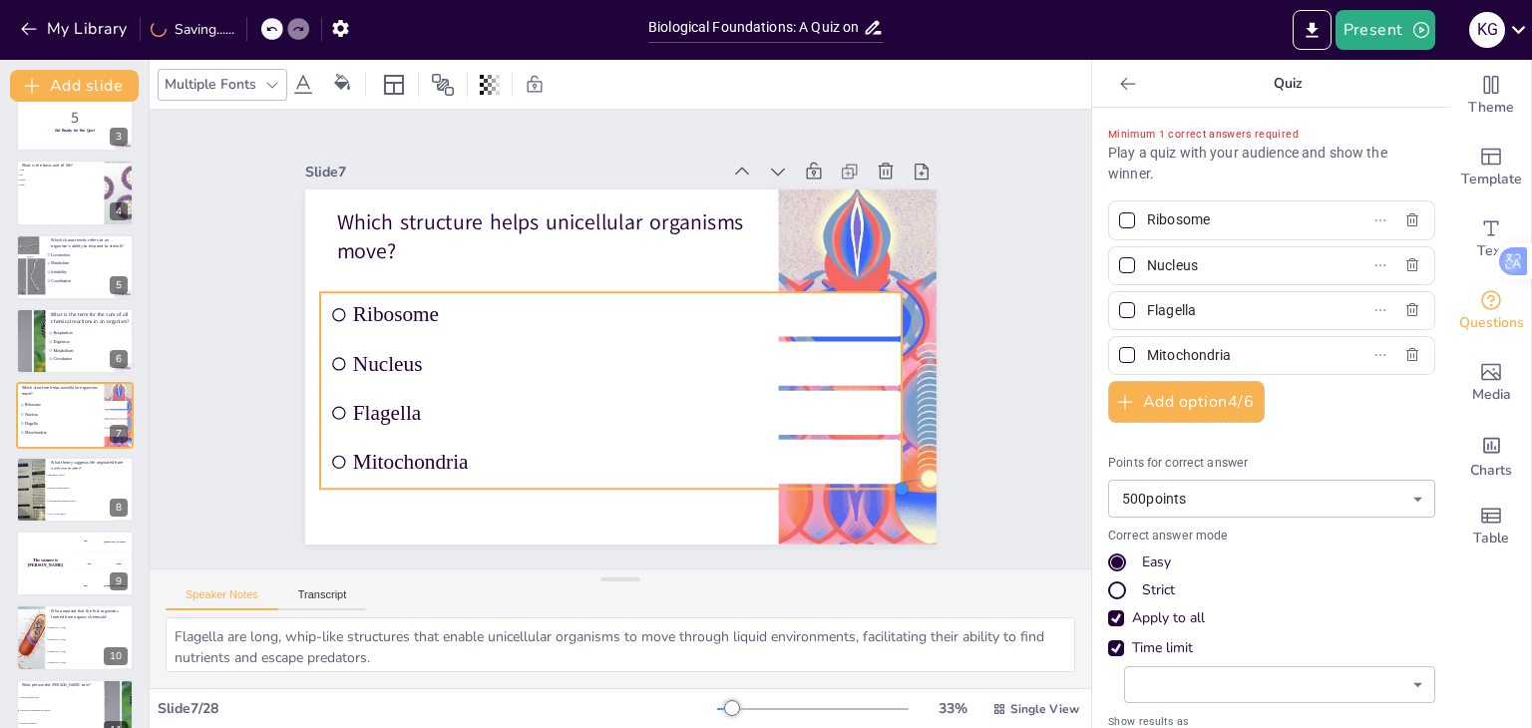
drag, startPoint x: 618, startPoint y: 392, endPoint x: 867, endPoint y: 482, distance: 264.0
click at [867, 482] on div "Which structure helps unicellular organisms move? Ribosome Nucleus Flagella Mit…" at bounding box center [617, 367] width 665 height 419
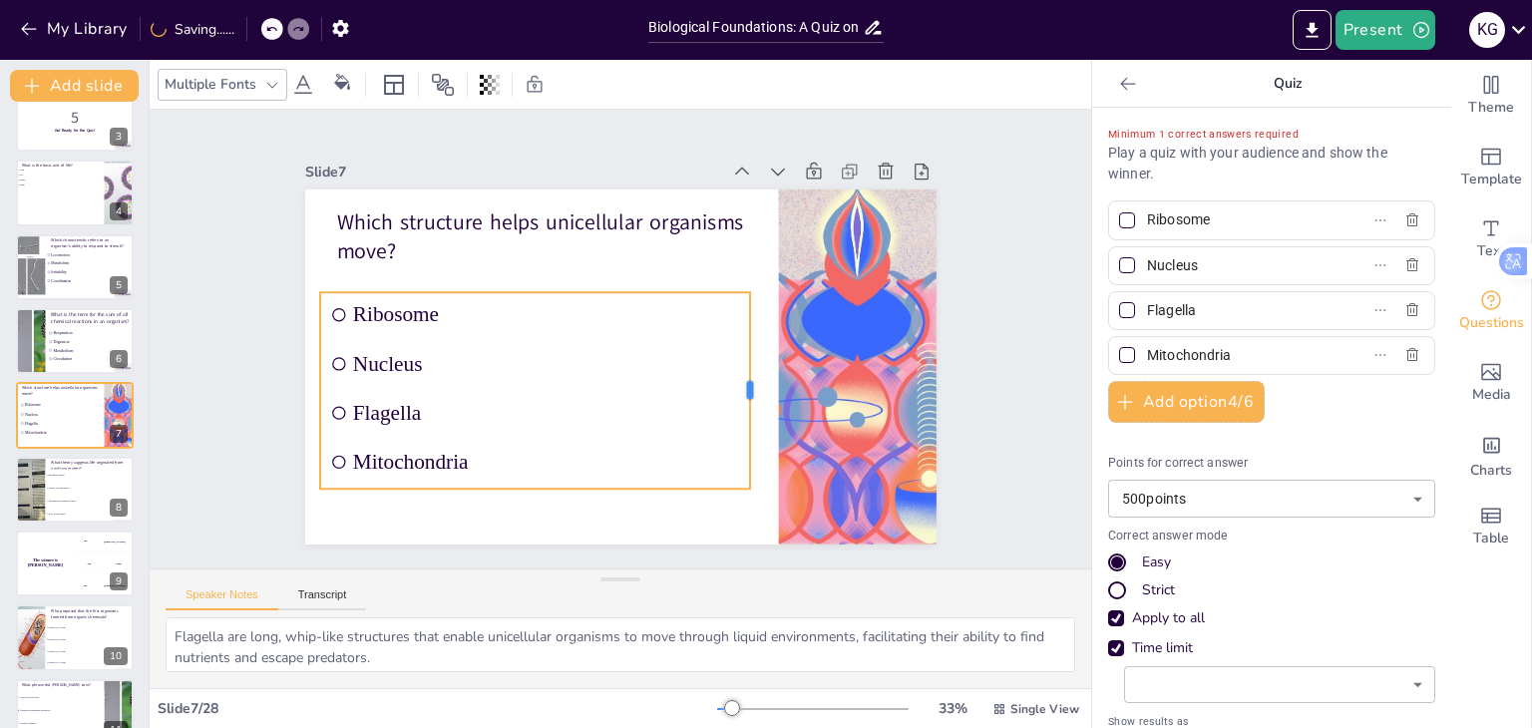
drag, startPoint x: 888, startPoint y: 388, endPoint x: 737, endPoint y: 392, distance: 151.6
click at [737, 392] on div at bounding box center [688, 469] width 144 height 157
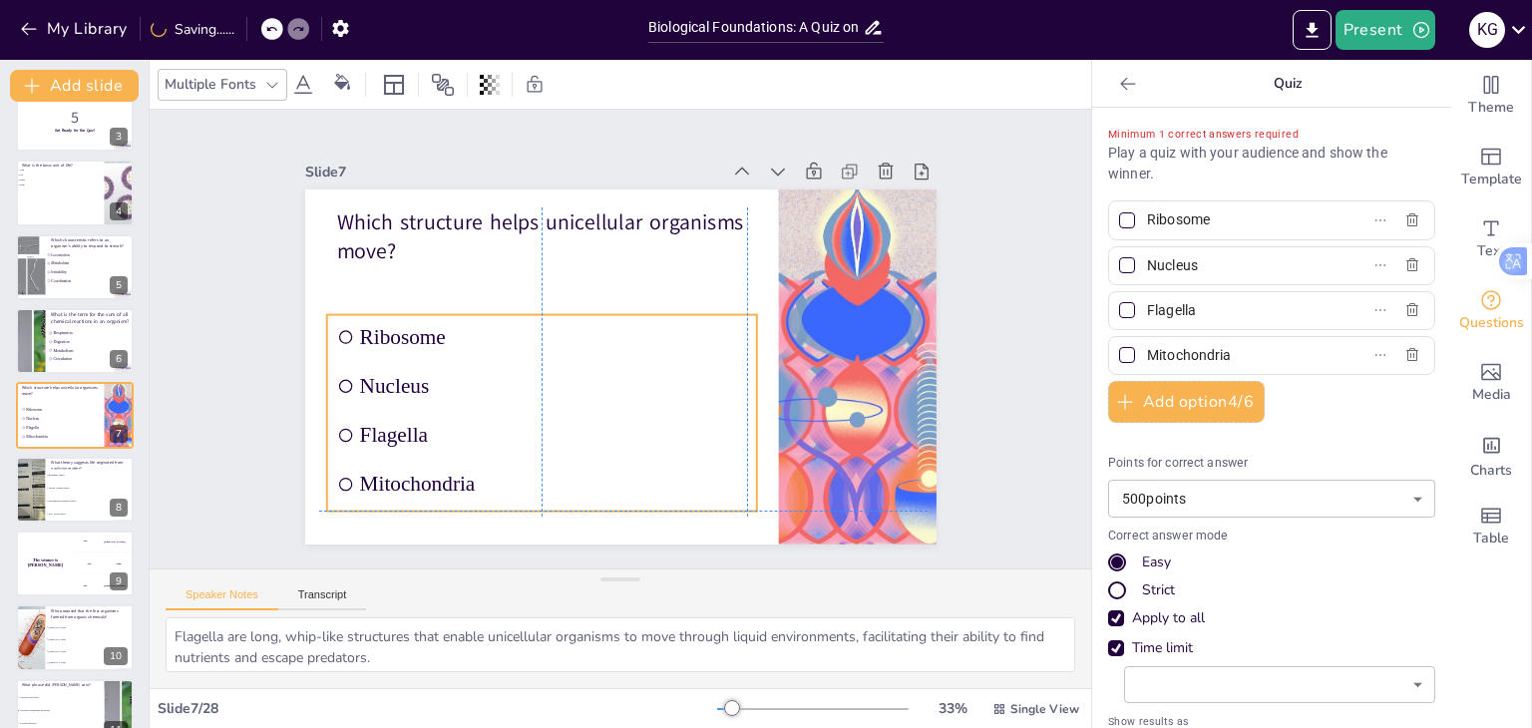
drag, startPoint x: 599, startPoint y: 312, endPoint x: 598, endPoint y: 340, distance: 27.9
click at [598, 340] on span "Ribosome" at bounding box center [554, 329] width 388 height 65
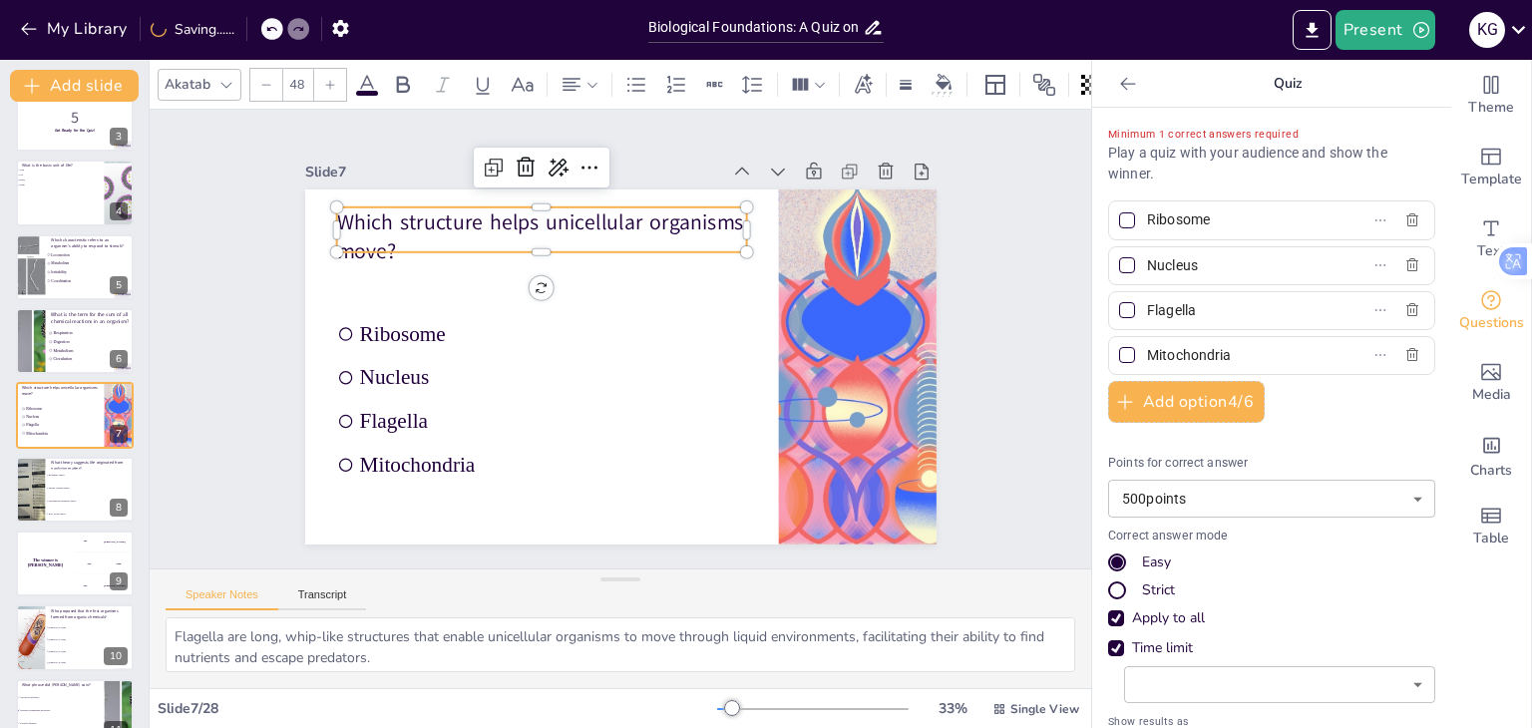
click at [508, 230] on p "Which structure helps unicellular organisms move?" at bounding box center [552, 229] width 414 height 102
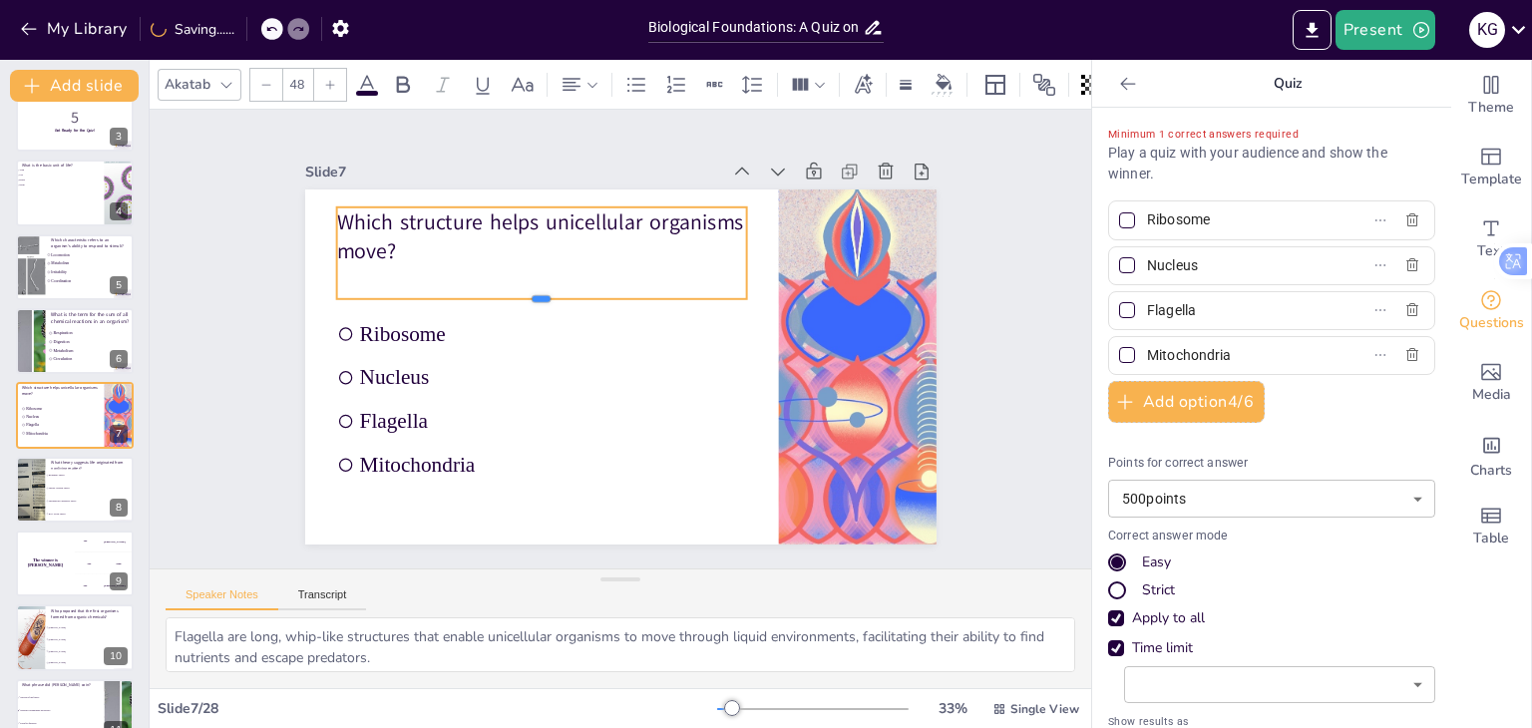
drag, startPoint x: 522, startPoint y: 244, endPoint x: 519, endPoint y: 291, distance: 47.0
click at [519, 299] on div at bounding box center [541, 307] width 410 height 16
click at [331, 86] on div at bounding box center [330, 85] width 32 height 32
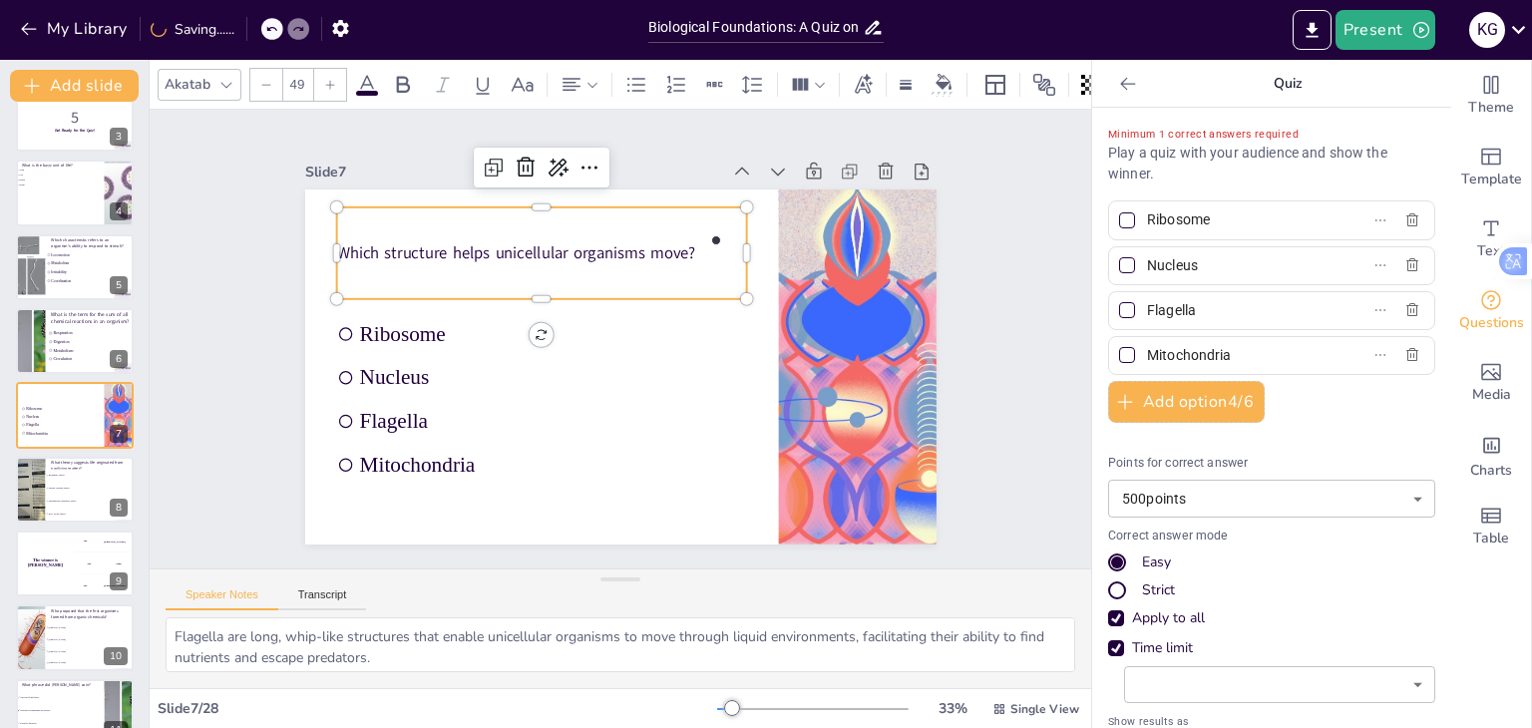
click at [331, 86] on div at bounding box center [330, 85] width 32 height 32
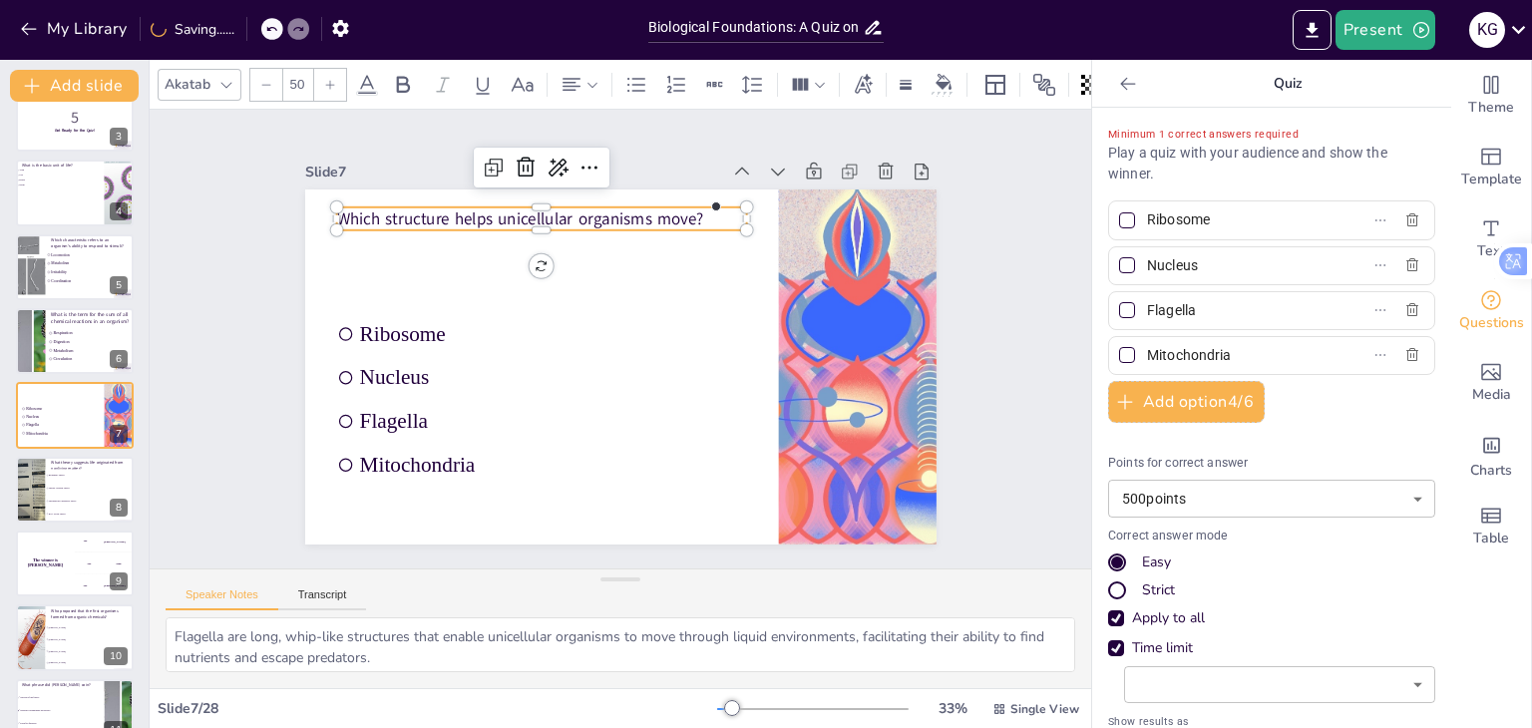
click at [331, 86] on div at bounding box center [330, 85] width 32 height 32
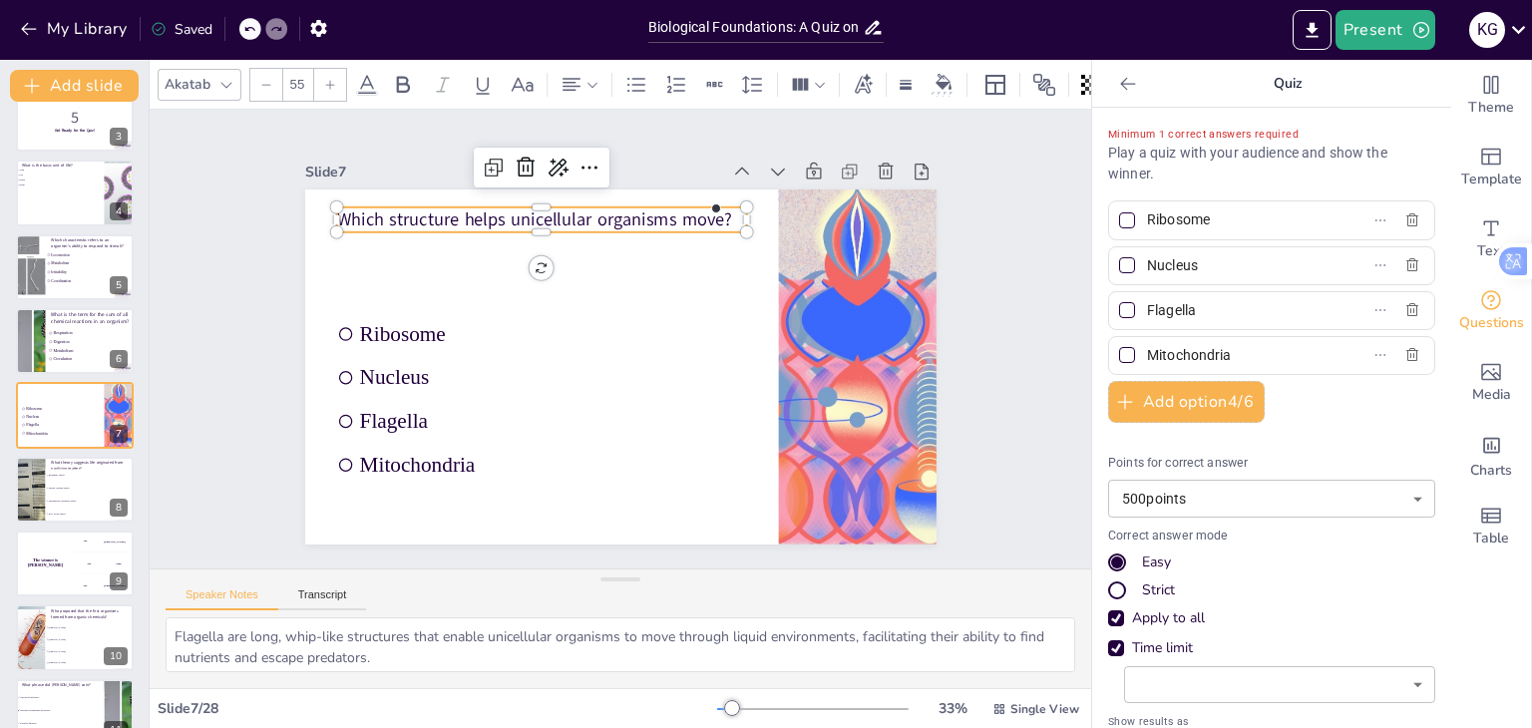
click at [331, 86] on div at bounding box center [330, 85] width 32 height 32
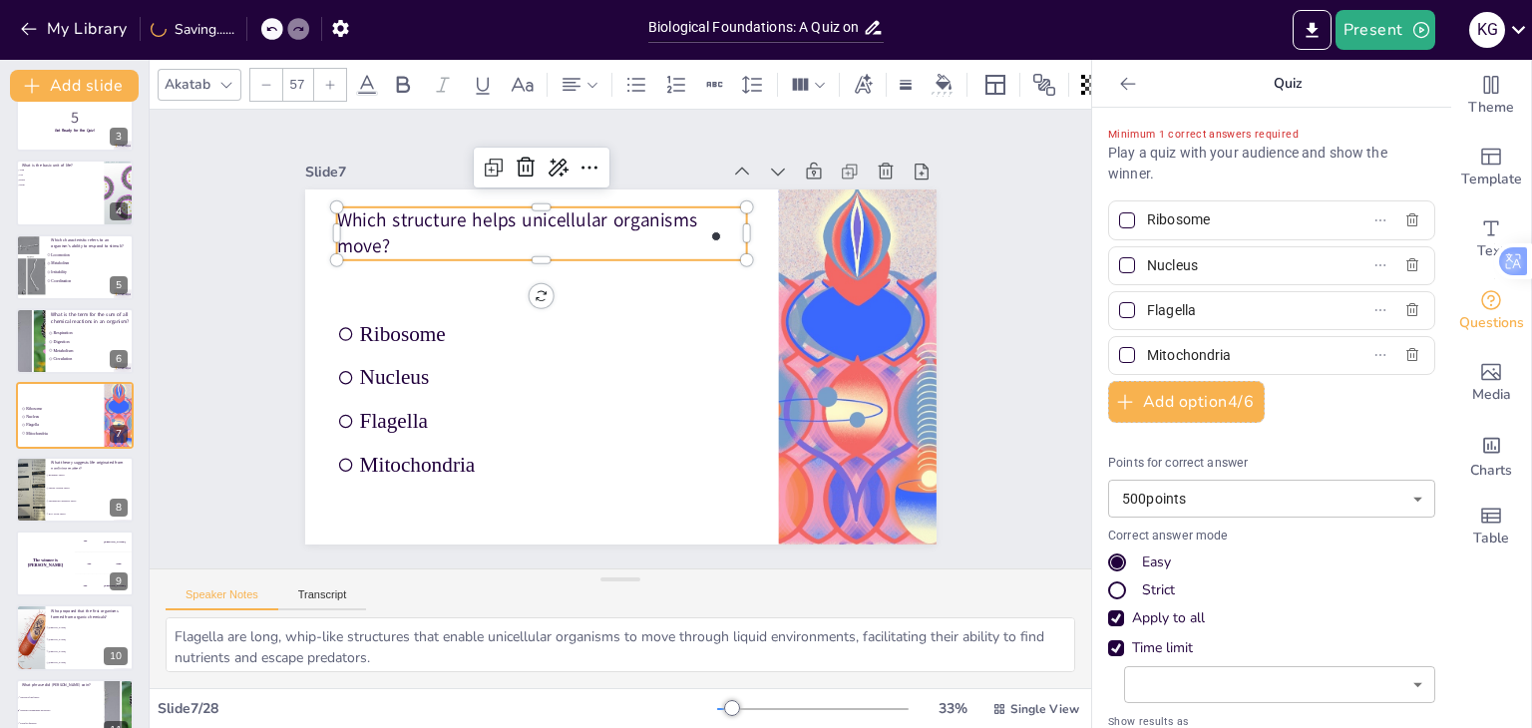
click at [331, 86] on div at bounding box center [330, 85] width 32 height 32
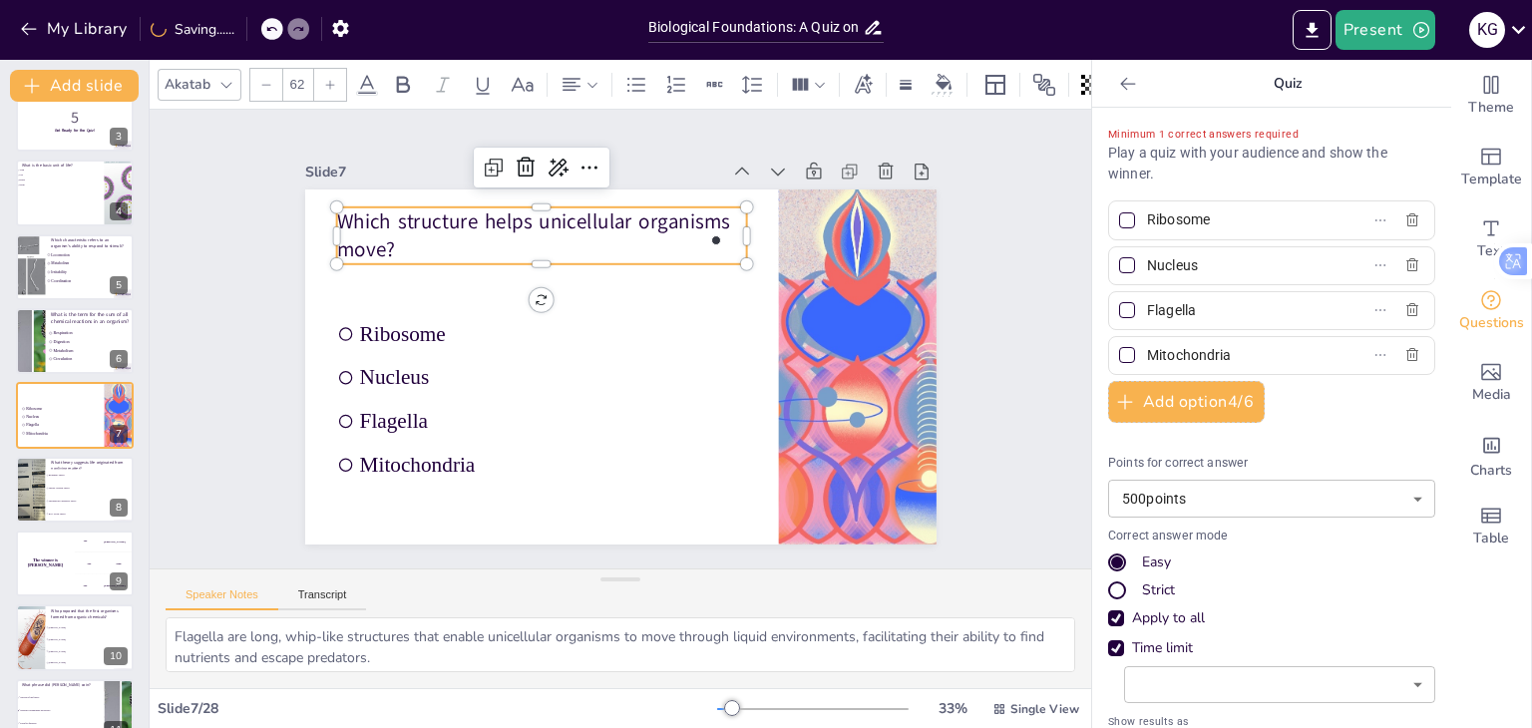
click at [331, 86] on div at bounding box center [330, 85] width 32 height 32
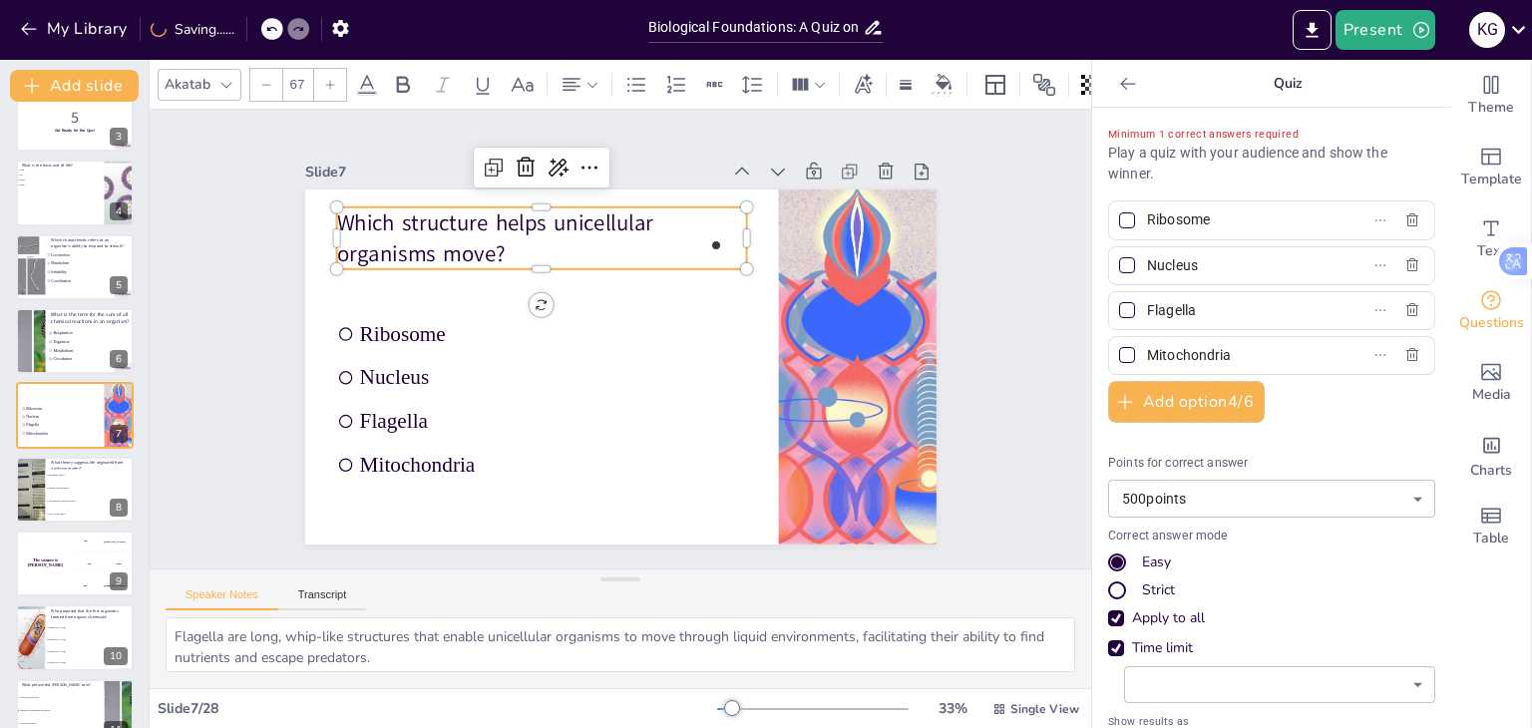
click at [331, 86] on div at bounding box center [330, 85] width 32 height 32
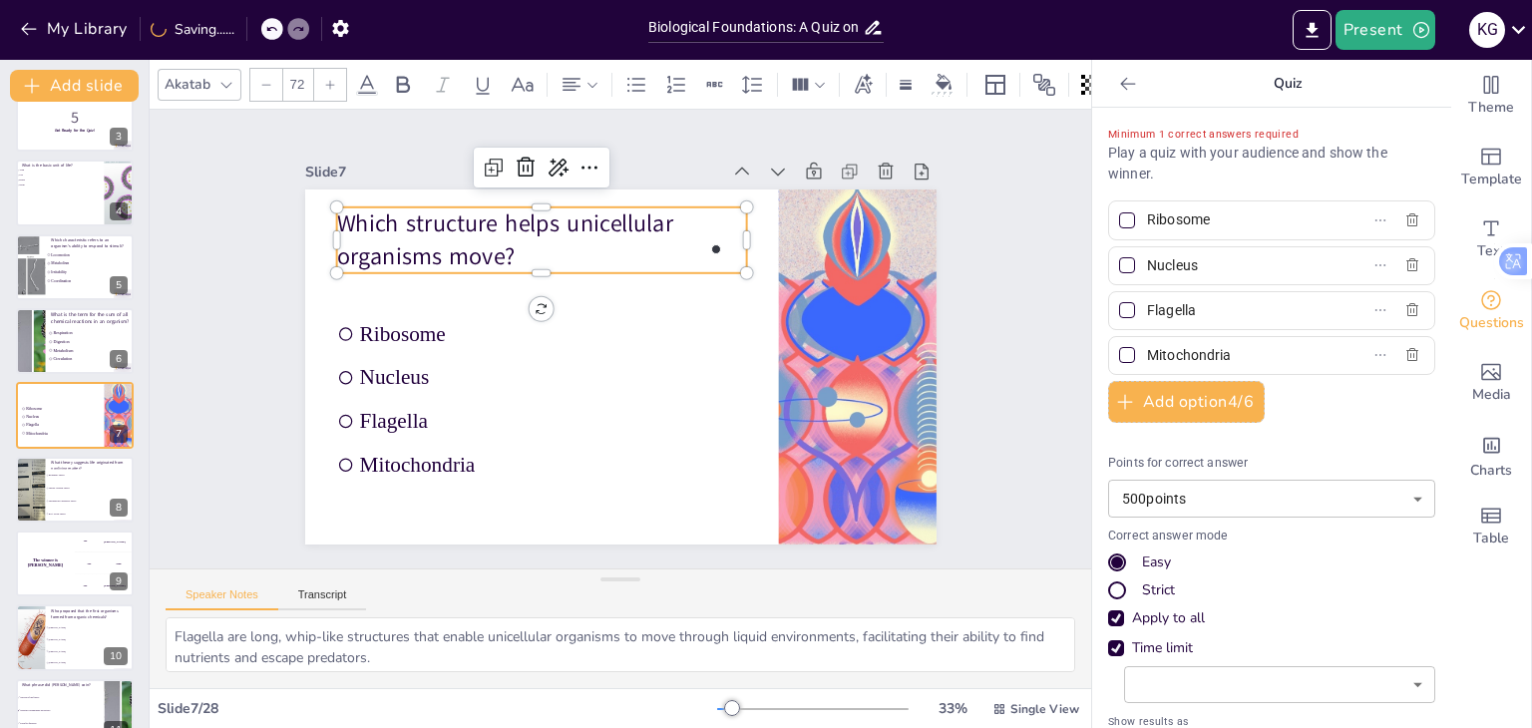
click at [331, 86] on div at bounding box center [330, 85] width 32 height 32
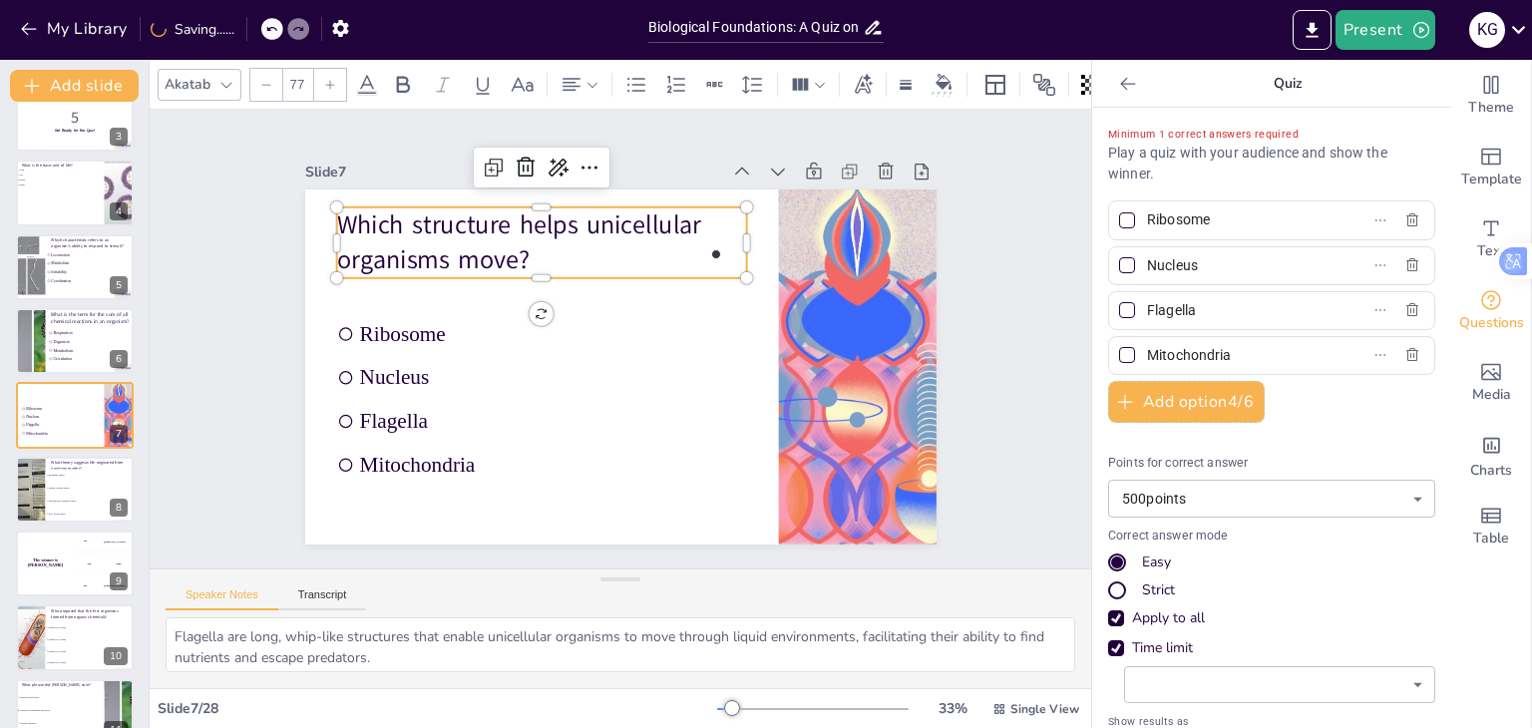
click at [331, 86] on div at bounding box center [330, 85] width 32 height 32
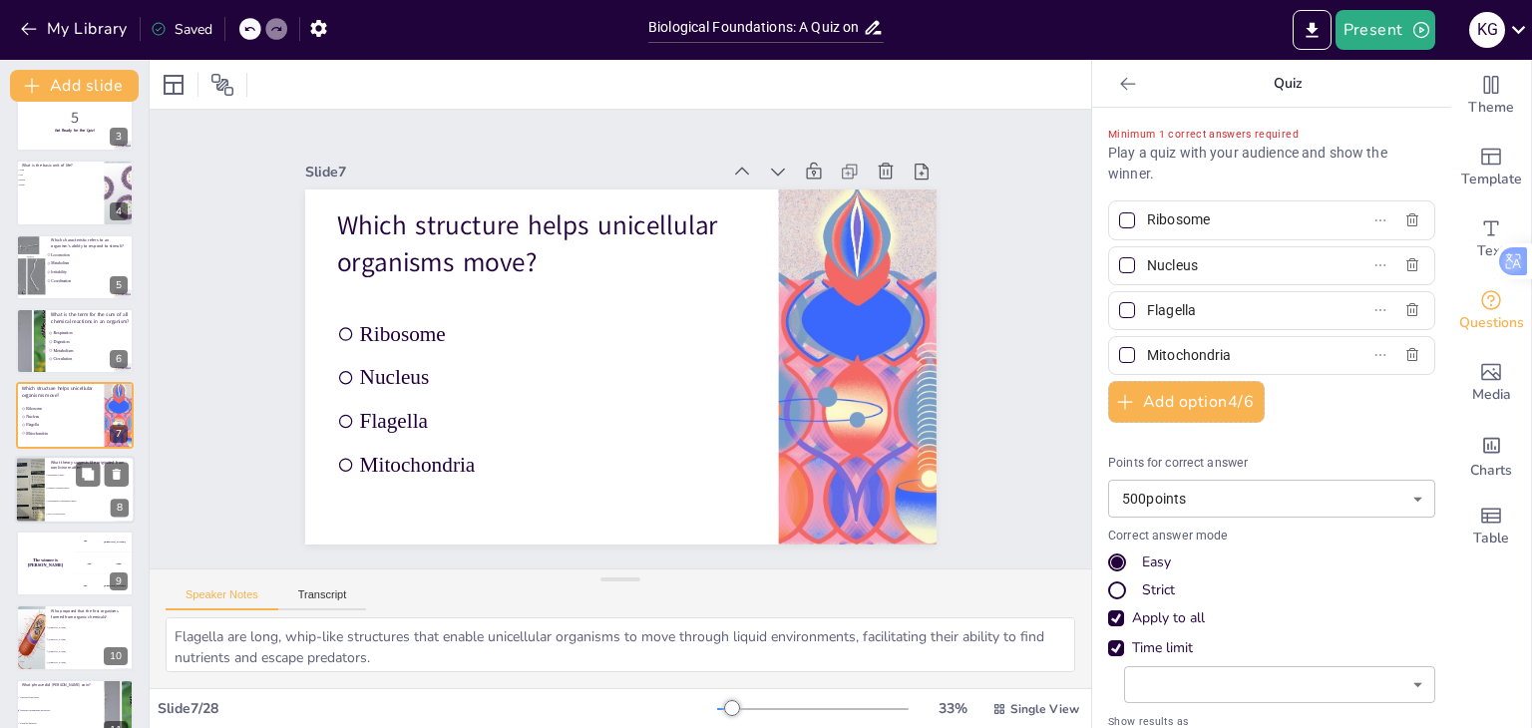
click at [47, 501] on input "checkbox" at bounding box center [46, 501] width 1 height 1
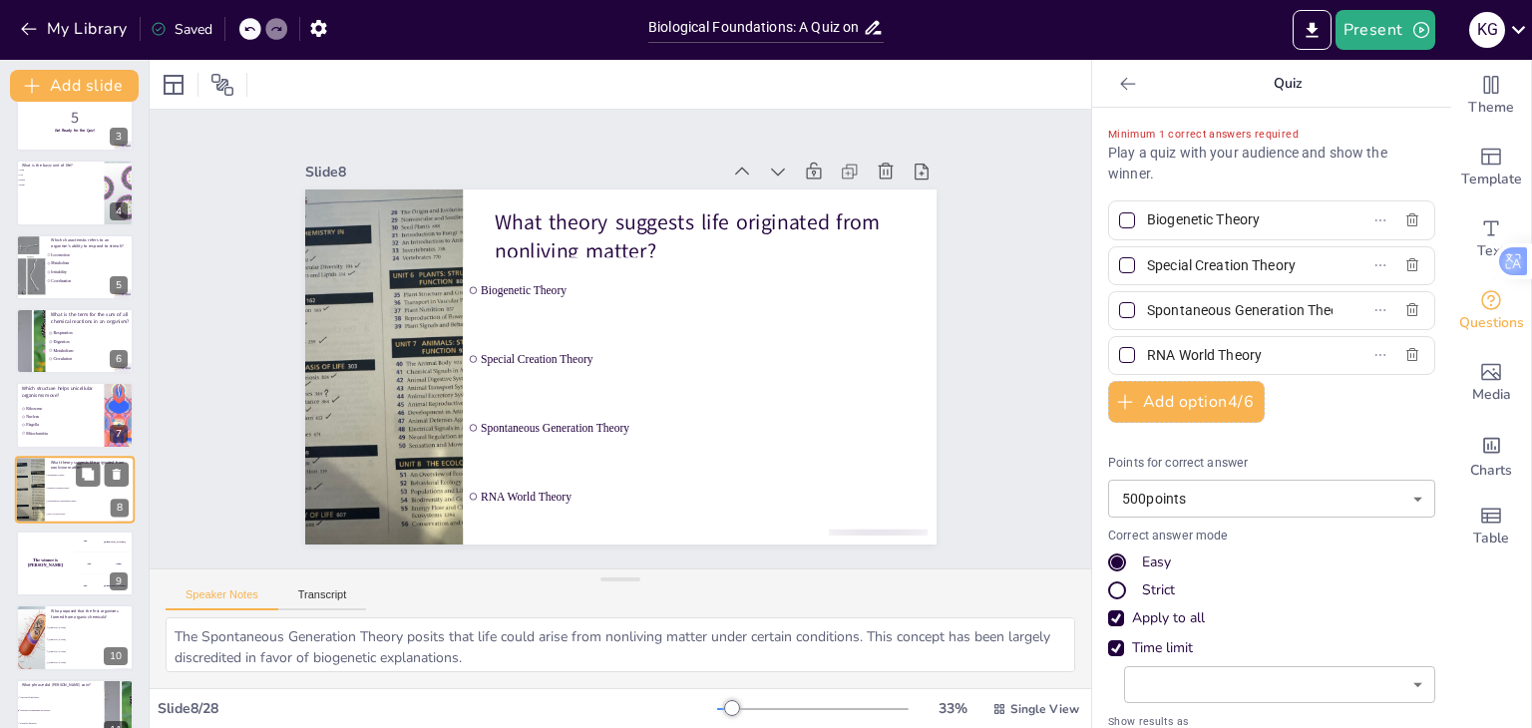
scroll to position [255, 0]
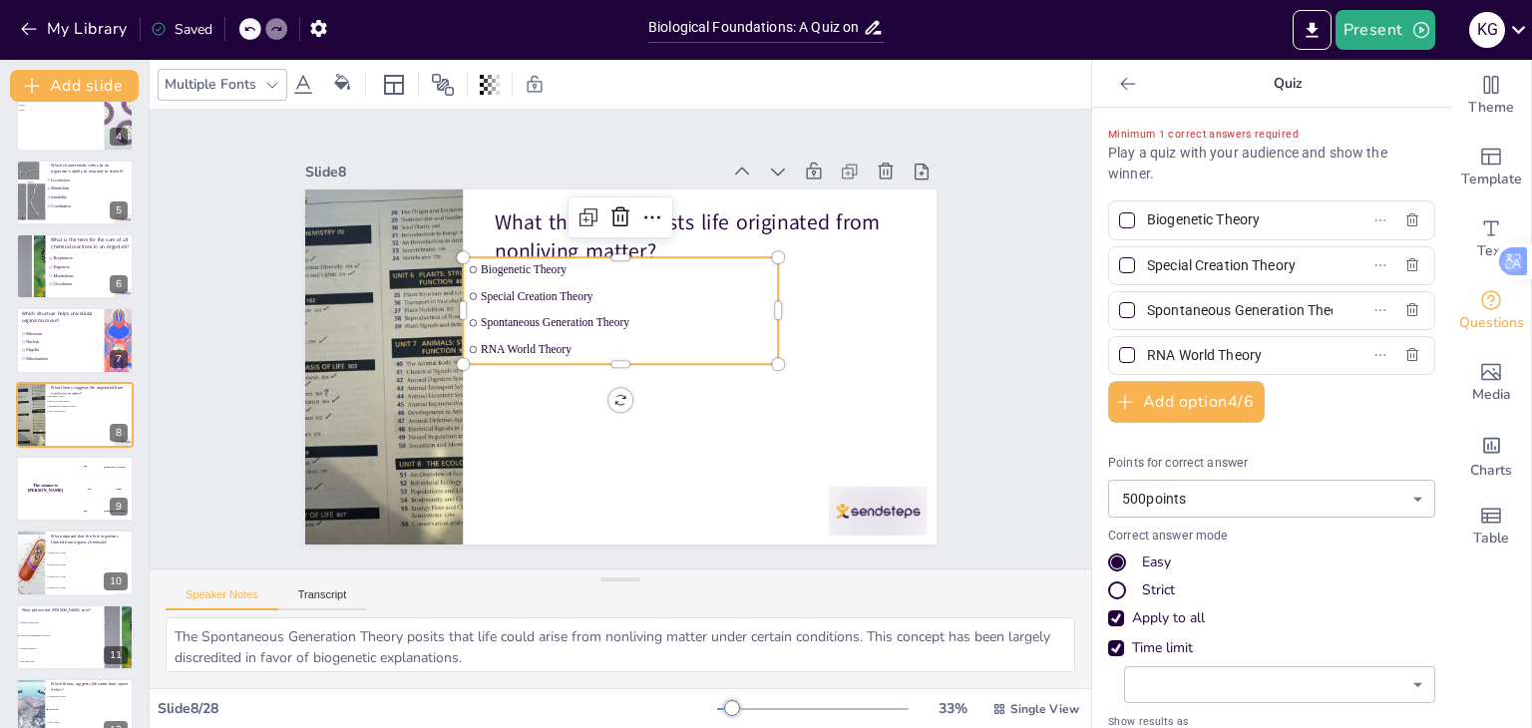
click at [483, 288] on ul "Biogenetic Theory Special Creation Theory Spontaneous Generation Theory RNA Wor…" at bounding box center [620, 310] width 315 height 107
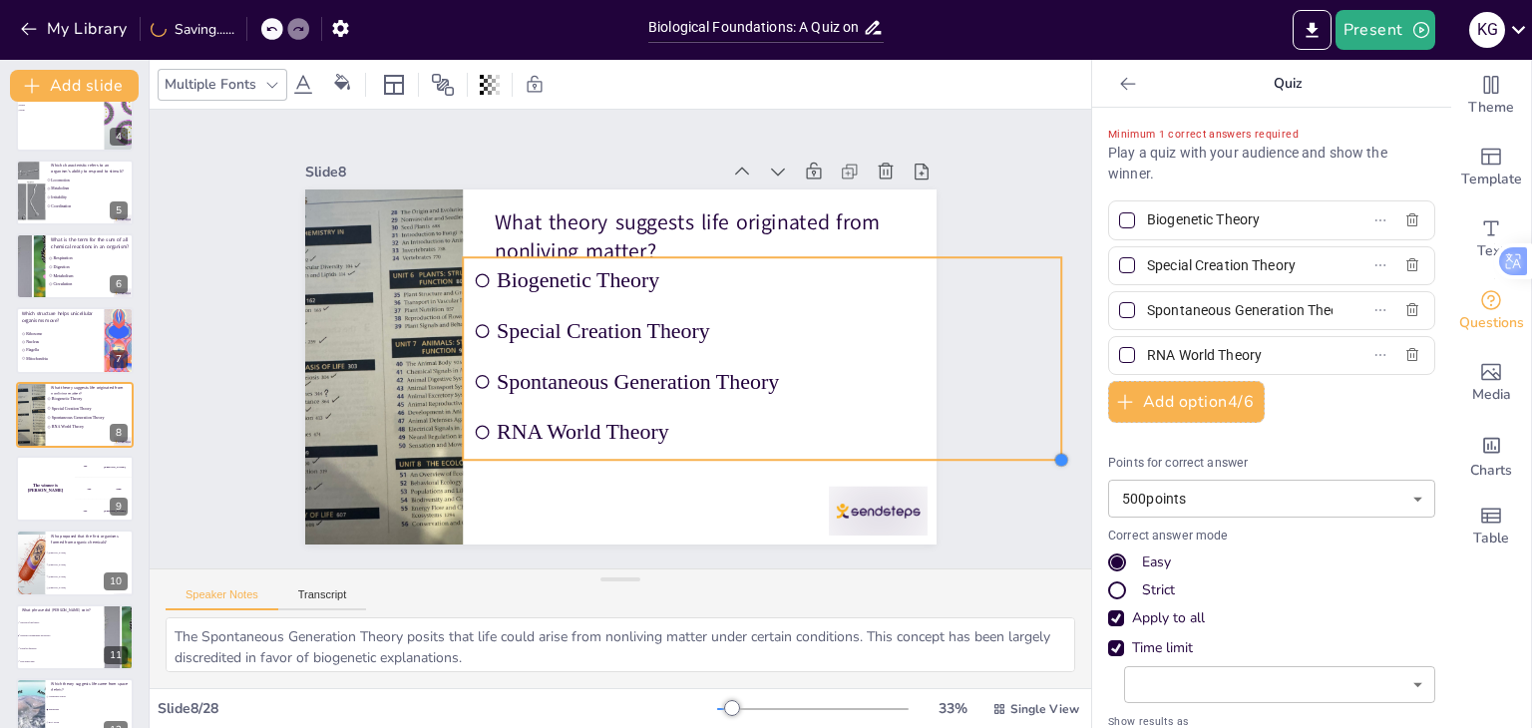
drag, startPoint x: 762, startPoint y: 359, endPoint x: 851, endPoint y: 455, distance: 130.5
click at [851, 455] on div "What theory suggests life originated from nonliving matter? Biogenetic Theory S…" at bounding box center [620, 366] width 631 height 355
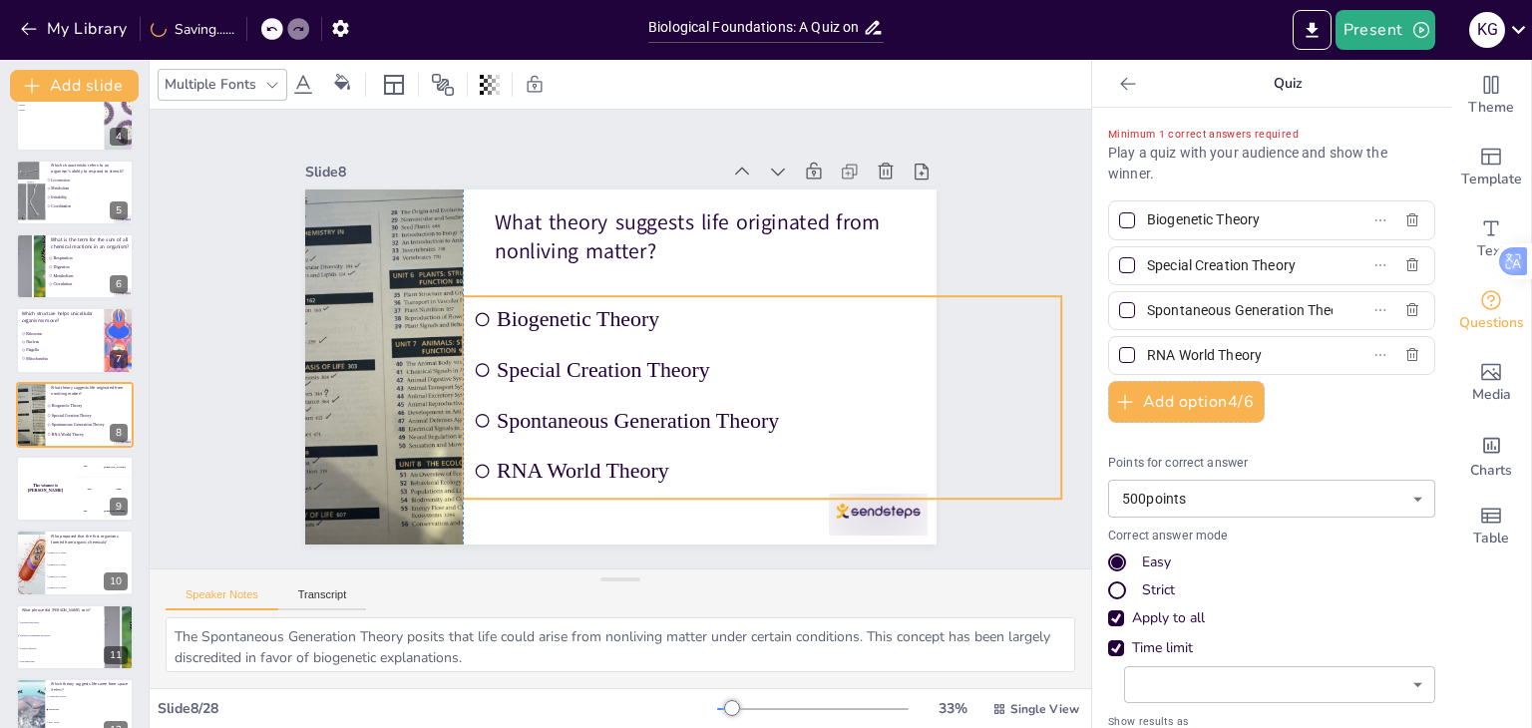
drag, startPoint x: 815, startPoint y: 445, endPoint x: 814, endPoint y: 484, distance: 38.9
click at [814, 484] on li "RNA World Theory" at bounding box center [747, 485] width 600 height 108
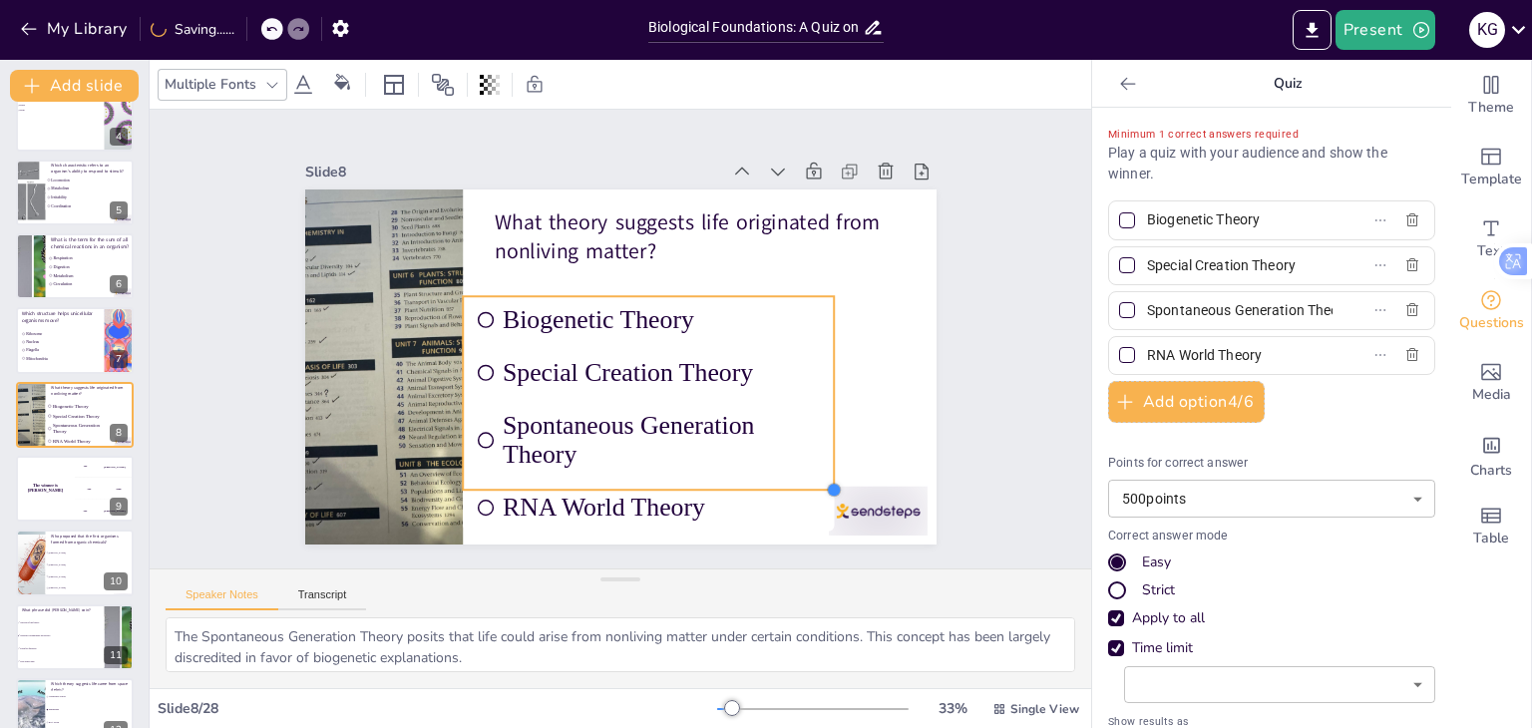
drag, startPoint x: 757, startPoint y: 450, endPoint x: 783, endPoint y: 479, distance: 38.8
click at [783, 479] on div "What theory suggests life originated from nonliving matter? Biogenetic Theory S…" at bounding box center [617, 367] width 665 height 419
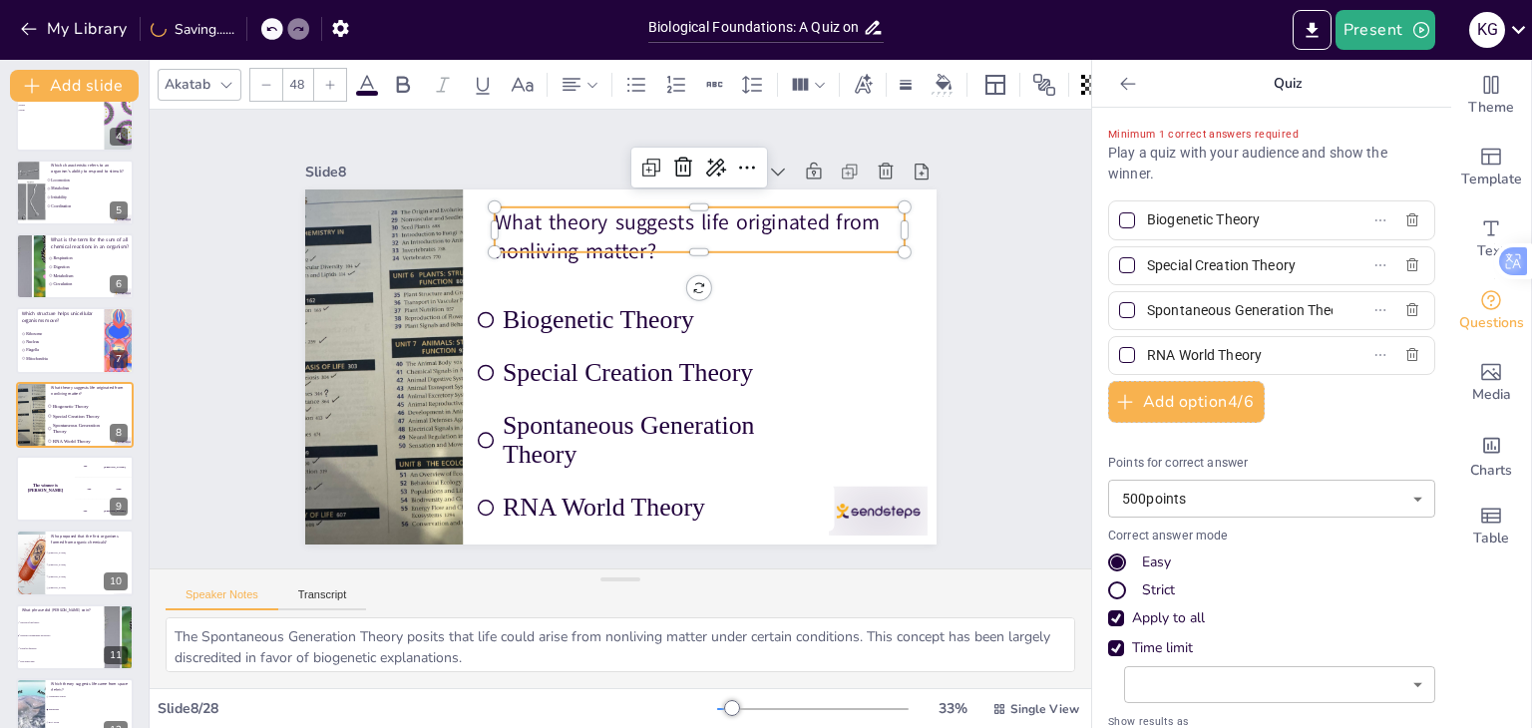
click at [726, 225] on p "What theory suggests life originated from nonliving matter?" at bounding box center [699, 236] width 410 height 59
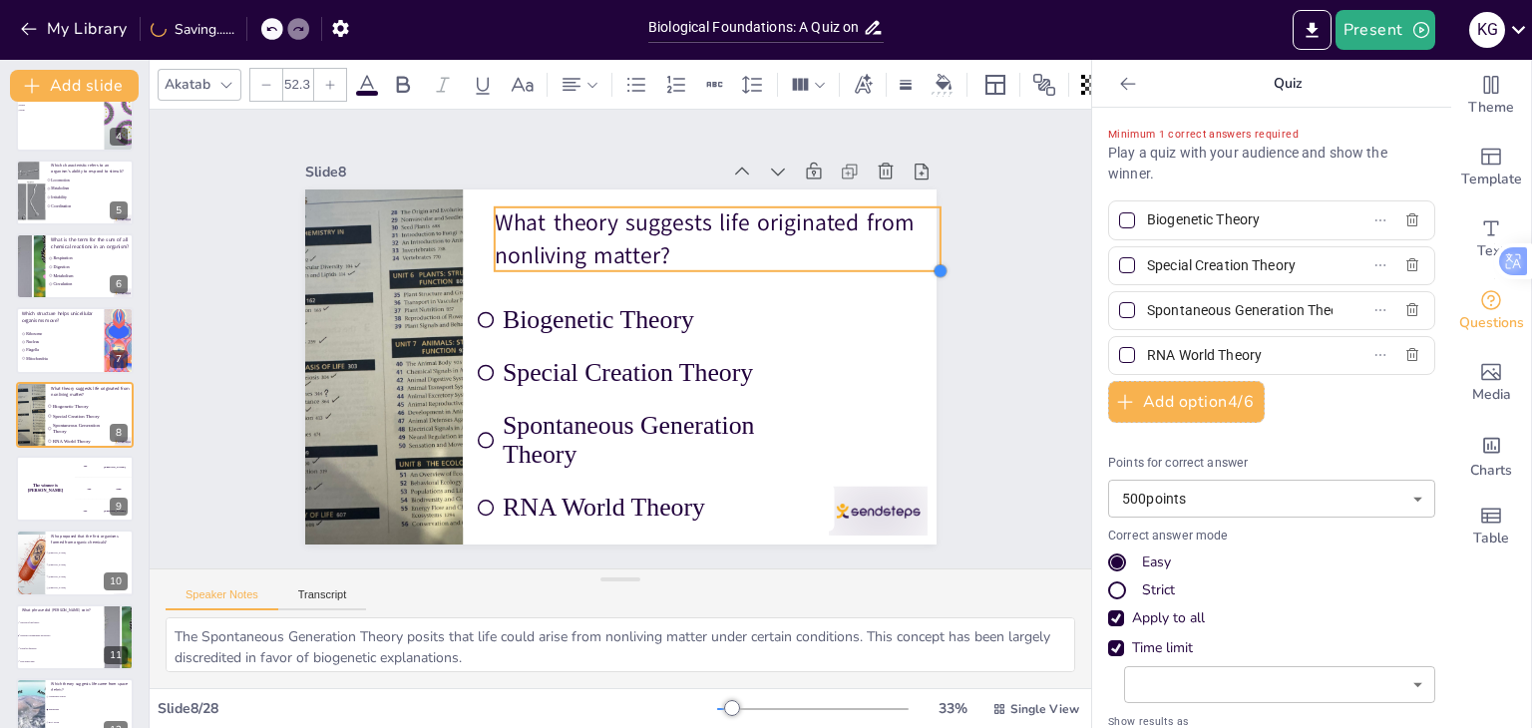
drag, startPoint x: 885, startPoint y: 242, endPoint x: 818, endPoint y: 246, distance: 67.9
click at [818, 246] on div "What theory suggests life originated from nonliving matter? Biogenetic Theory S…" at bounding box center [620, 366] width 631 height 355
drag, startPoint x: 706, startPoint y: 263, endPoint x: 703, endPoint y: 282, distance: 19.2
click at [703, 290] on div at bounding box center [717, 298] width 447 height 16
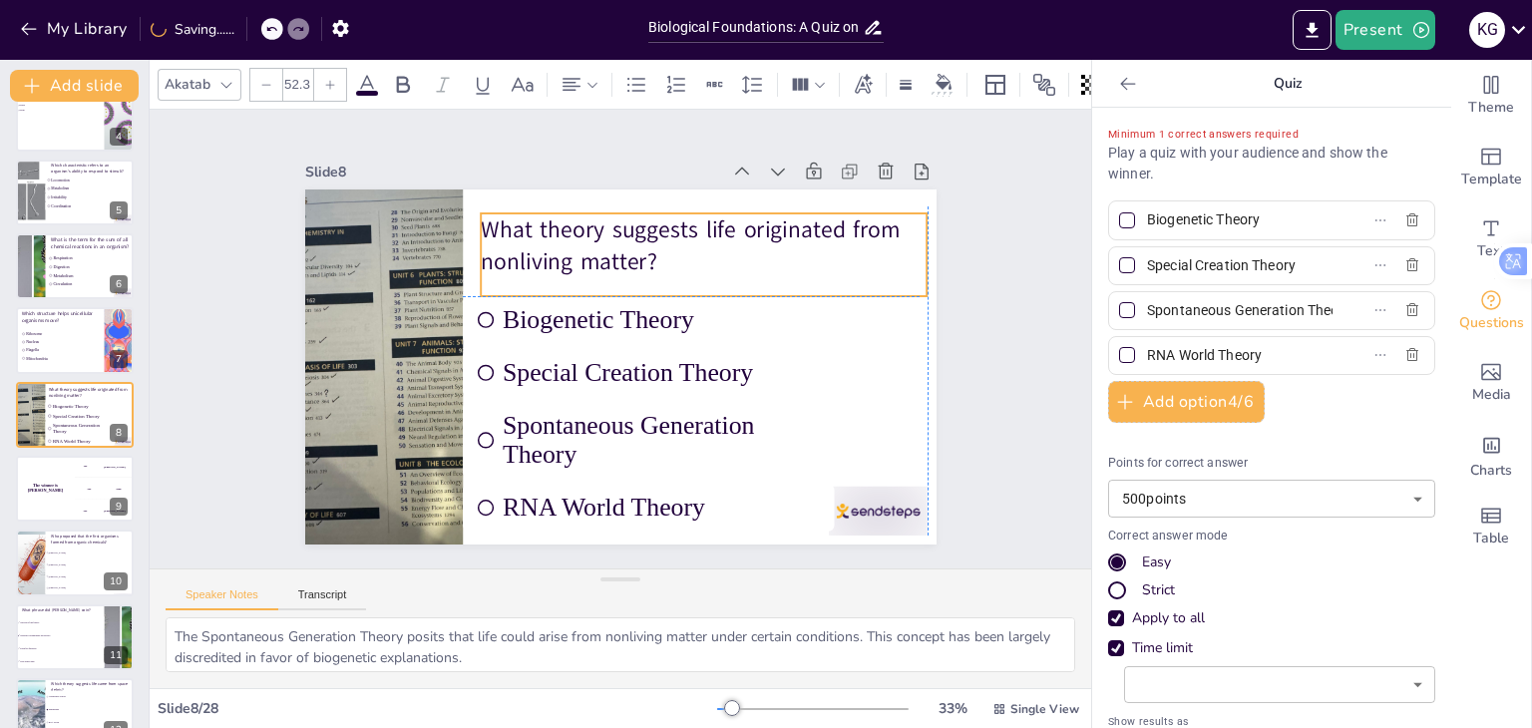
drag, startPoint x: 703, startPoint y: 267, endPoint x: 682, endPoint y: 267, distance: 20.9
click at [682, 267] on div "What theory suggests life originated from nonliving matter?" at bounding box center [712, 264] width 453 height 130
click at [969, 214] on div "Slide 1 WW #3 Life Science Quiz This presentation is designed to test your know…" at bounding box center [620, 339] width 743 height 411
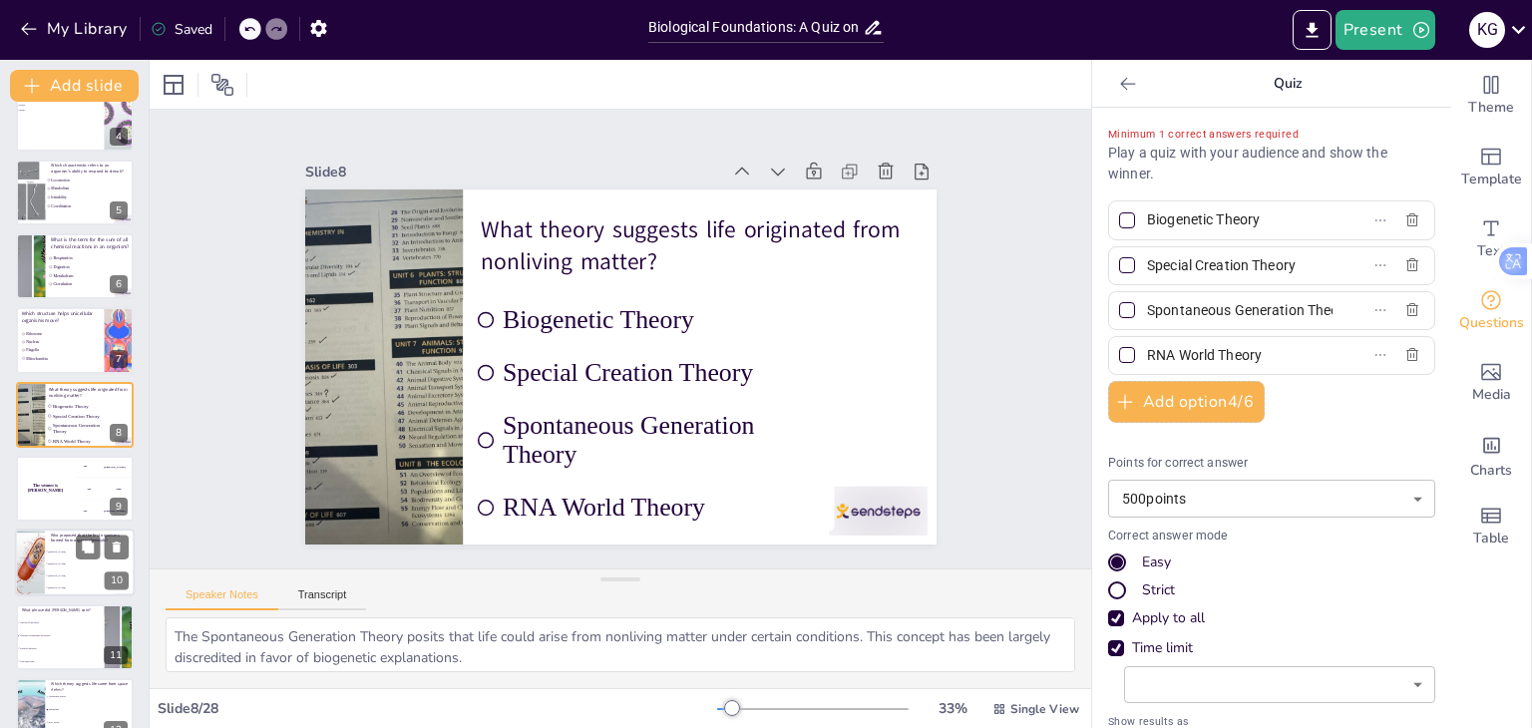
click at [72, 571] on li "[PERSON_NAME]" at bounding box center [90, 576] width 90 height 12
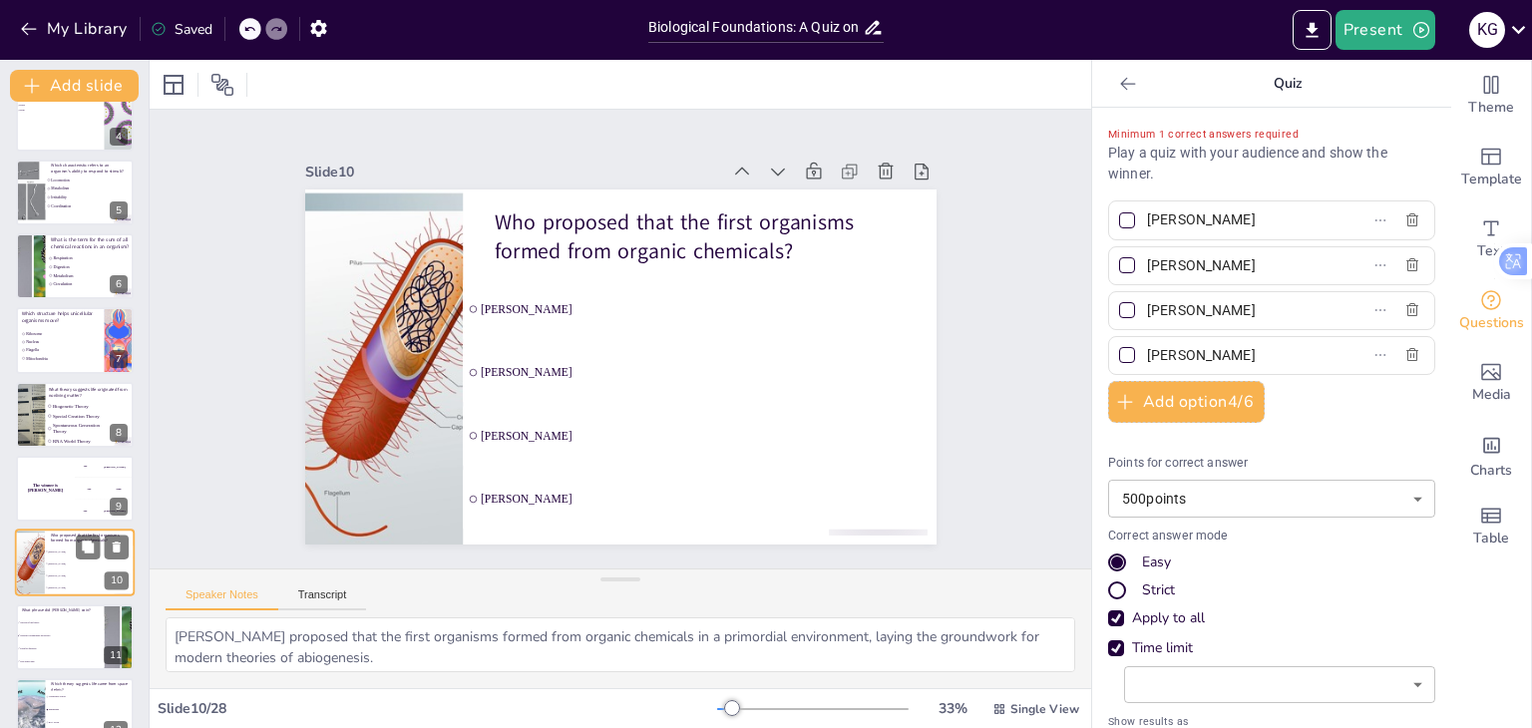
scroll to position [403, 0]
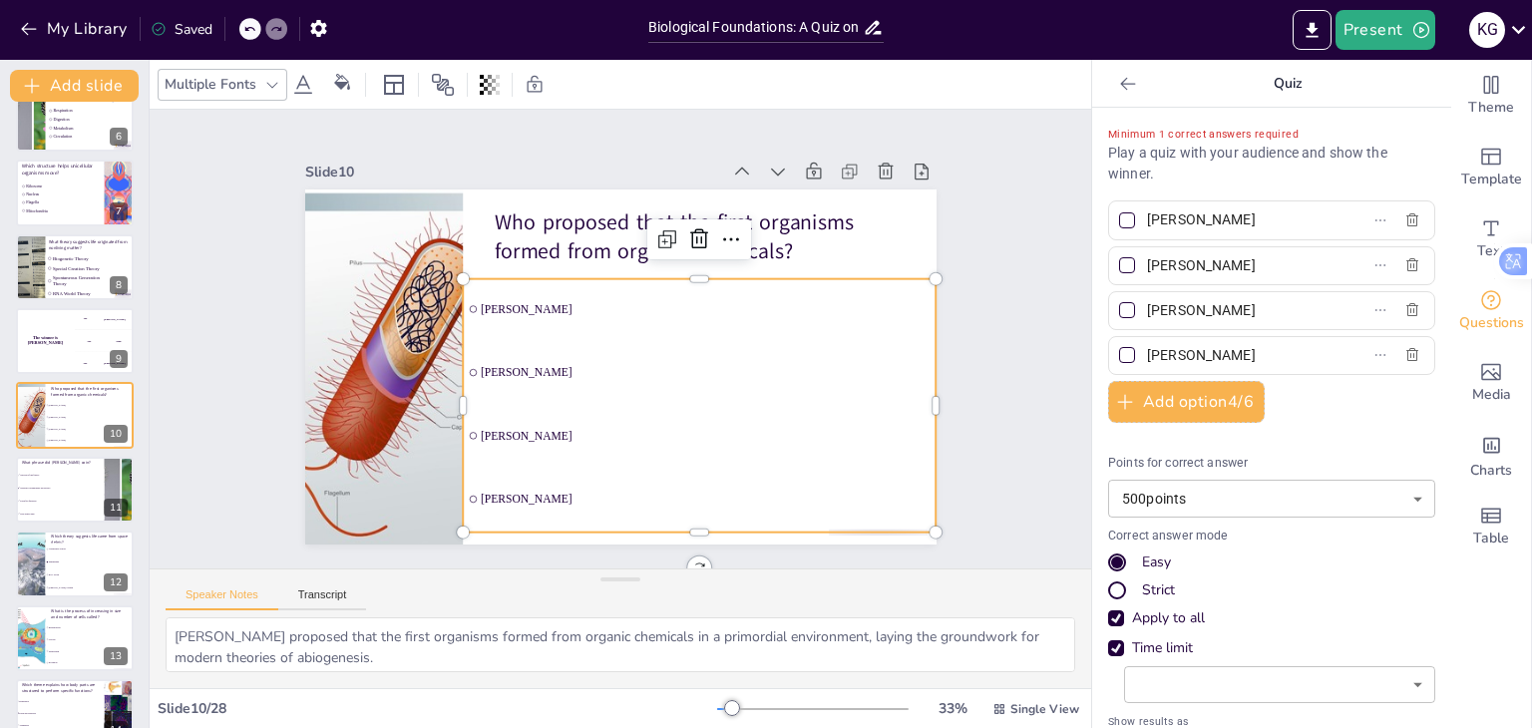
click at [481, 349] on ul "[PERSON_NAME] [PERSON_NAME] [PERSON_NAME] [PERSON_NAME]" at bounding box center [684, 420] width 516 height 346
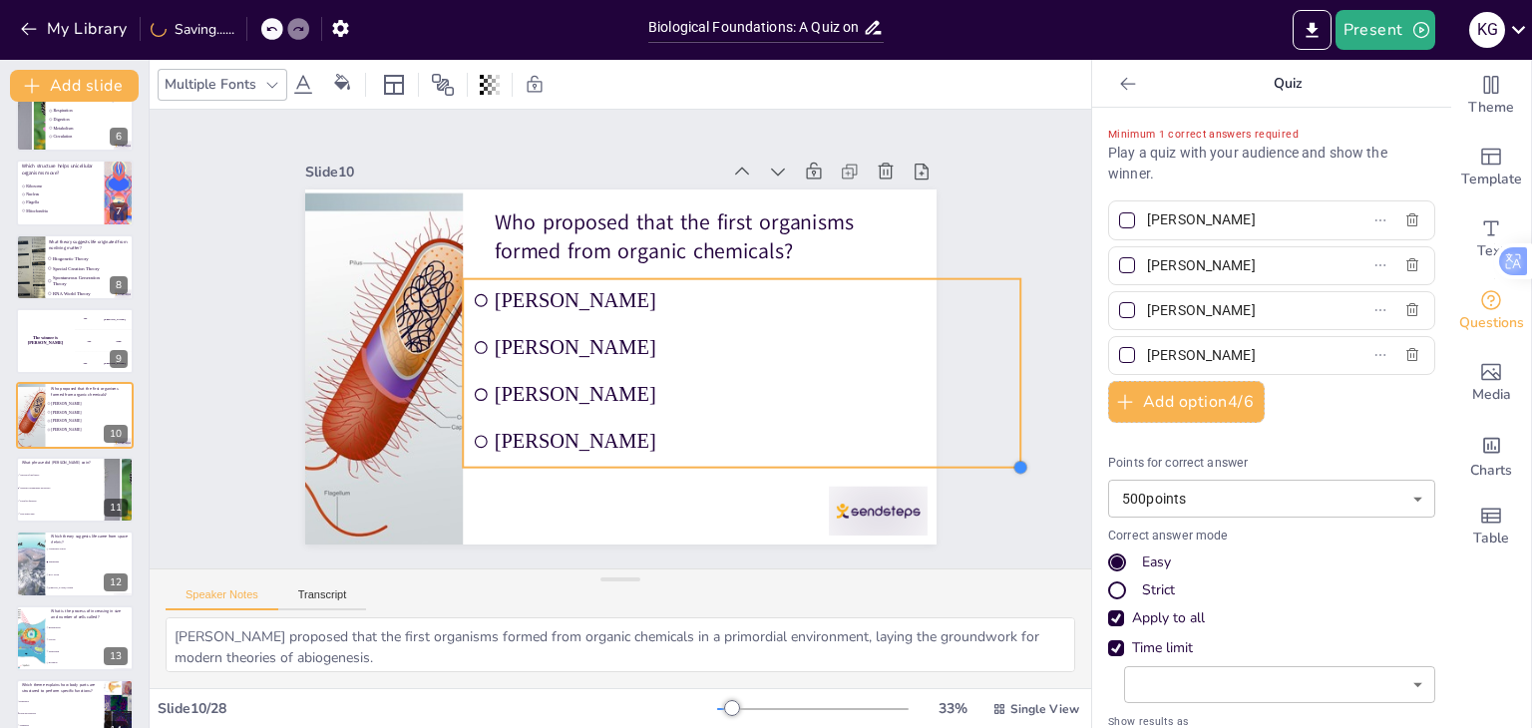
drag, startPoint x: 765, startPoint y: 376, endPoint x: 835, endPoint y: 458, distance: 107.5
click at [835, 458] on div "Who proposed that the first organisms formed from organic chemicals? [PERSON_NA…" at bounding box center [617, 367] width 665 height 419
click at [200, 332] on div "Slide 1 WW #3 Life Science Quiz This presentation is designed to test your know…" at bounding box center [621, 339] width 984 height 554
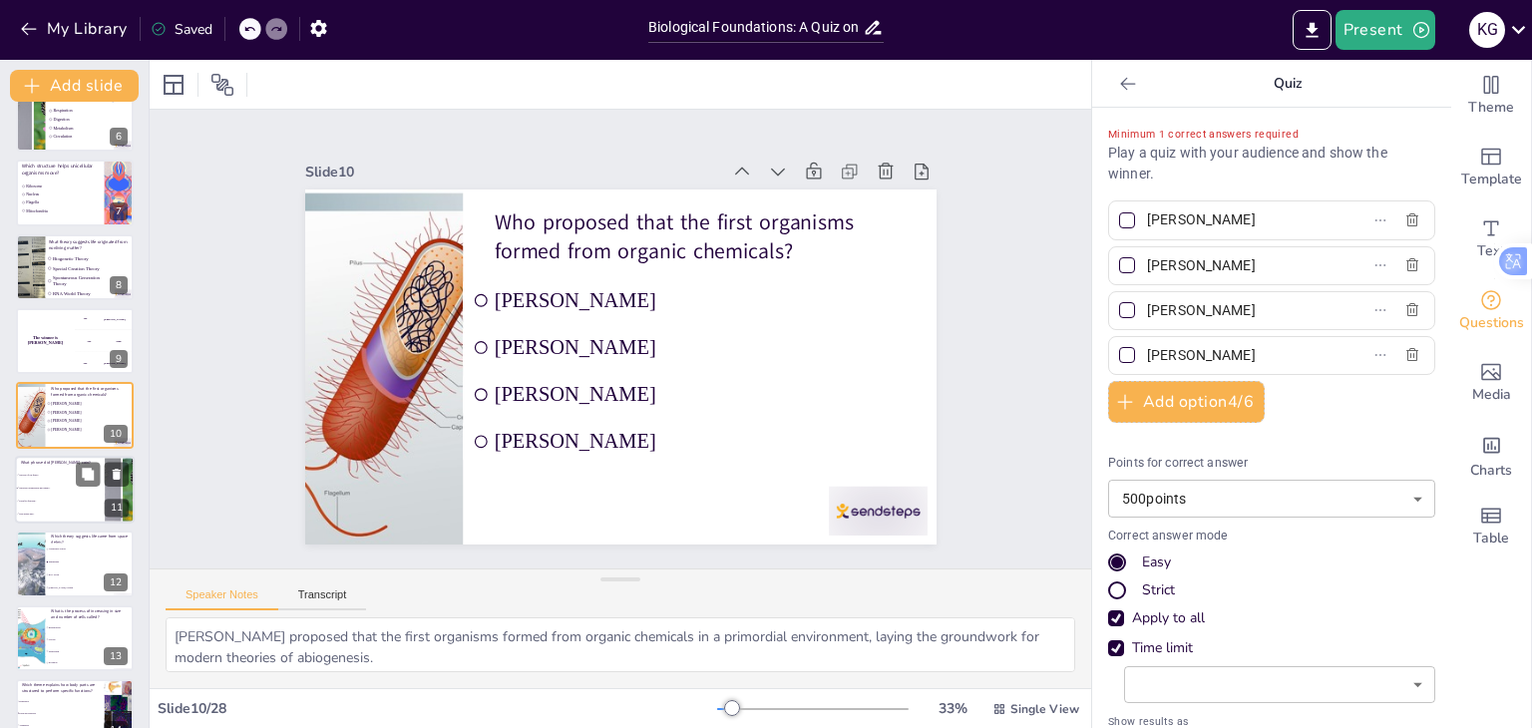
click at [49, 482] on li "“Ontogeny recapitulates phylogeny”" at bounding box center [60, 488] width 90 height 13
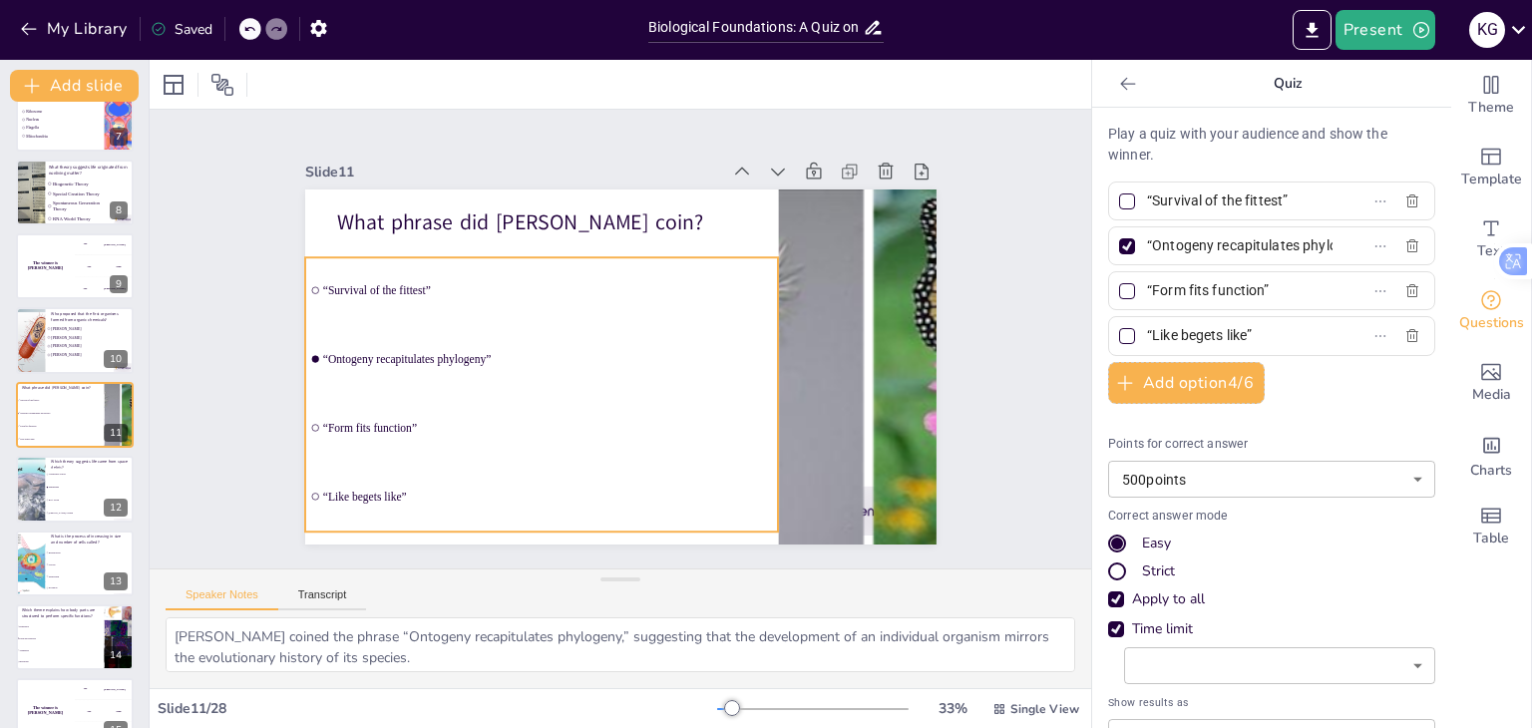
click at [383, 223] on div "What phrase did [PERSON_NAME] coin? “Survival of the fittest” “Ontogeny recapit…" at bounding box center [635, 191] width 627 height 66
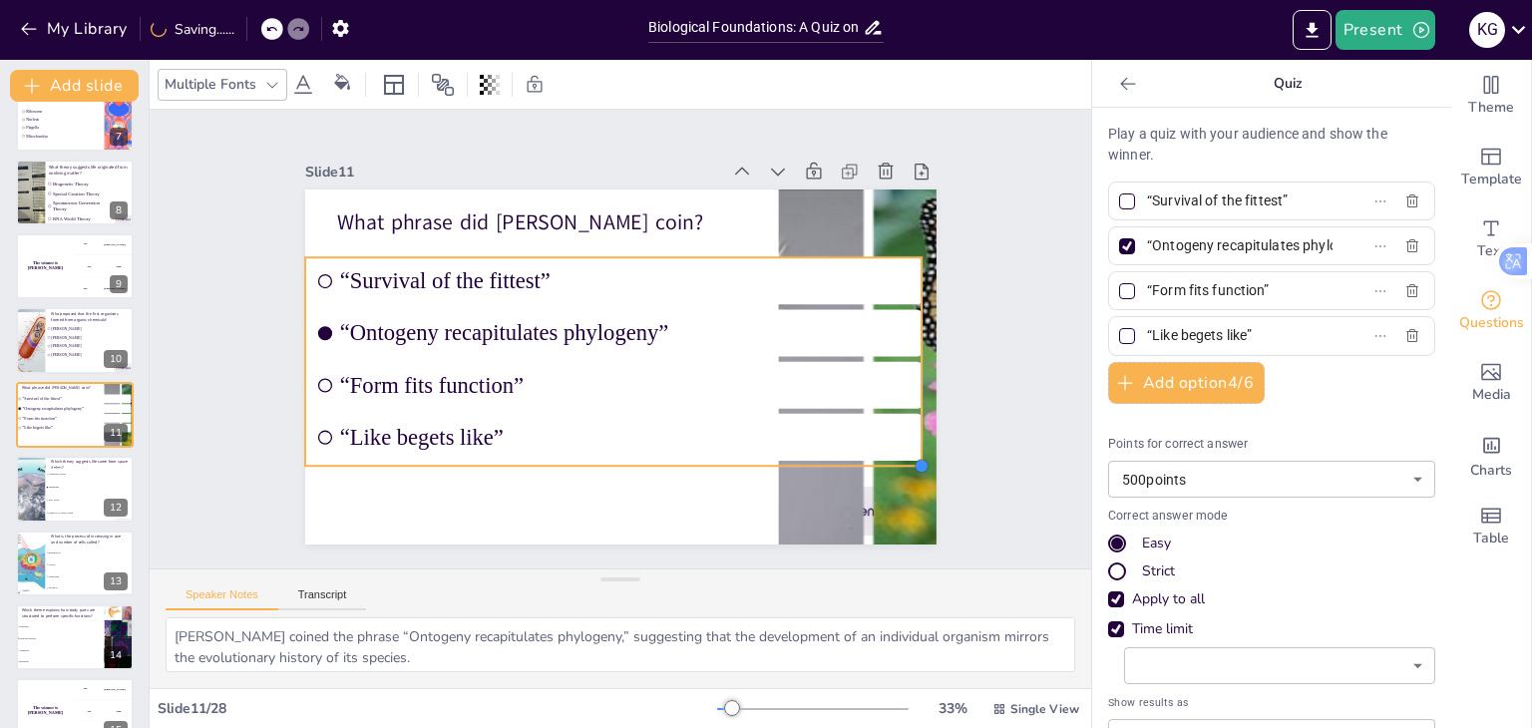
drag, startPoint x: 603, startPoint y: 359, endPoint x: 665, endPoint y: 461, distance: 119.0
click at [665, 461] on div "What phrase did [PERSON_NAME] coin? “Survival of the fittest” “Ontogeny recapit…" at bounding box center [620, 366] width 631 height 355
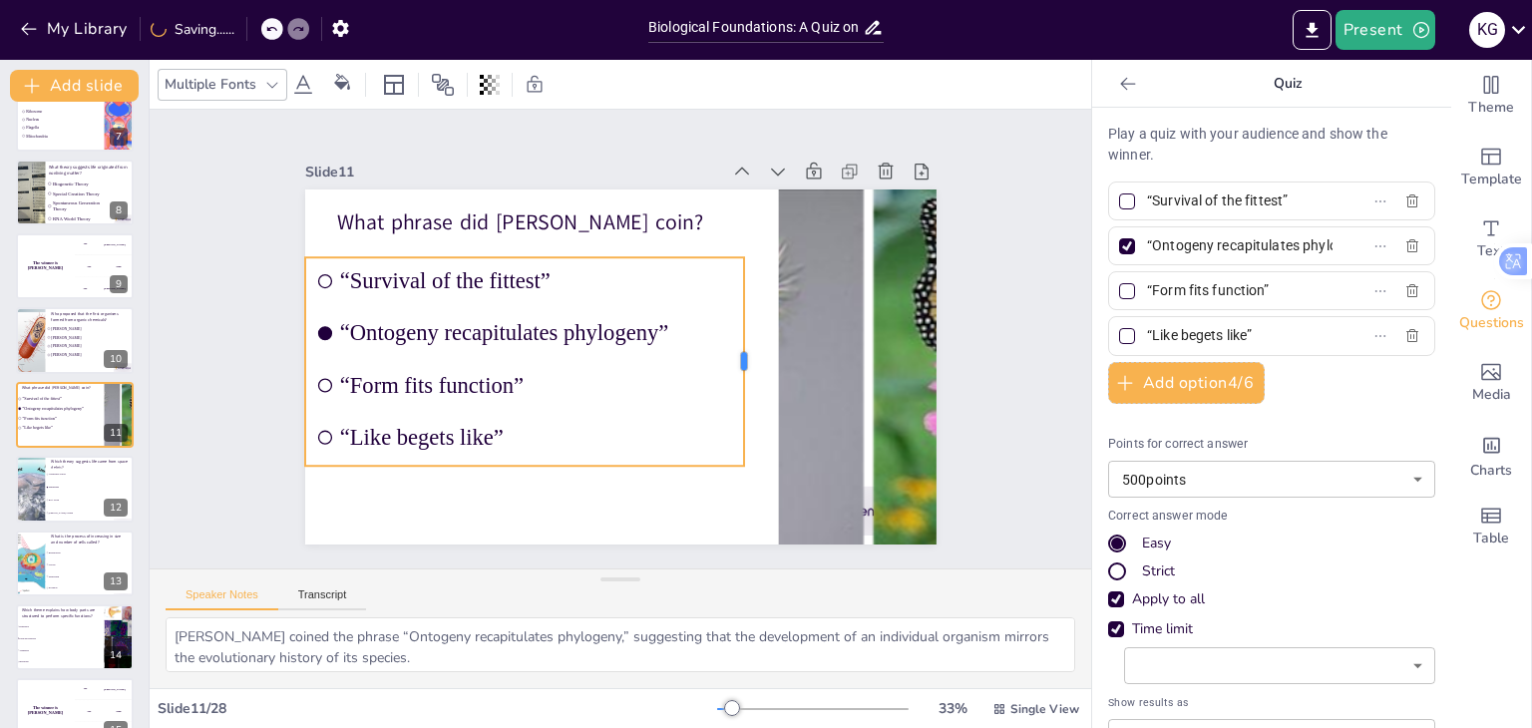
drag, startPoint x: 911, startPoint y: 355, endPoint x: 738, endPoint y: 366, distance: 173.8
click at [738, 366] on div at bounding box center [749, 375] width 38 height 208
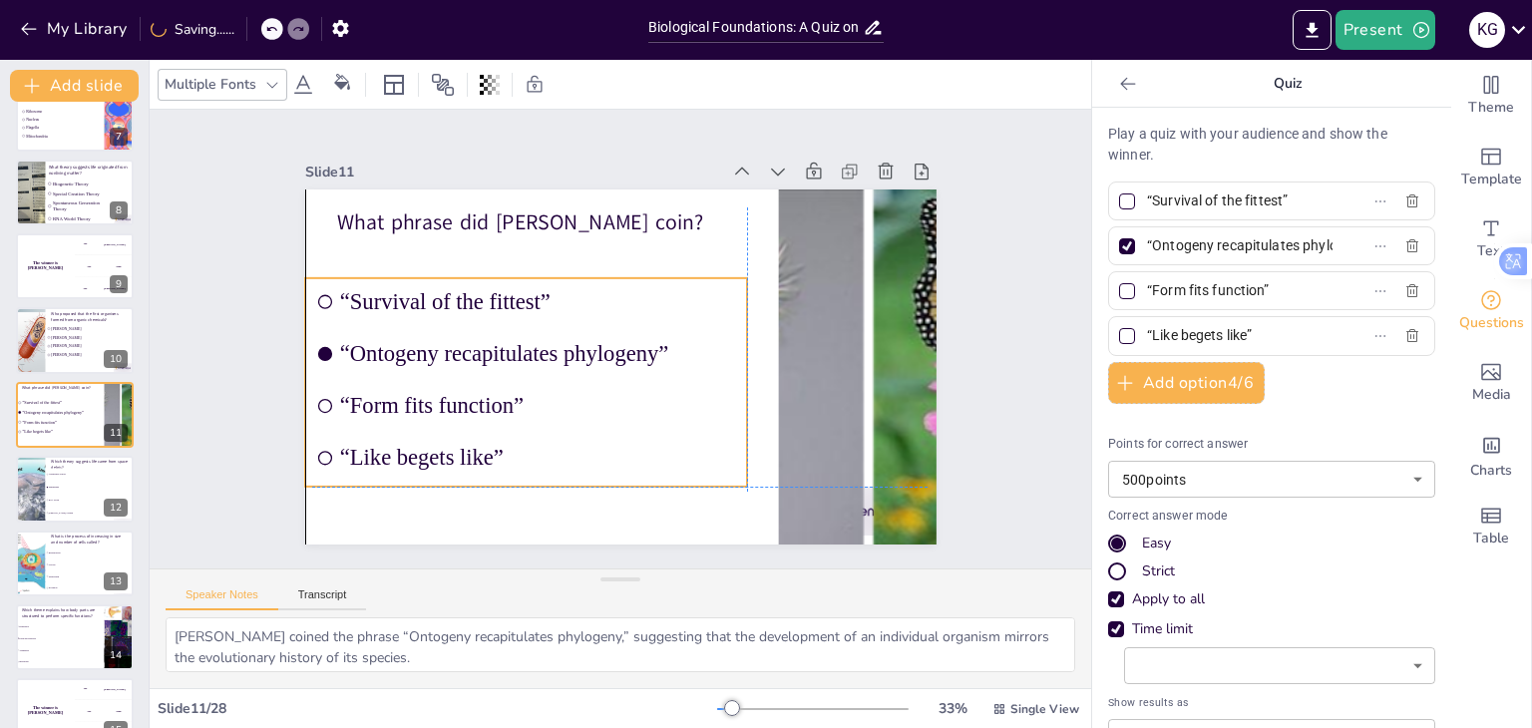
drag, startPoint x: 682, startPoint y: 397, endPoint x: 689, endPoint y: 423, distance: 26.8
click at [689, 423] on ul "“Survival of the fittest” “Ontogeny recapitulates phylogeny” “Form fits functio…" at bounding box center [526, 382] width 443 height 208
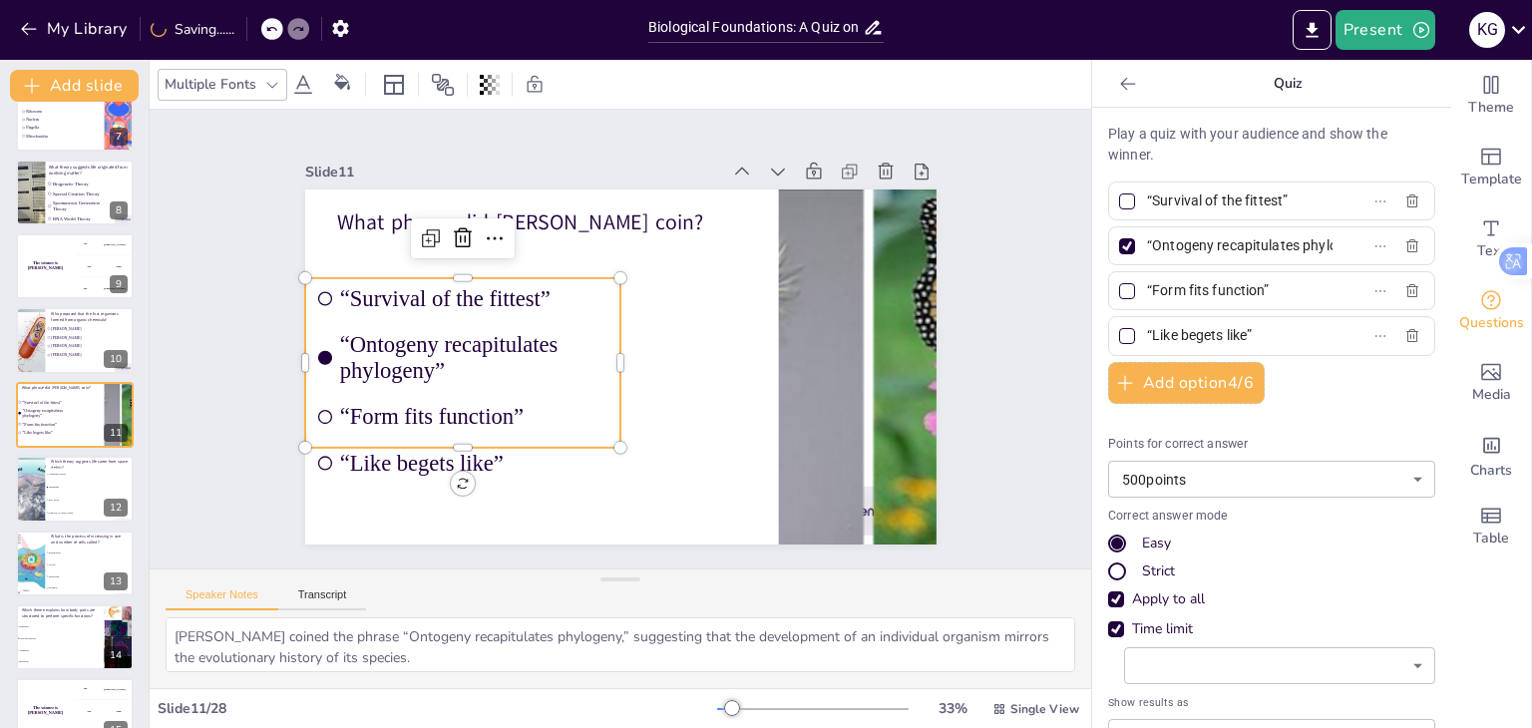
click at [1119, 242] on div at bounding box center [1127, 246] width 16 height 16
click at [1147, 242] on input "“Ontogeny recapitulates phylogeny”" at bounding box center [1239, 245] width 185 height 29
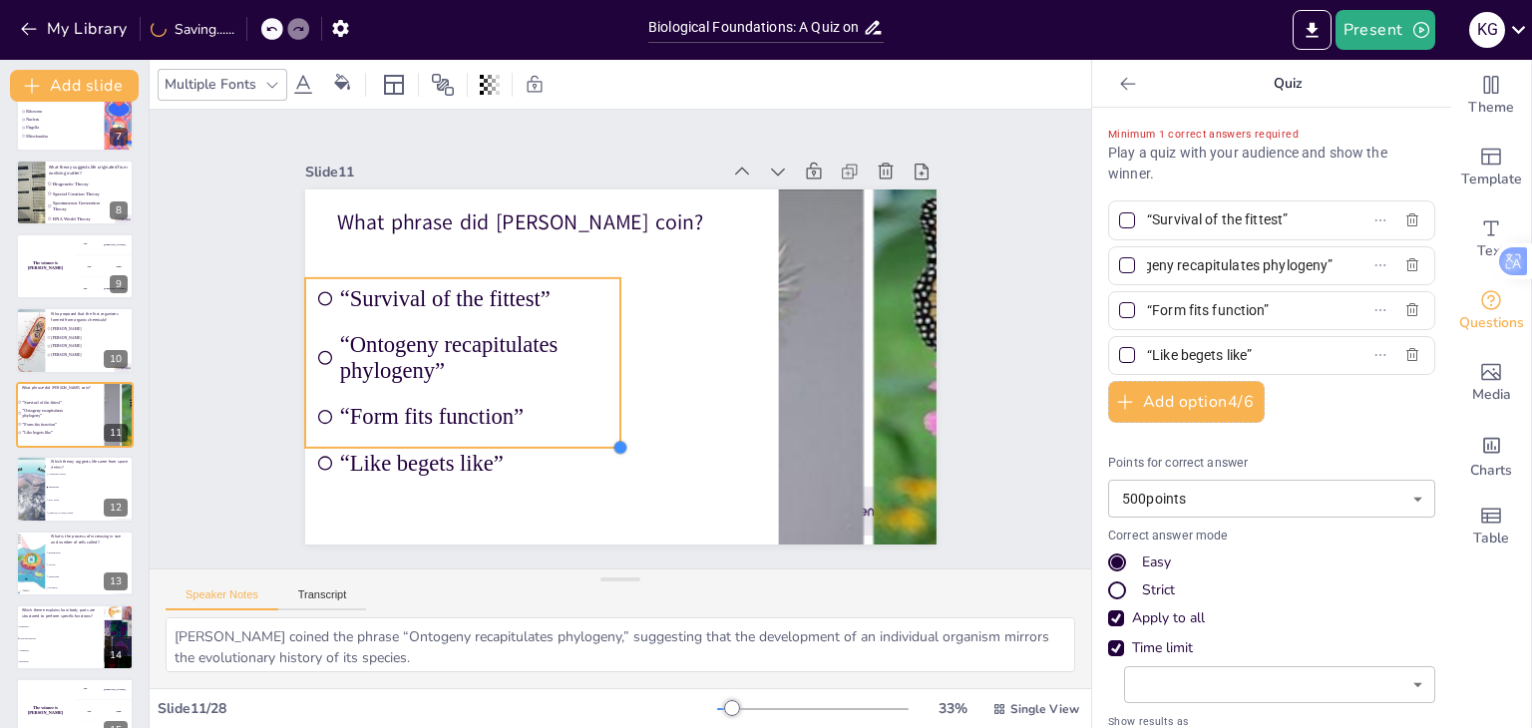
scroll to position [0, 0]
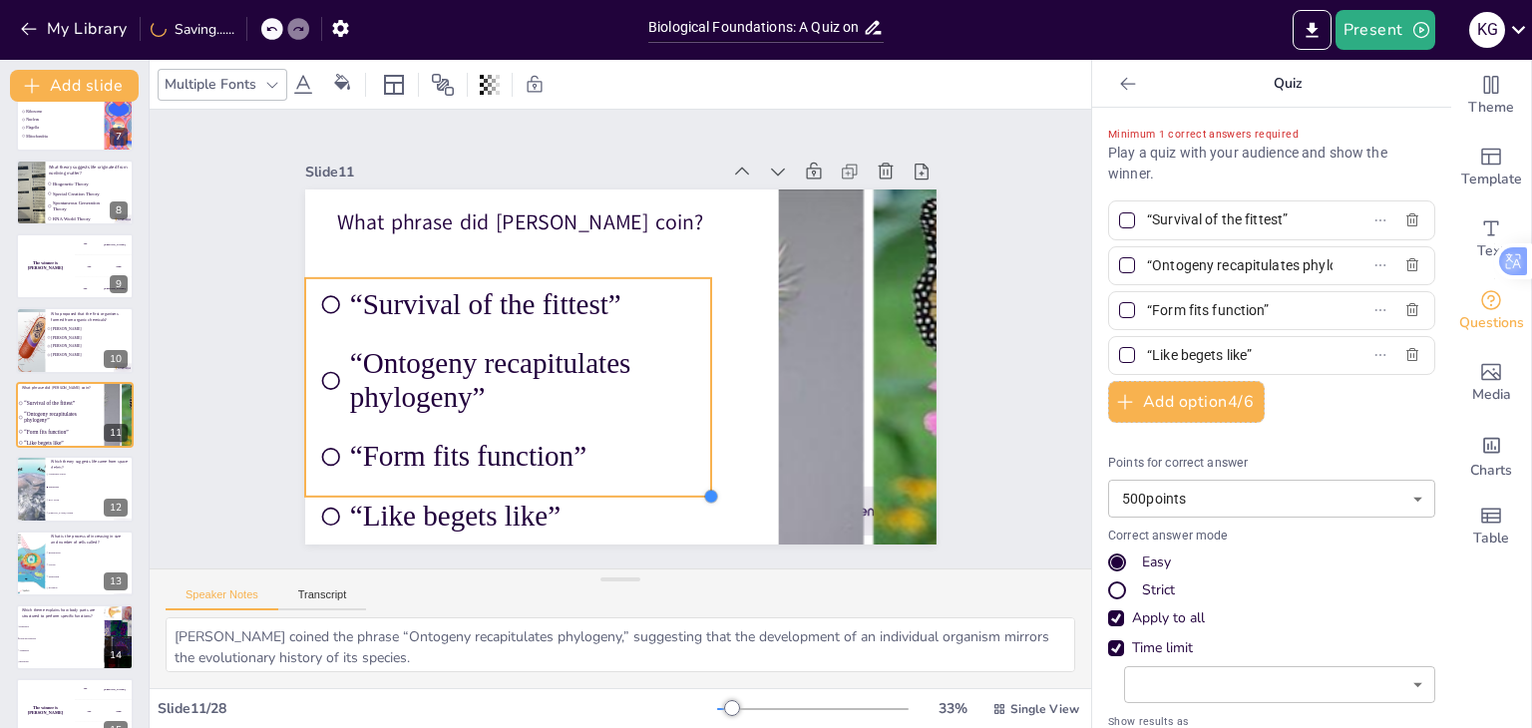
drag, startPoint x: 603, startPoint y: 438, endPoint x: 671, endPoint y: 487, distance: 83.6
click at [671, 487] on div "What phrase did [PERSON_NAME] coin? “Survival of the fittest” “Ontogeny recapit…" at bounding box center [620, 366] width 631 height 355
click at [711, 372] on div at bounding box center [719, 387] width 16 height 218
drag, startPoint x: 696, startPoint y: 372, endPoint x: 728, endPoint y: 372, distance: 31.9
click at [743, 372] on div at bounding box center [751, 387] width 16 height 218
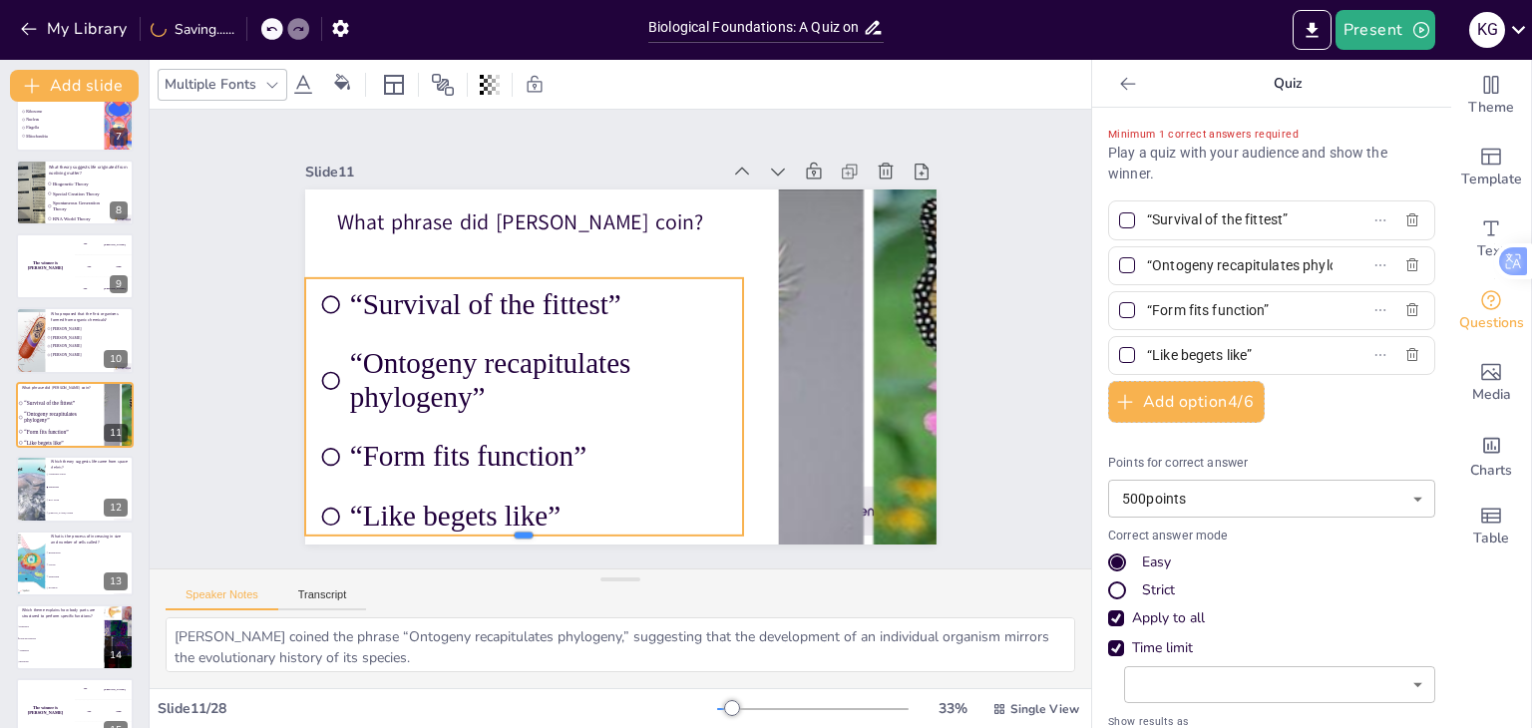
drag, startPoint x: 508, startPoint y: 492, endPoint x: 508, endPoint y: 530, distance: 38.9
click at [508, 535] on div at bounding box center [524, 543] width 439 height 16
click at [191, 345] on div "Slide 1 WW #3 Life Science Quiz This presentation is designed to test your know…" at bounding box center [621, 339] width 984 height 554
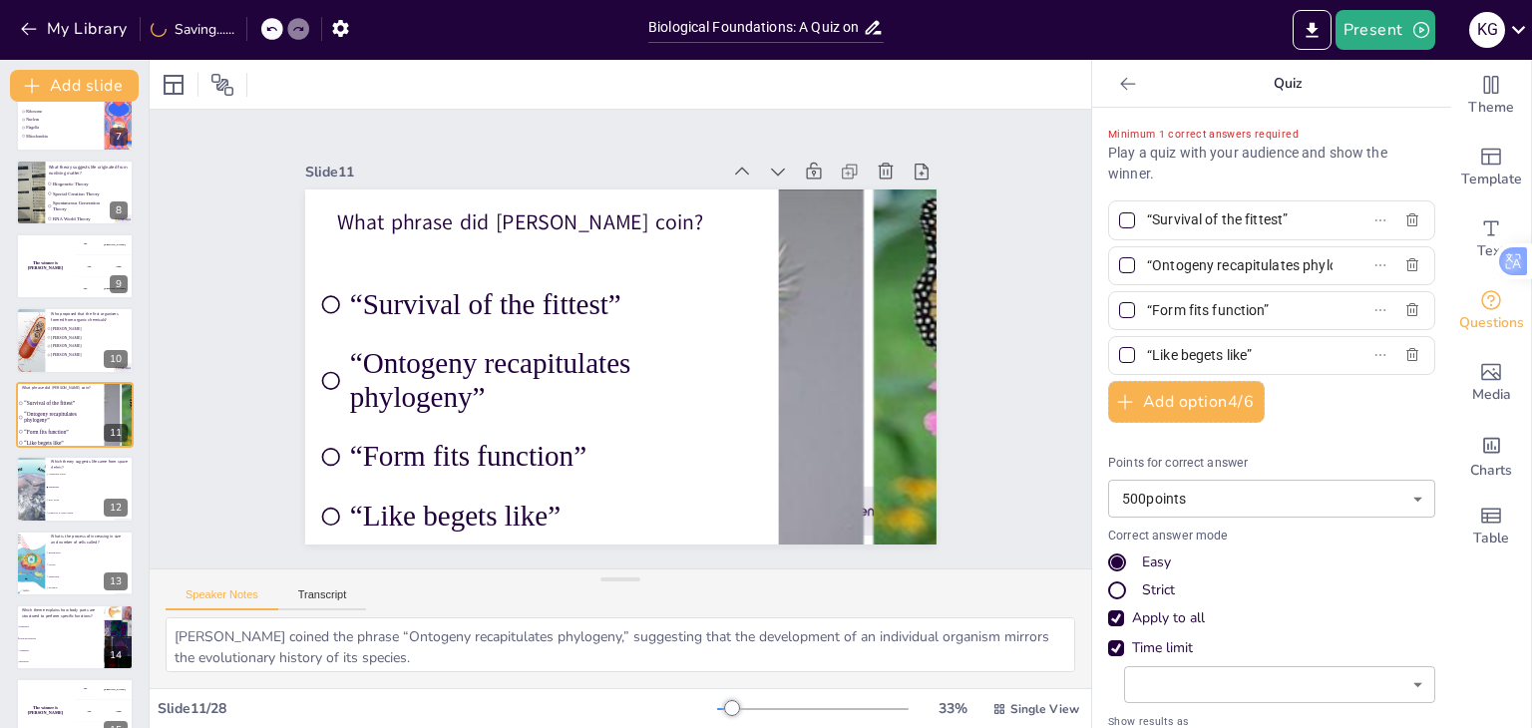
click at [270, 251] on div "Slide 1 WW #3 Life Science Quiz This presentation is designed to test your know…" at bounding box center [620, 339] width 743 height 411
click at [55, 495] on li "RNA World" at bounding box center [90, 501] width 90 height 13
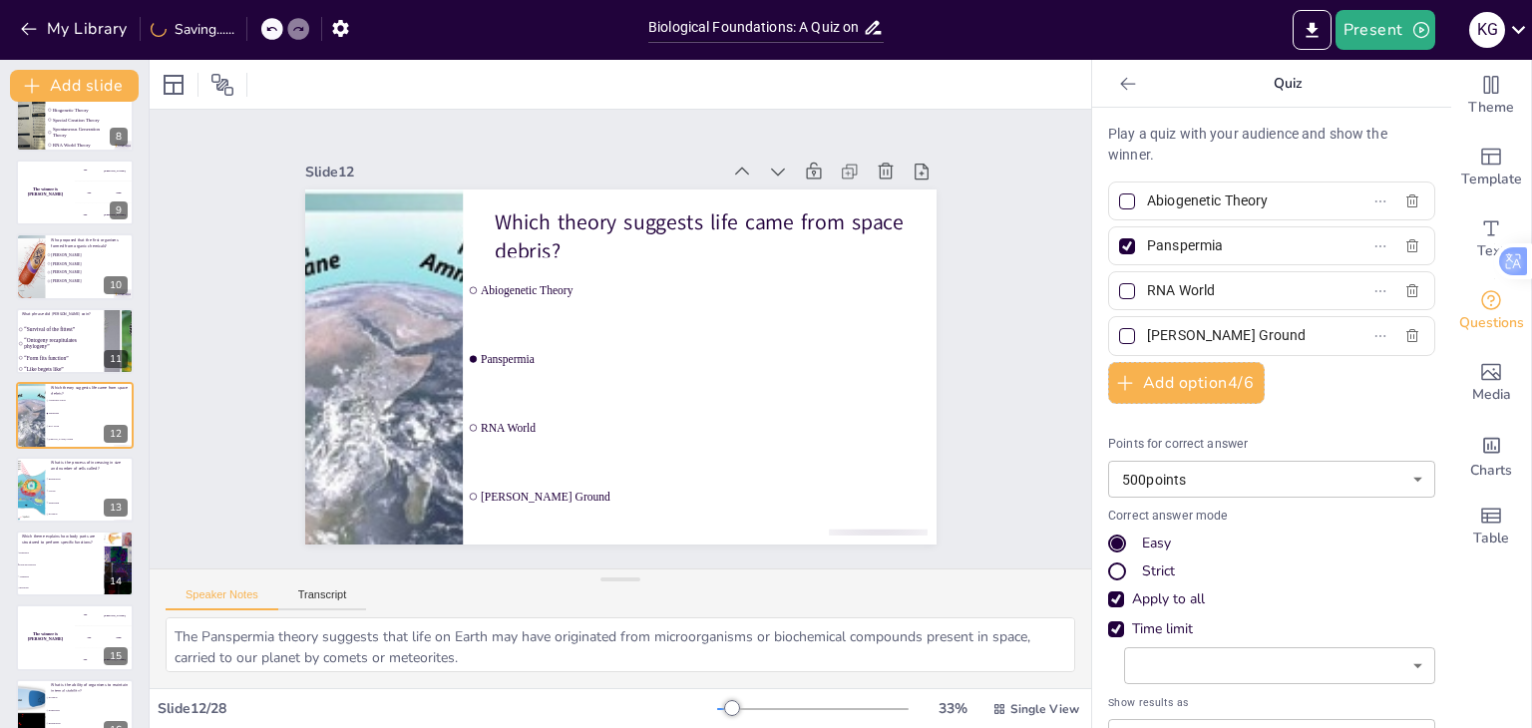
click at [1122, 246] on div at bounding box center [1127, 246] width 10 height 10
click at [1147, 246] on input "Panspermia" at bounding box center [1239, 245] width 185 height 29
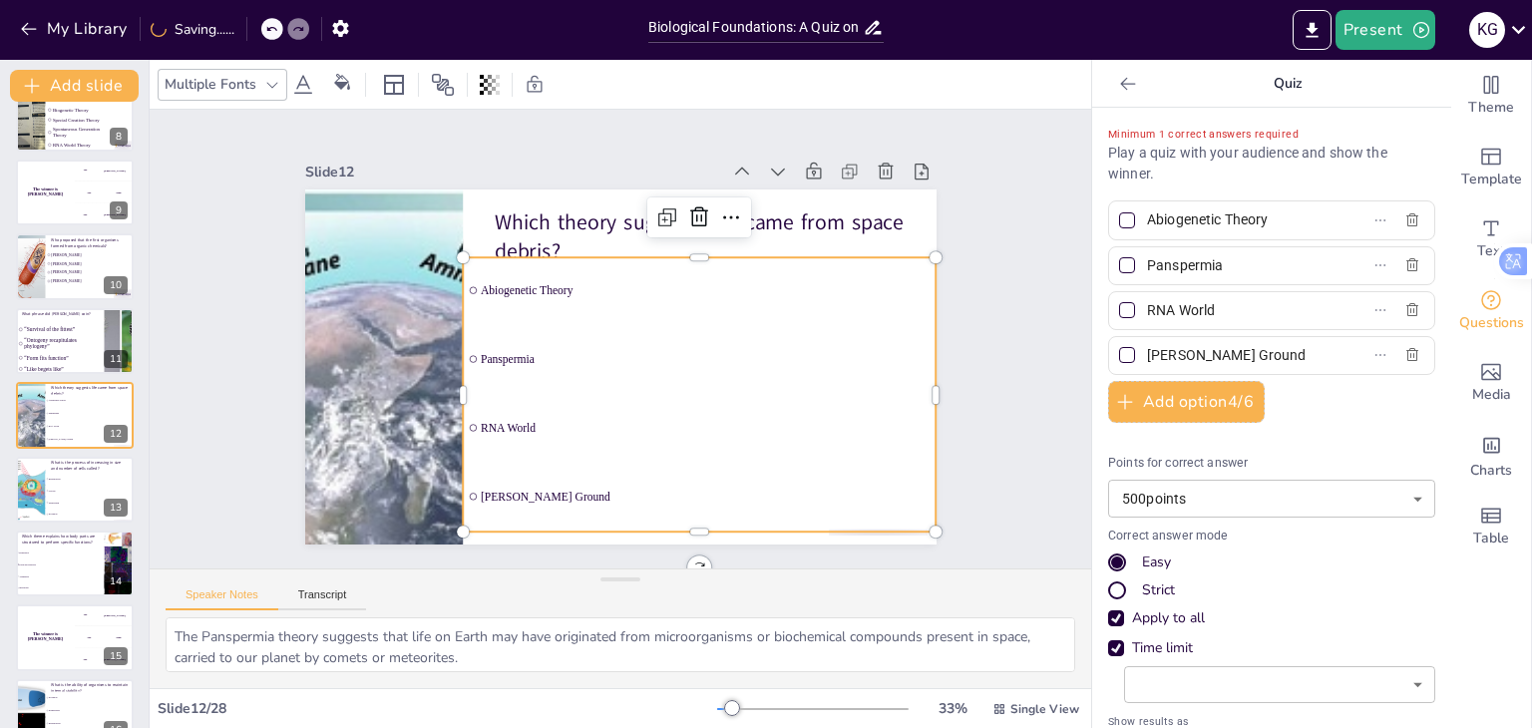
click at [832, 223] on div "Which theory suggests life came from space debris? Abiogenetic Theory Panspermi…" at bounding box center [635, 191] width 627 height 66
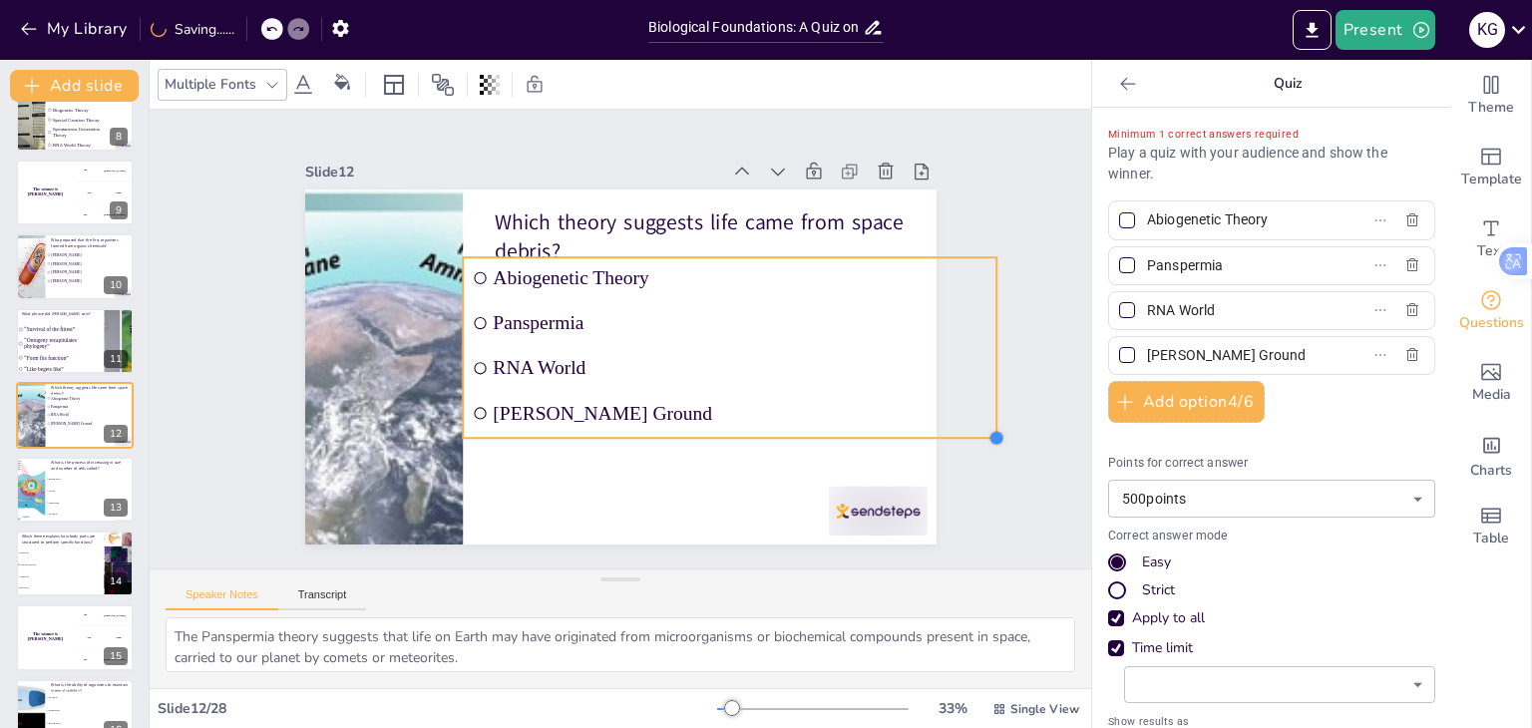
drag, startPoint x: 762, startPoint y: 352, endPoint x: 820, endPoint y: 426, distance: 93.8
click at [820, 426] on div "Which theory suggests life came from space debris? Abiogenetic Theory Panspermi…" at bounding box center [620, 366] width 631 height 355
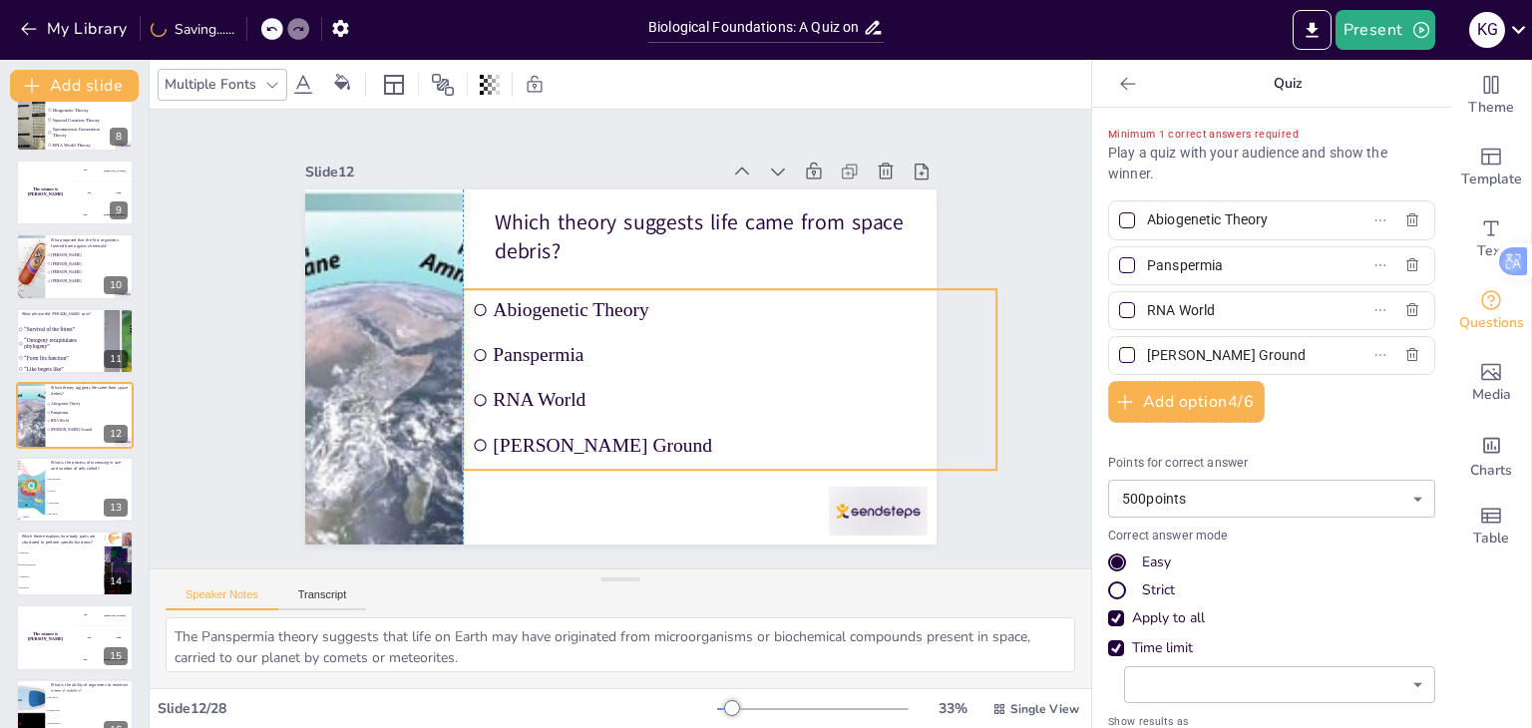
drag, startPoint x: 811, startPoint y: 423, endPoint x: 811, endPoint y: 455, distance: 31.9
click at [811, 455] on li "[PERSON_NAME] Ground" at bounding box center [717, 456] width 535 height 97
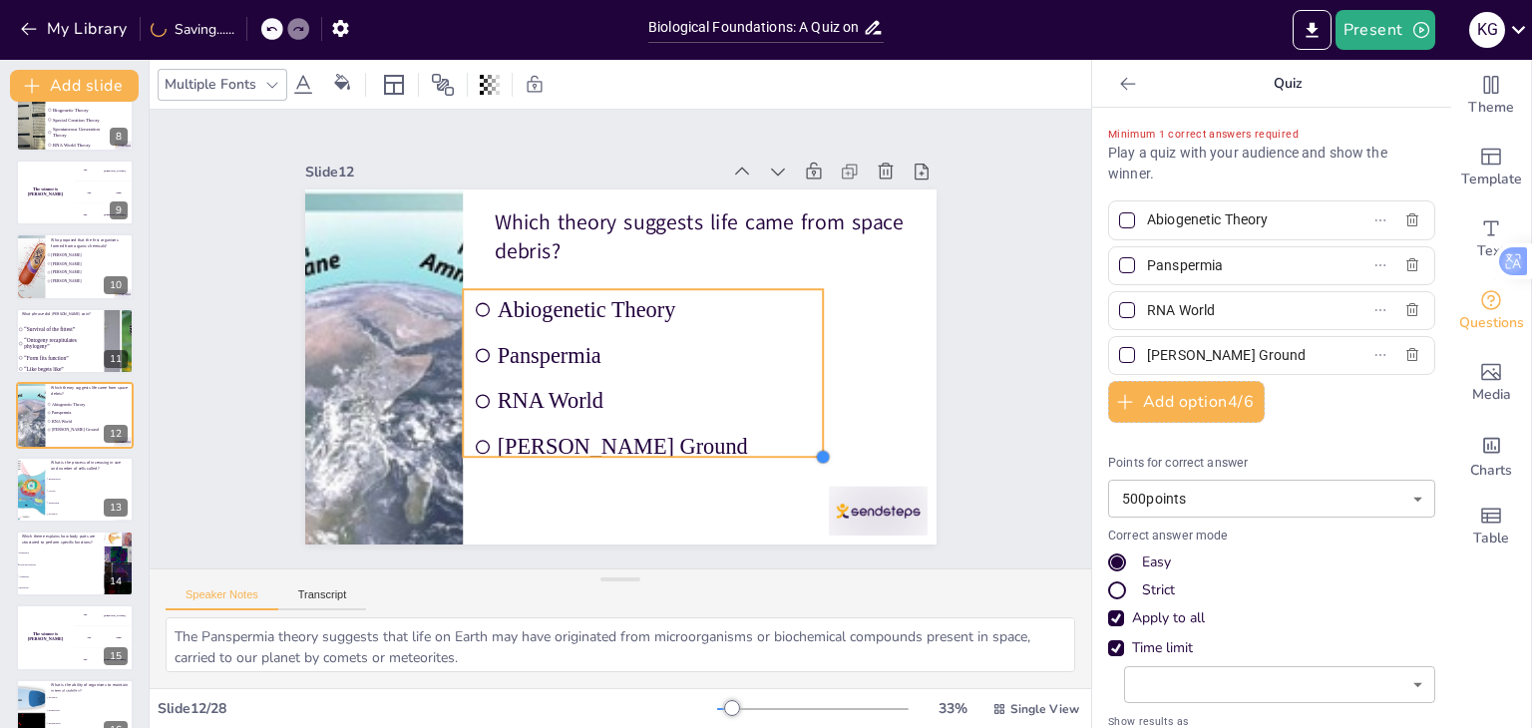
drag, startPoint x: 764, startPoint y: 424, endPoint x: 791, endPoint y: 445, distance: 34.1
click at [791, 445] on div "Which theory suggests life came from space debris? Abiogenetic Theory Panspermi…" at bounding box center [620, 366] width 631 height 355
click at [968, 361] on div "Slide 1 WW #3 Life Science Quiz This presentation is designed to test your know…" at bounding box center [620, 339] width 782 height 487
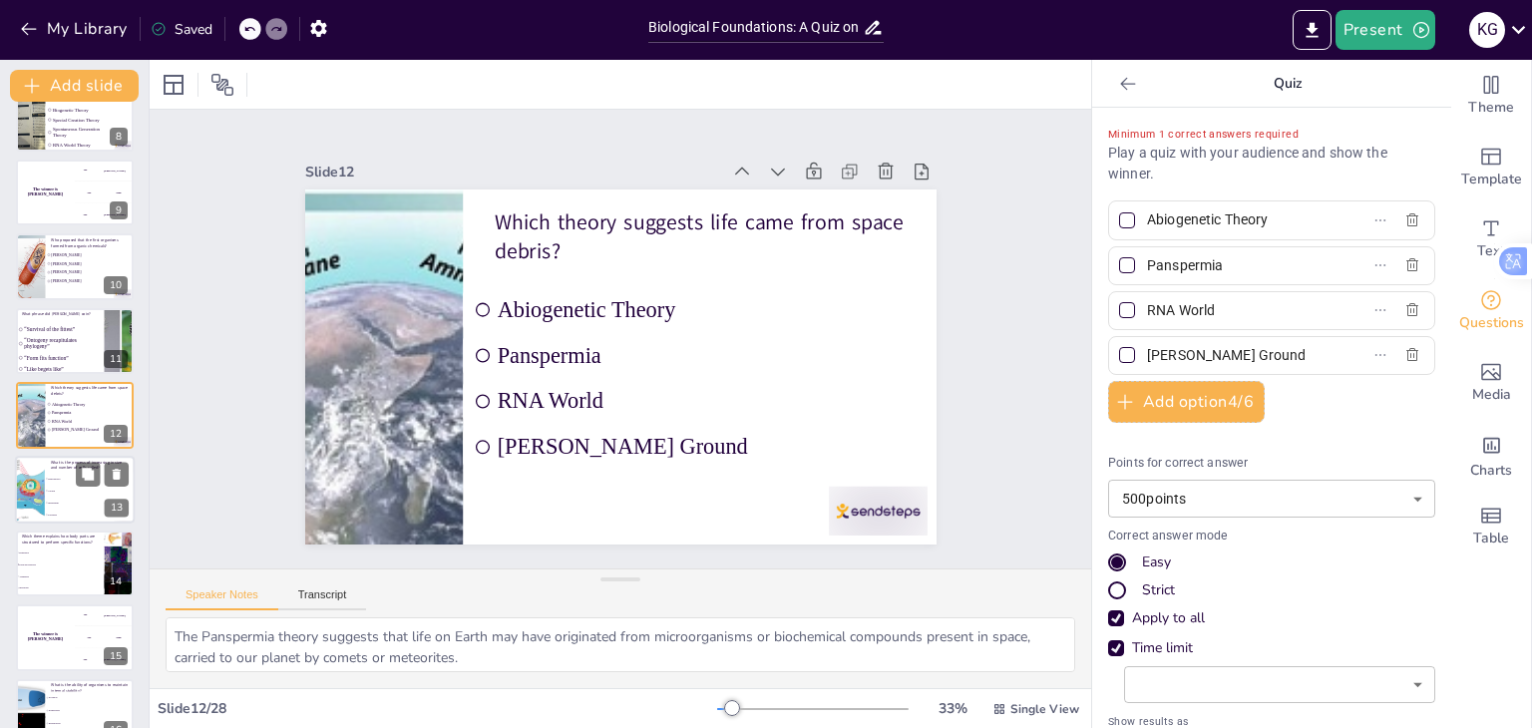
click at [41, 504] on div at bounding box center [29, 490] width 101 height 68
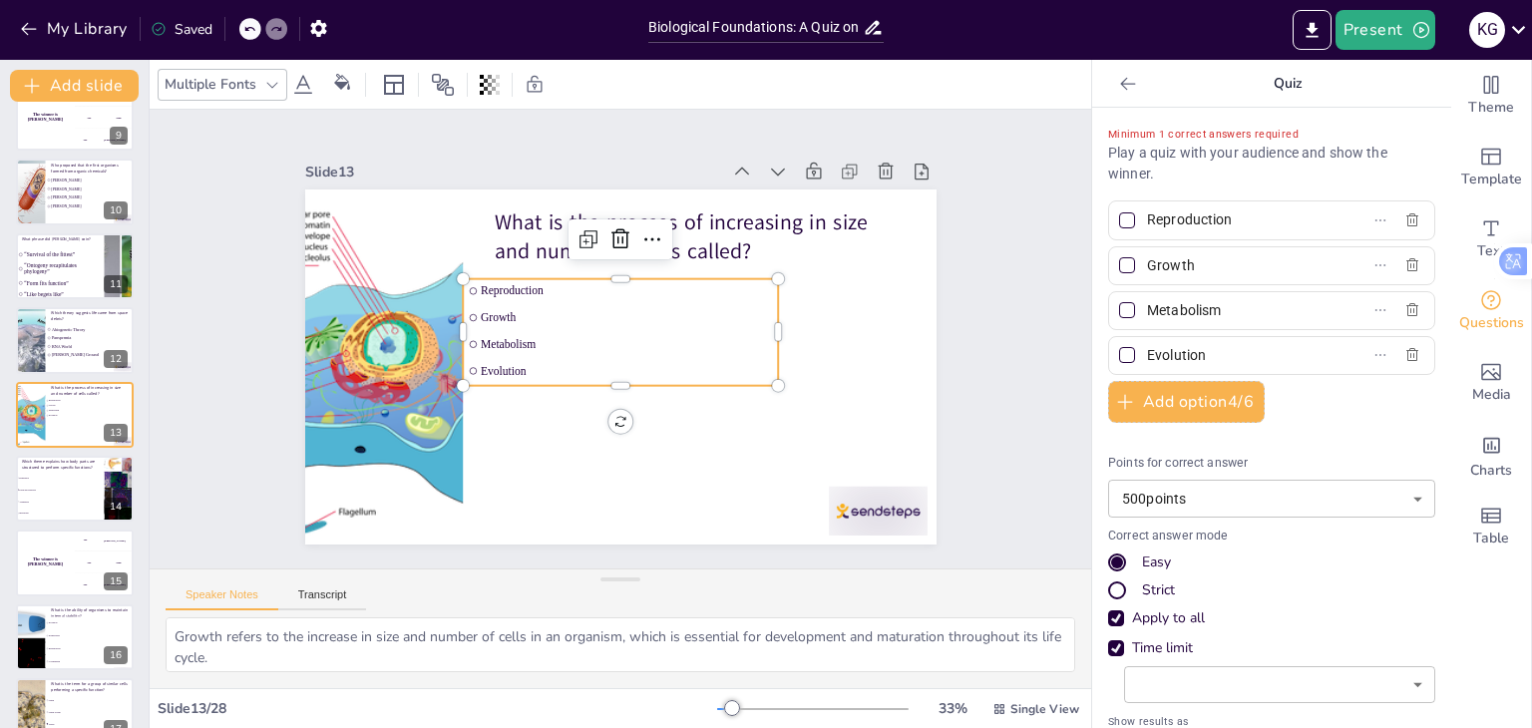
click at [506, 294] on div "What is the process of increasing in size and number of cells called? Reproduct…" at bounding box center [666, 197] width 600 height 194
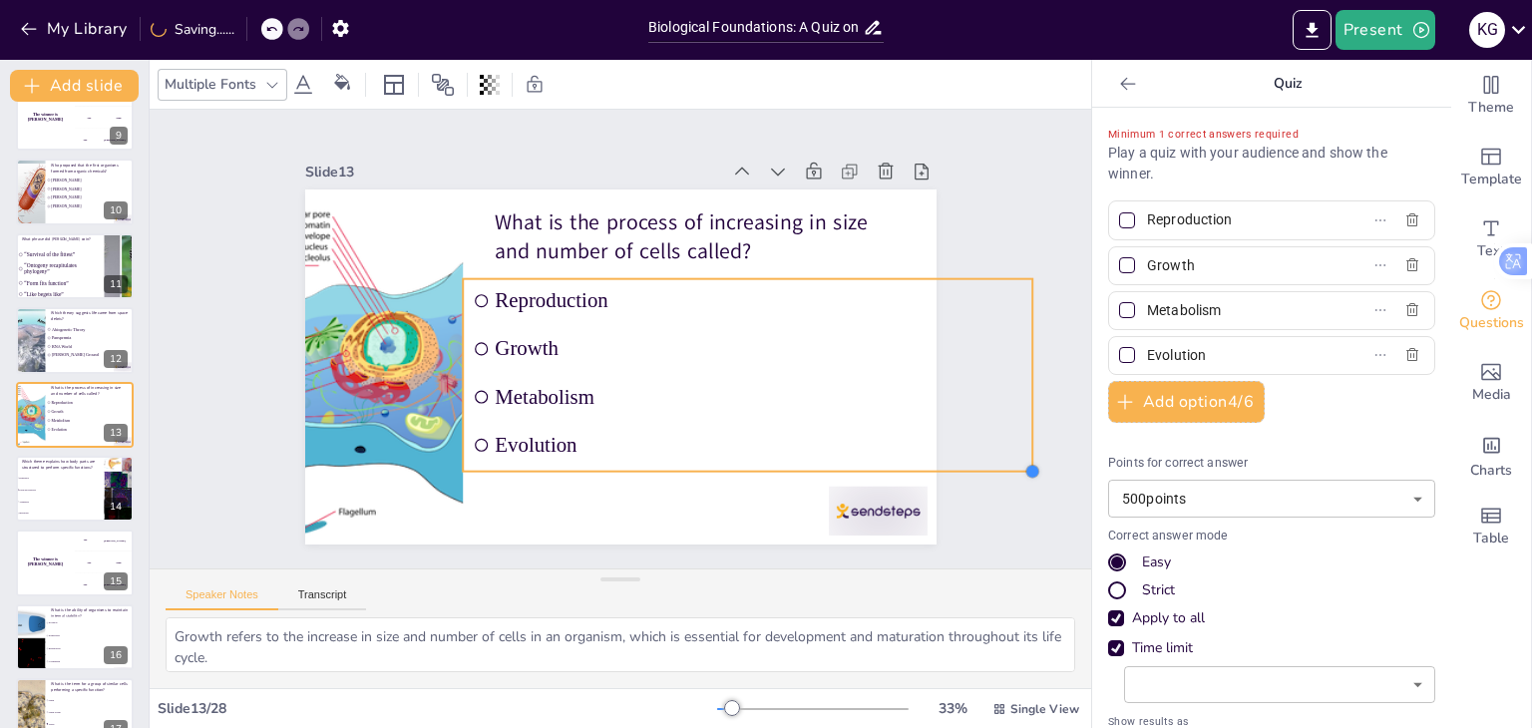
drag, startPoint x: 759, startPoint y: 376, endPoint x: 876, endPoint y: 462, distance: 145.6
click at [876, 462] on div "What is the process of increasing in size and number of cells called? Reproduct…" at bounding box center [614, 367] width 691 height 479
drag, startPoint x: 1021, startPoint y: 370, endPoint x: 908, endPoint y: 362, distance: 113.0
click at [908, 362] on div at bounding box center [918, 406] width 36 height 192
click at [982, 351] on div "Slide 1 WW #3 Life Science Quiz This presentation is designed to test your know…" at bounding box center [620, 339] width 941 height 459
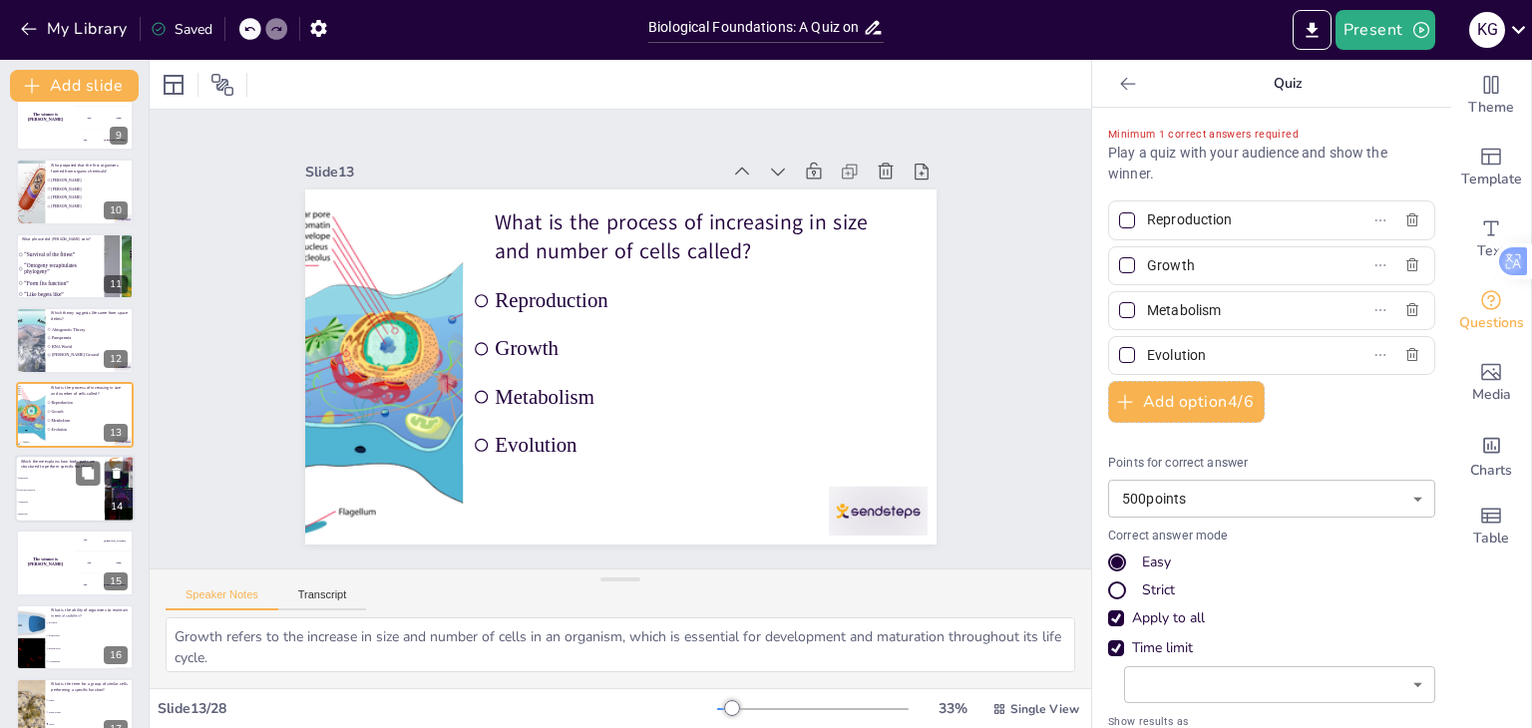
click at [65, 502] on span "Adaptation" at bounding box center [61, 502] width 86 height 3
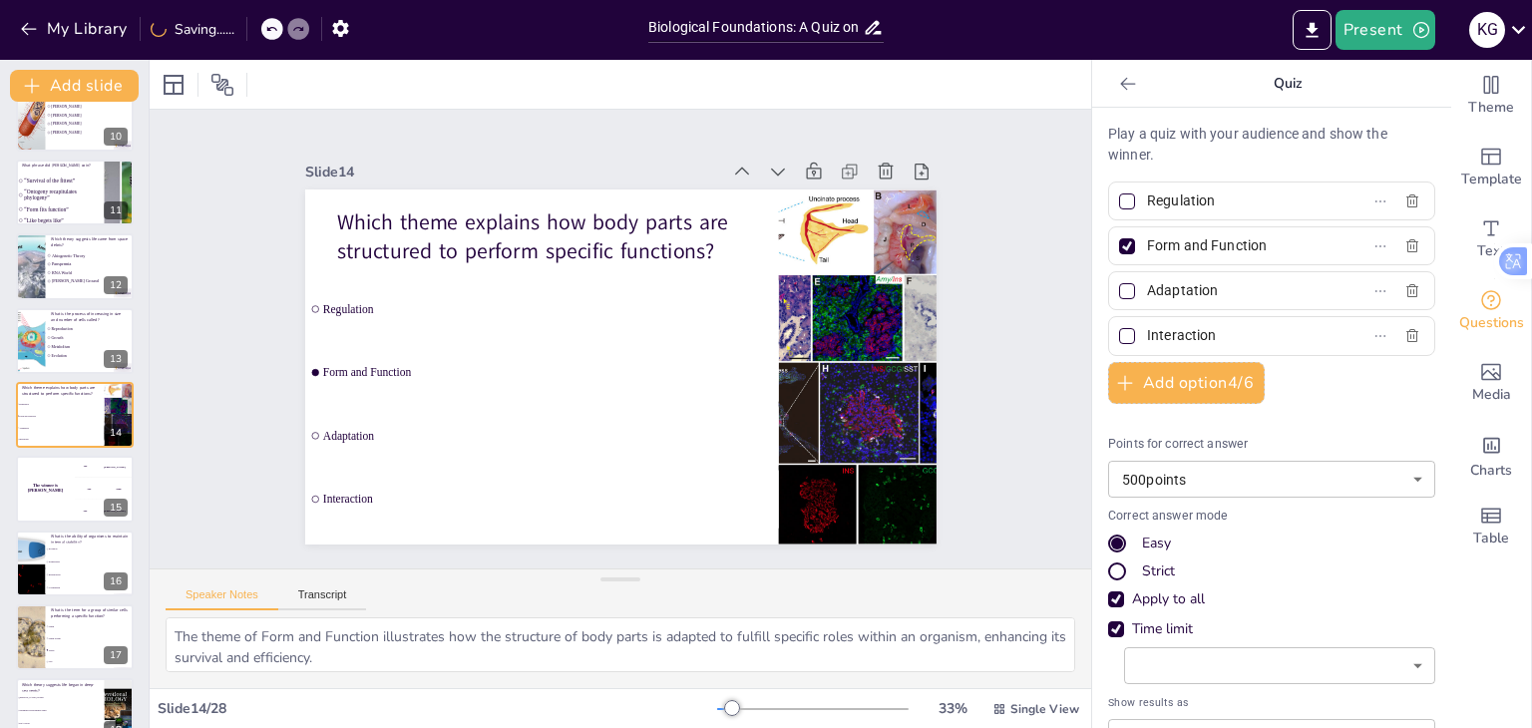
click at [1122, 244] on div at bounding box center [1127, 246] width 10 height 10
click at [1147, 244] on input "Form and Function" at bounding box center [1239, 245] width 185 height 29
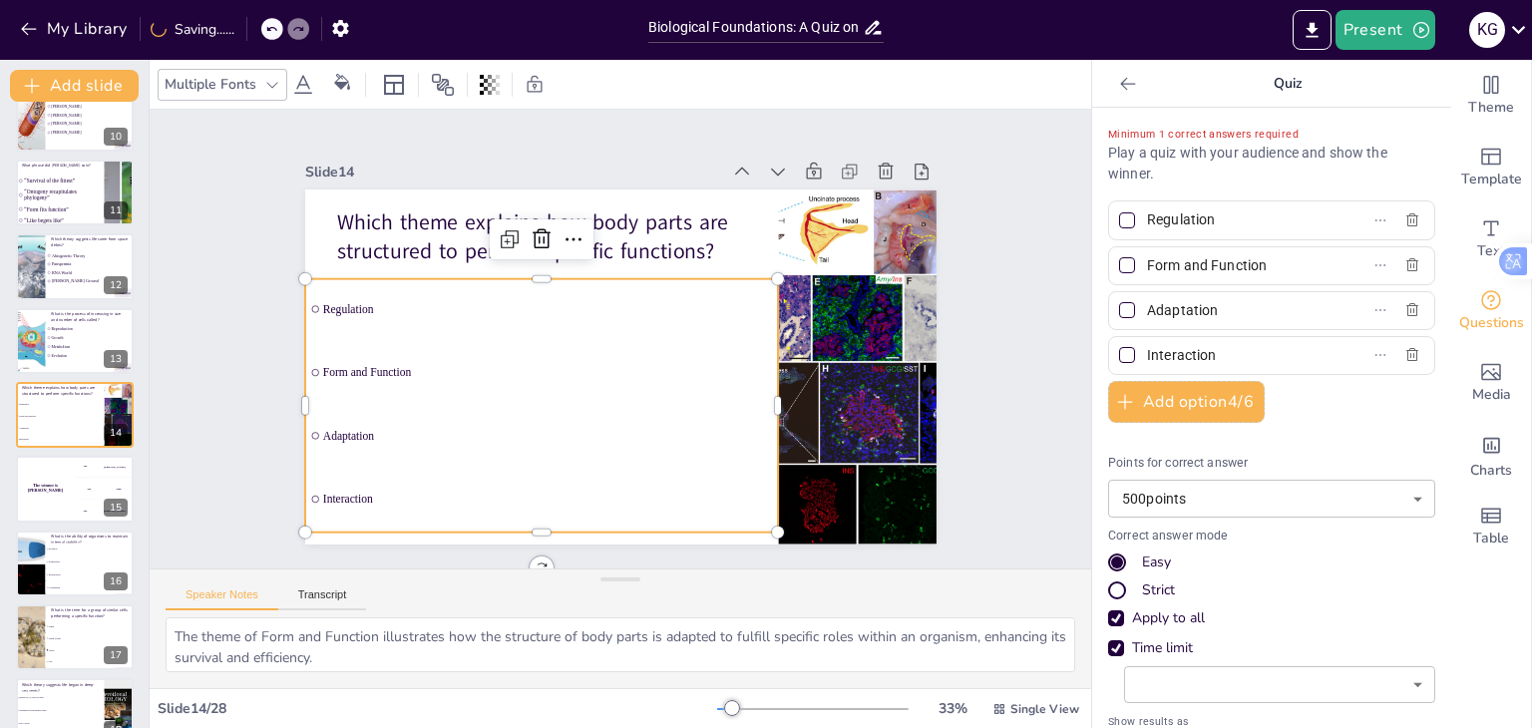
click at [428, 374] on ul "Regulation Form and Function Adaptation Interaction" at bounding box center [542, 405] width 474 height 253
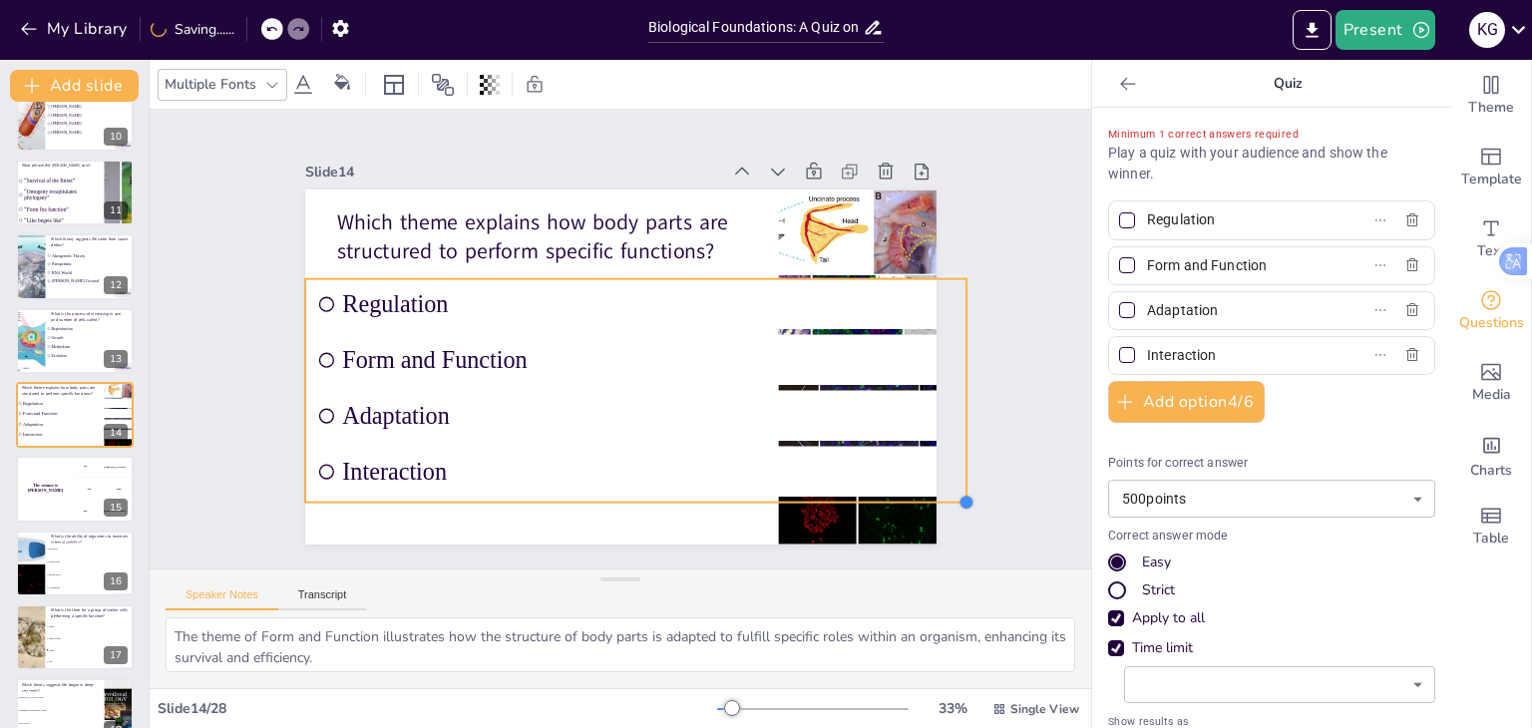
drag, startPoint x: 603, startPoint y: 376, endPoint x: 722, endPoint y: 493, distance: 166.4
click at [722, 493] on div "Which theme explains how body parts are structured to perform specific function…" at bounding box center [617, 367] width 665 height 419
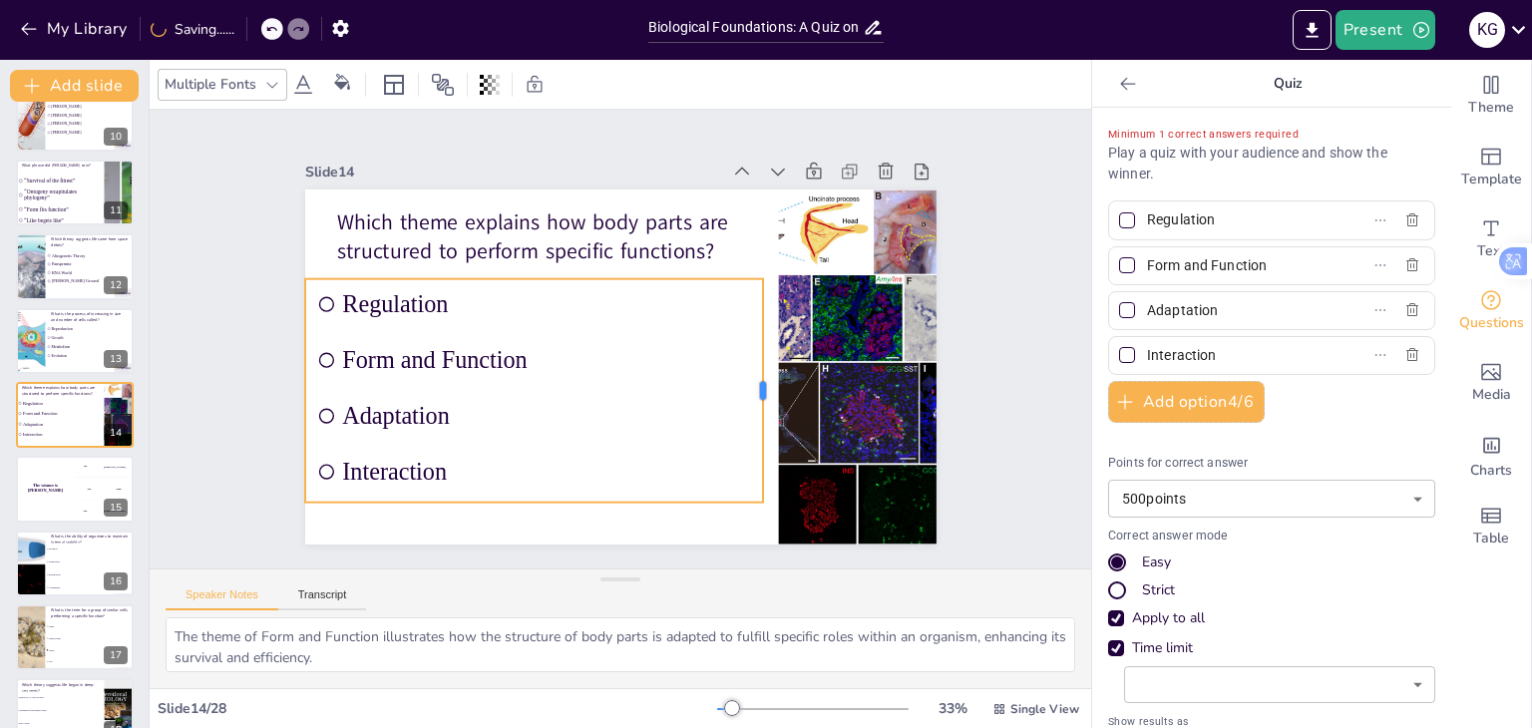
drag, startPoint x: 957, startPoint y: 382, endPoint x: 754, endPoint y: 379, distance: 203.4
click at [754, 379] on div at bounding box center [757, 420] width 62 height 221
click at [992, 280] on div "Slide 1 WW #3 Life Science Quiz This presentation is designed to test your know…" at bounding box center [620, 339] width 941 height 459
